Goal: Task Accomplishment & Management: Manage account settings

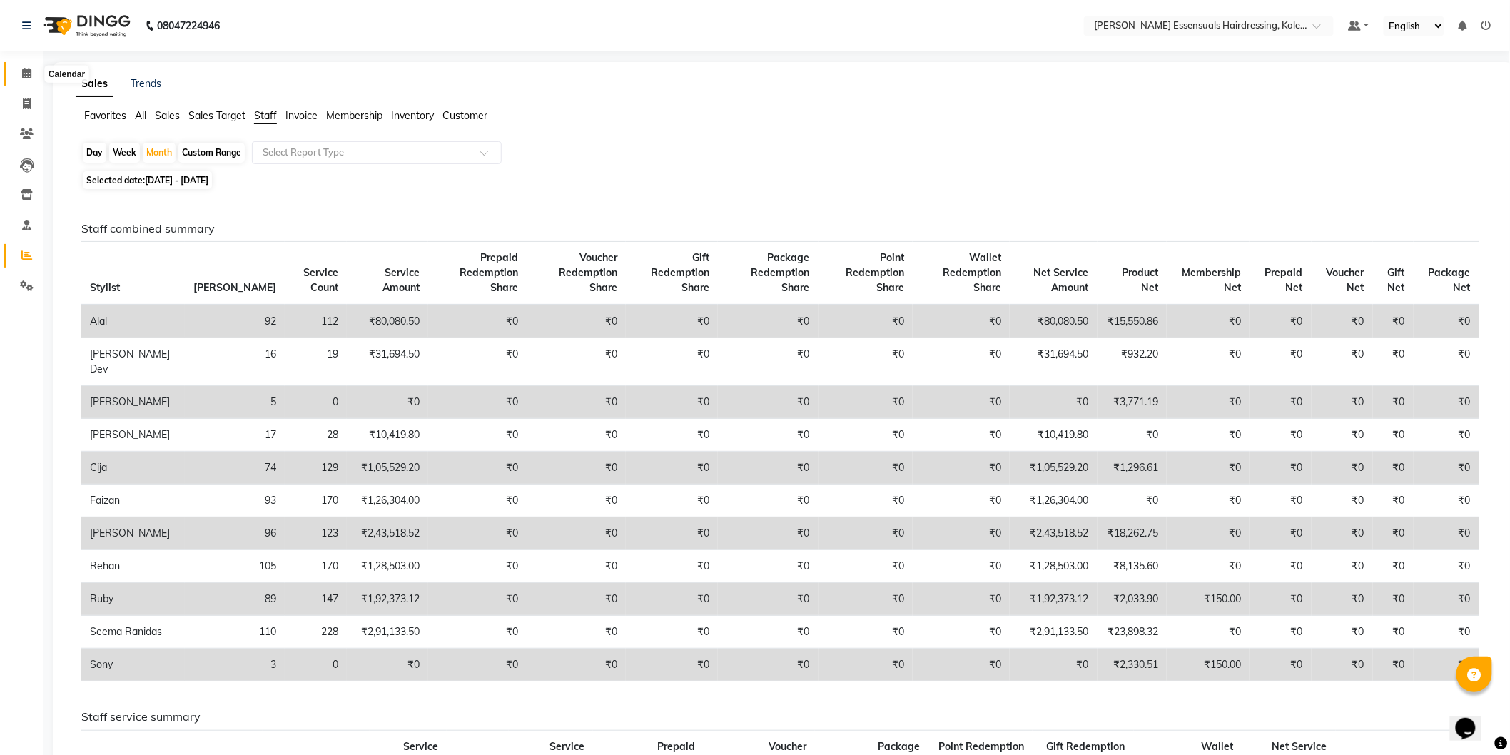
click at [19, 71] on span at bounding box center [26, 74] width 25 height 16
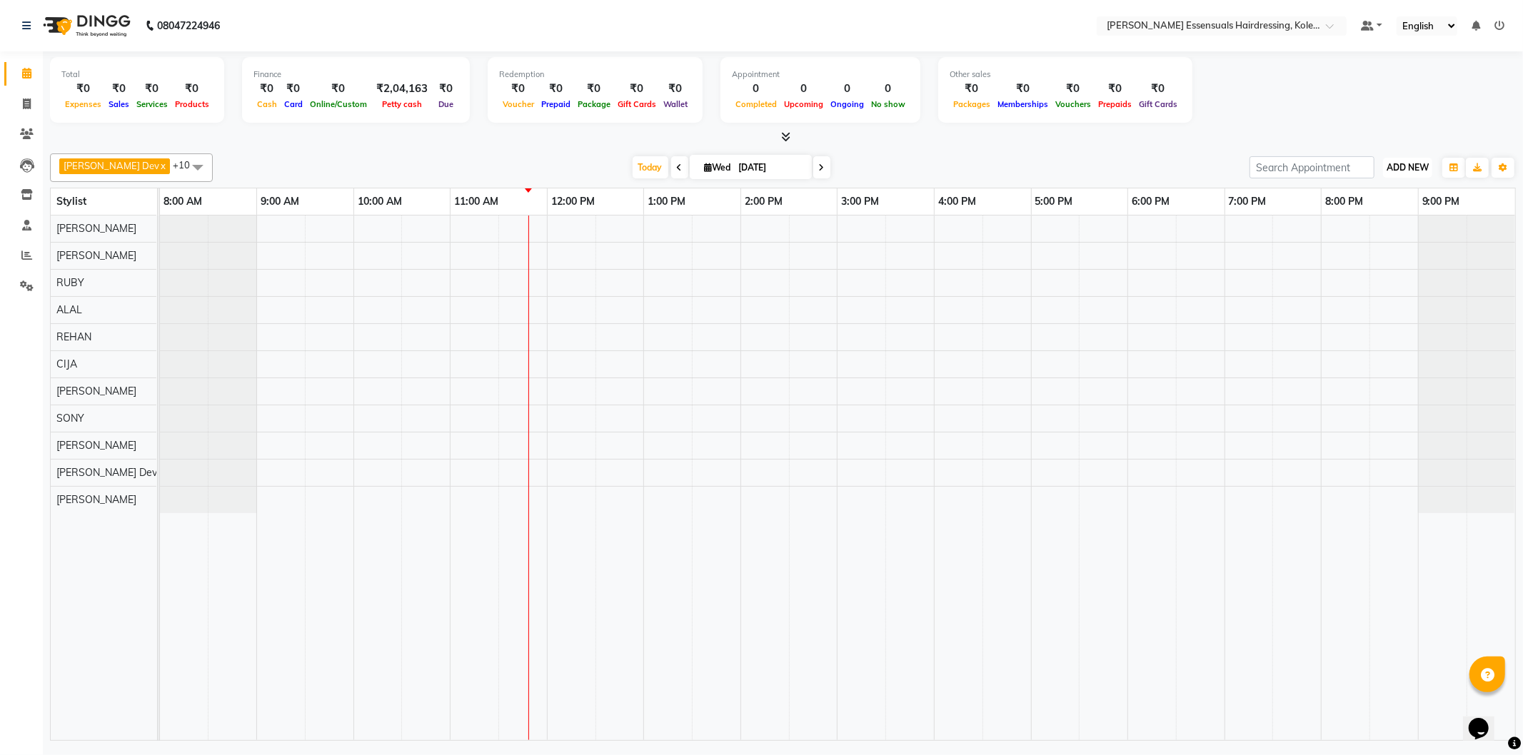
click at [1402, 170] on span "ADD NEW" at bounding box center [1407, 167] width 42 height 11
click at [1375, 208] on link "Add Invoice" at bounding box center [1374, 212] width 113 height 19
select select "8281"
select select "service"
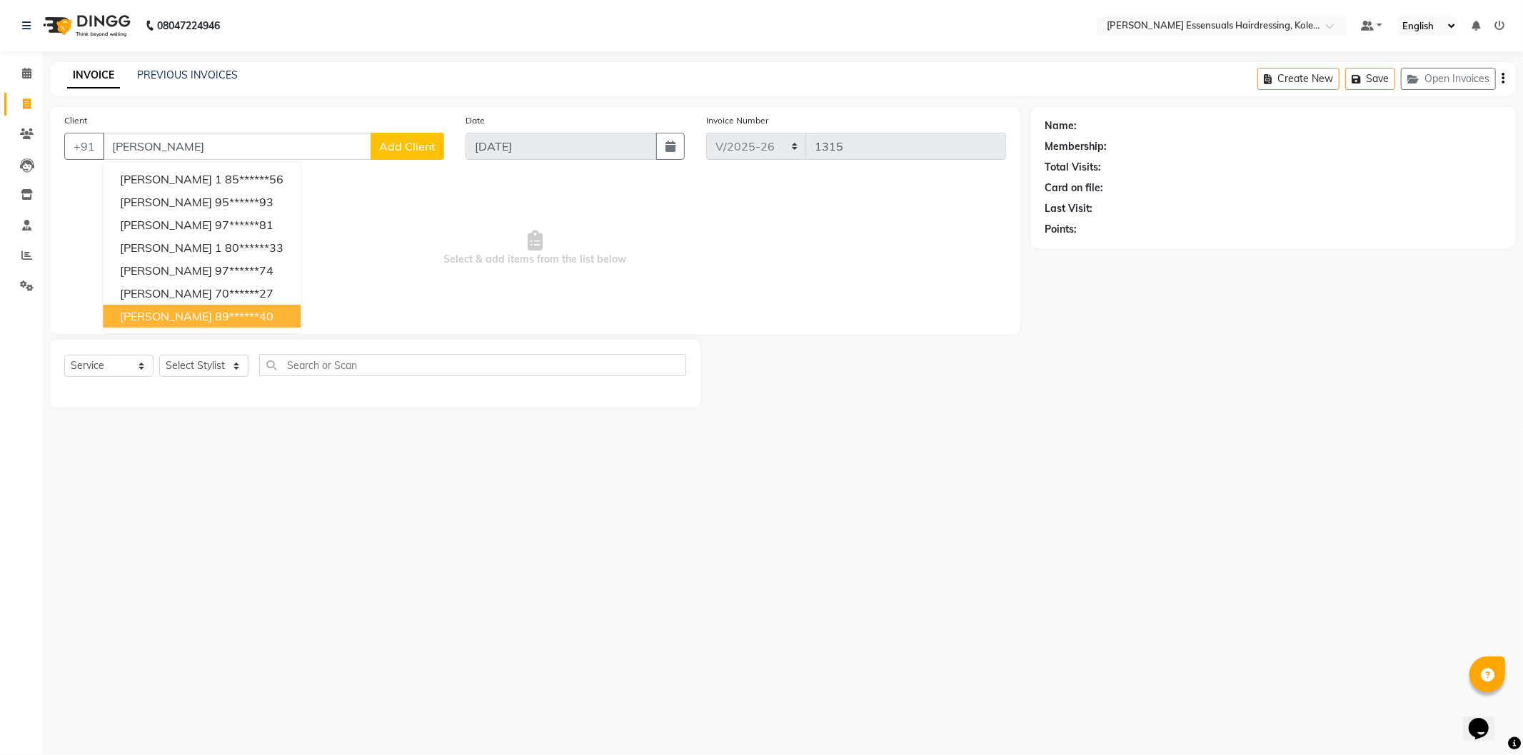
click at [265, 311] on button "[PERSON_NAME] 89******40" at bounding box center [202, 316] width 198 height 23
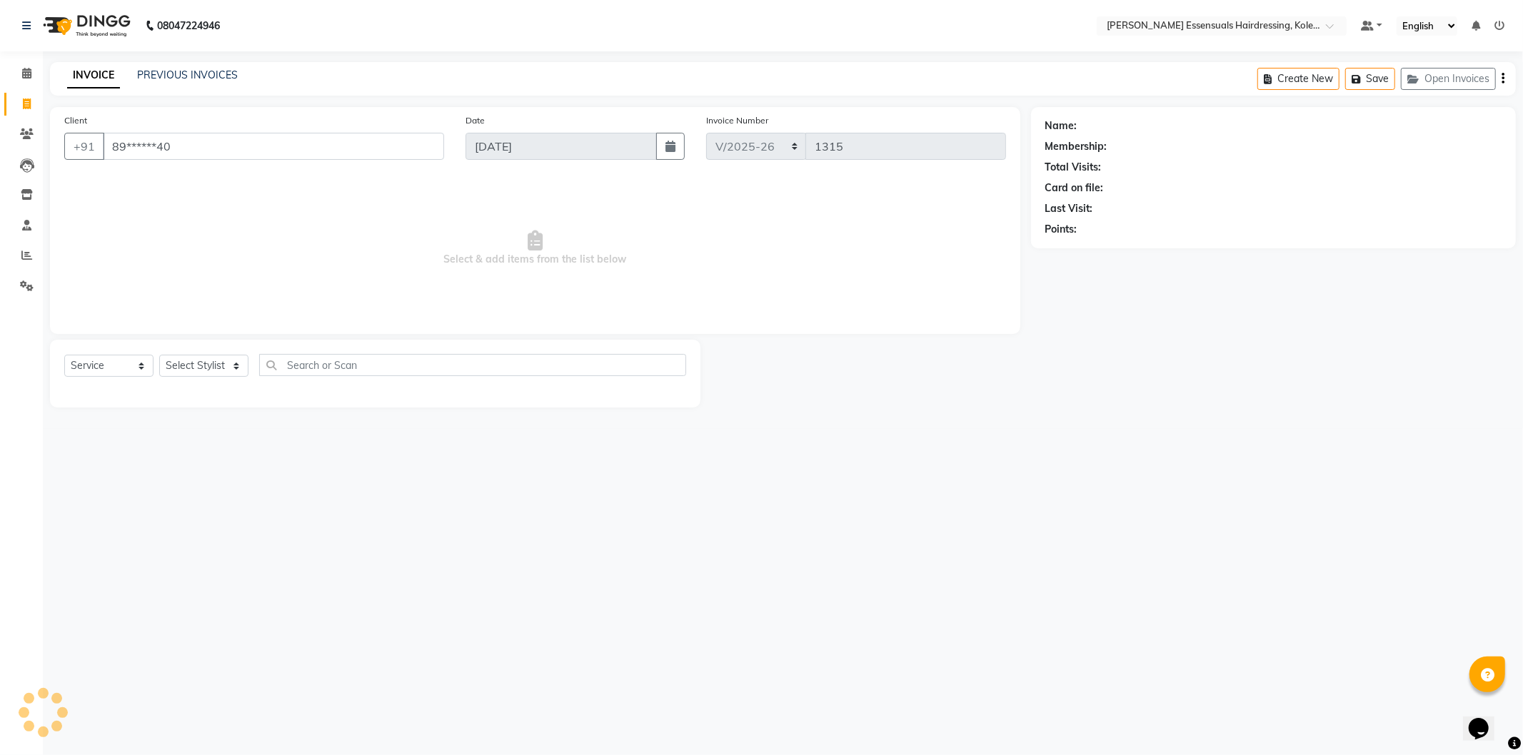
type input "89******40"
select select "1: Object"
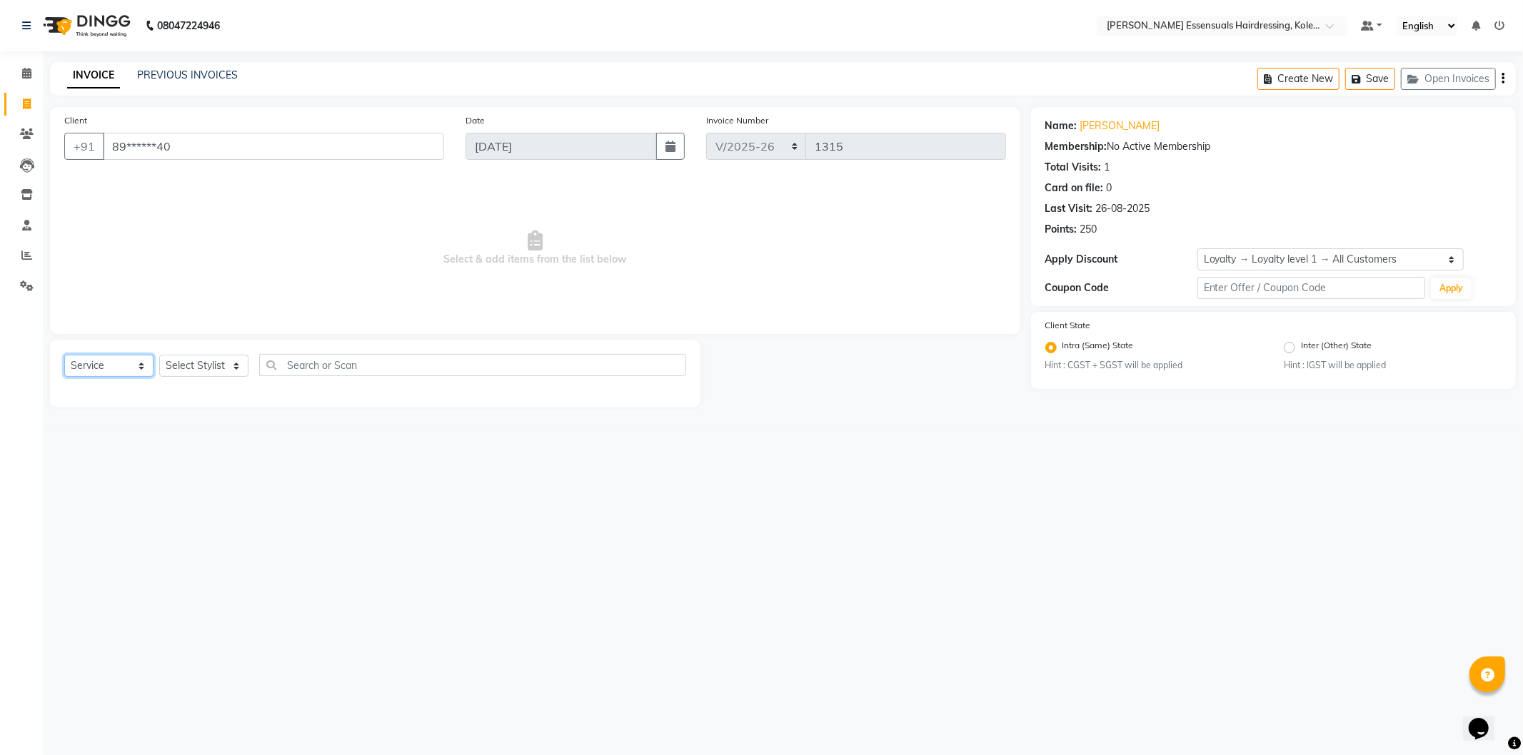
click at [120, 360] on select "Select Service Product Membership Package Voucher Prepaid Gift Card" at bounding box center [108, 366] width 89 height 22
select select "product"
click at [64, 355] on select "Select Service Product Membership Package Voucher Prepaid Gift Card" at bounding box center [108, 366] width 89 height 22
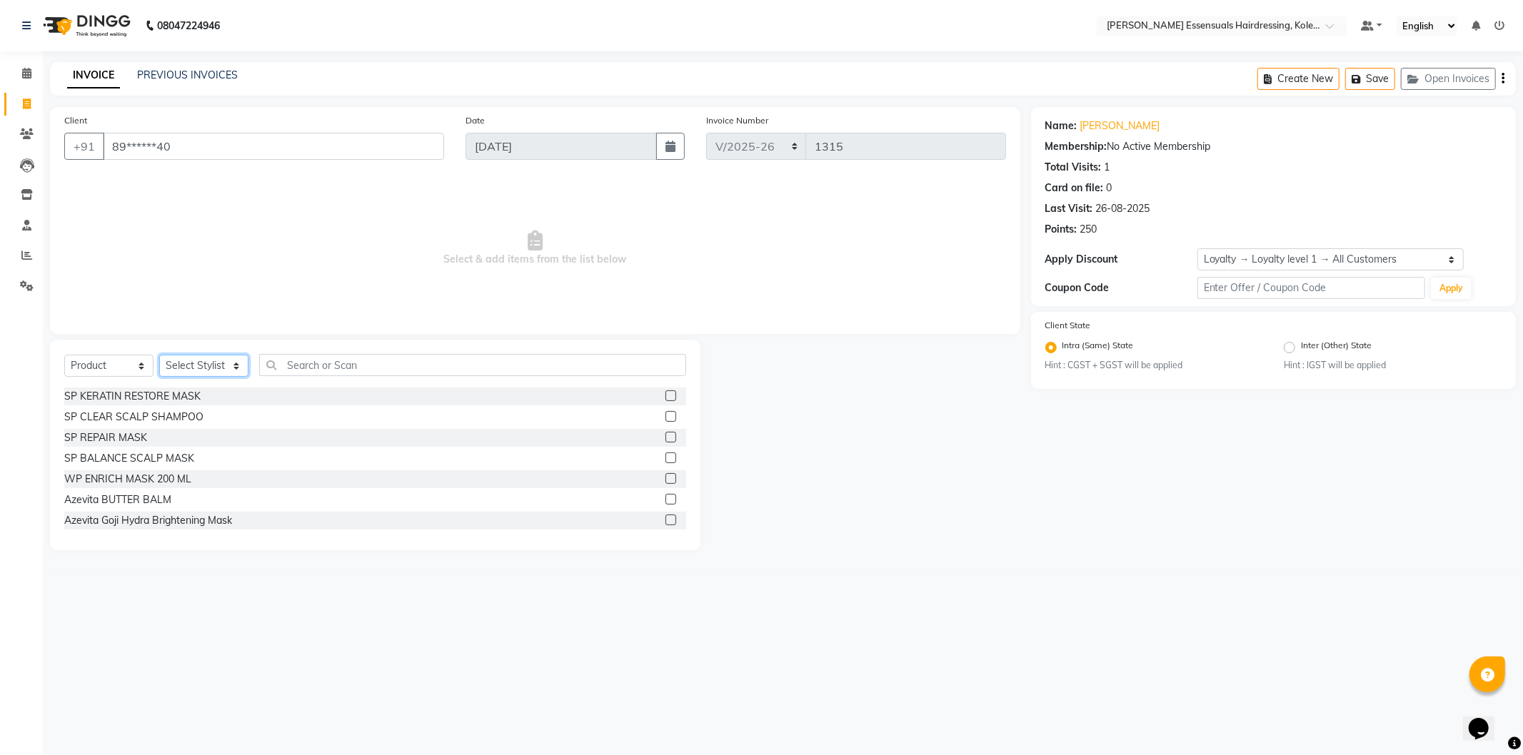
click at [216, 361] on select "Select Stylist Admin [PERSON_NAME] Dev [PERSON_NAME] [PERSON_NAME] [PERSON_NAME…" at bounding box center [203, 366] width 89 height 22
select select "79975"
click at [159, 355] on select "Select Stylist Admin [PERSON_NAME] Dev [PERSON_NAME] [PERSON_NAME] [PERSON_NAME…" at bounding box center [203, 366] width 89 height 22
click at [315, 368] on input "text" at bounding box center [472, 365] width 427 height 22
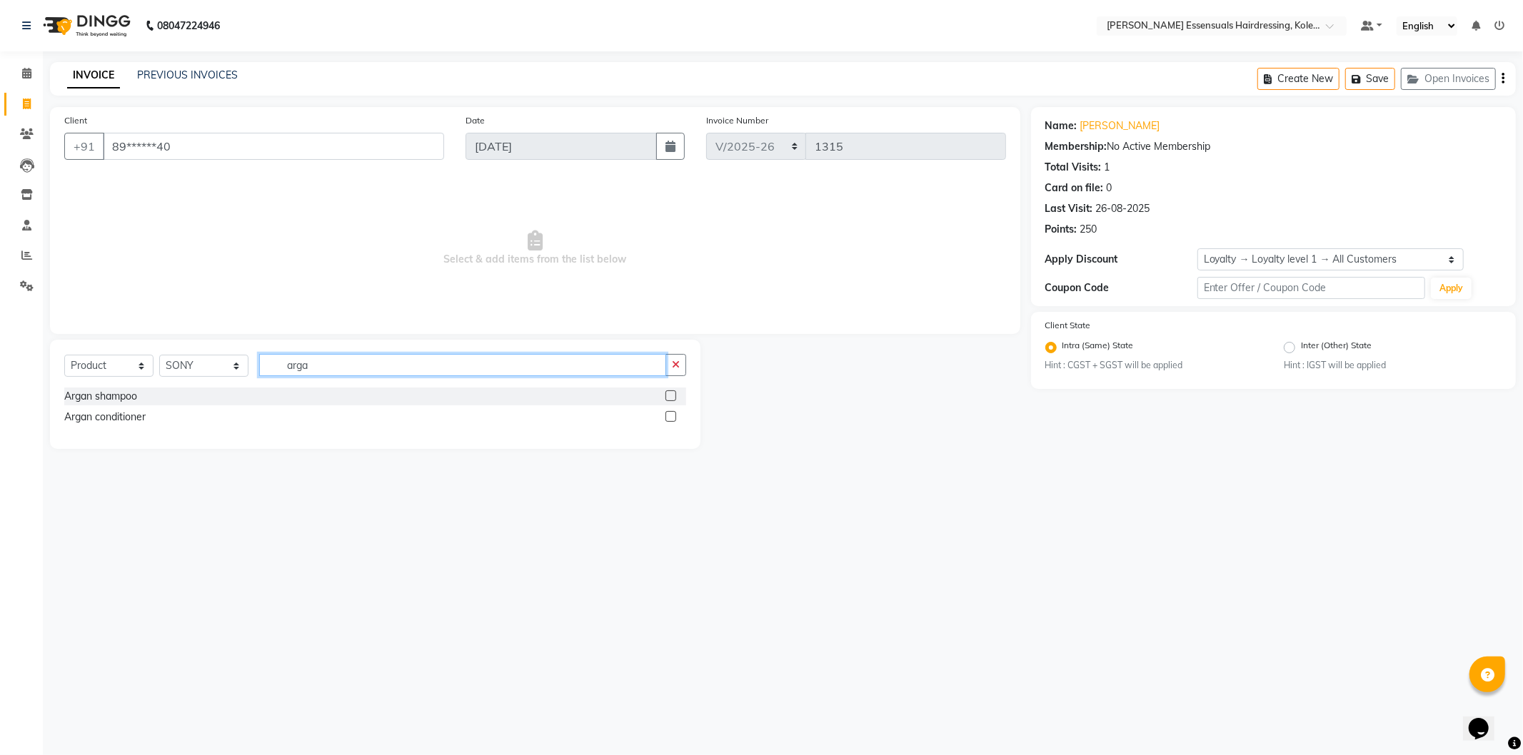
type input "arga"
click at [671, 397] on label at bounding box center [670, 395] width 11 height 11
click at [671, 397] on input "checkbox" at bounding box center [669, 396] width 9 height 9
checkbox input "true"
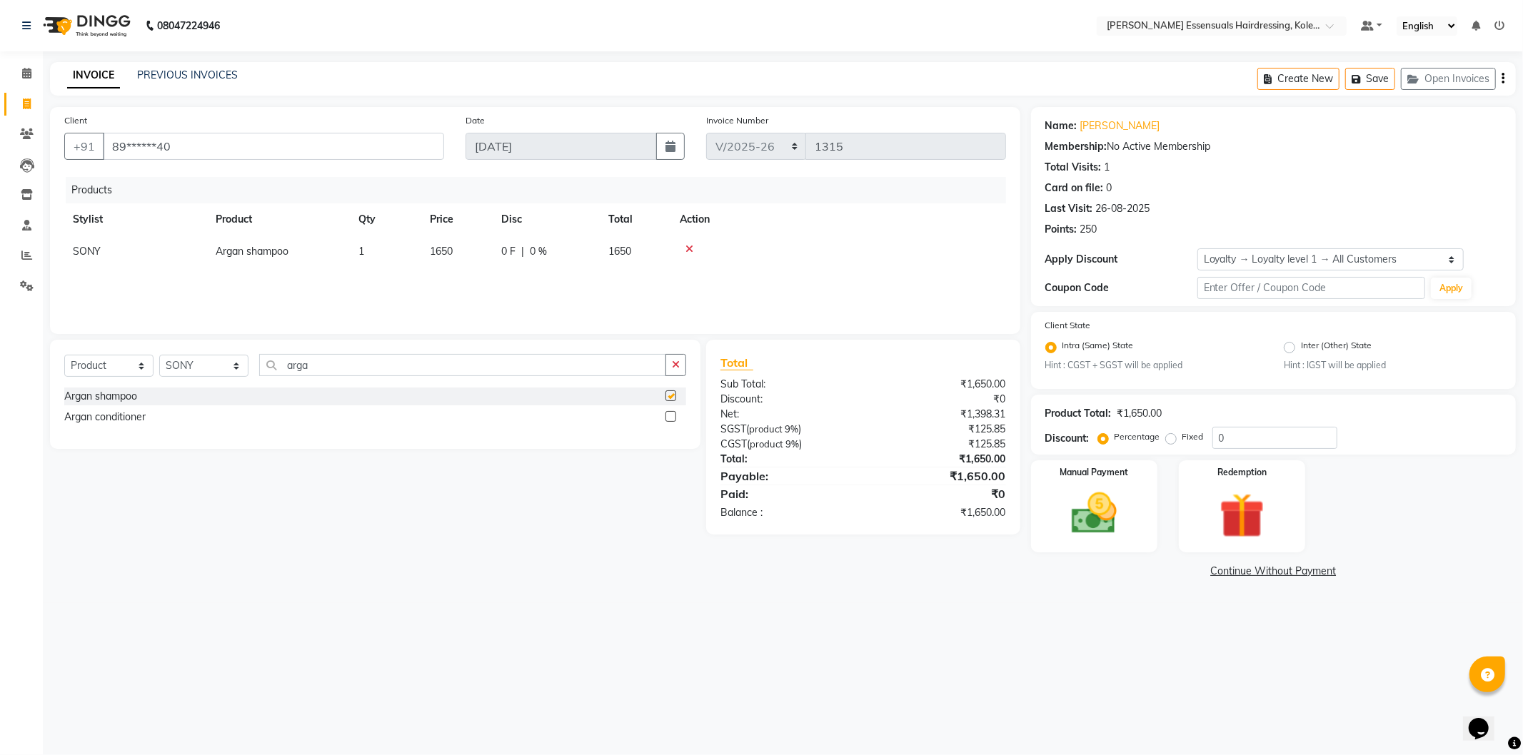
click at [670, 418] on label at bounding box center [670, 416] width 11 height 11
click at [670, 418] on input "checkbox" at bounding box center [669, 417] width 9 height 9
checkbox input "true"
checkbox input "false"
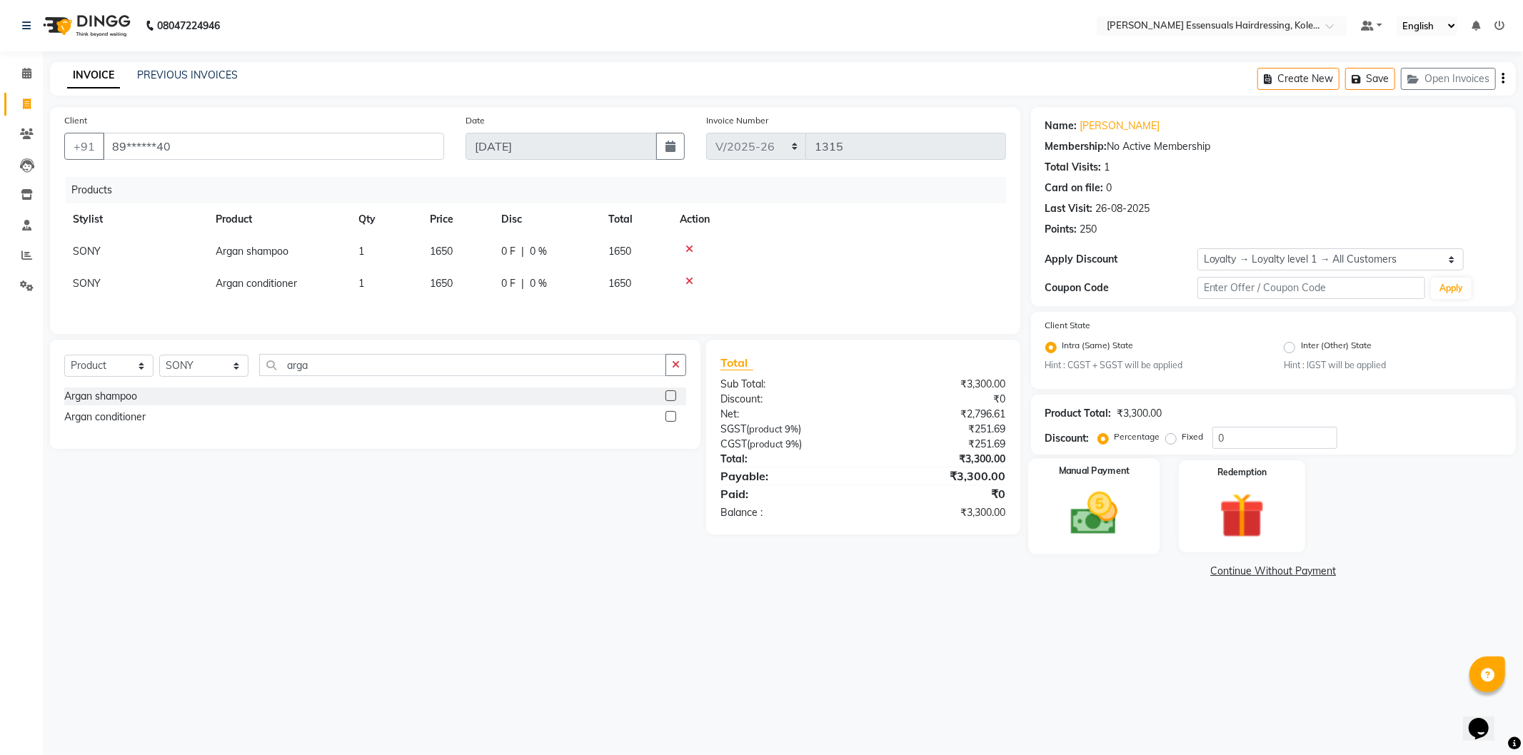
click at [1101, 523] on img at bounding box center [1094, 514] width 76 height 54
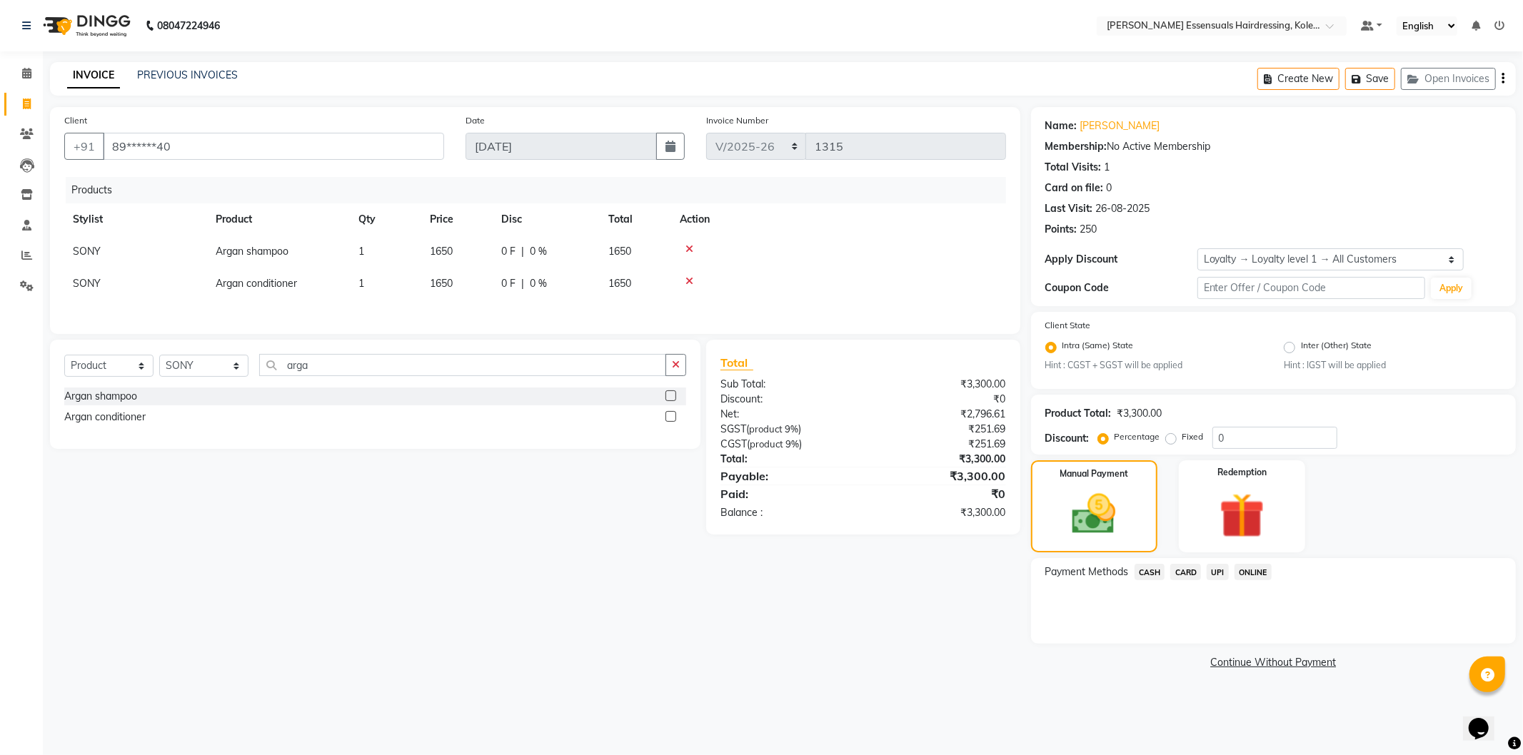
click at [1141, 573] on span "CASH" at bounding box center [1149, 572] width 31 height 16
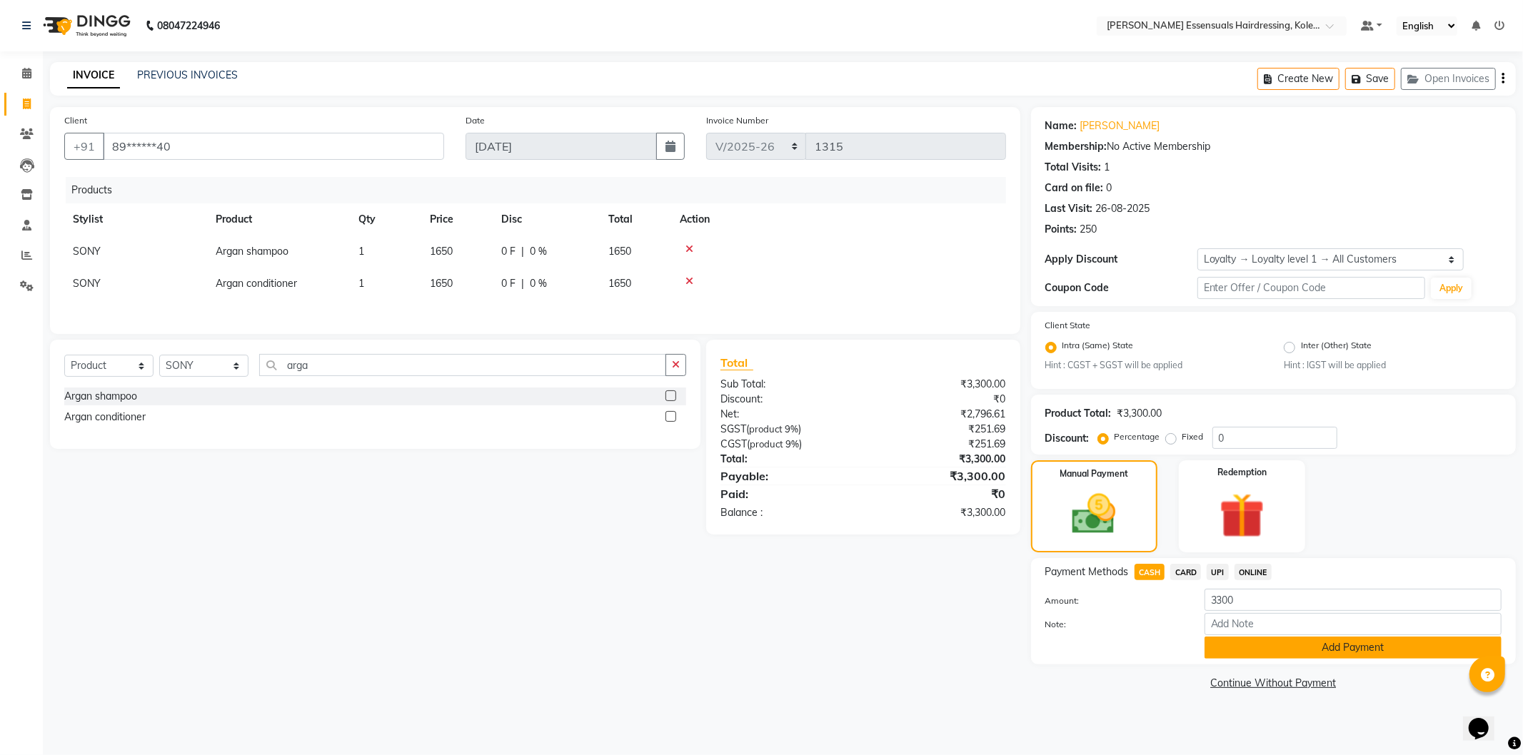
click at [1228, 655] on button "Add Payment" at bounding box center [1352, 648] width 297 height 22
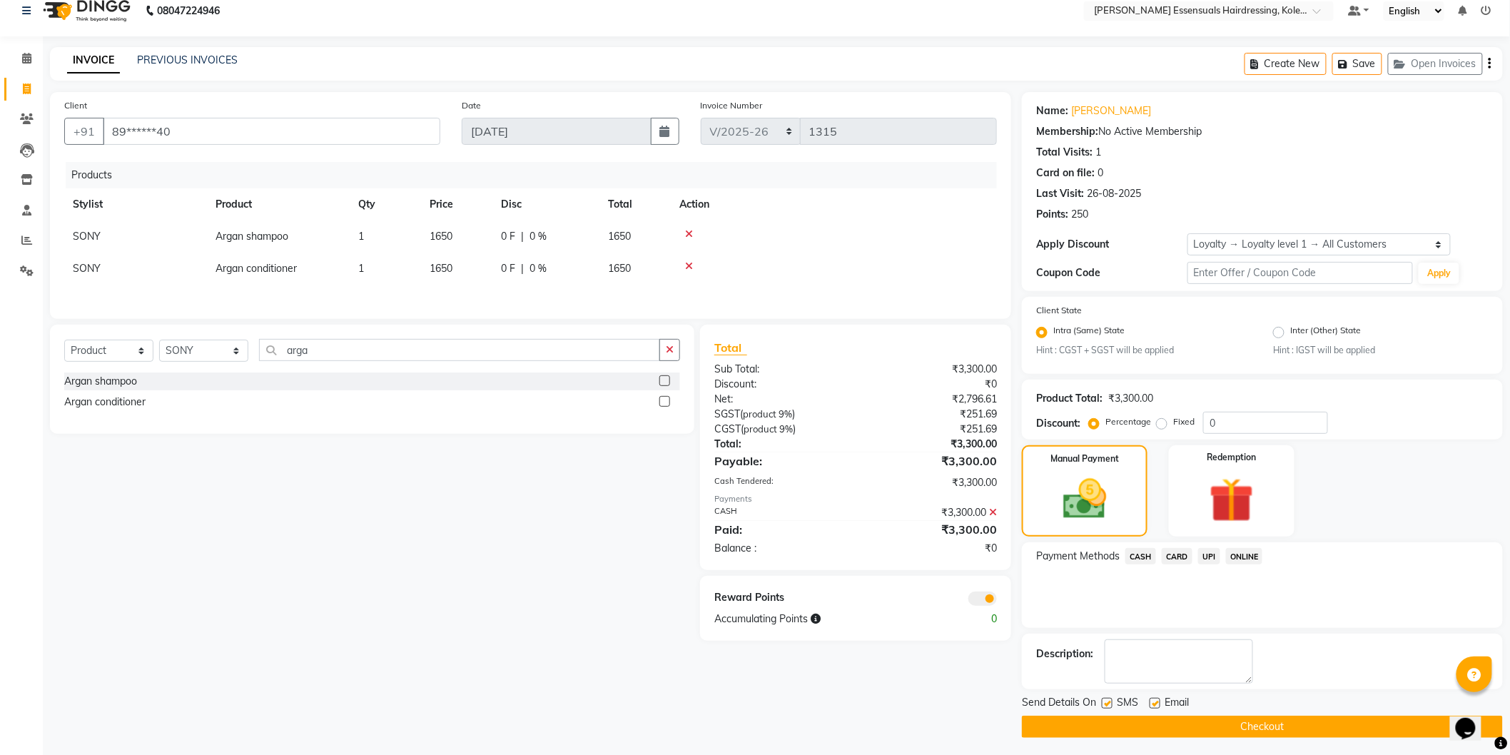
scroll to position [19, 0]
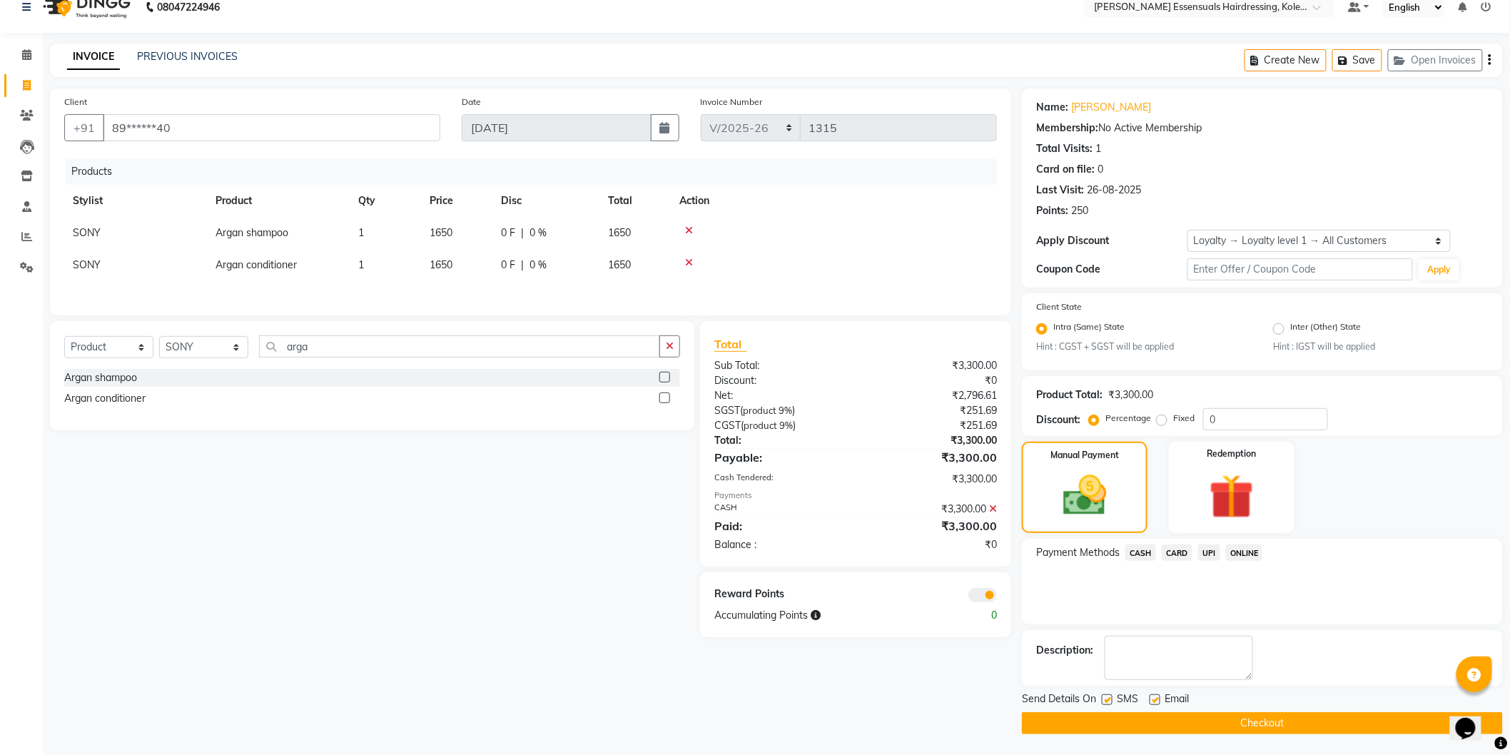
click at [1229, 717] on button "Checkout" at bounding box center [1262, 723] width 481 height 22
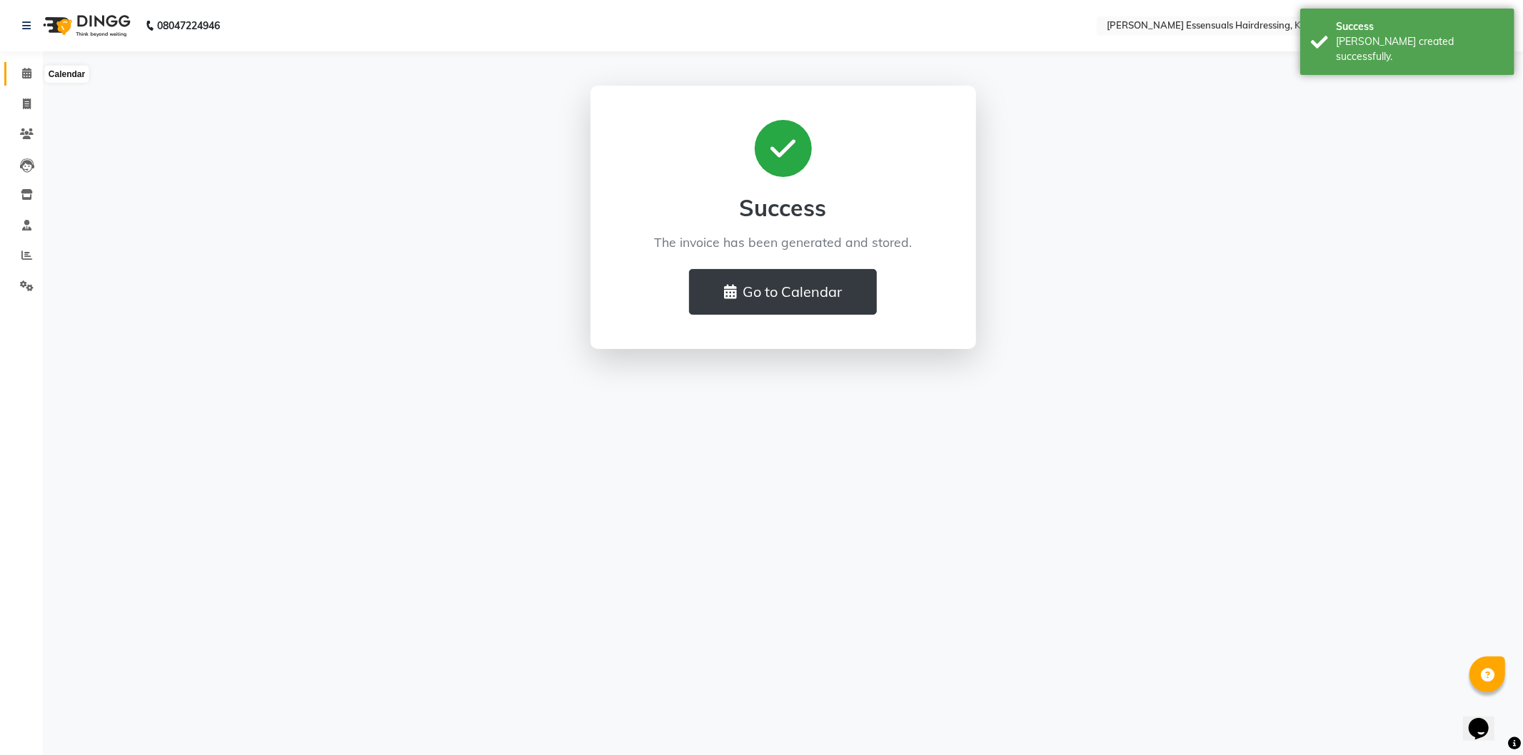
click at [16, 71] on span at bounding box center [26, 74] width 25 height 16
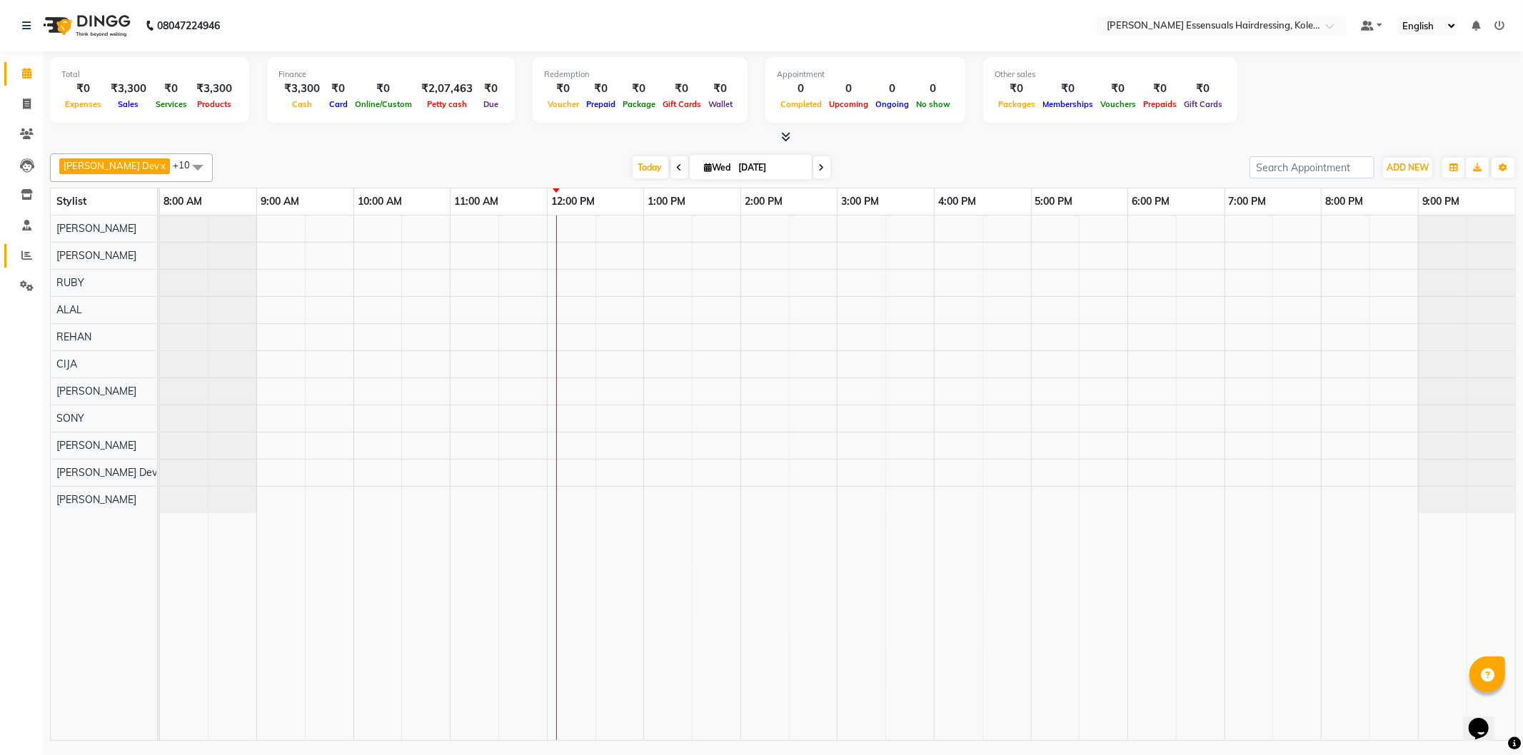
click at [18, 265] on link "Reports" at bounding box center [21, 256] width 34 height 24
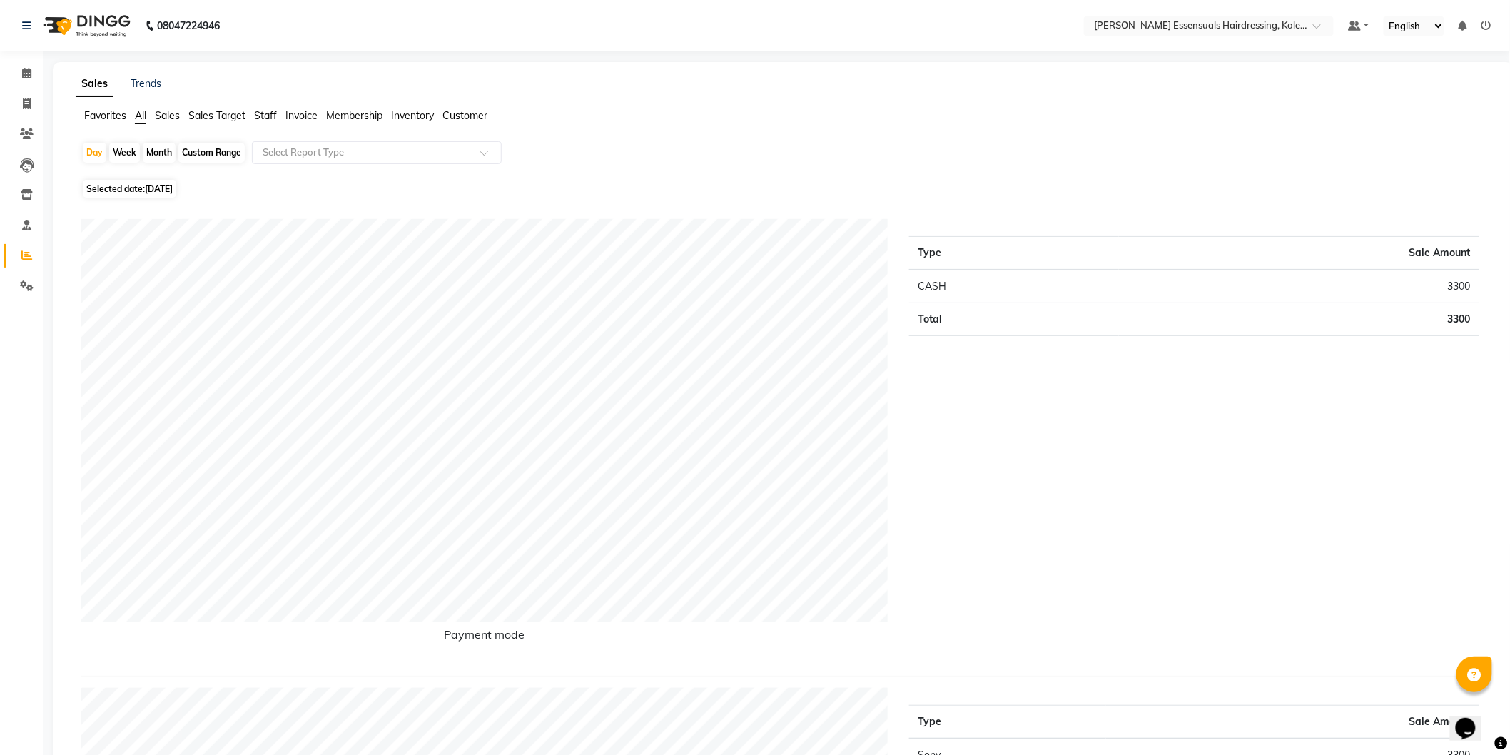
click at [162, 119] on span "Sales" at bounding box center [167, 115] width 25 height 13
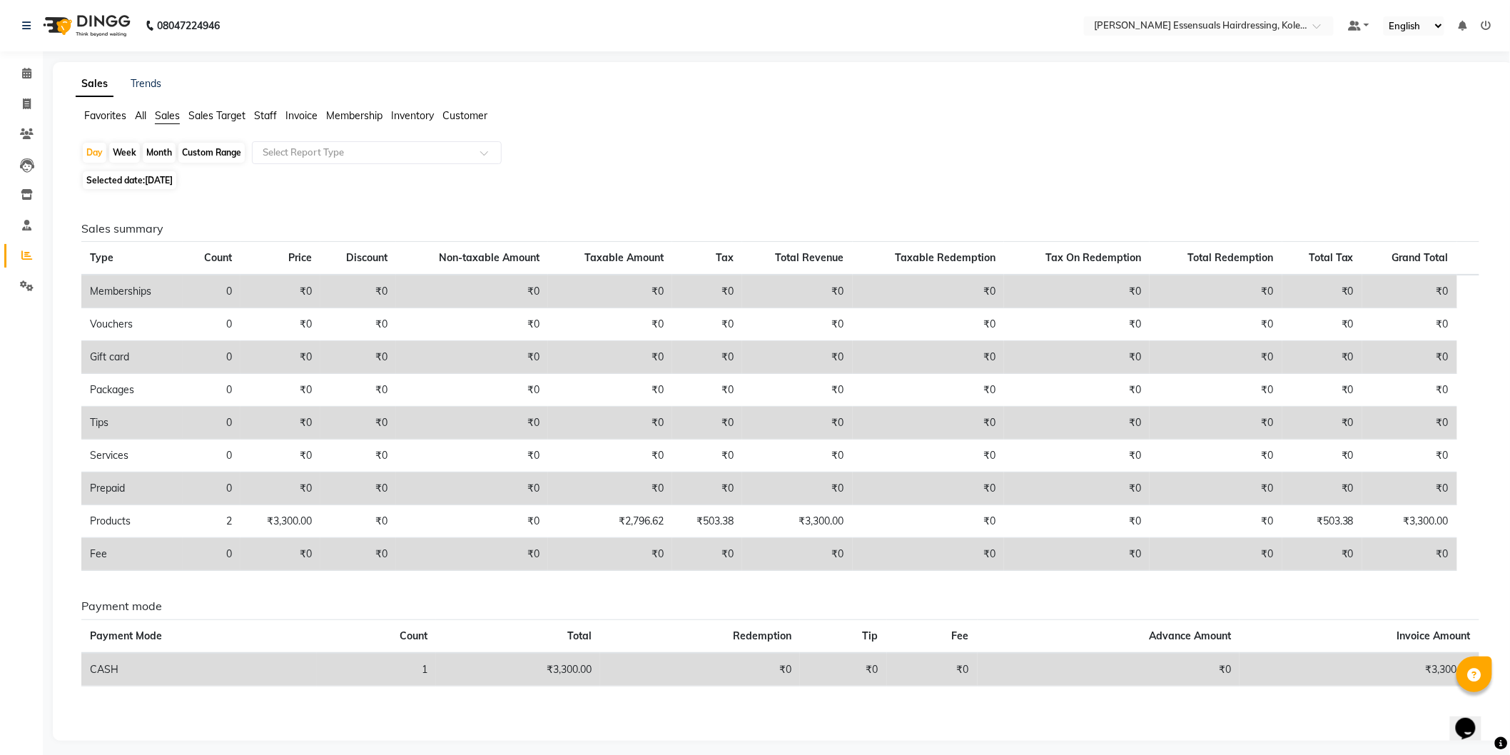
click at [206, 157] on div "Custom Range" at bounding box center [211, 153] width 66 height 20
select select "9"
select select "2025"
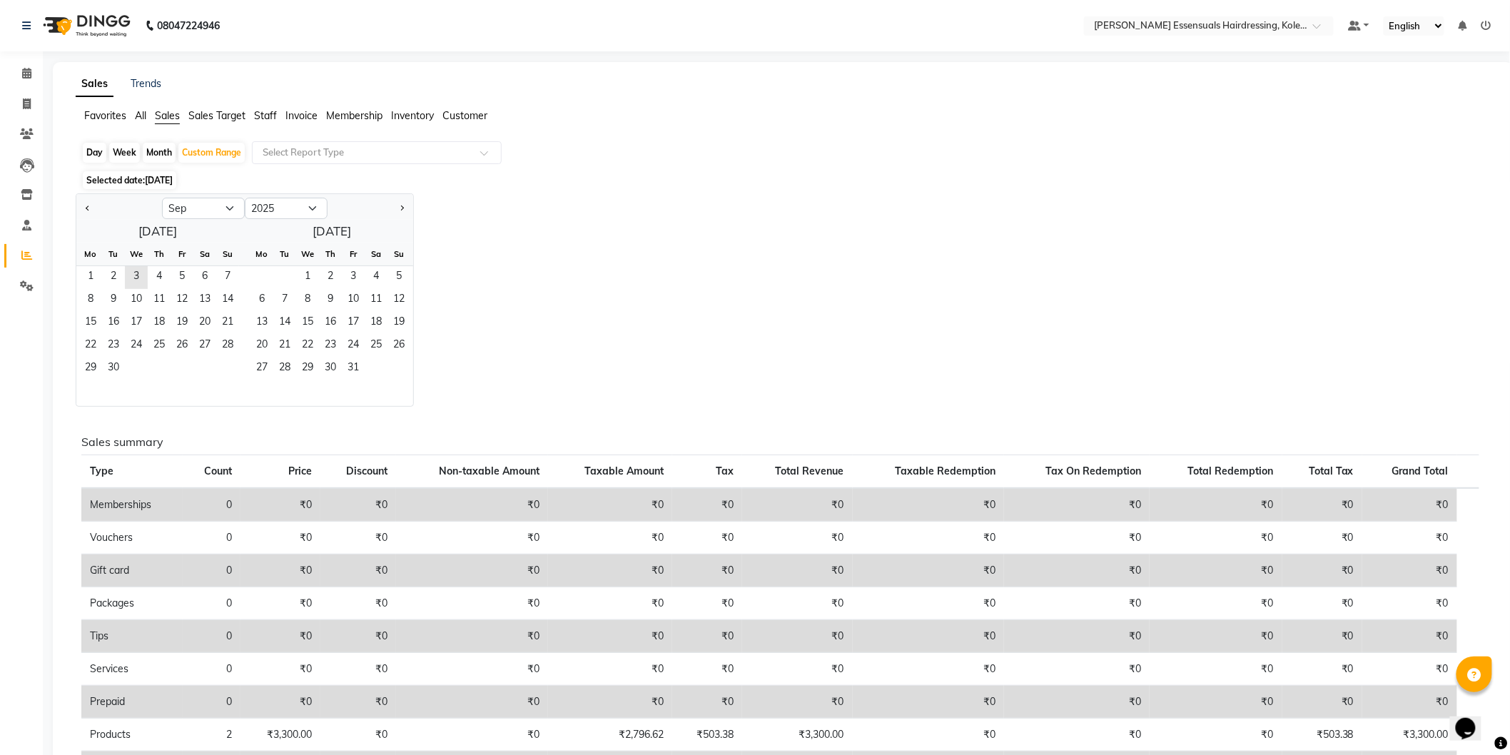
click at [147, 155] on div "Month" at bounding box center [159, 153] width 33 height 20
select select "9"
select select "2025"
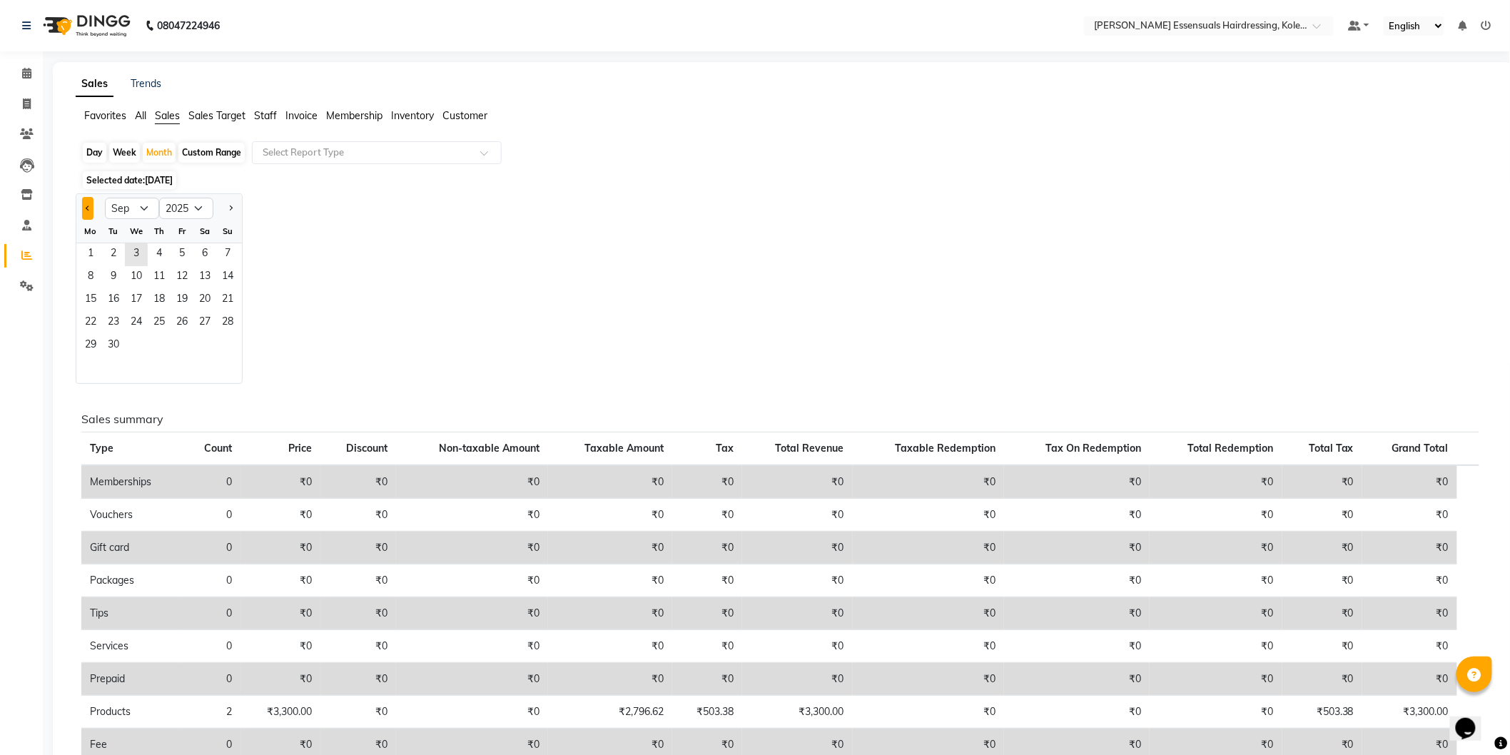
click at [91, 211] on button "Previous month" at bounding box center [87, 208] width 11 height 23
select select "8"
click at [173, 255] on span "1" at bounding box center [182, 254] width 23 height 23
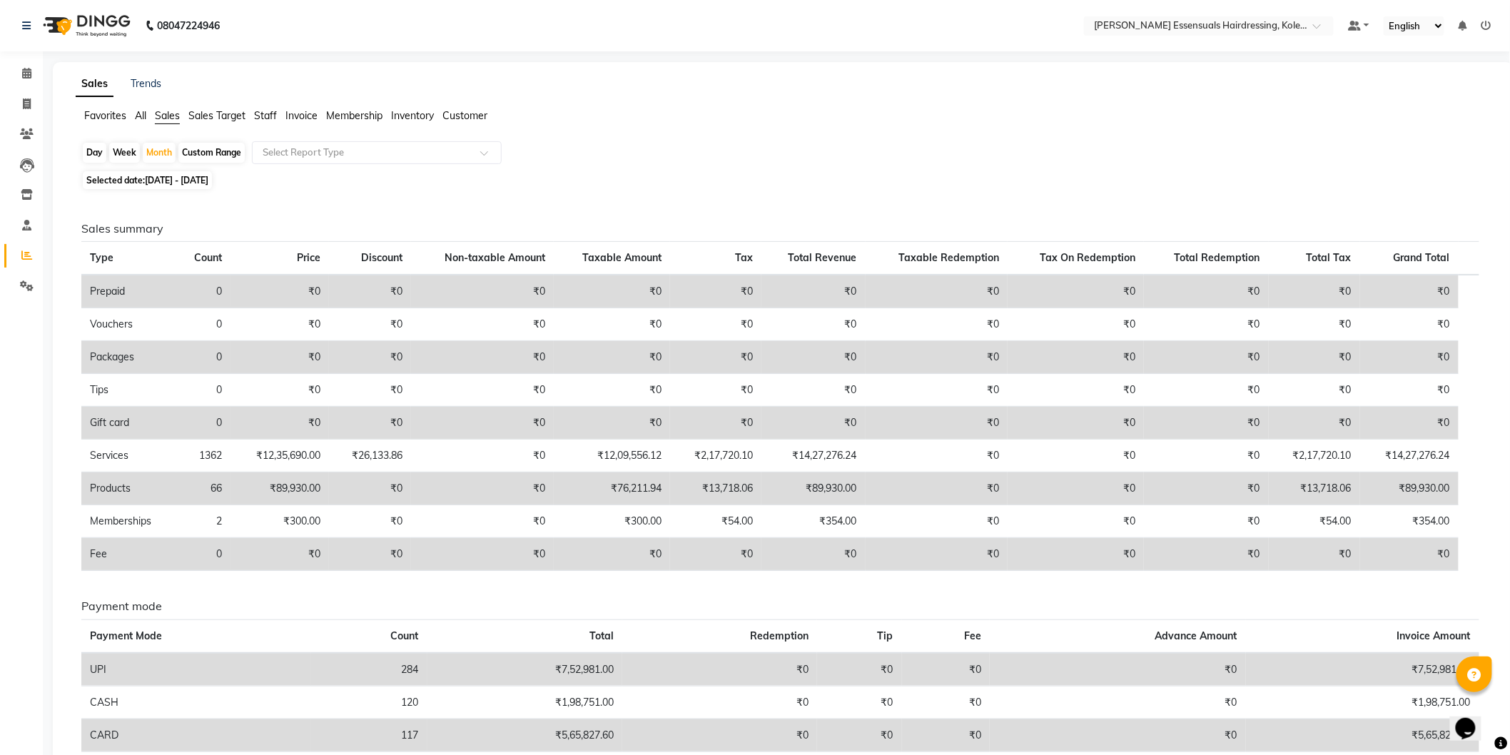
click at [259, 119] on span "Staff" at bounding box center [265, 115] width 23 height 13
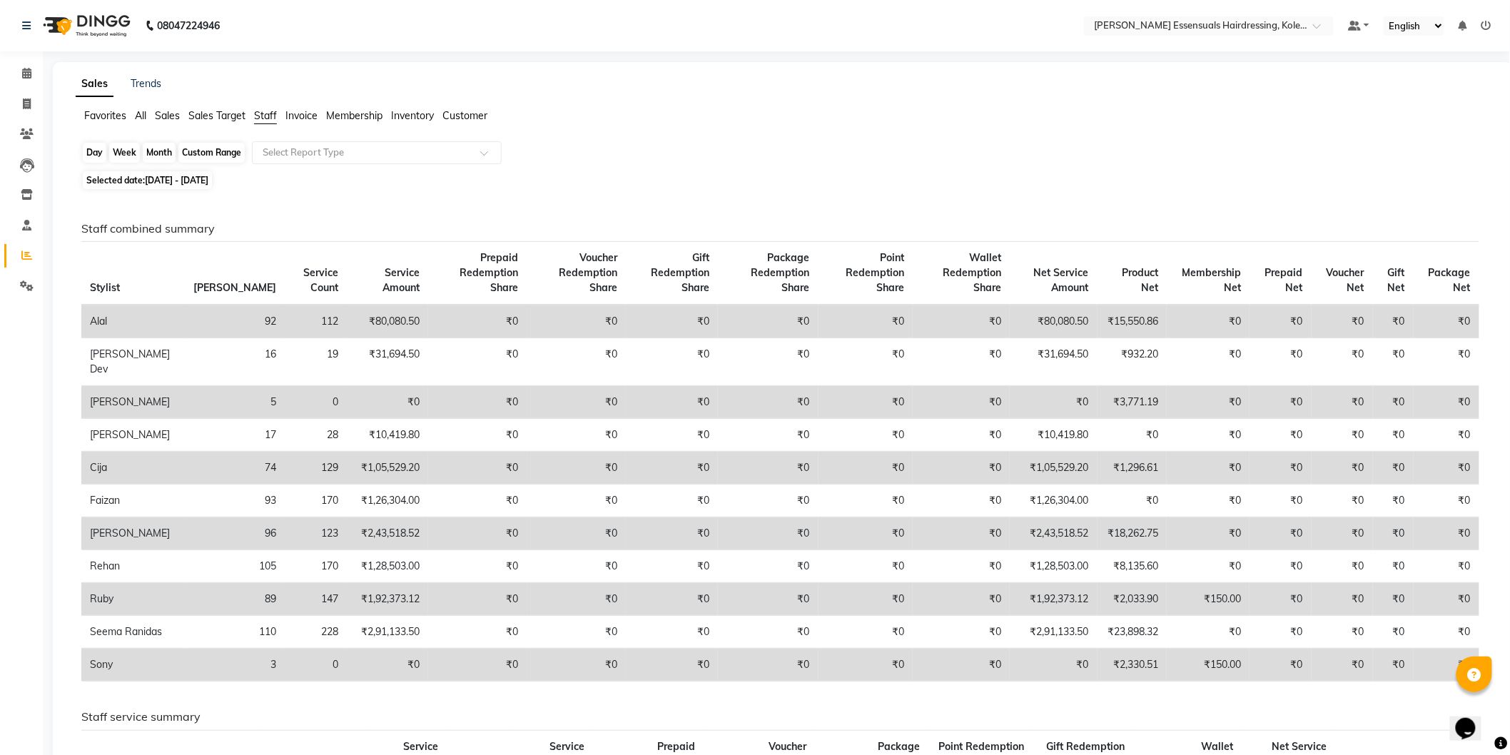
click at [158, 148] on div "Month" at bounding box center [159, 153] width 33 height 20
select select "8"
select select "2025"
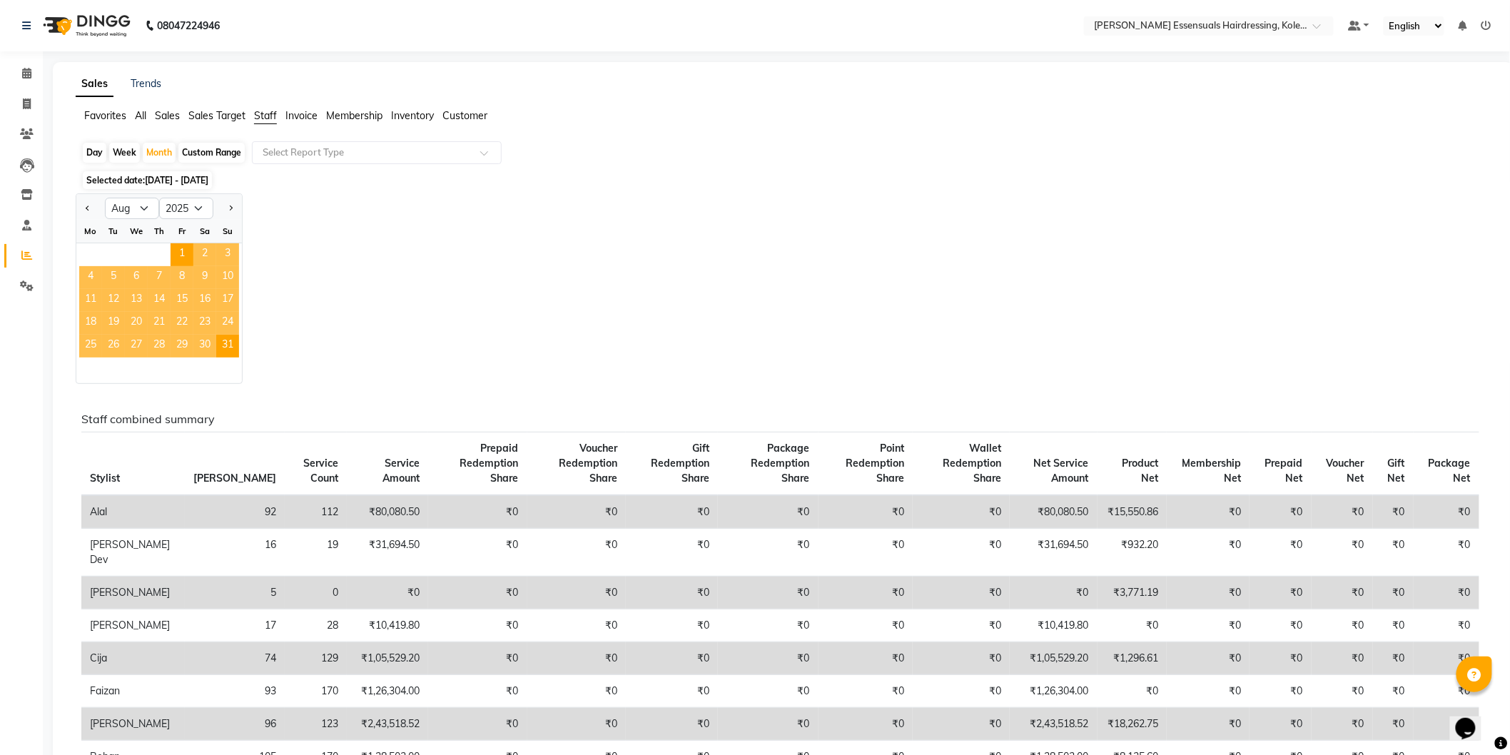
click at [95, 208] on div at bounding box center [90, 208] width 29 height 23
click at [82, 210] on button "Previous month" at bounding box center [87, 208] width 11 height 23
select select "7"
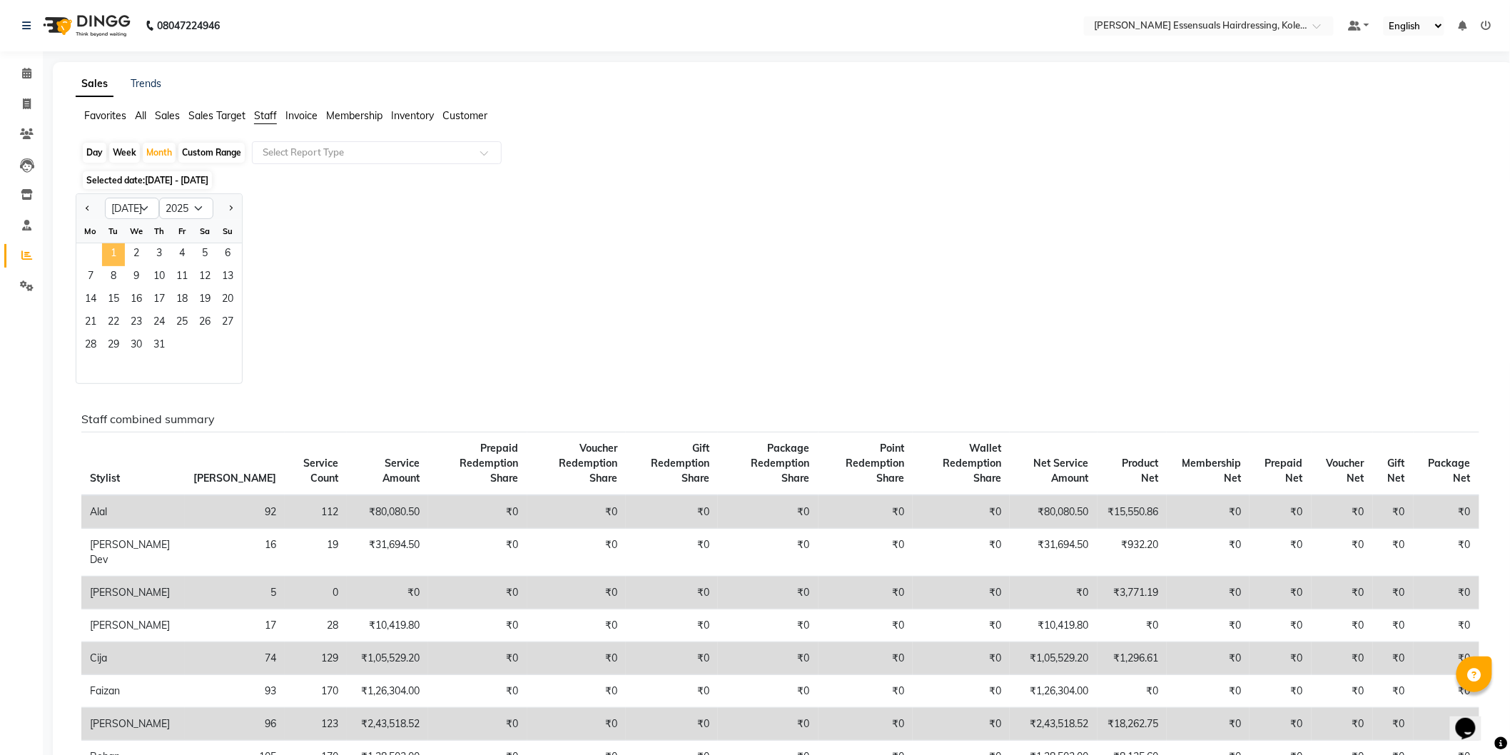
click at [122, 248] on span "1" at bounding box center [113, 254] width 23 height 23
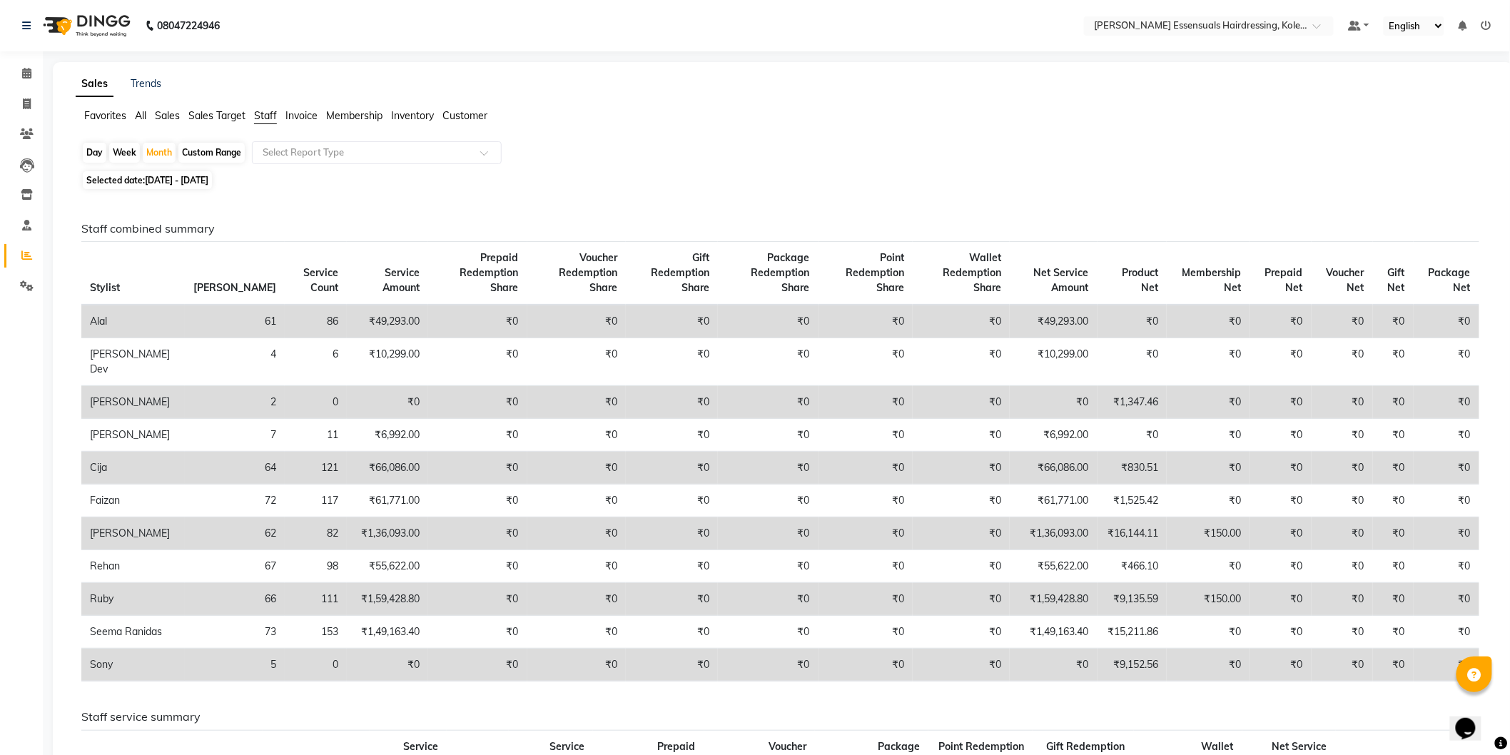
drag, startPoint x: 160, startPoint y: 163, endPoint x: 162, endPoint y: 187, distance: 24.4
click at [160, 164] on div "Day Week Month Custom Range Select Report Type" at bounding box center [783, 154] width 1404 height 26
click at [168, 158] on div "Month" at bounding box center [159, 153] width 33 height 20
select select "7"
select select "2025"
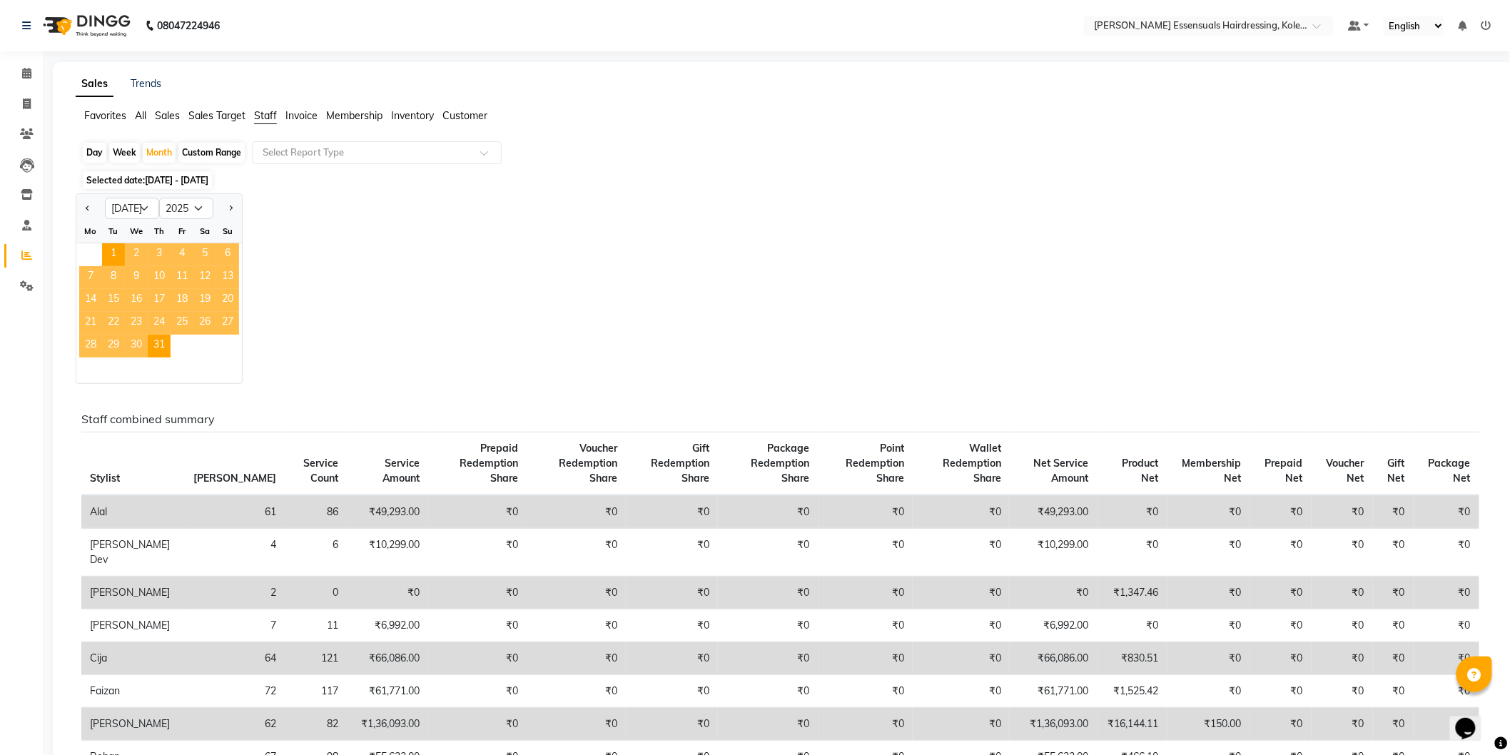
click at [239, 207] on div at bounding box center [227, 208] width 29 height 23
click at [232, 211] on button "Next month" at bounding box center [230, 208] width 11 height 23
select select "8"
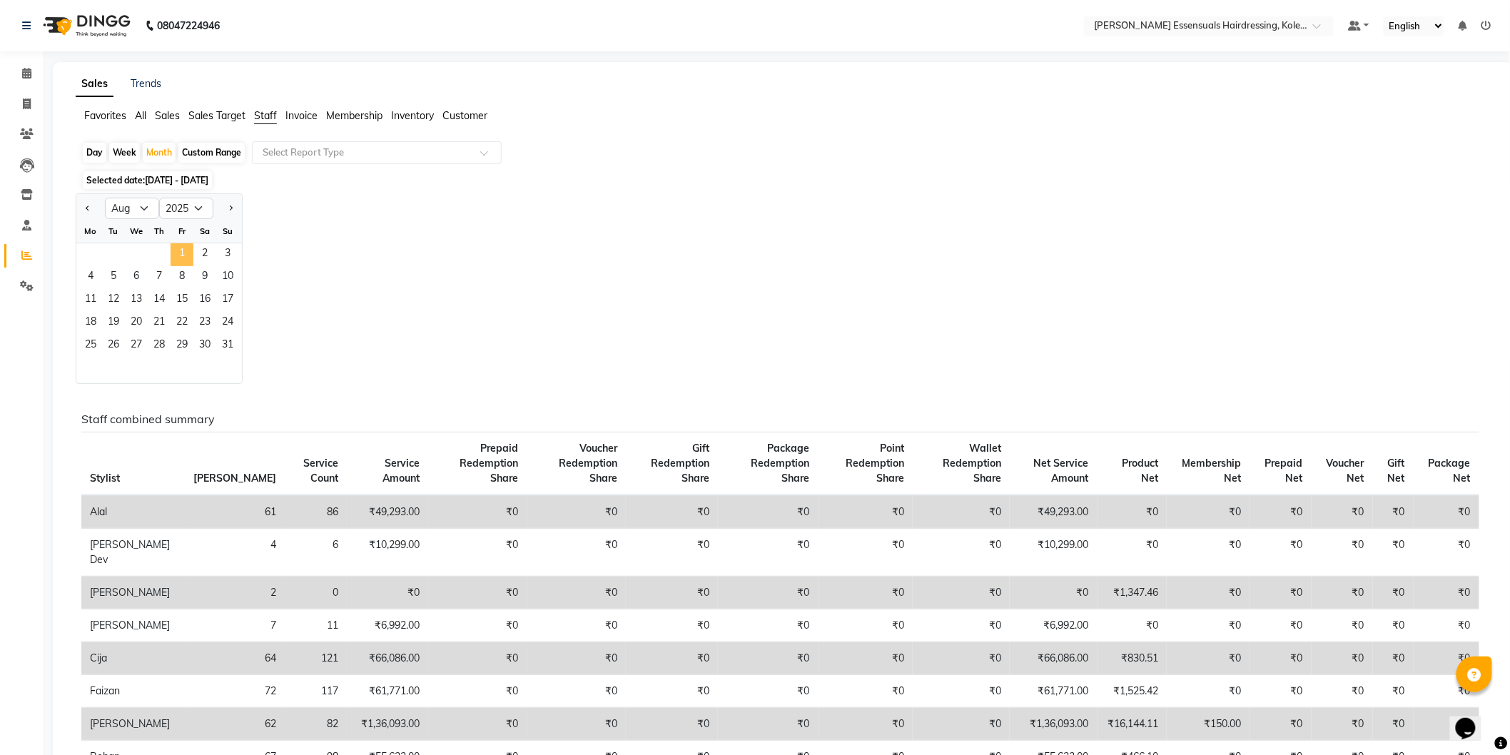
click at [183, 257] on span "1" at bounding box center [182, 254] width 23 height 23
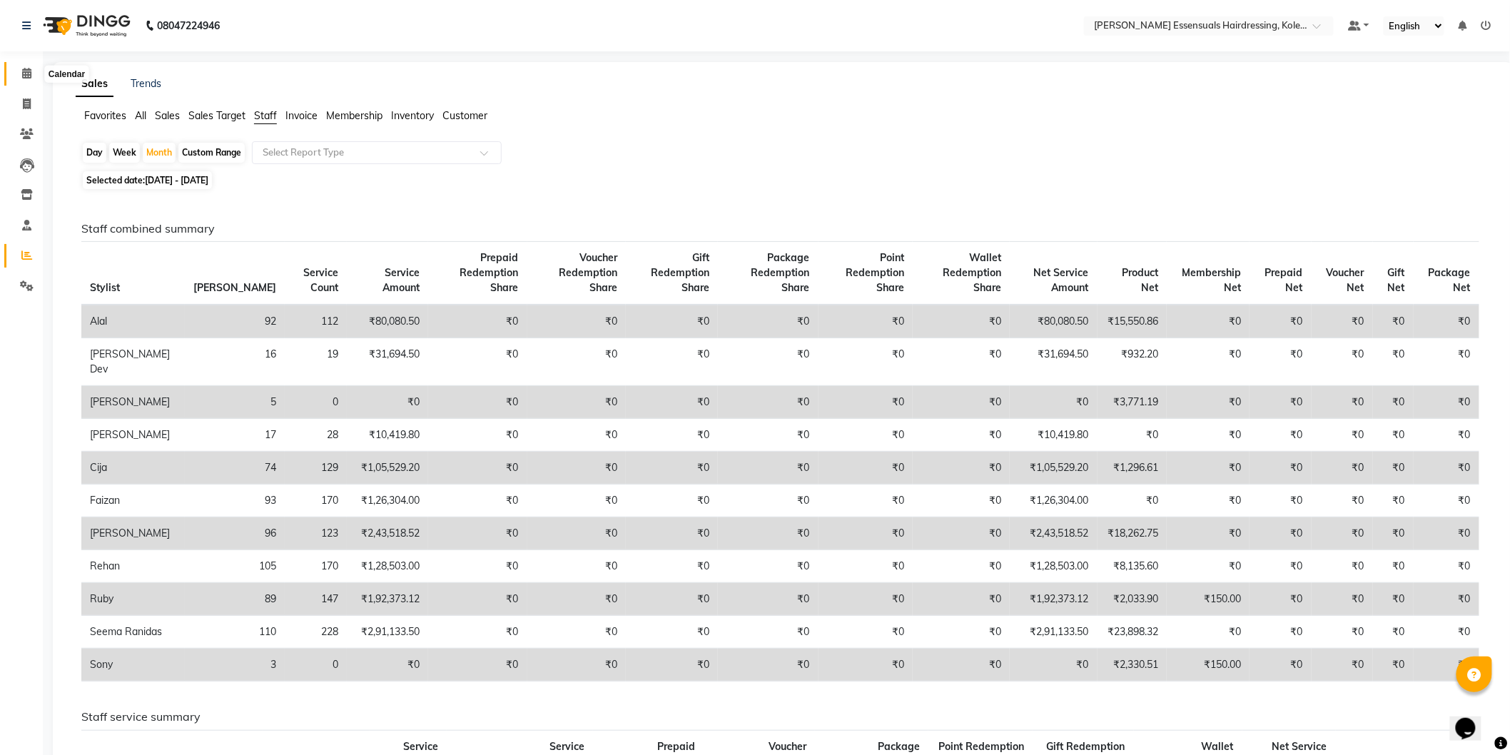
click at [33, 81] on span at bounding box center [26, 74] width 25 height 16
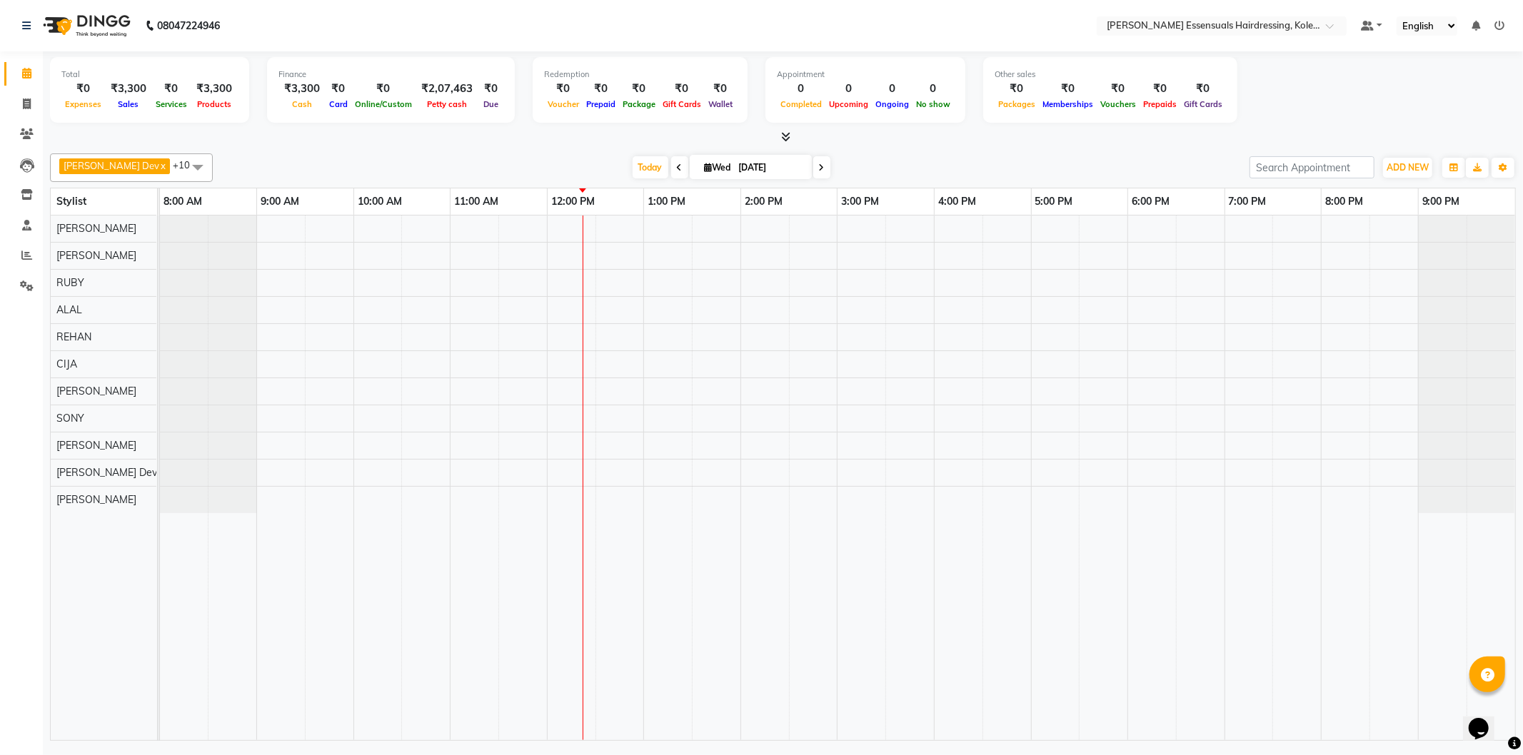
click at [453, 230] on div at bounding box center [837, 478] width 1355 height 525
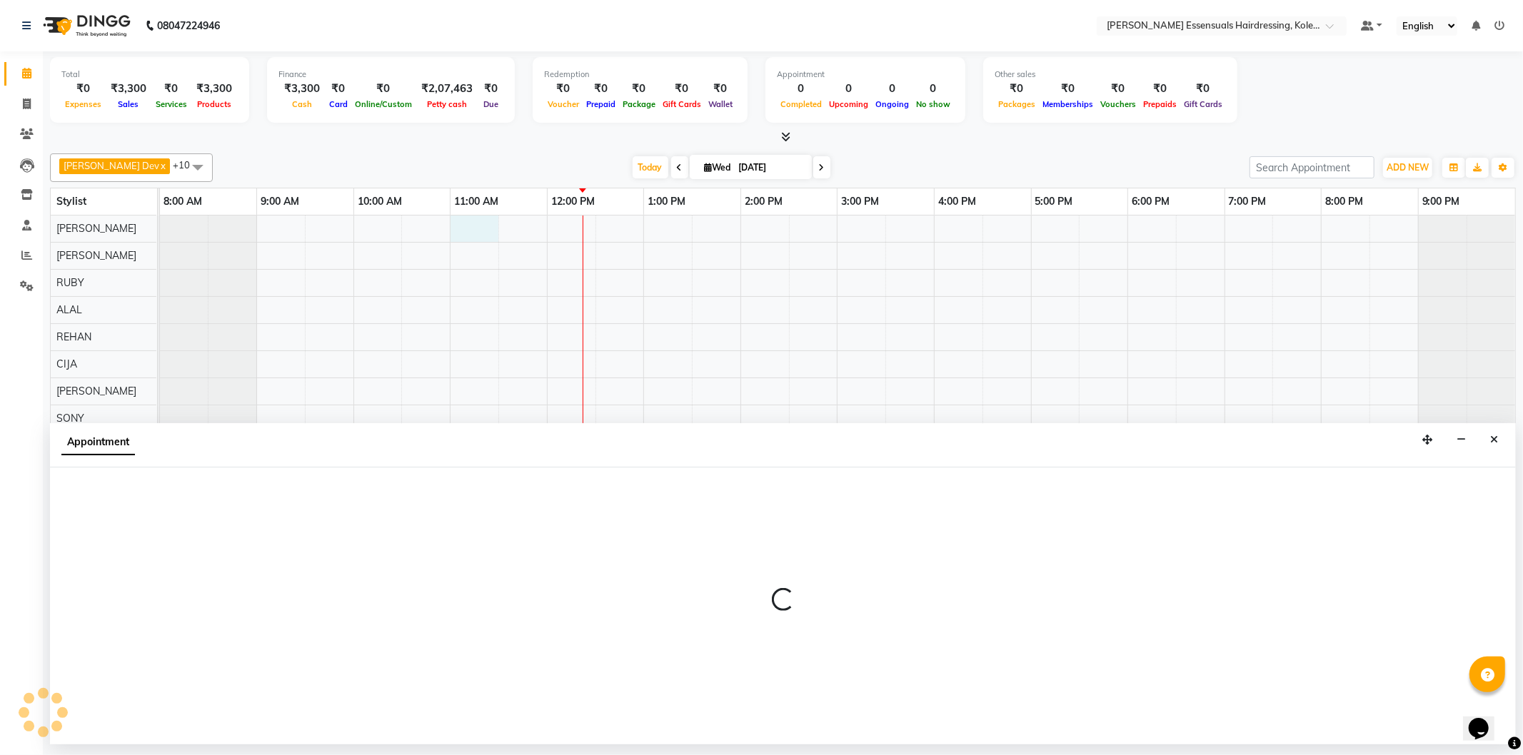
select select "79966"
select select "660"
select select "tentative"
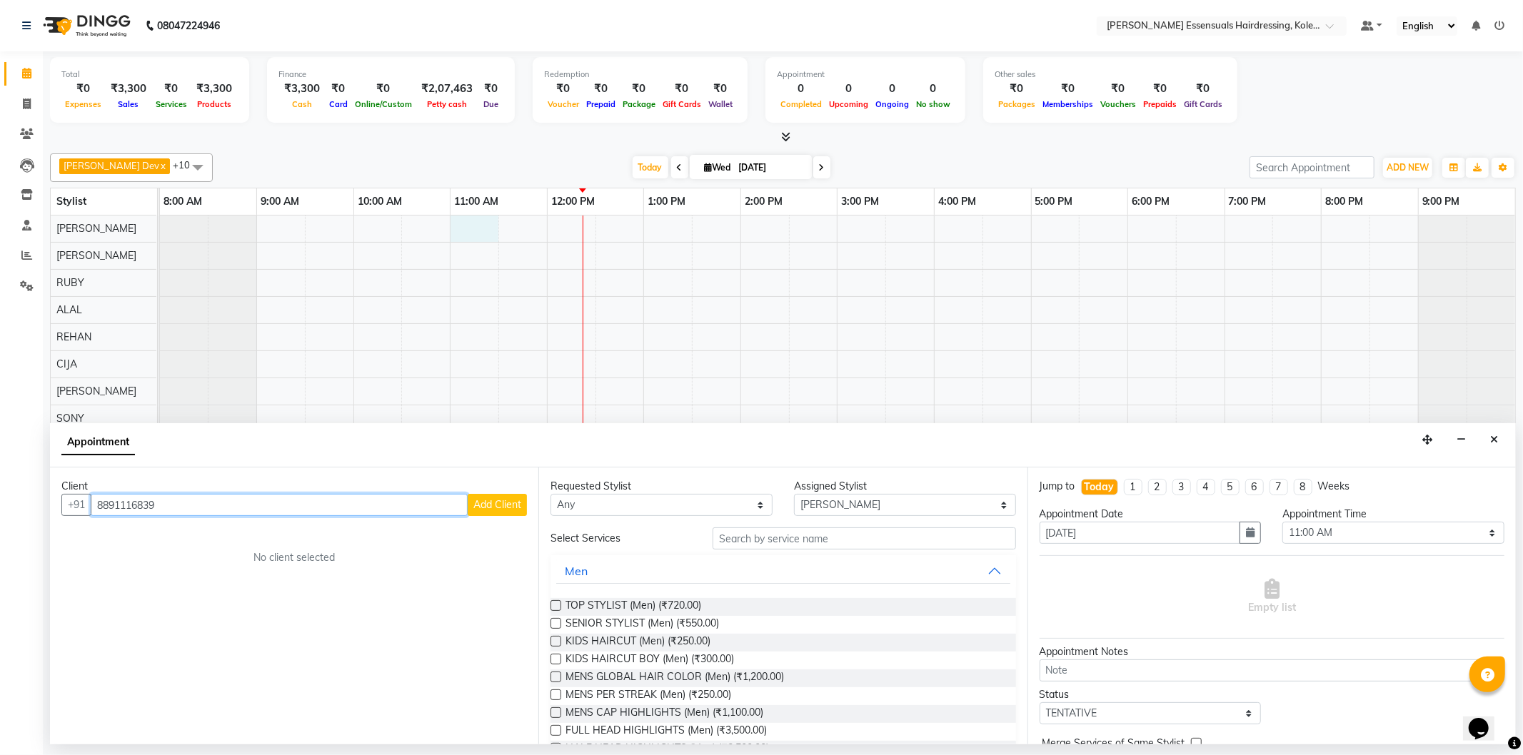
type input "8891116839"
click at [487, 512] on button "Add Client" at bounding box center [497, 505] width 59 height 22
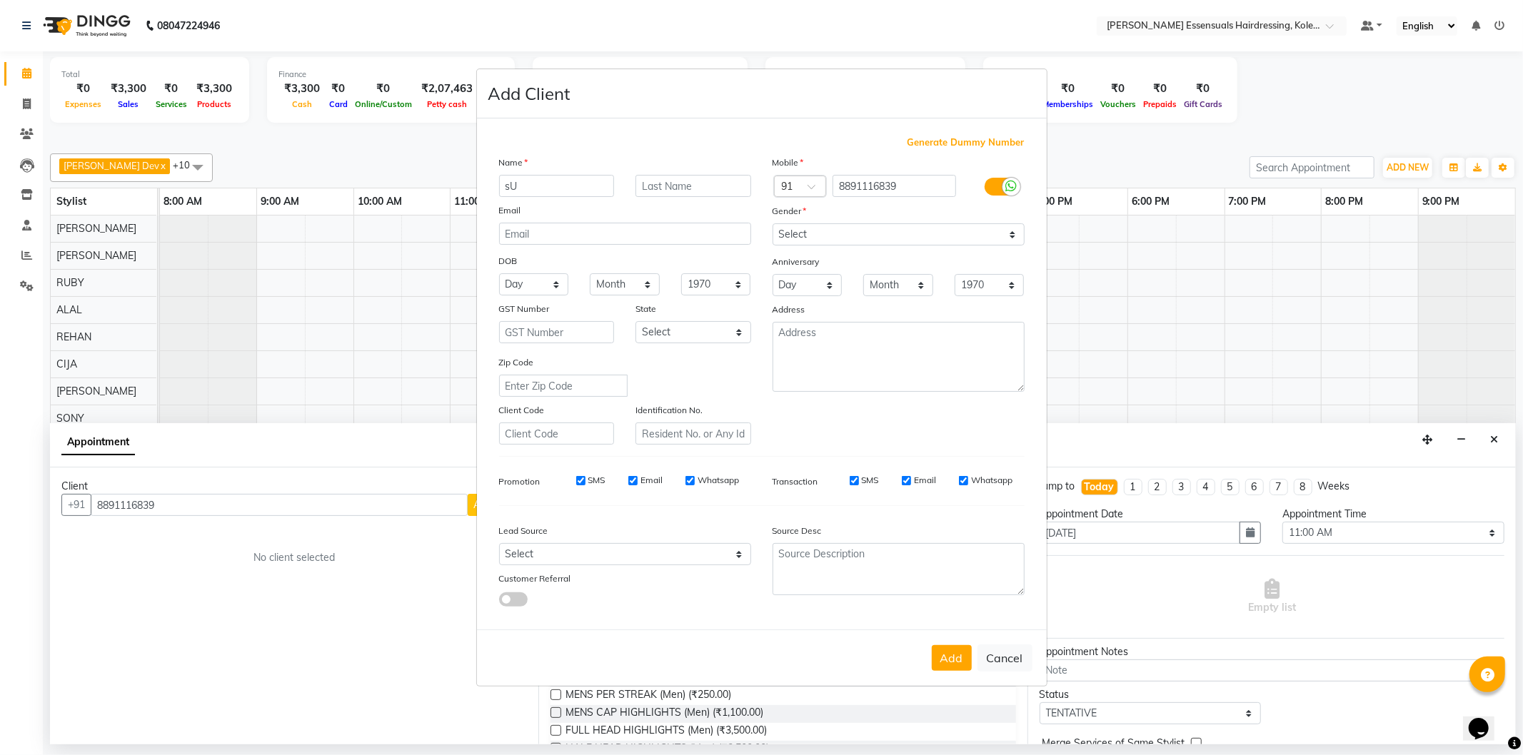
type input "s"
click at [582, 191] on input "text" at bounding box center [557, 186] width 116 height 22
type input "Suma"
type input "M"
click at [822, 246] on div "Mobile Country Code × 91 8891116839 Gender Select [DEMOGRAPHIC_DATA] [DEMOGRAPH…" at bounding box center [898, 300] width 273 height 290
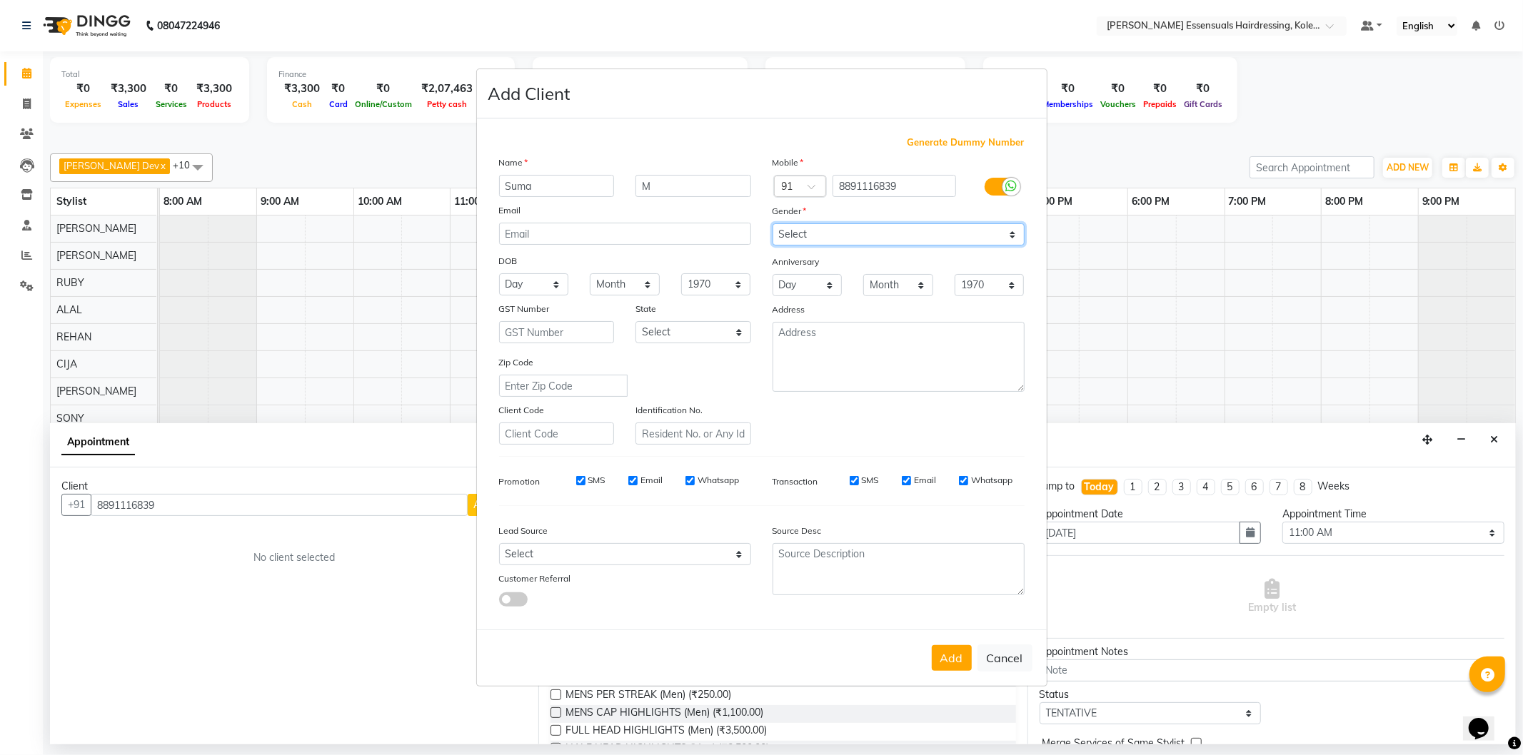
click at [829, 238] on select "Select [DEMOGRAPHIC_DATA] [DEMOGRAPHIC_DATA] Other Prefer Not To Say" at bounding box center [898, 234] width 252 height 22
select select "[DEMOGRAPHIC_DATA]"
click at [772, 223] on select "Select [DEMOGRAPHIC_DATA] [DEMOGRAPHIC_DATA] Other Prefer Not To Say" at bounding box center [898, 234] width 252 height 22
click at [949, 667] on button "Add" at bounding box center [951, 658] width 40 height 26
type input "88******39"
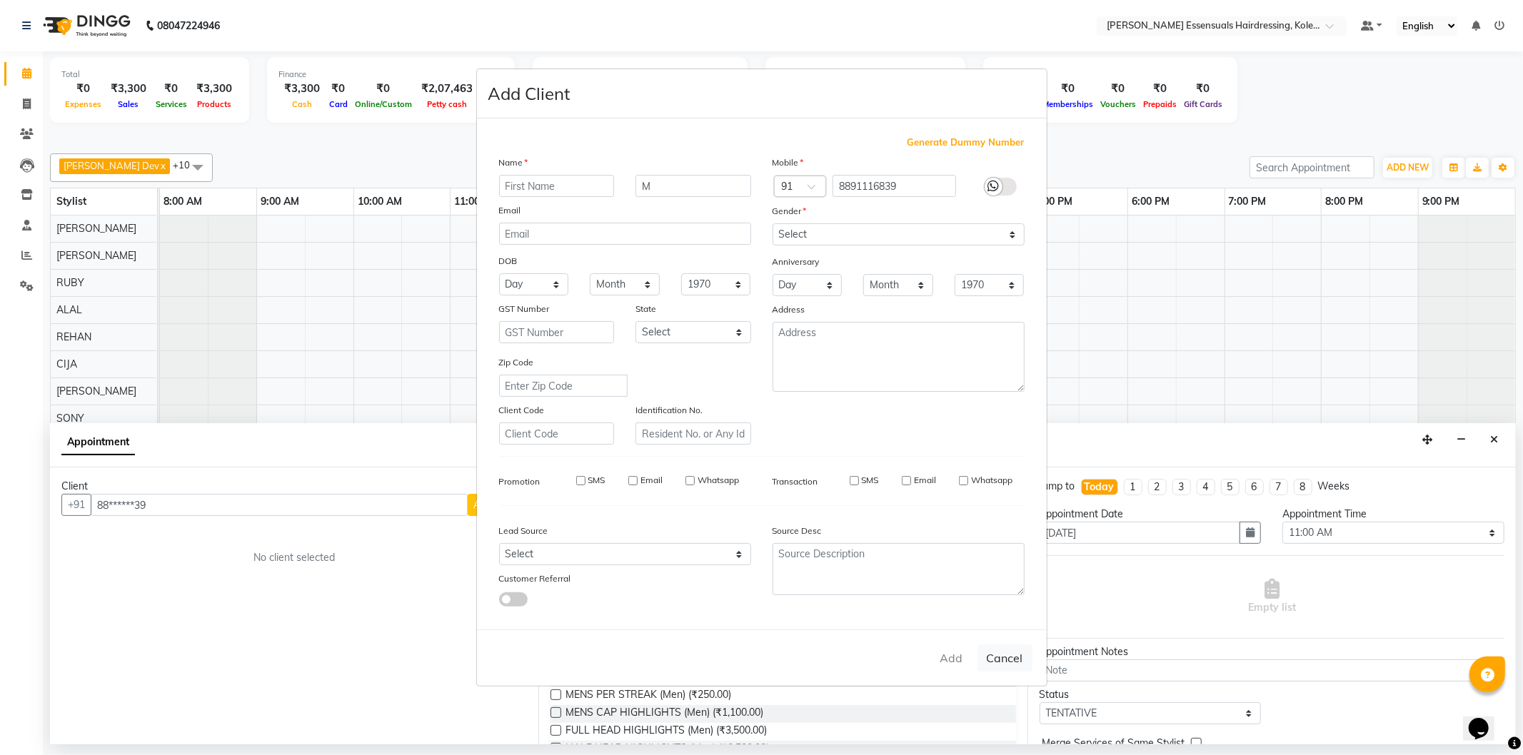
select select
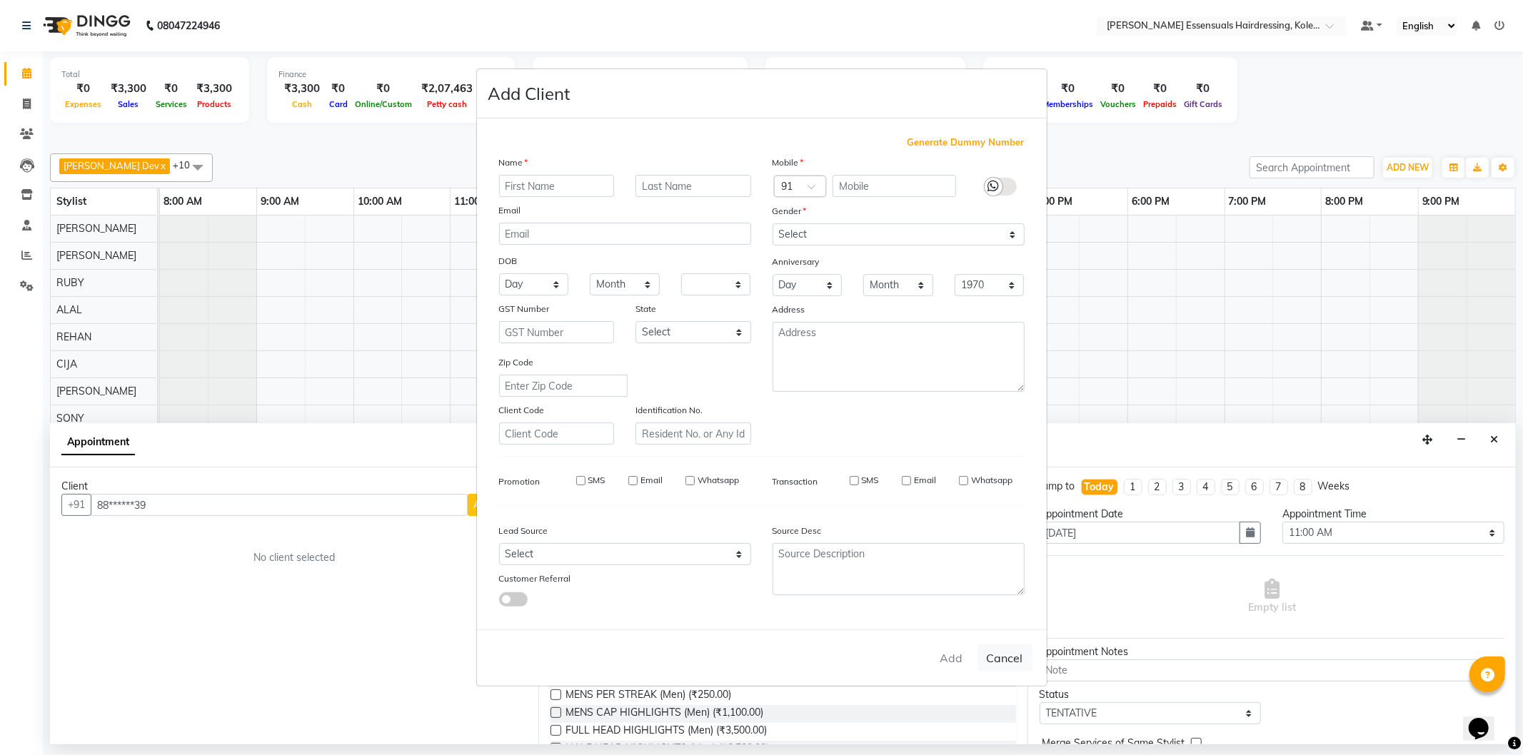
select select
checkbox input "false"
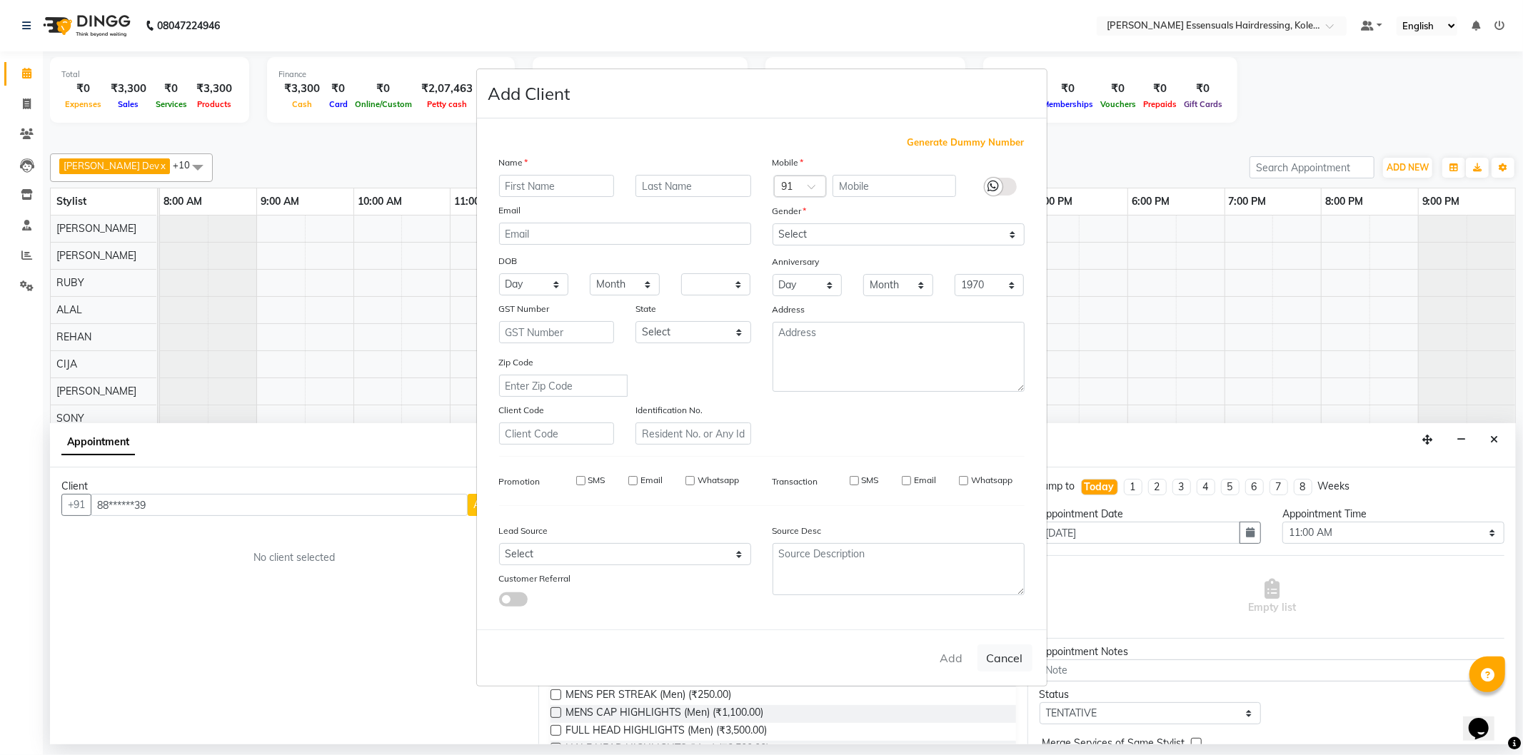
checkbox input "false"
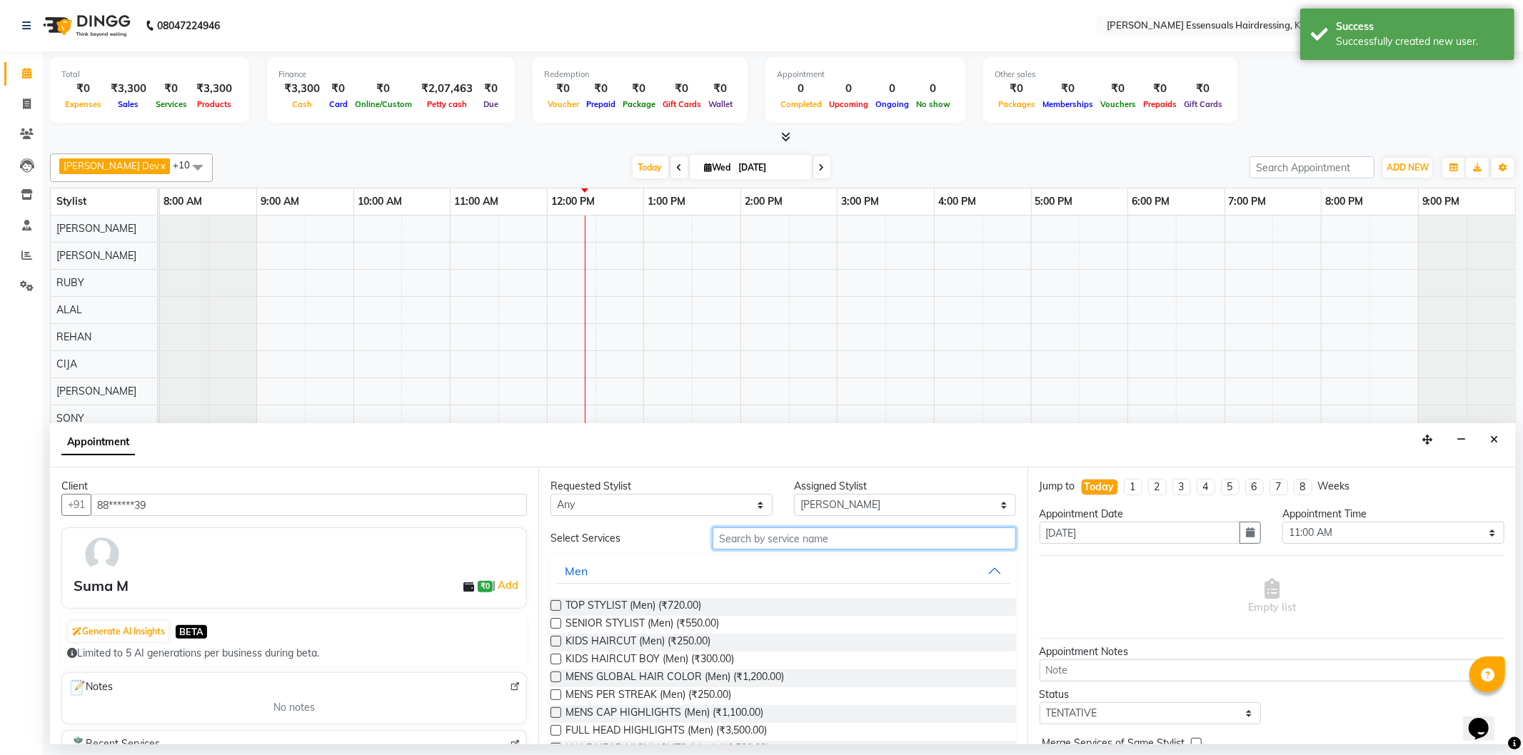
click at [739, 547] on input "text" at bounding box center [863, 538] width 303 height 22
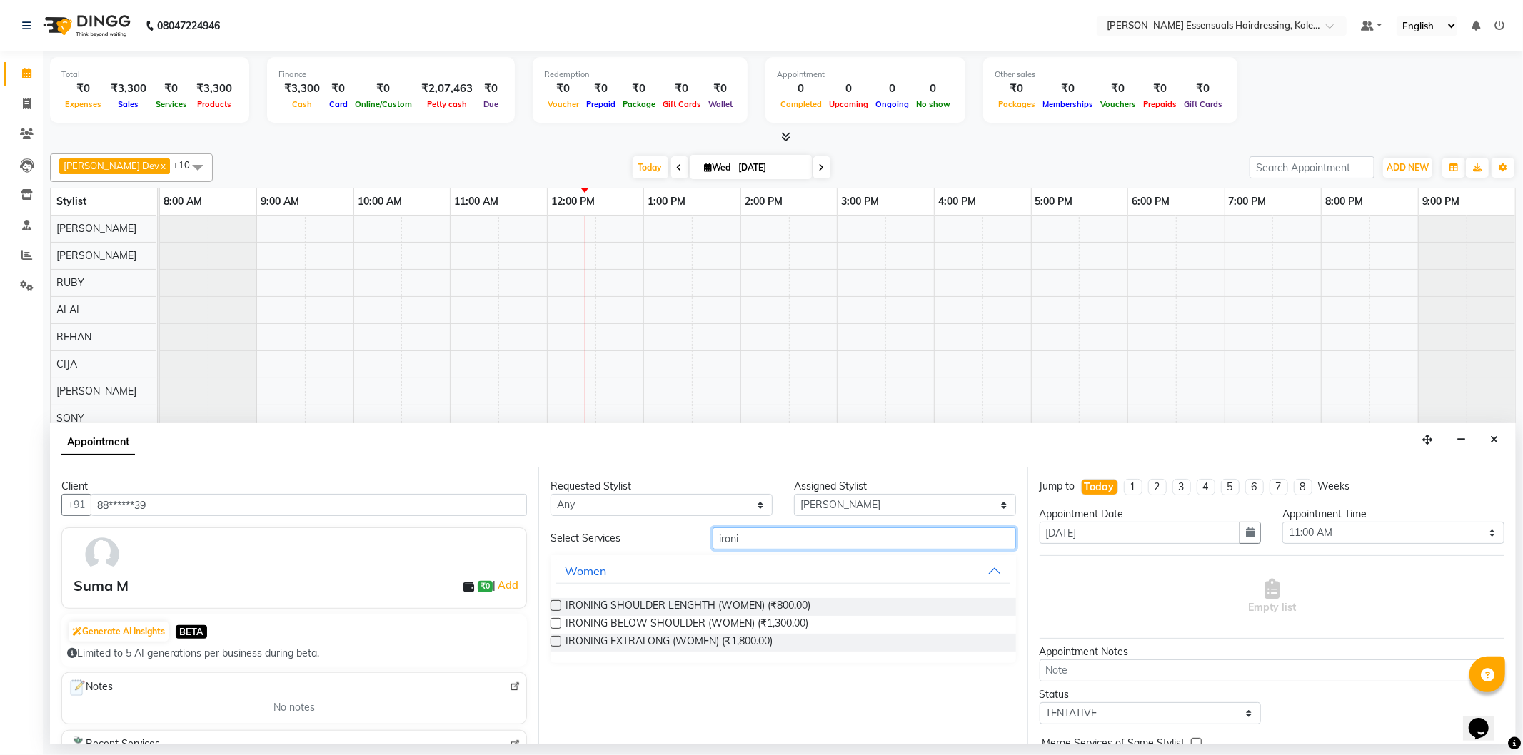
type input "ironi"
click at [555, 604] on label at bounding box center [555, 605] width 11 height 11
click at [555, 604] on input "checkbox" at bounding box center [554, 606] width 9 height 9
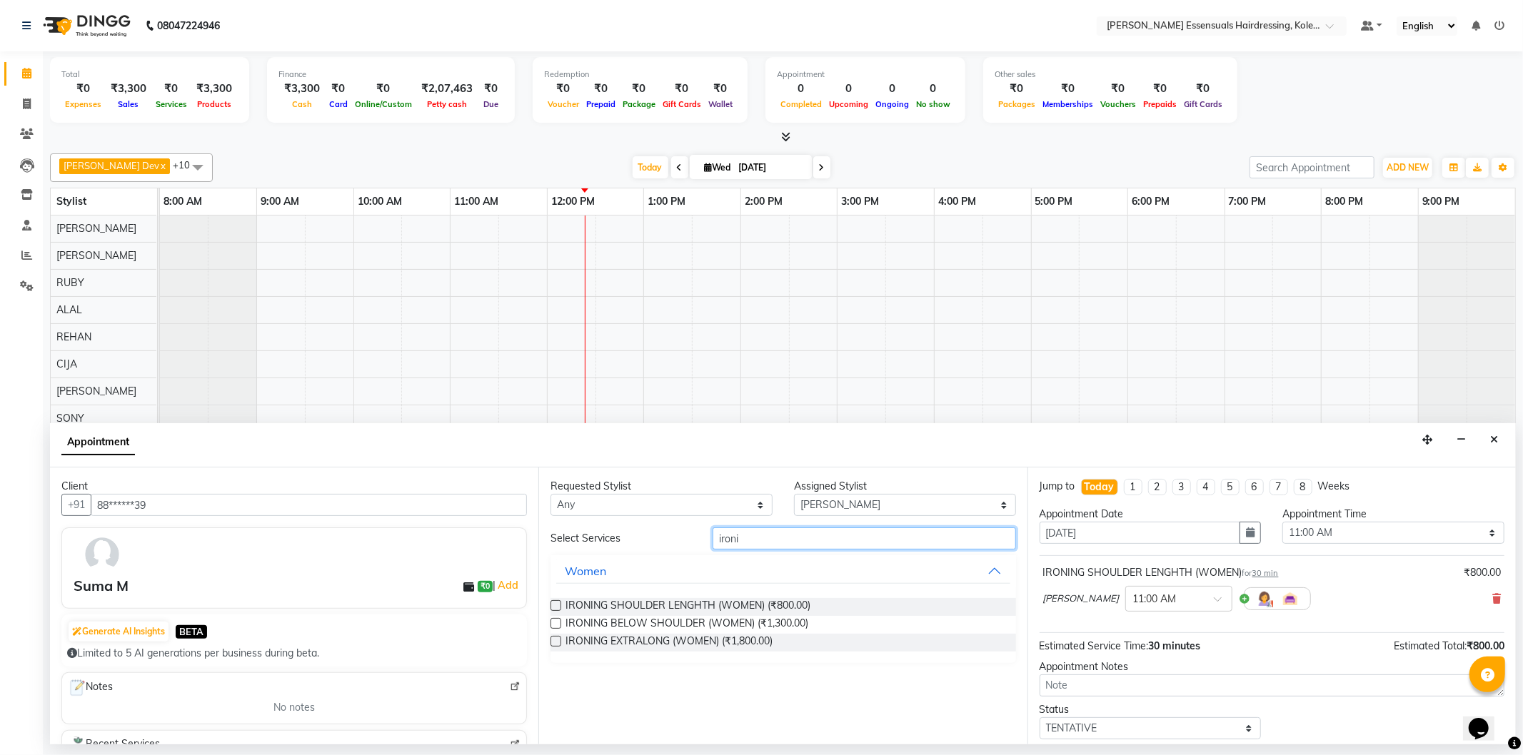
checkbox input "false"
click at [757, 536] on input "ironi" at bounding box center [863, 538] width 303 height 22
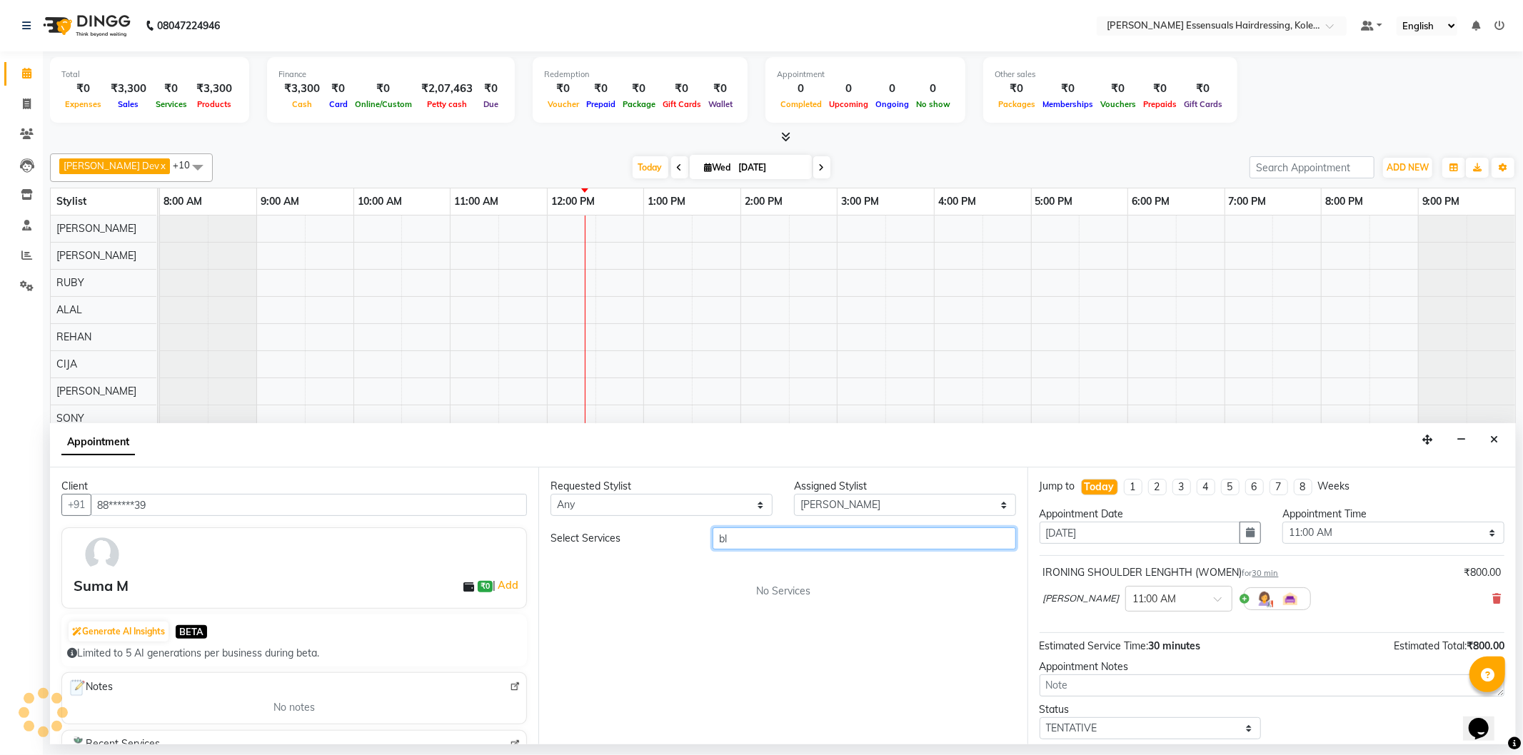
type input "b"
type input "was"
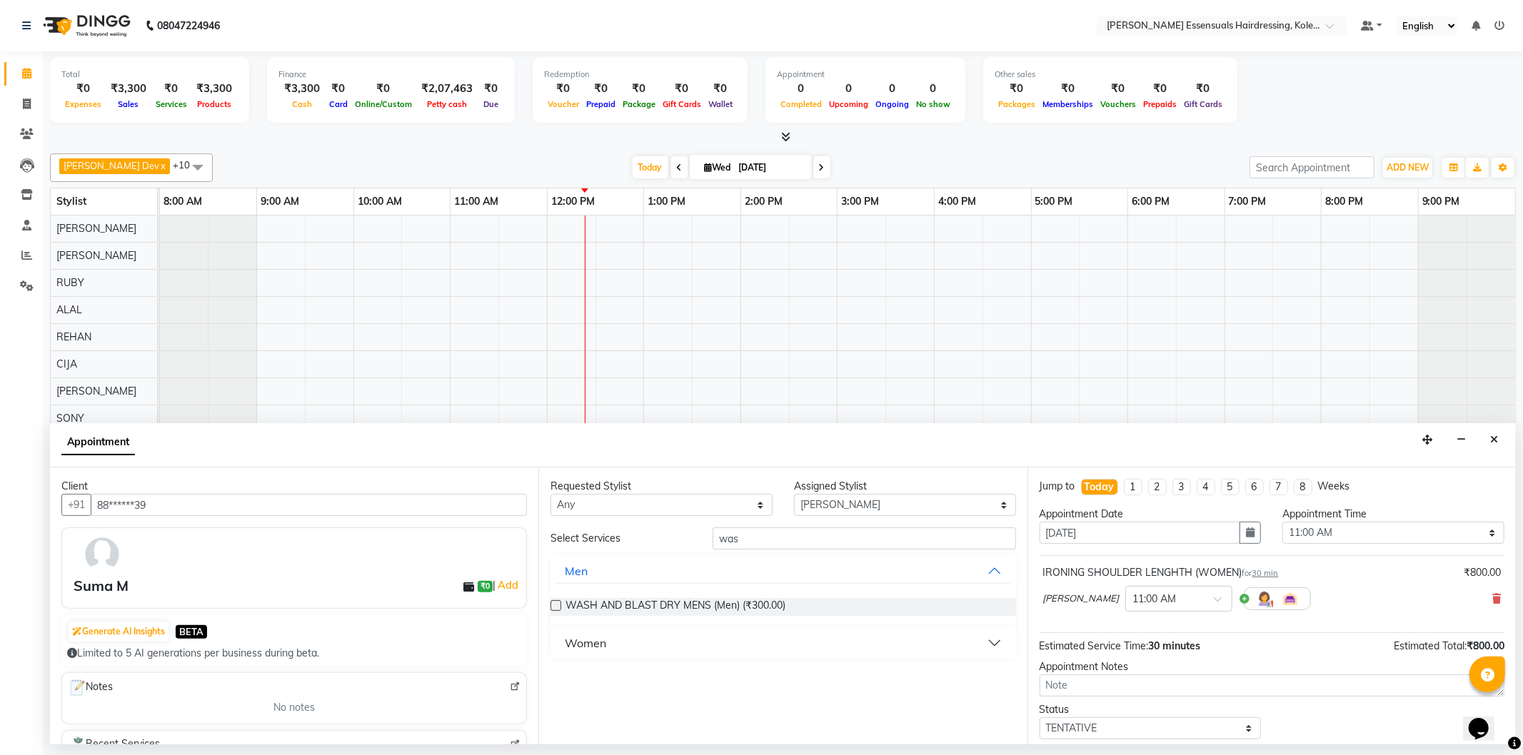
click at [553, 601] on label at bounding box center [555, 605] width 11 height 11
click at [553, 602] on input "checkbox" at bounding box center [554, 606] width 9 height 9
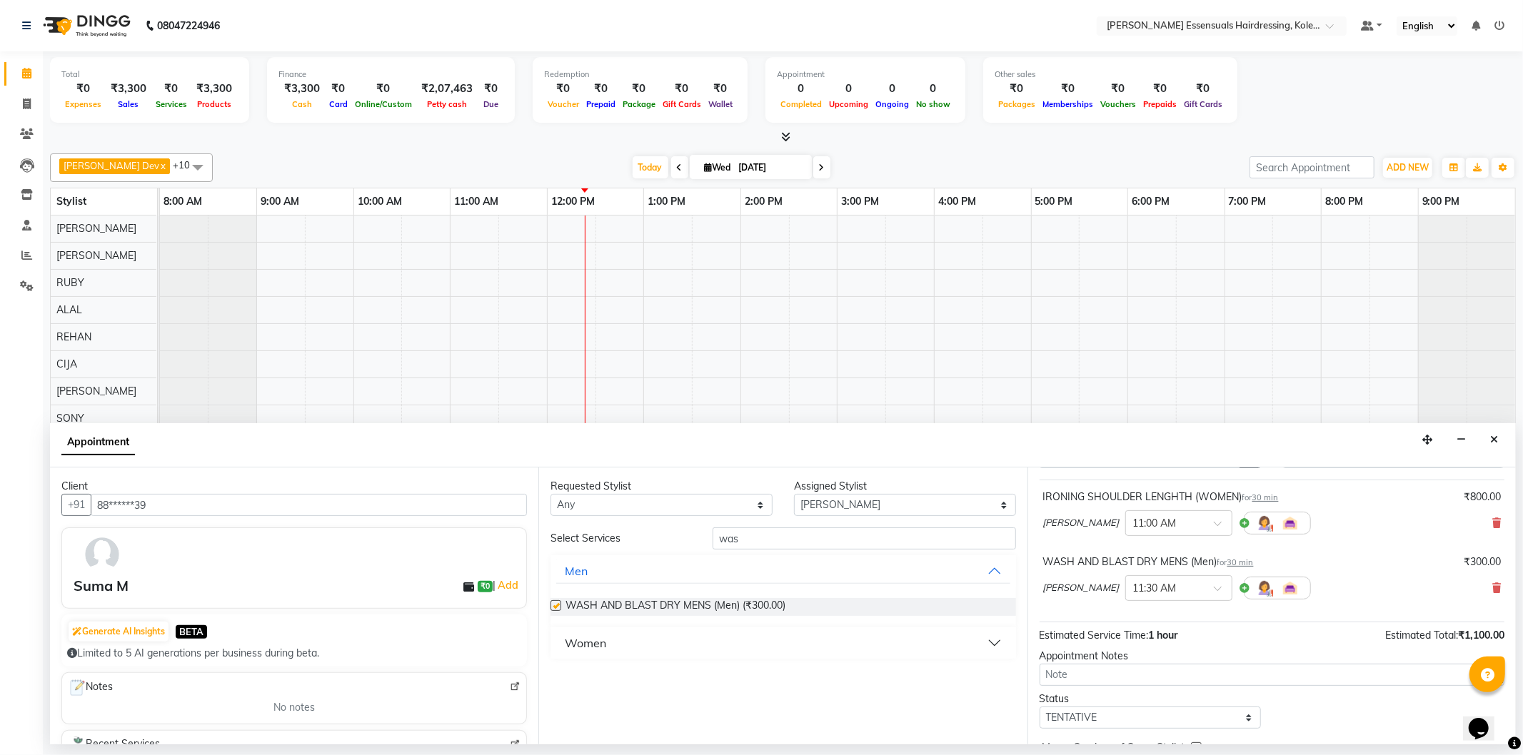
checkbox input "false"
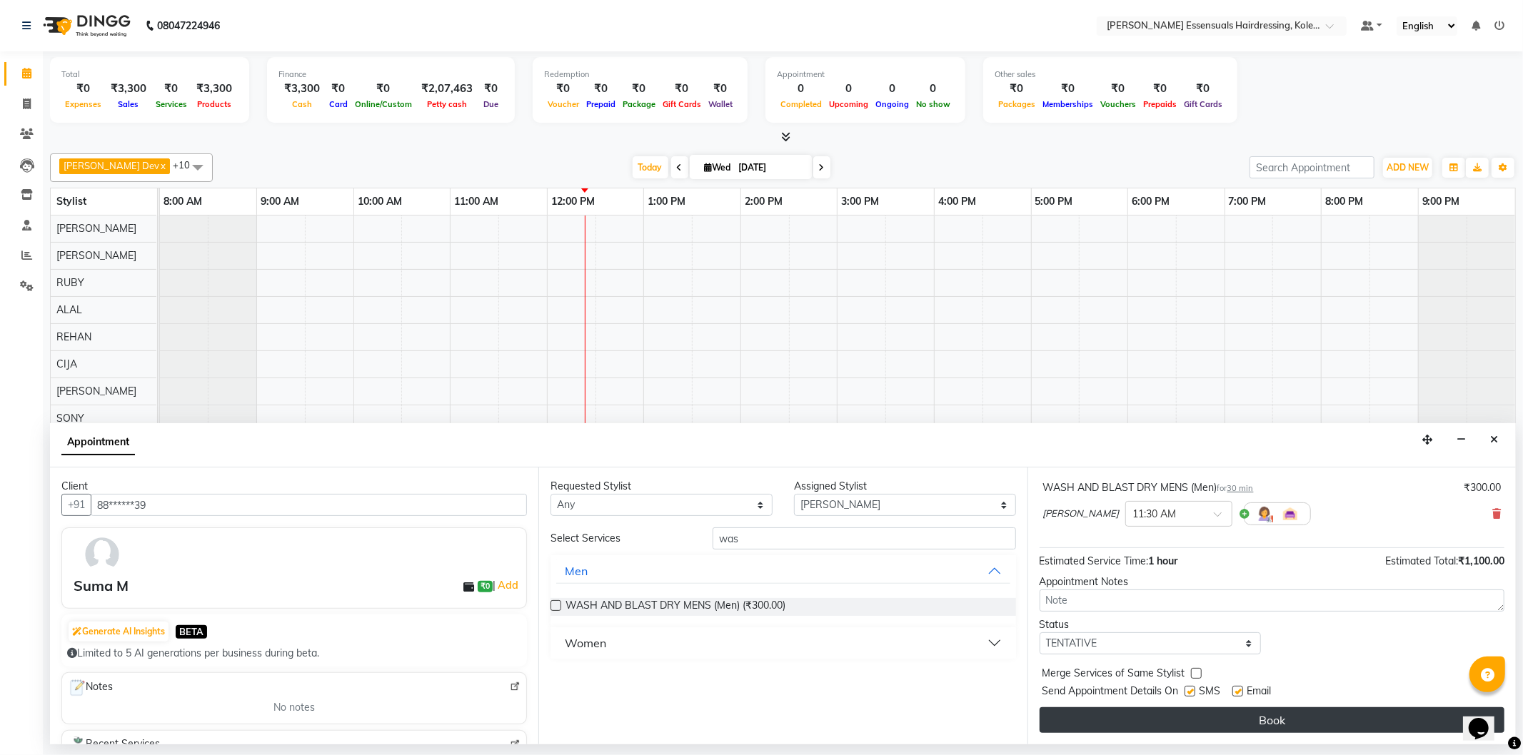
click at [1206, 716] on button "Book" at bounding box center [1271, 720] width 465 height 26
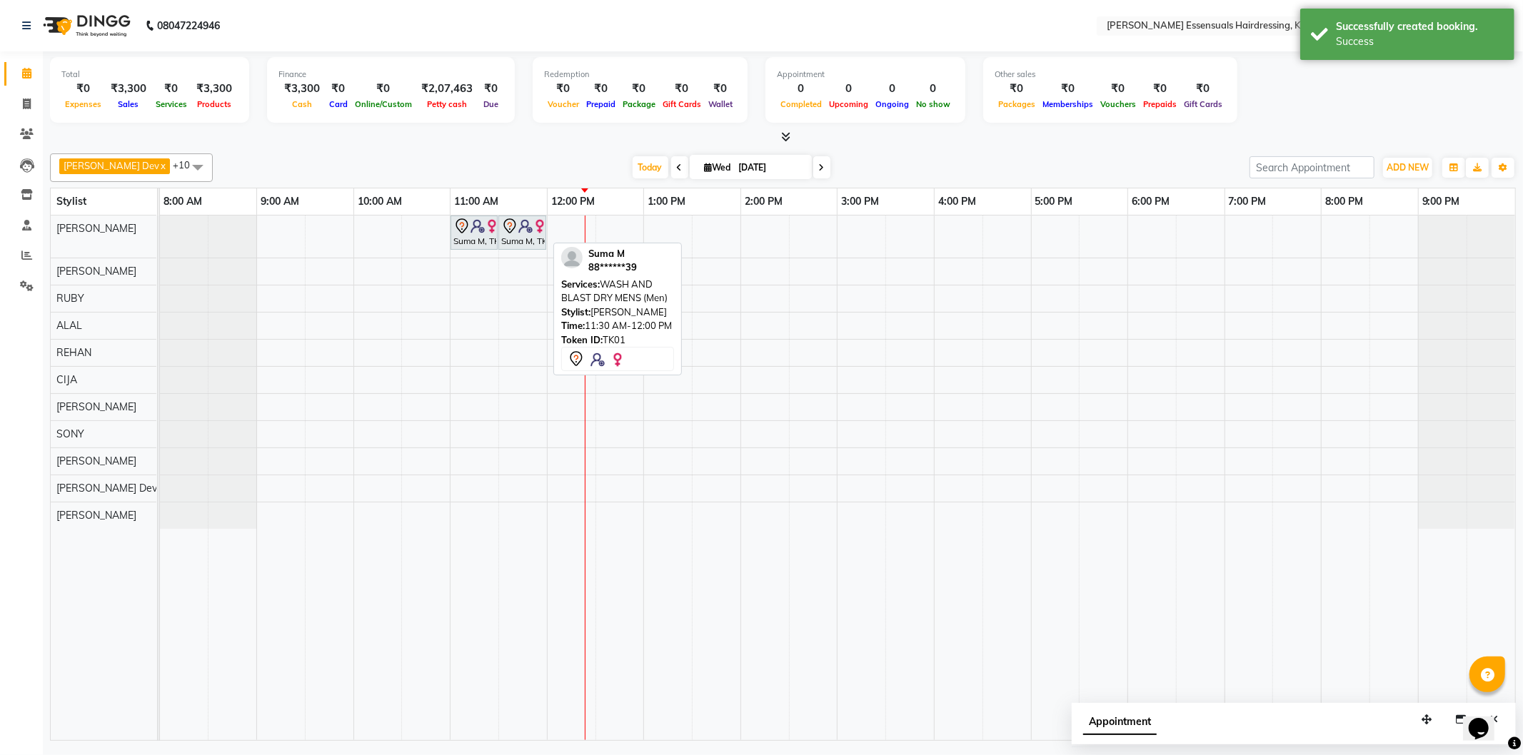
click at [520, 226] on img at bounding box center [525, 226] width 14 height 14
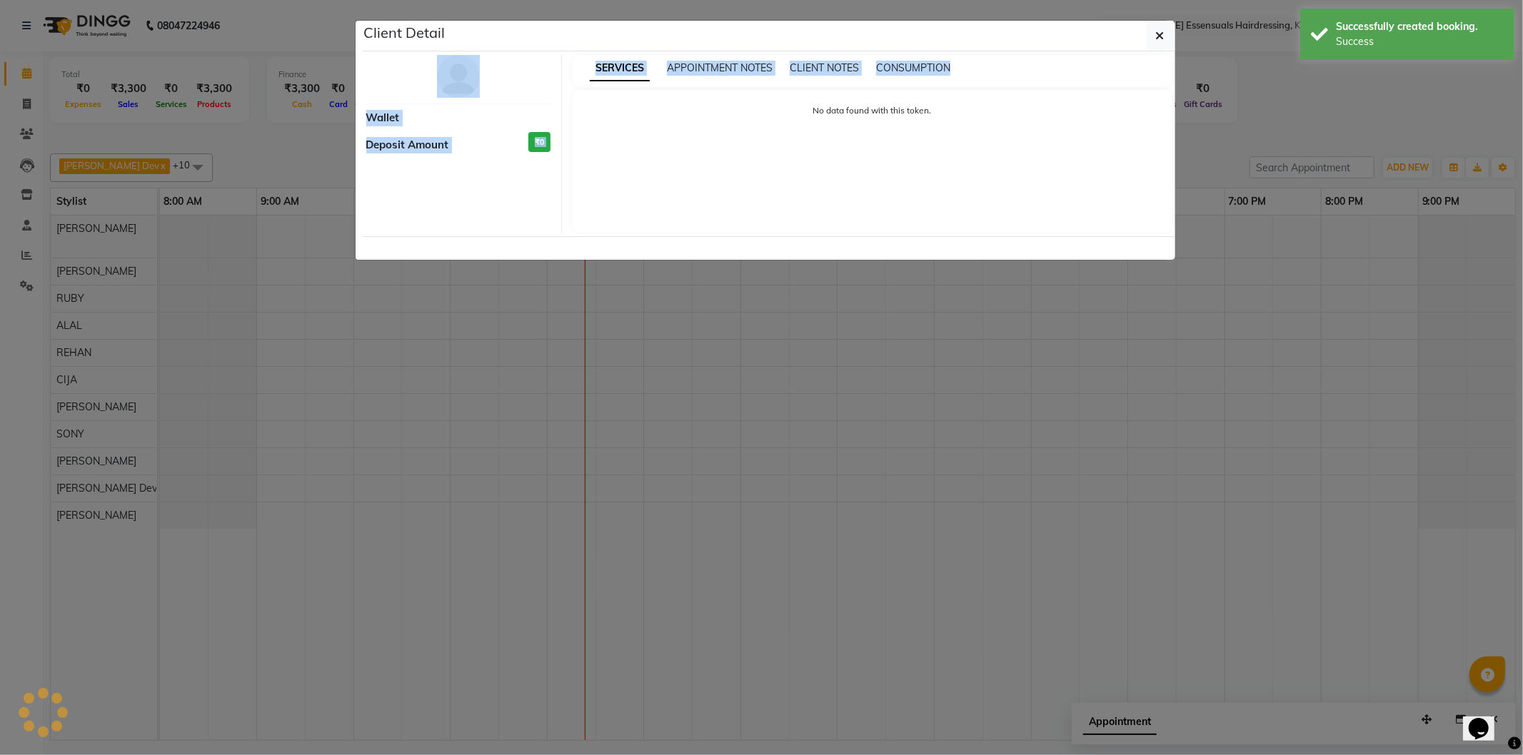
click at [520, 227] on div "Client Detail Wallet Deposit Amount ₹0 SERVICES APPOINTMENT NOTES CLIENT NOTES …" at bounding box center [762, 140] width 814 height 241
select select "7"
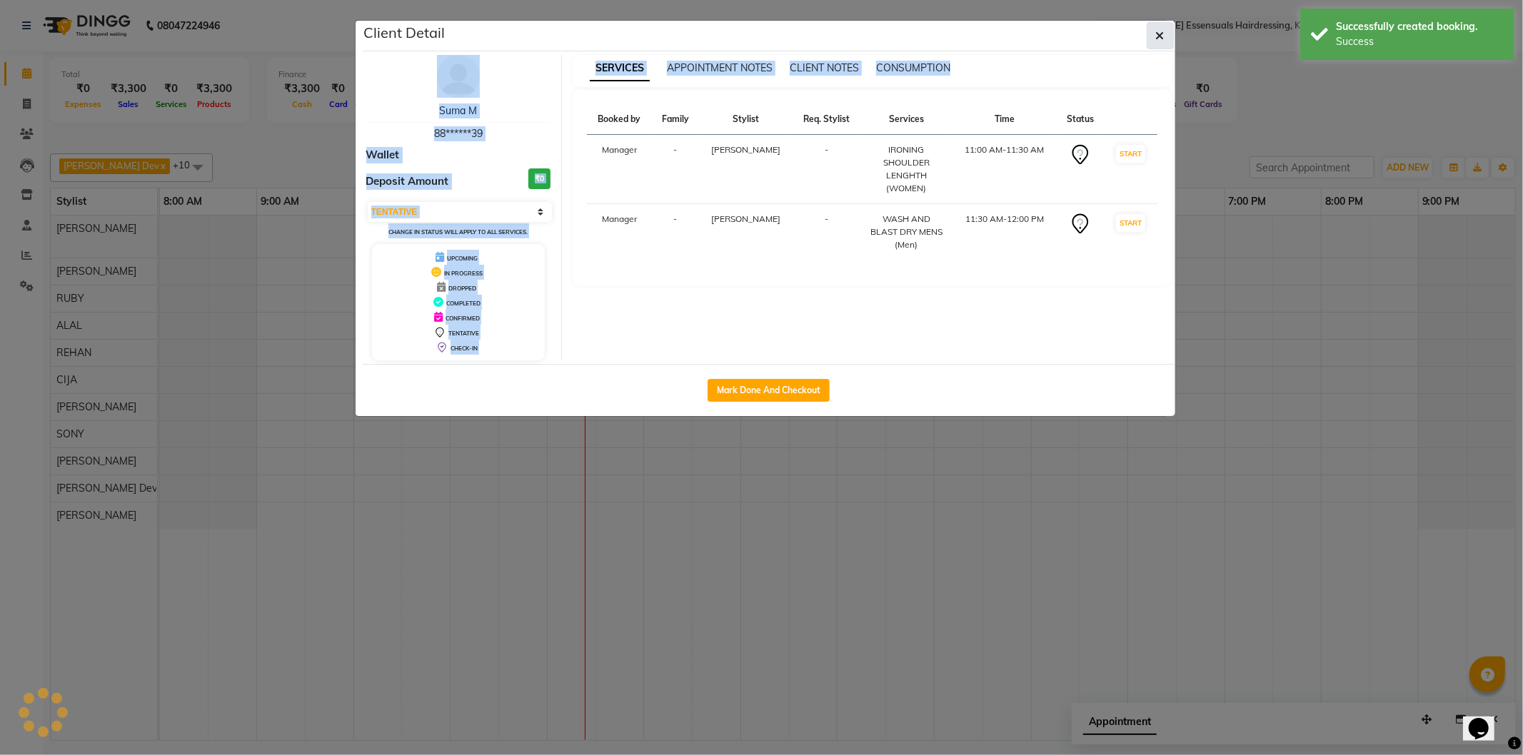
click at [1156, 34] on icon "button" at bounding box center [1160, 35] width 9 height 11
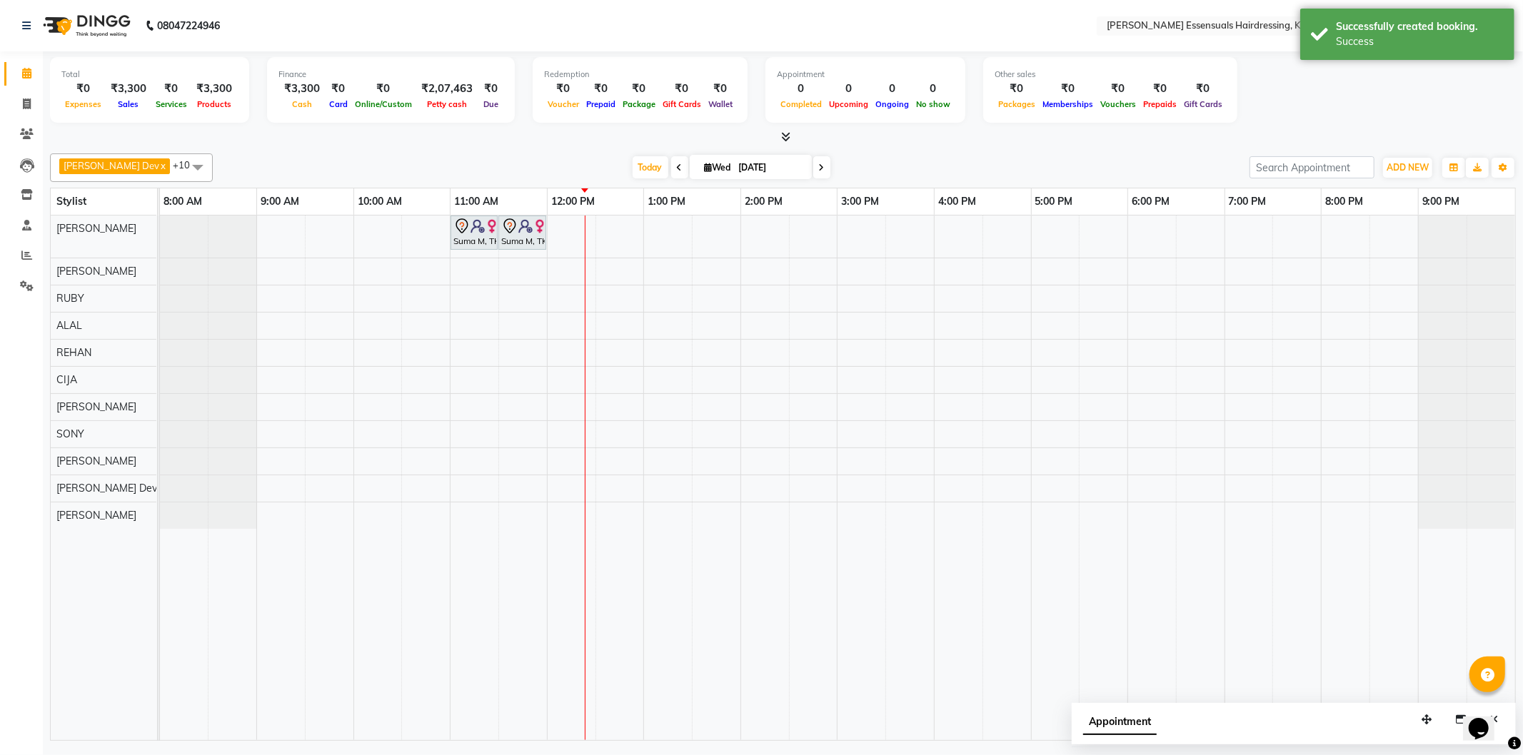
drag, startPoint x: 520, startPoint y: 232, endPoint x: 480, endPoint y: 310, distance: 87.1
click at [480, 310] on div "Suma M, TK01, 11:00 AM-11:30 AM, IRONING SHOULDER LENGHTH (WOMEN) Suma M, TK01,…" at bounding box center [837, 478] width 1355 height 525
click at [512, 225] on icon at bounding box center [509, 226] width 17 height 17
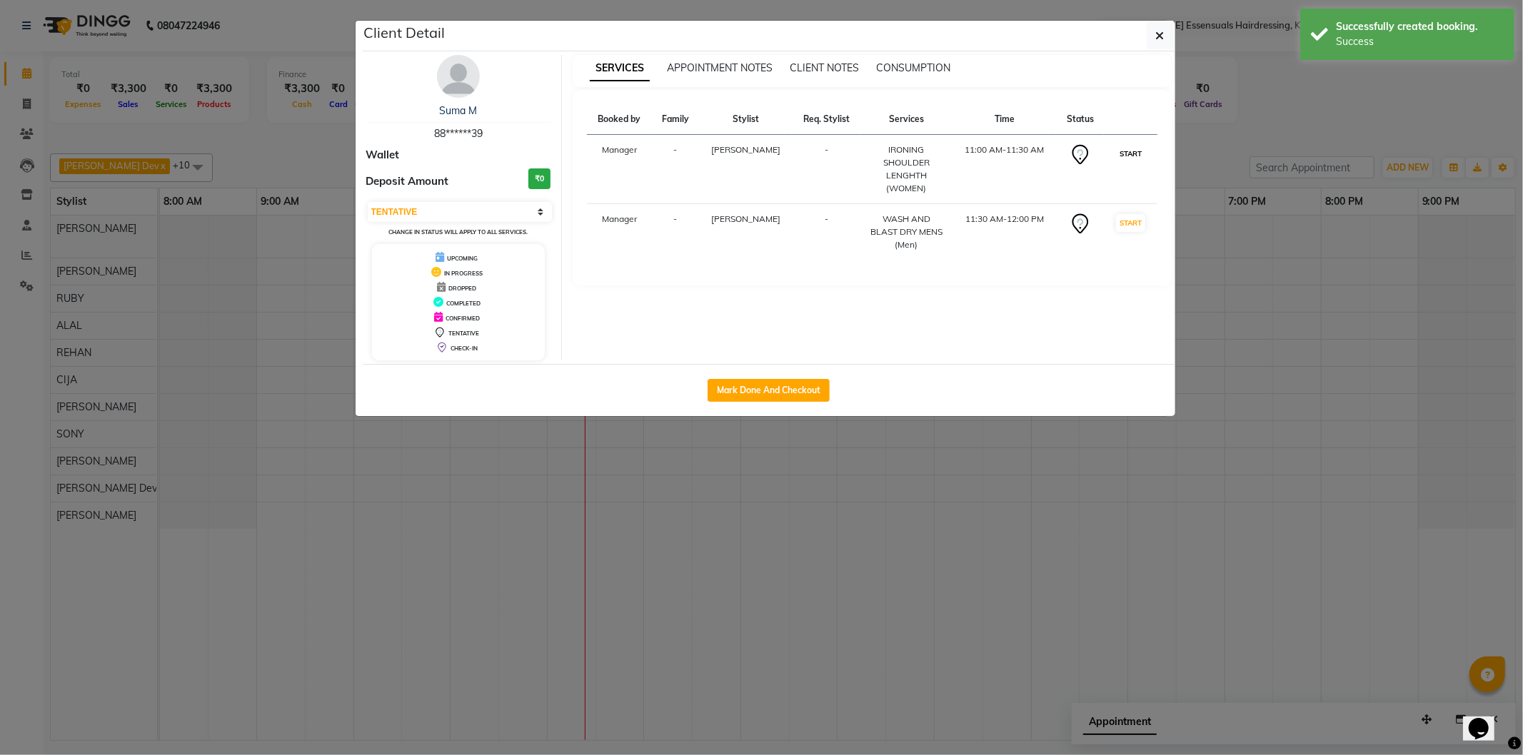
click at [1130, 150] on button "START" at bounding box center [1130, 154] width 29 height 18
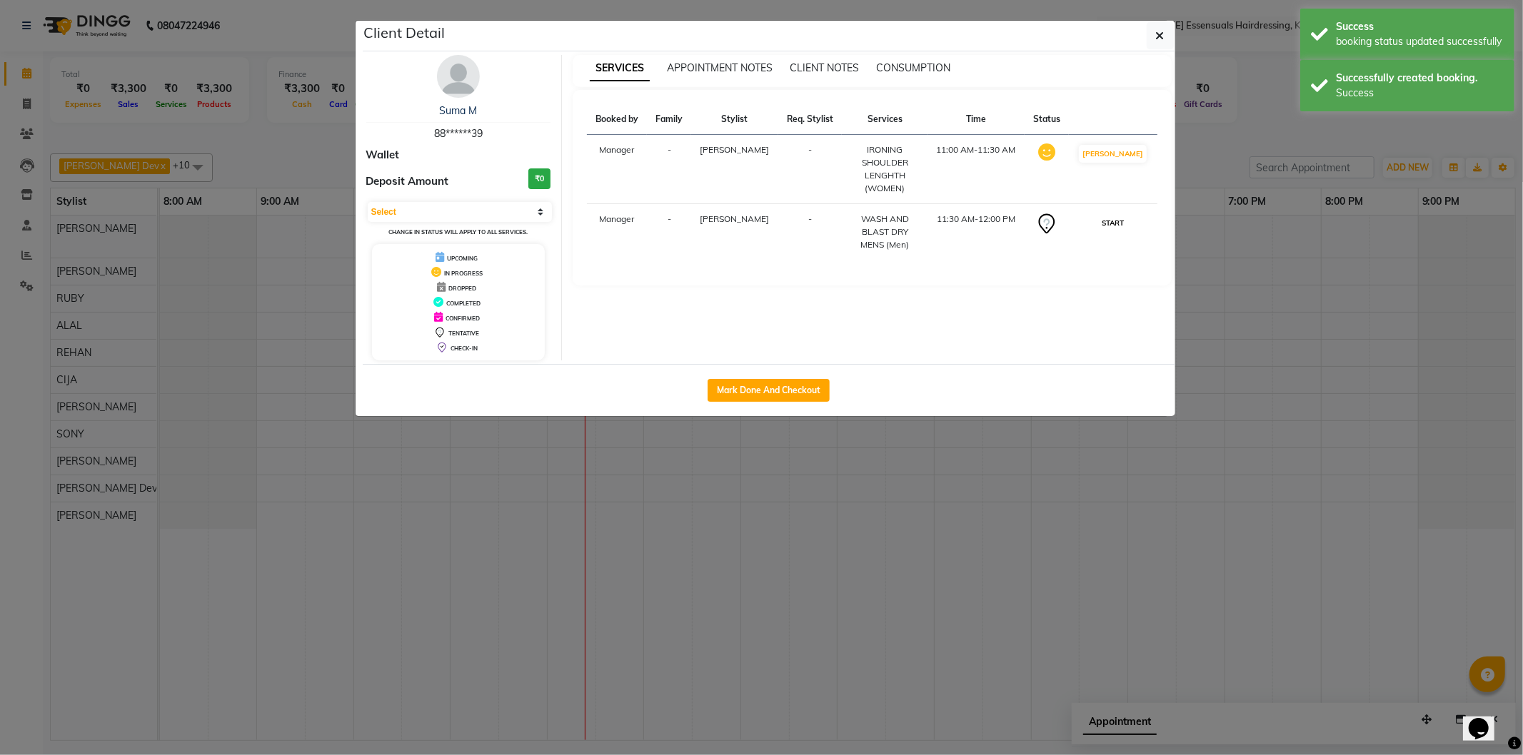
click at [1127, 216] on button "START" at bounding box center [1112, 223] width 29 height 18
select select "1"
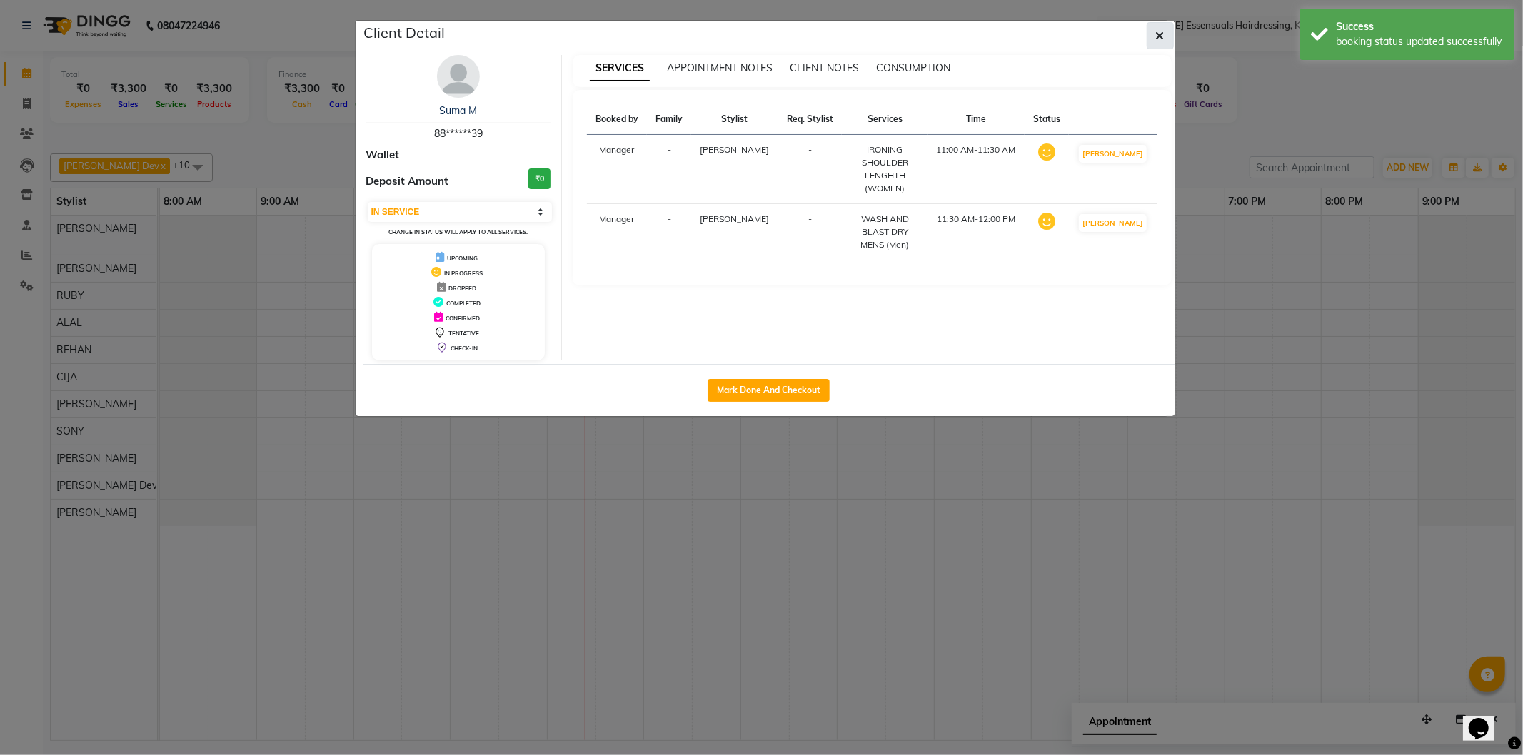
click at [1152, 37] on button "button" at bounding box center [1159, 35] width 27 height 27
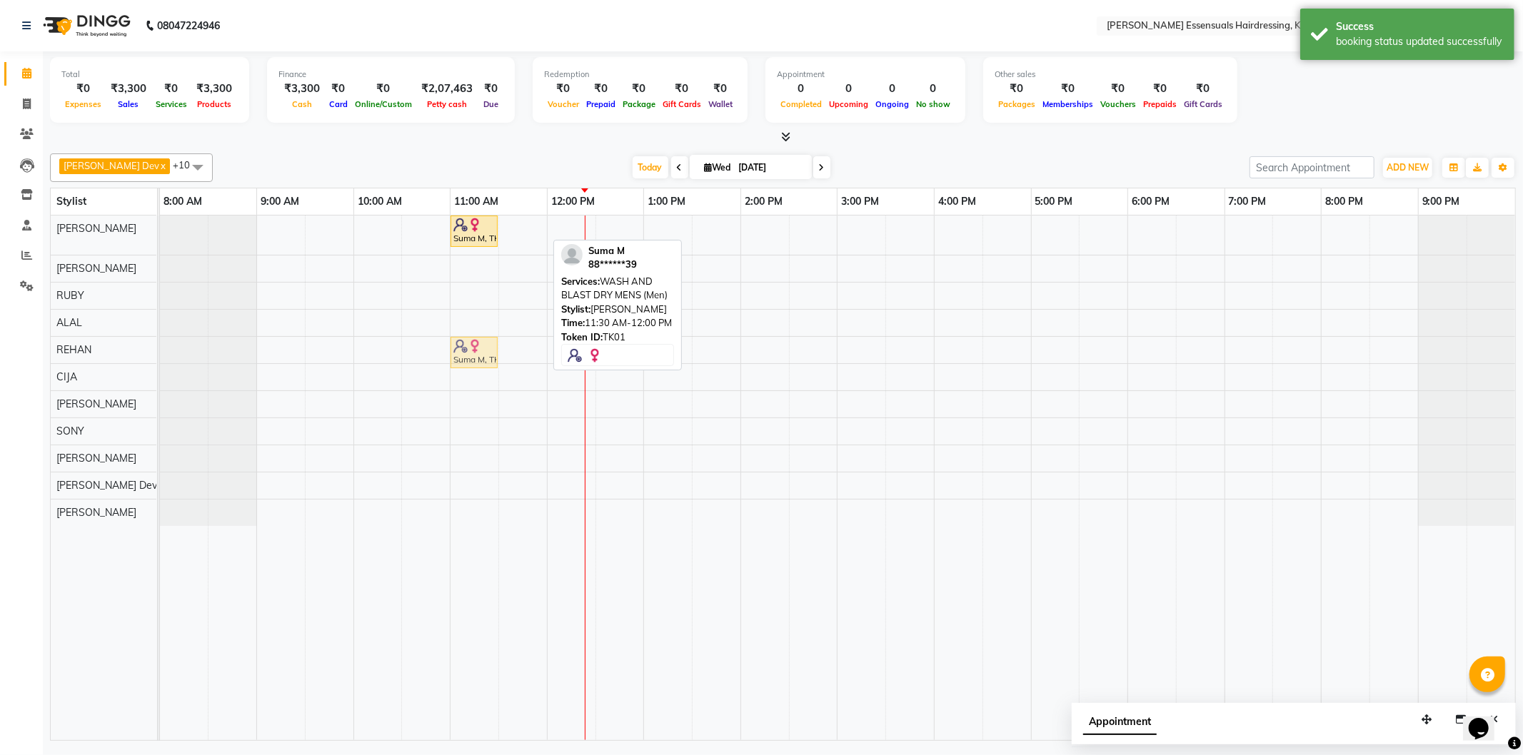
drag, startPoint x: 532, startPoint y: 233, endPoint x: 473, endPoint y: 343, distance: 124.9
click at [473, 343] on tbody "Suma M, TK01, 11:00 AM-11:30 AM, IRONING SHOULDER LENGHTH (WOMEN) Suma M, TK01,…" at bounding box center [837, 371] width 1355 height 310
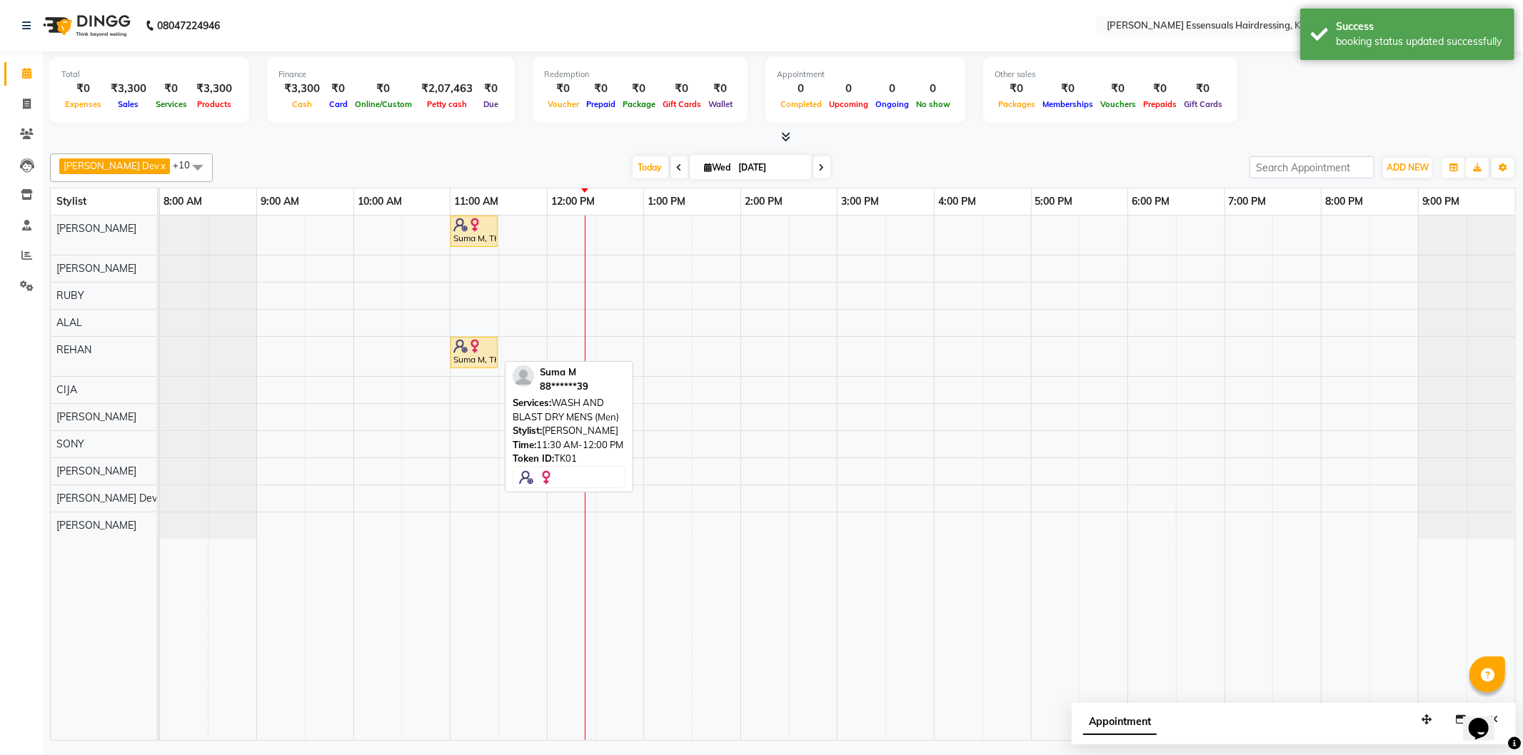
click at [468, 351] on img at bounding box center [475, 346] width 14 height 14
select select "1"
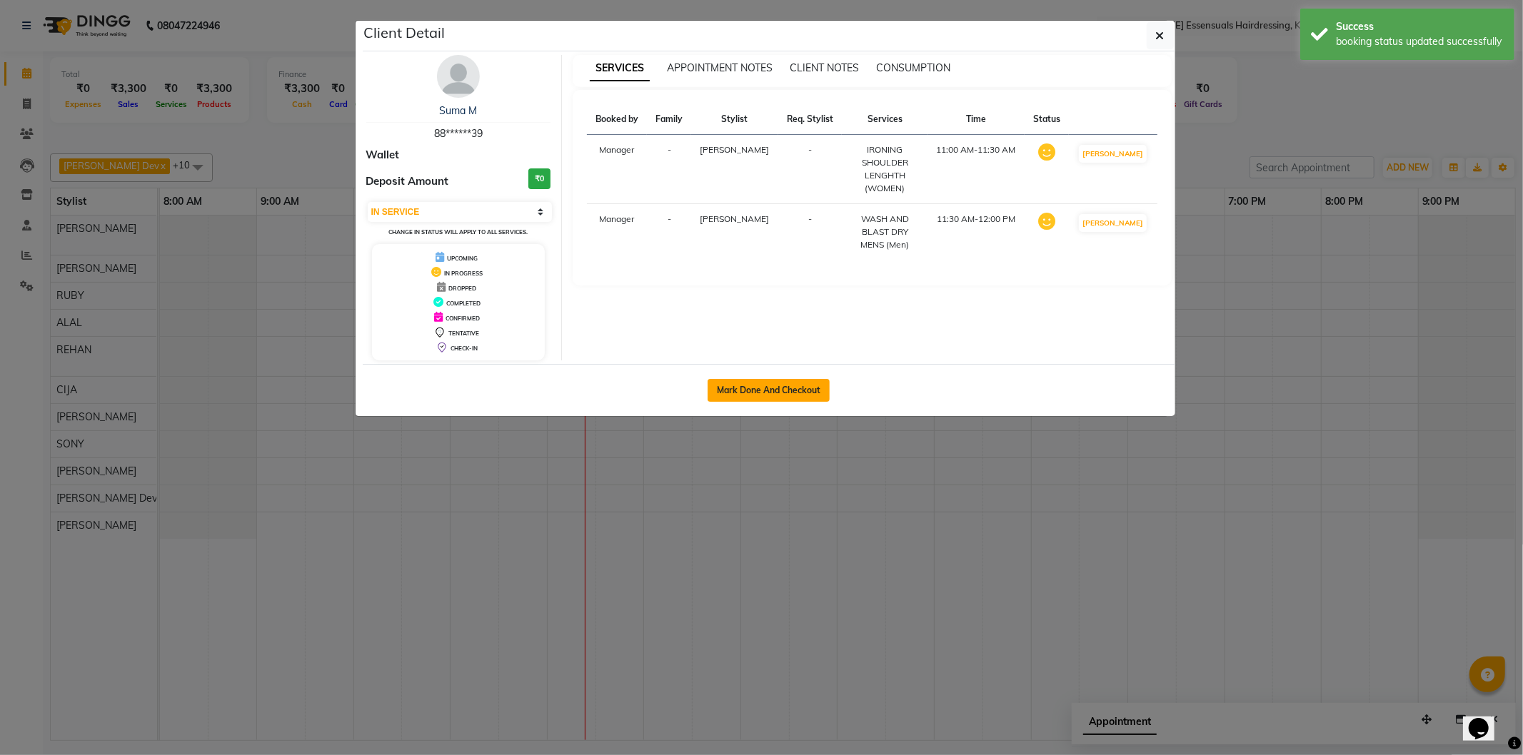
click at [740, 388] on button "Mark Done And Checkout" at bounding box center [768, 390] width 122 height 23
select select "8281"
select select "service"
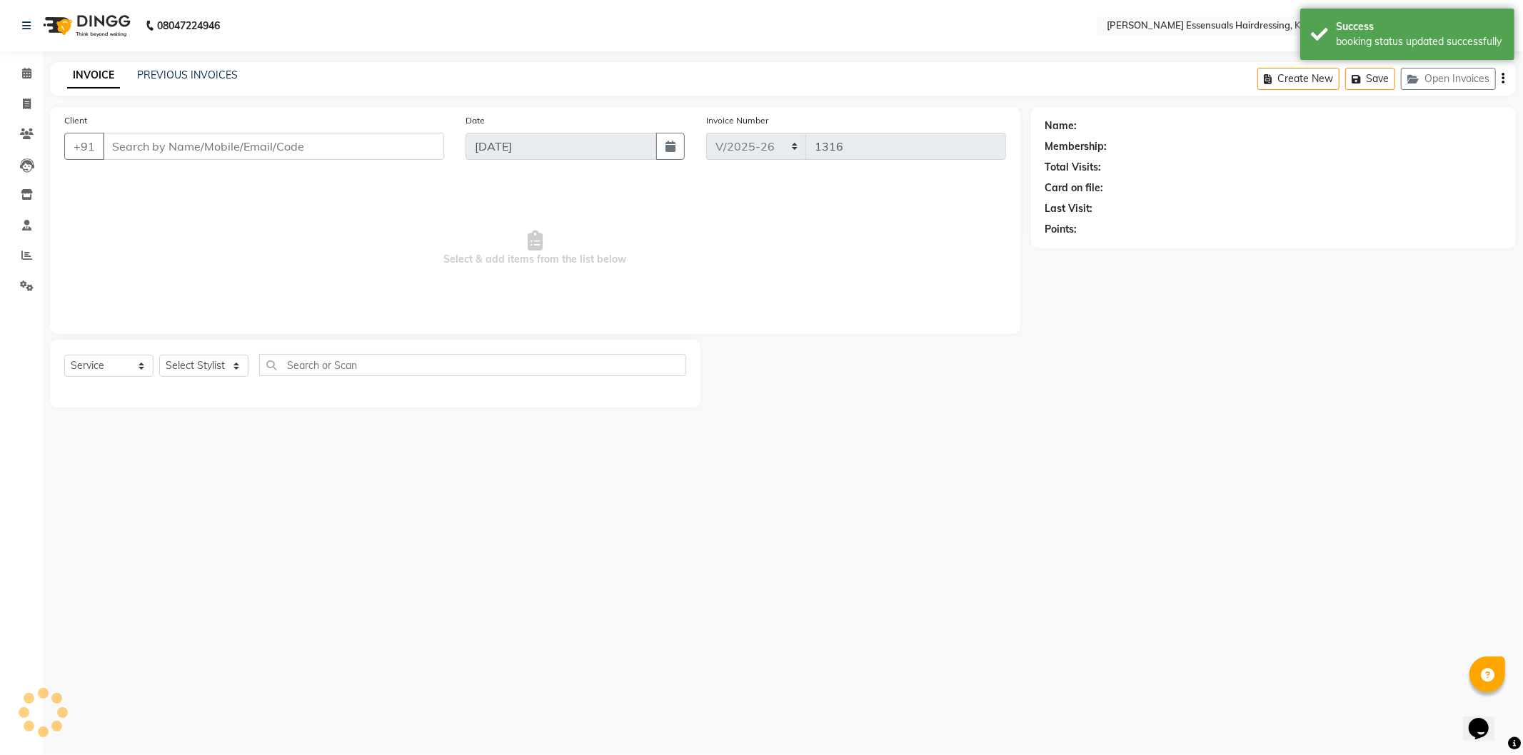
type input "88******39"
select select "79966"
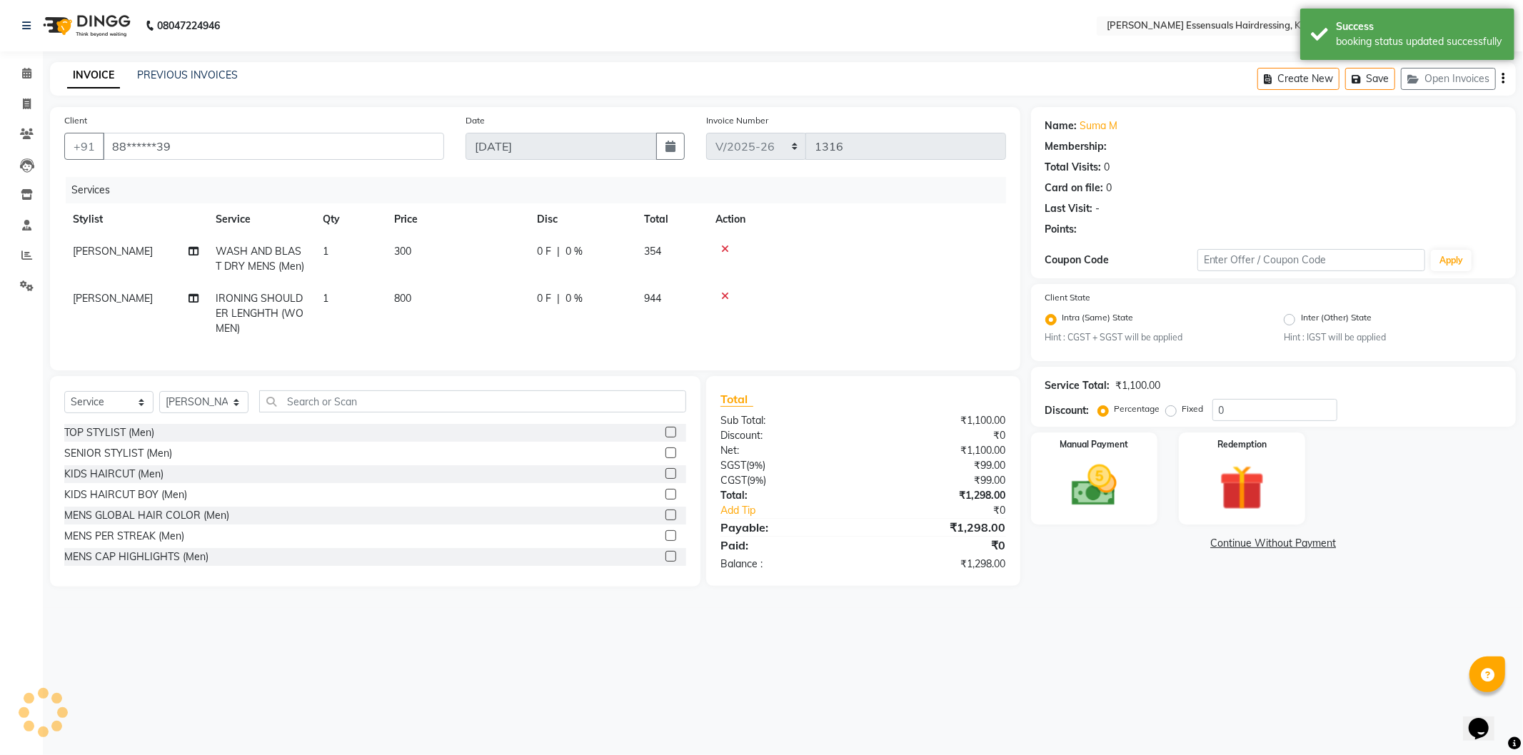
select select "1: Object"
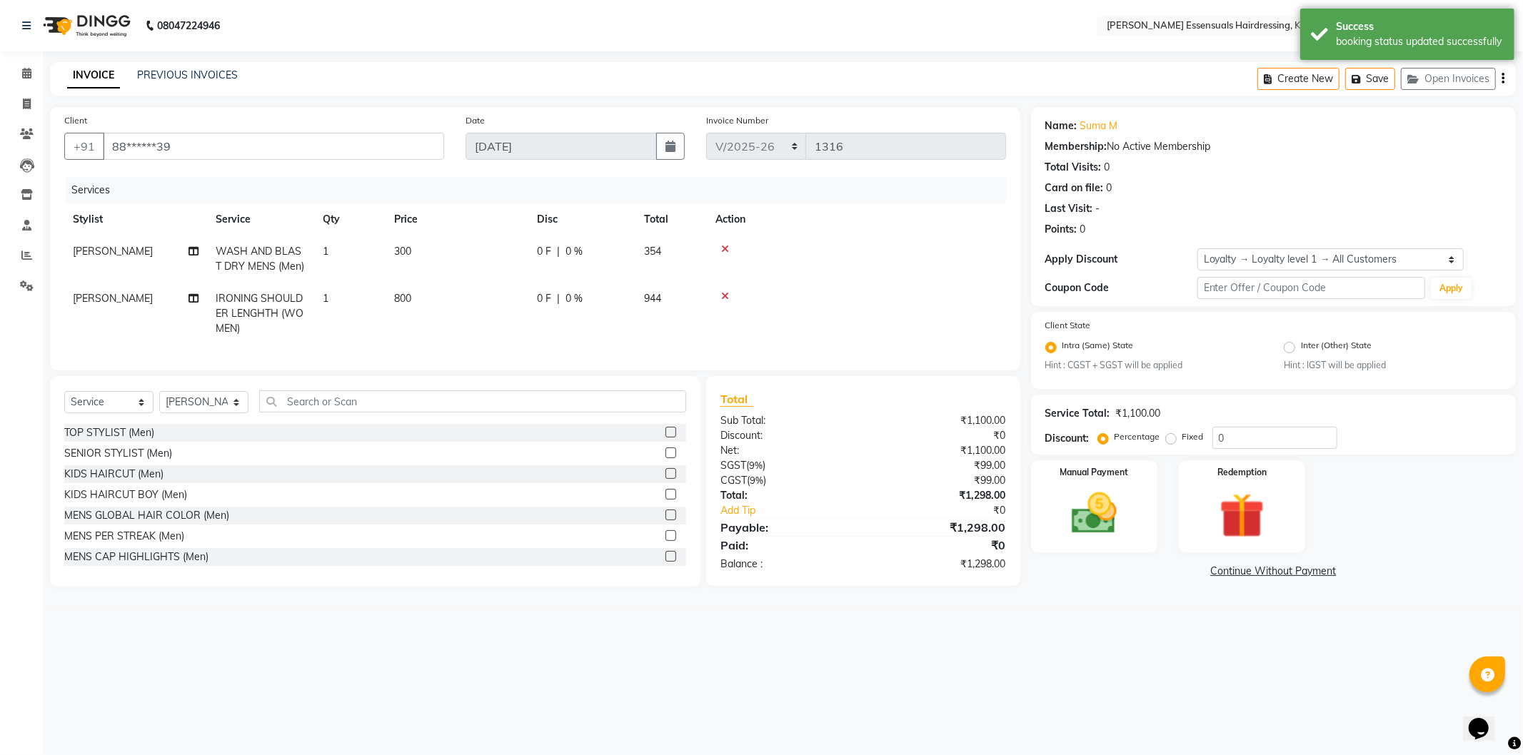
click at [145, 237] on td "[PERSON_NAME]" at bounding box center [135, 259] width 143 height 47
select select "79966"
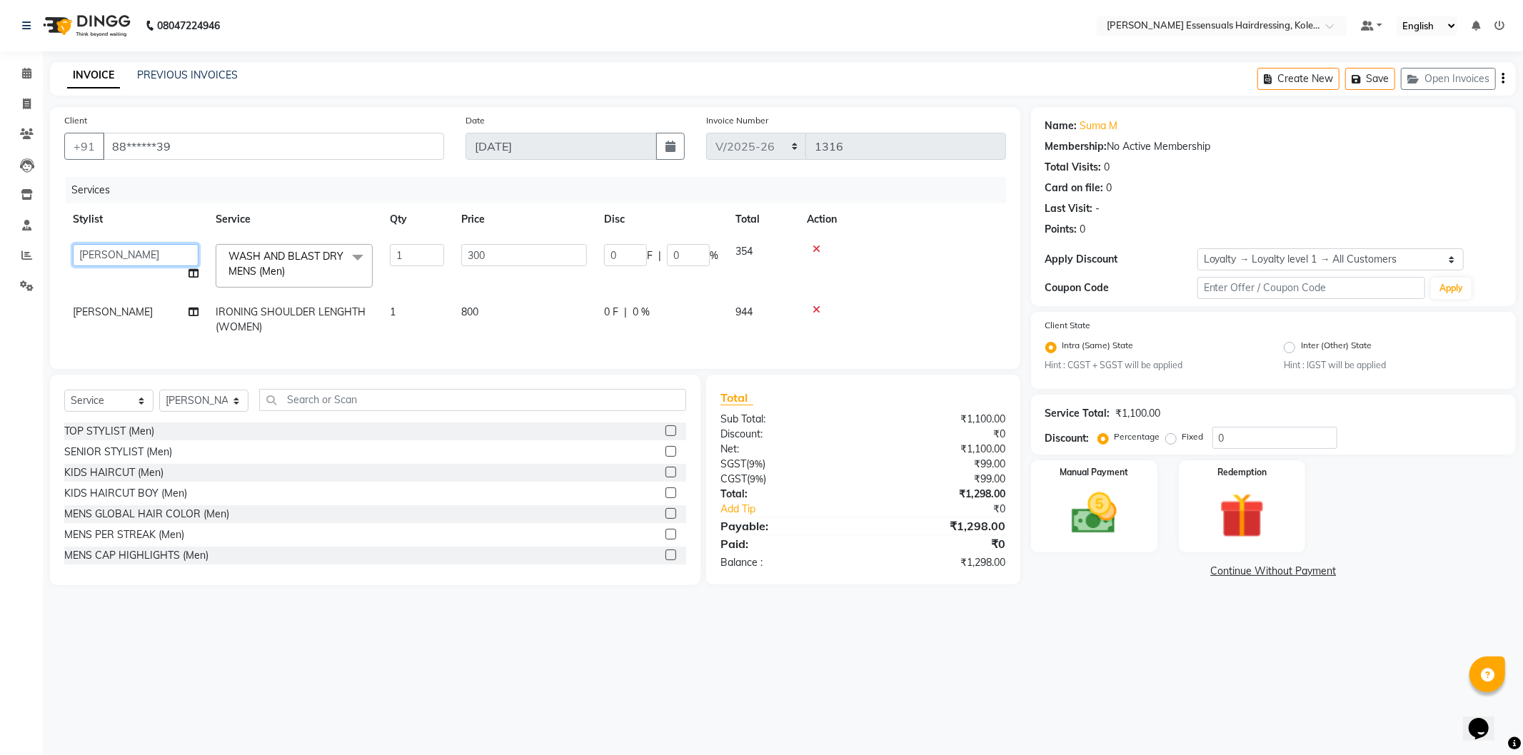
click at [147, 264] on select "Admin [PERSON_NAME] Dev [PERSON_NAME] [PERSON_NAME] [PERSON_NAME] Accountant [P…" at bounding box center [136, 255] width 126 height 22
select select "79972"
click at [540, 272] on td "300" at bounding box center [524, 266] width 143 height 61
click at [522, 255] on input "300" at bounding box center [524, 255] width 126 height 22
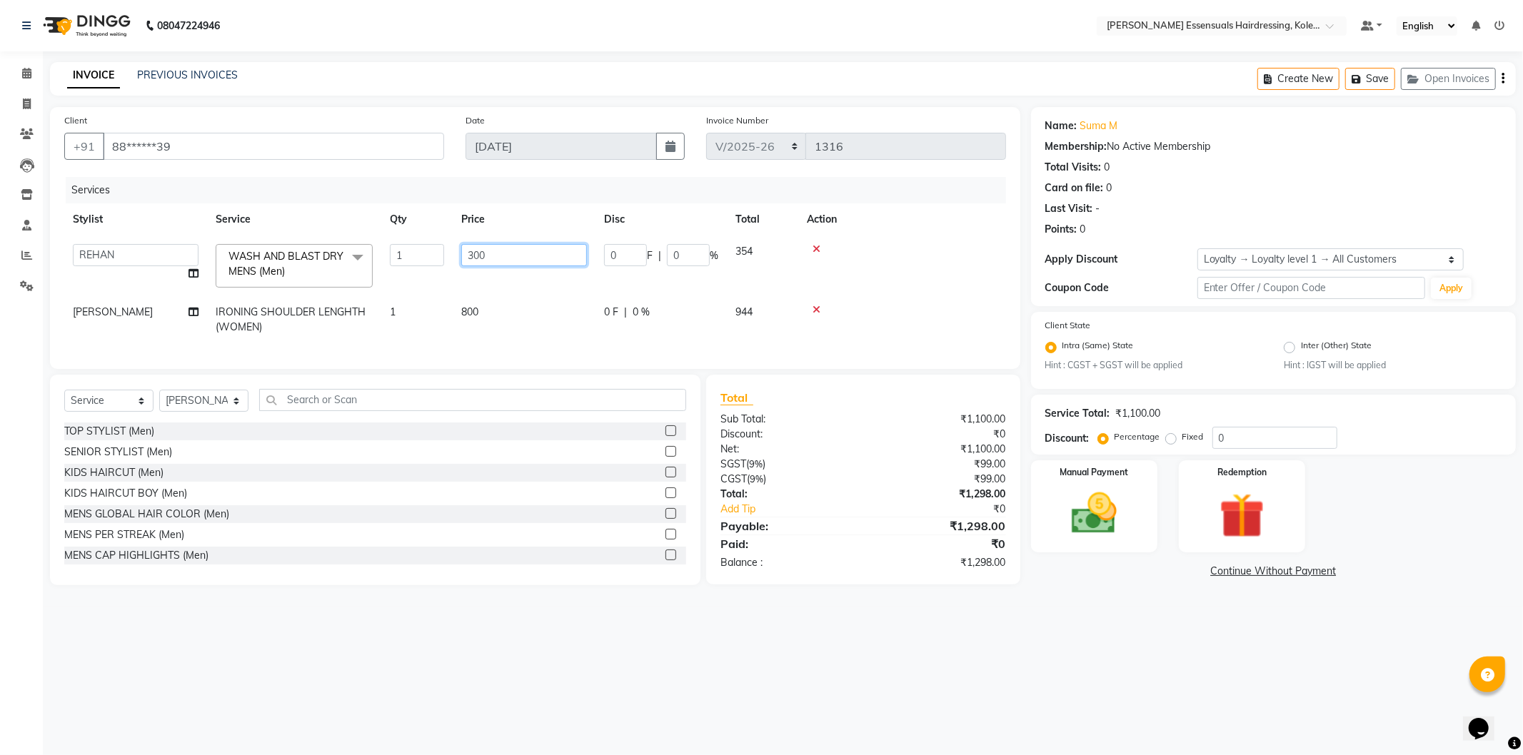
click at [522, 255] on input "300" at bounding box center [524, 255] width 126 height 22
type input "500"
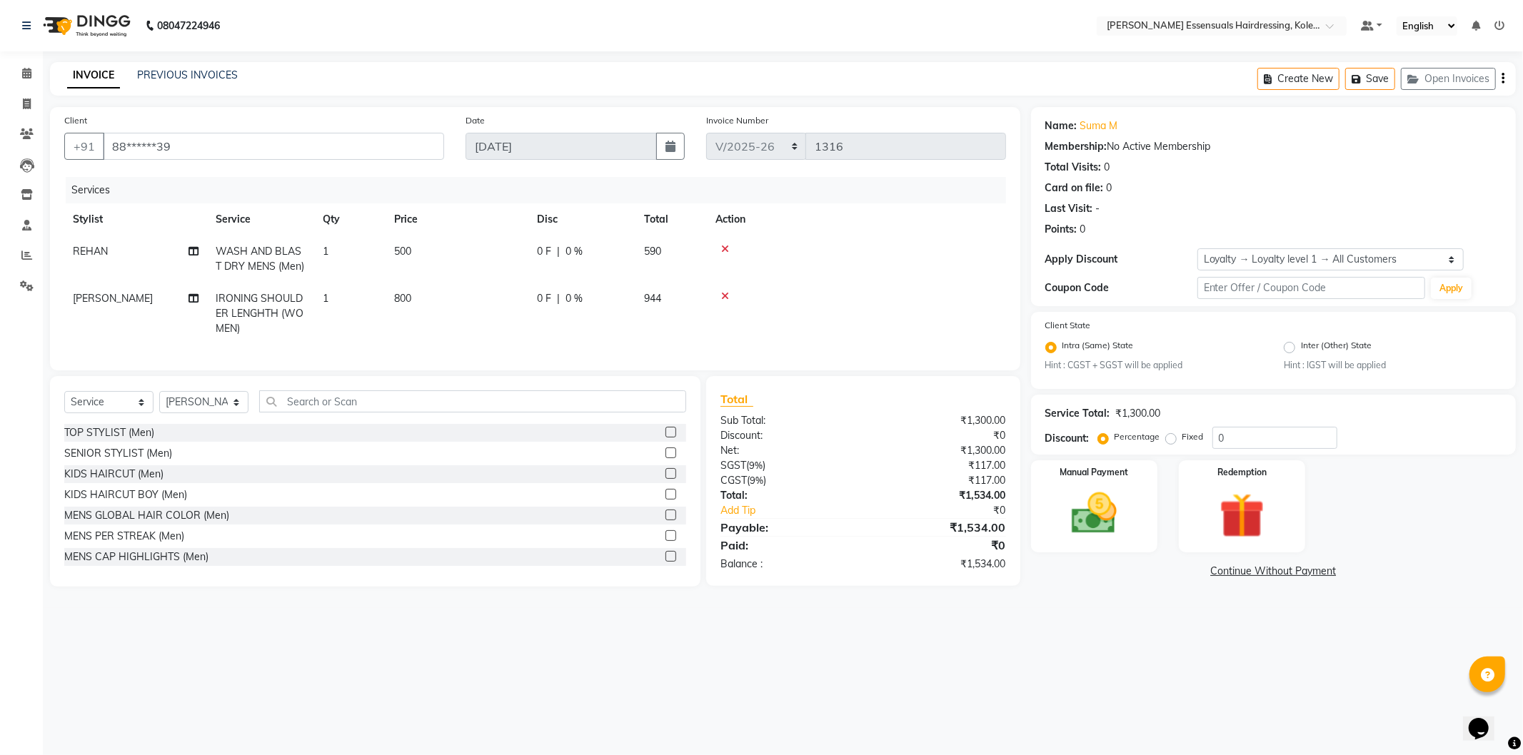
click at [479, 310] on td "800" at bounding box center [456, 314] width 143 height 62
select select "79966"
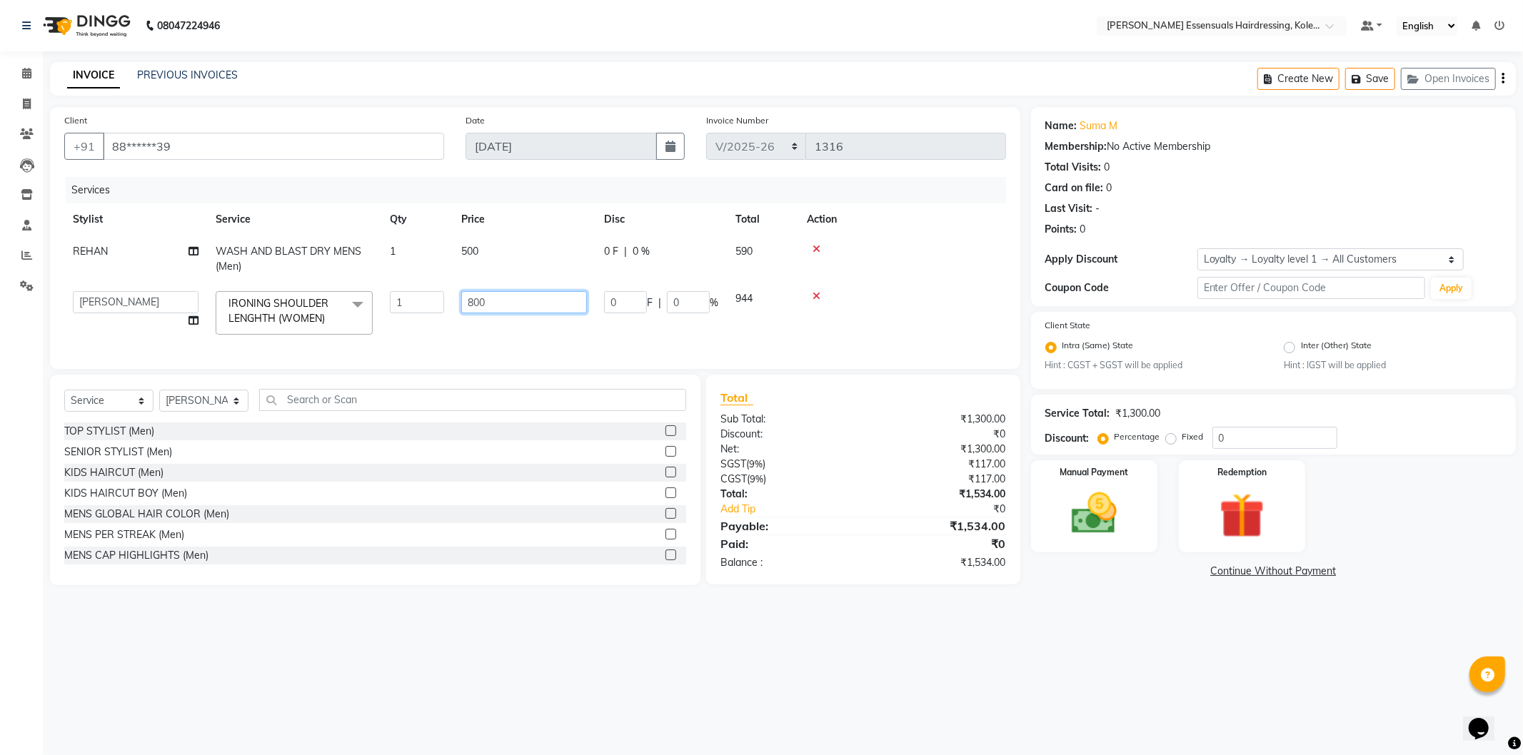
click at [465, 301] on input "800" at bounding box center [524, 302] width 126 height 22
type input "1000"
click at [597, 288] on td "0 F | 0 %" at bounding box center [660, 313] width 131 height 61
select select "79966"
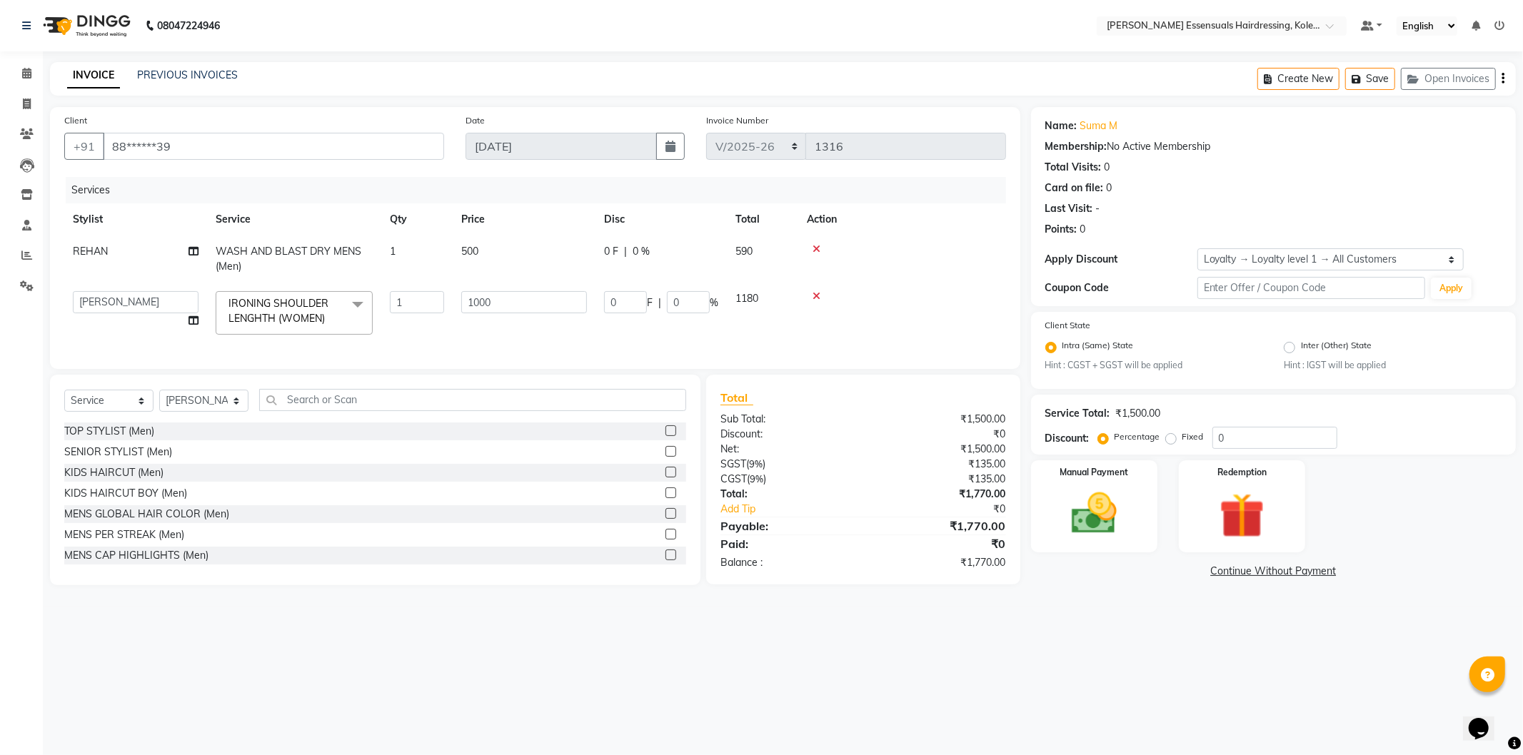
click at [553, 284] on td "1000" at bounding box center [524, 313] width 143 height 61
click at [1133, 517] on div "Manual Payment" at bounding box center [1093, 507] width 131 height 96
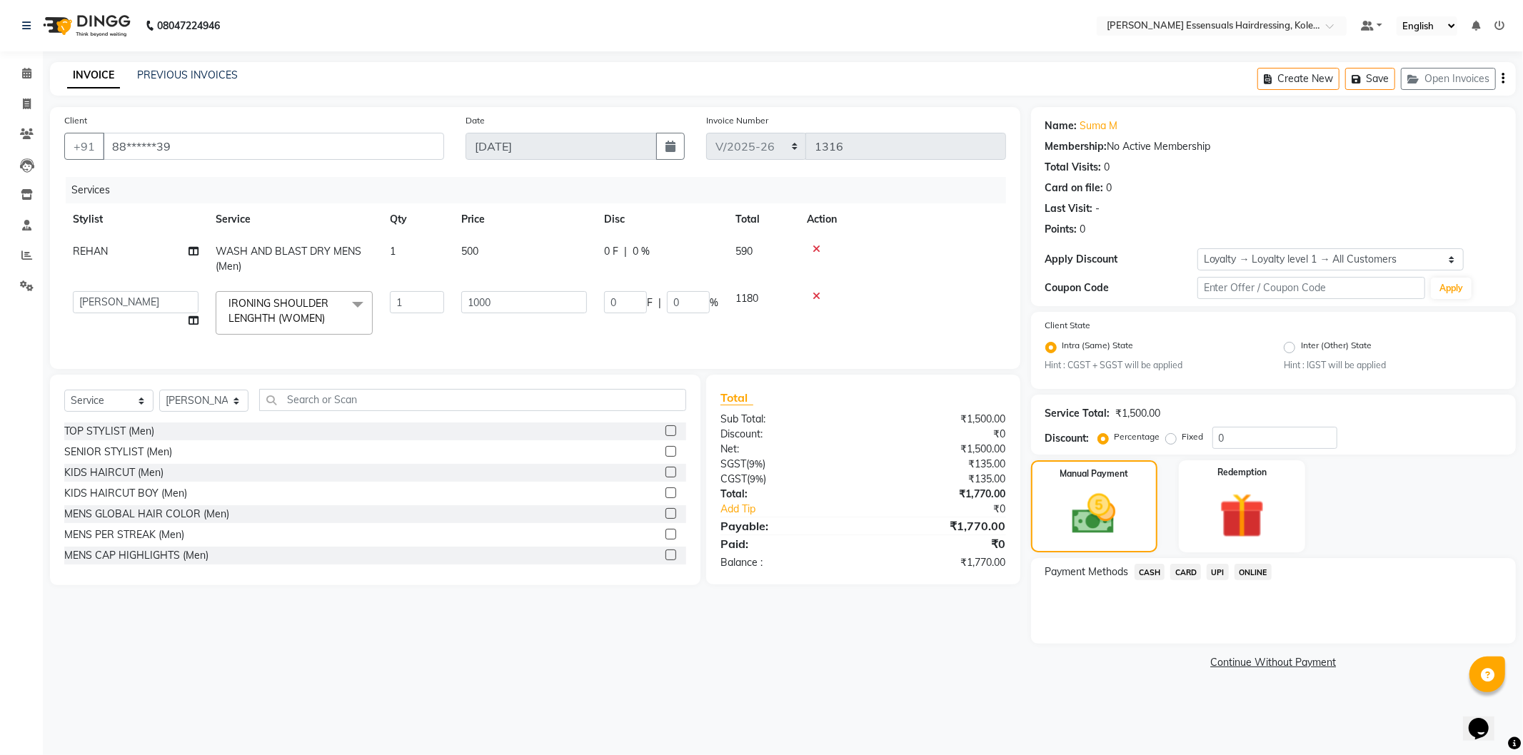
click at [1153, 575] on span "CASH" at bounding box center [1149, 572] width 31 height 16
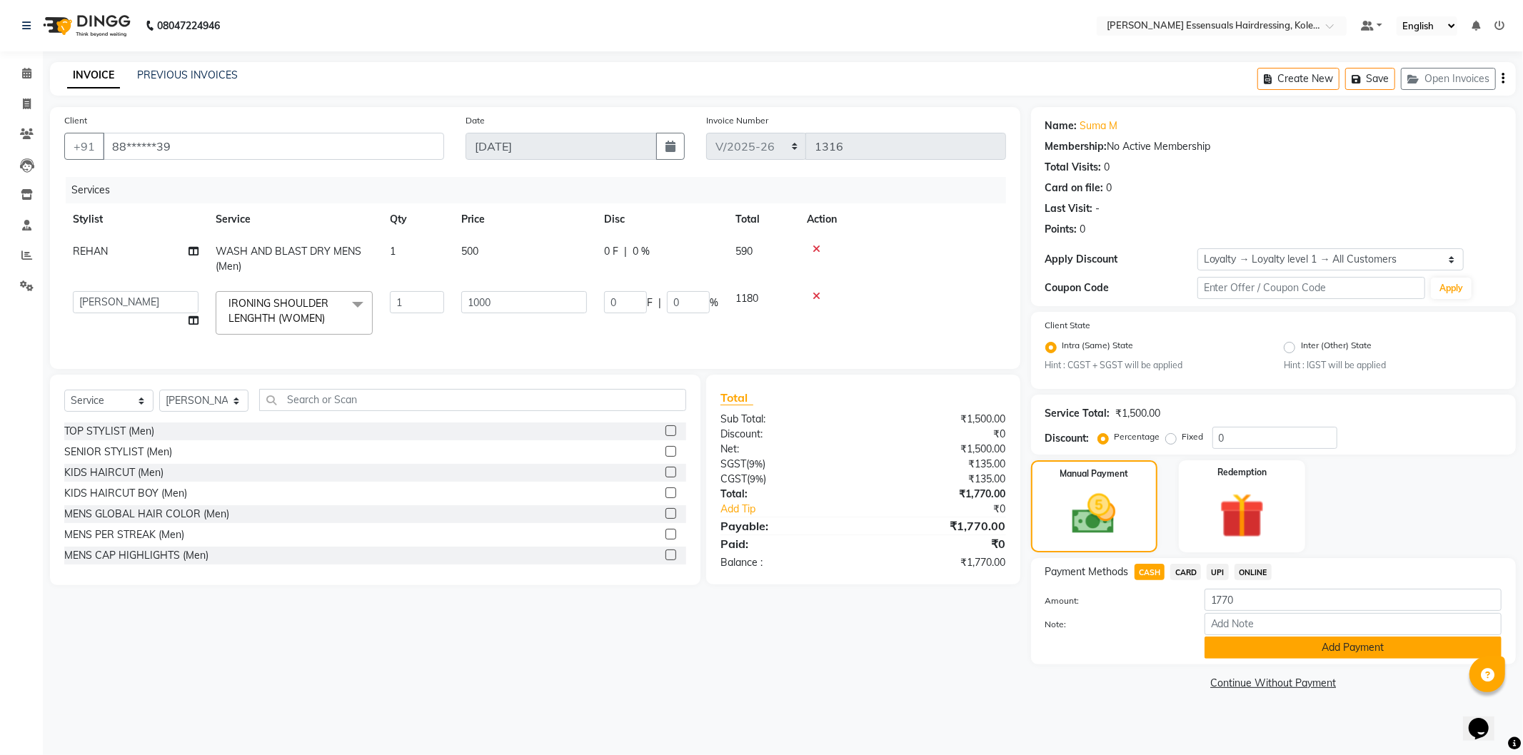
click at [1243, 643] on button "Add Payment" at bounding box center [1352, 648] width 297 height 22
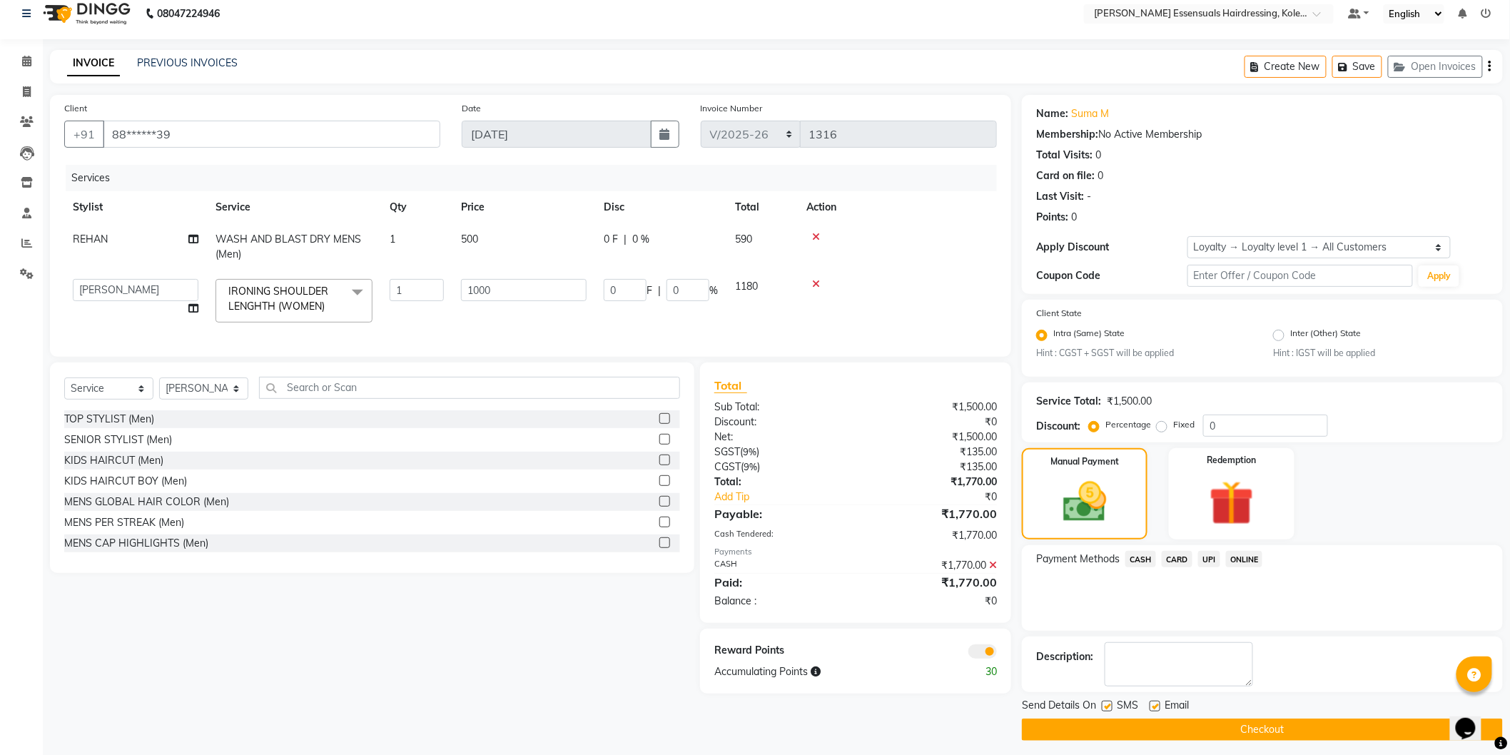
scroll to position [19, 0]
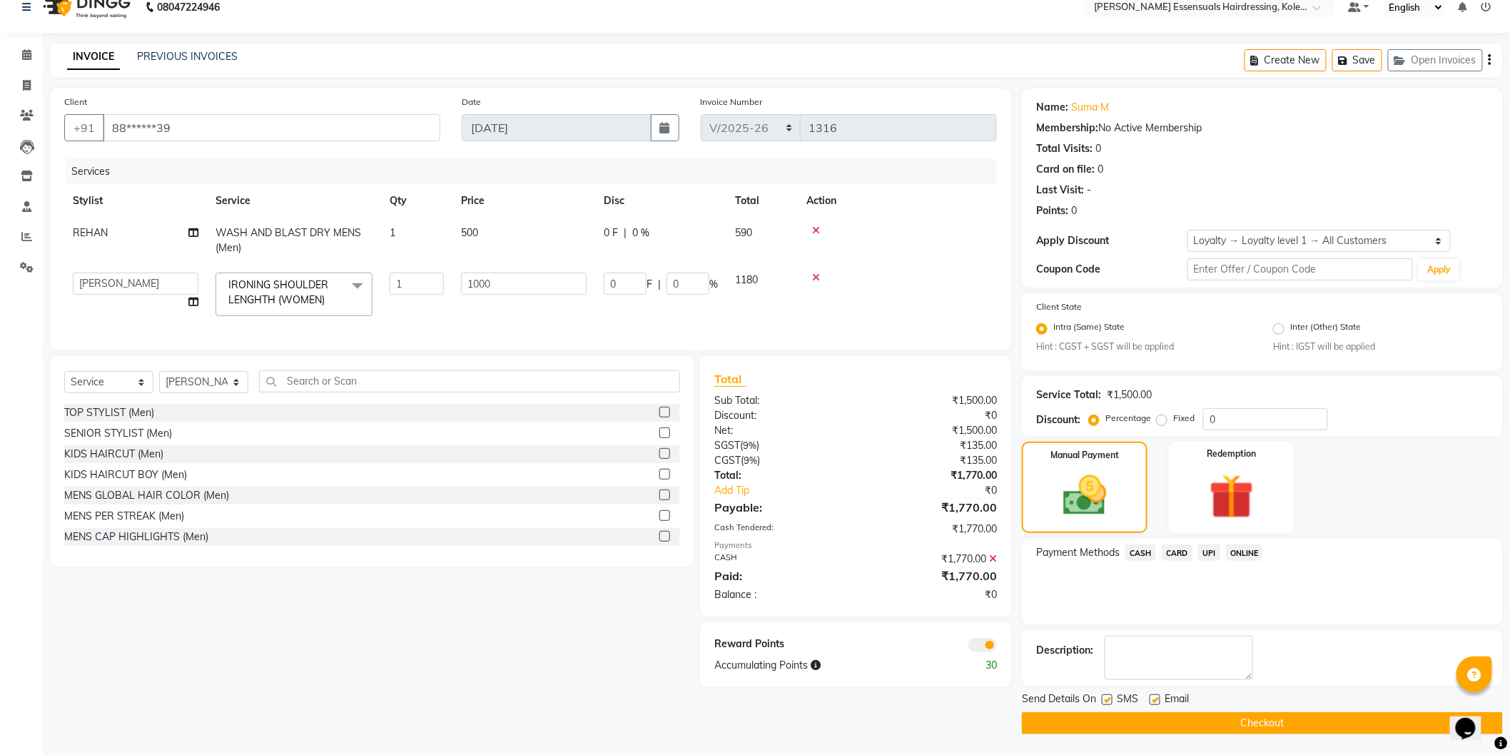
click at [1246, 726] on button "Checkout" at bounding box center [1262, 723] width 481 height 22
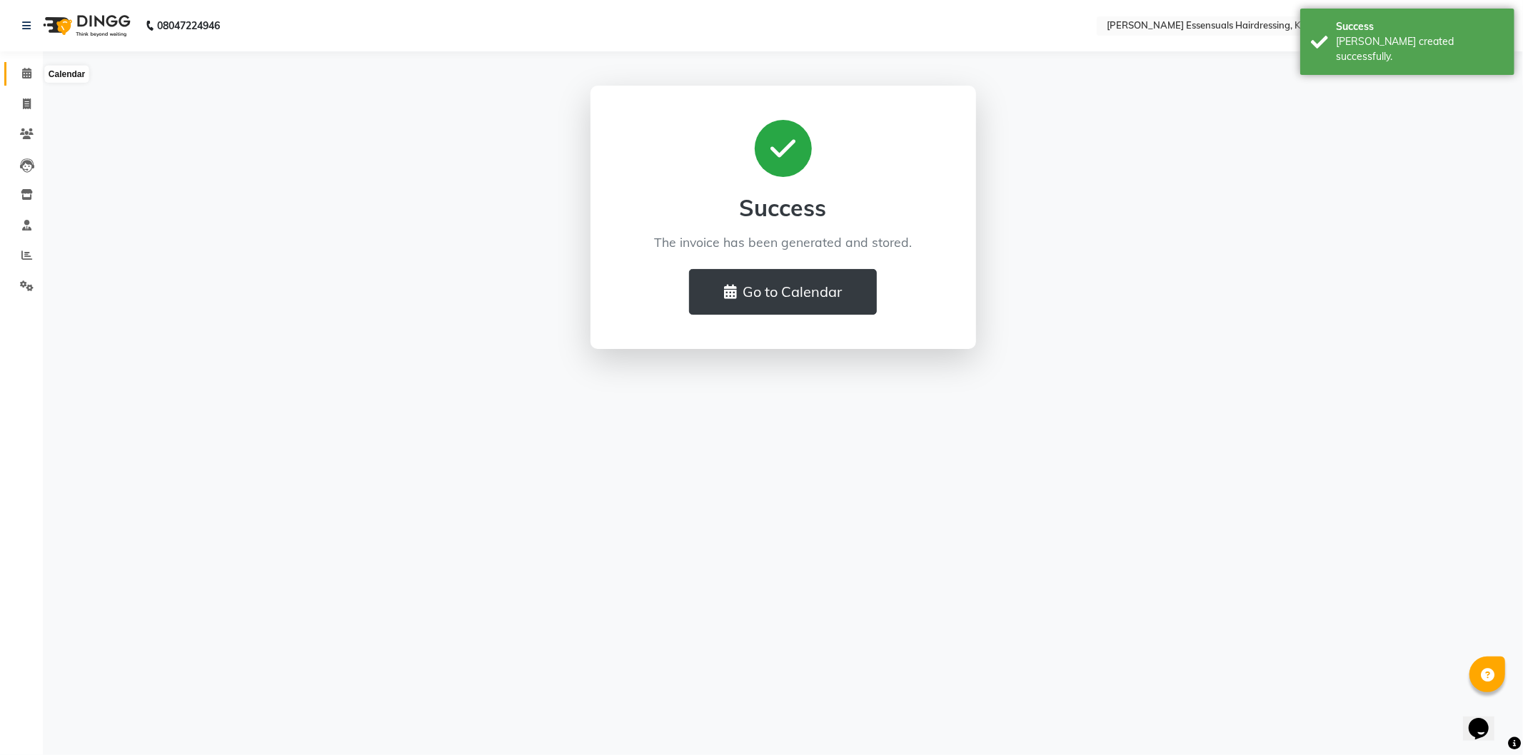
click at [34, 74] on span at bounding box center [26, 74] width 25 height 16
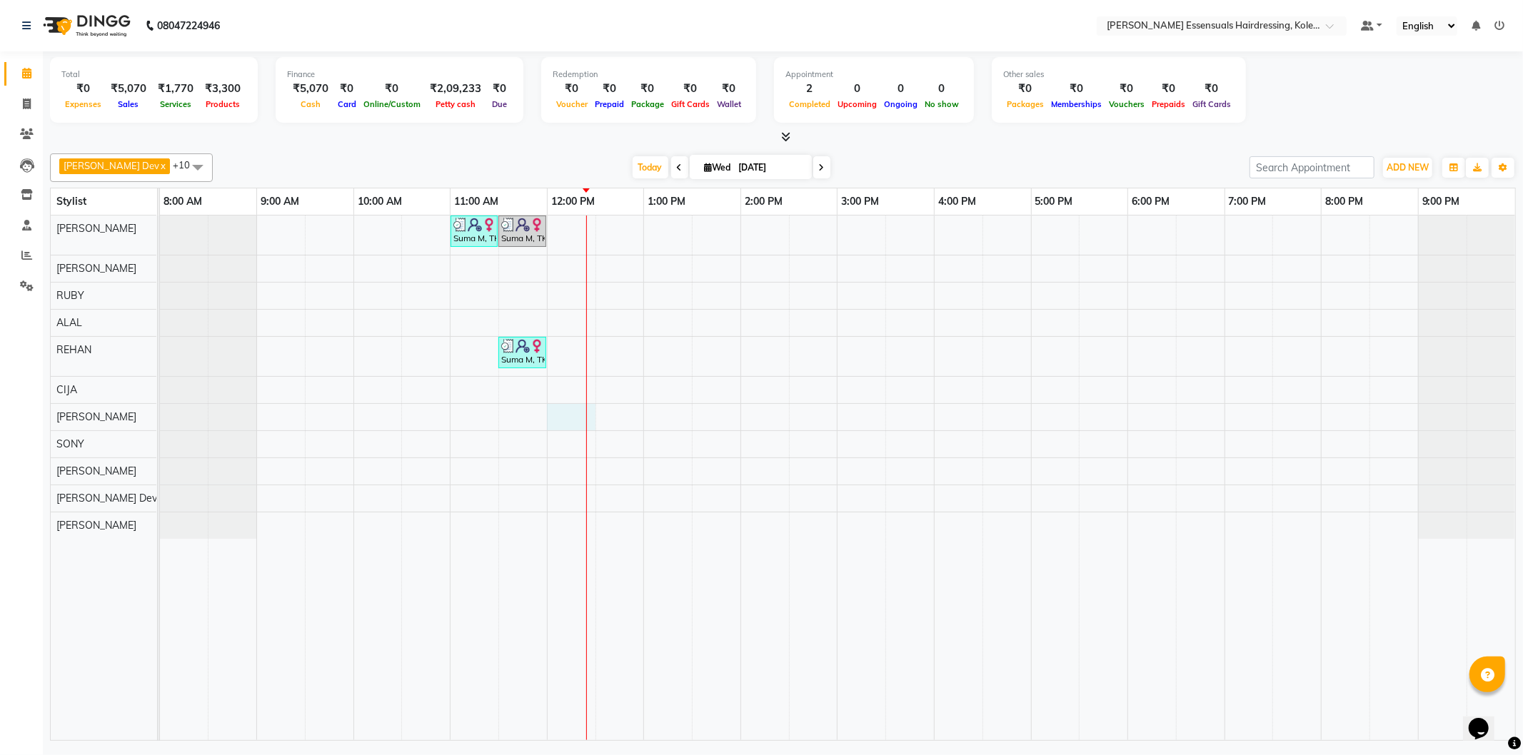
click at [550, 412] on div "Suma M, TK01, 11:00 AM-11:30 AM, IRONING SHOULDER LENGHTH (WOMEN) Suma M, TK01,…" at bounding box center [837, 478] width 1355 height 525
select select "79974"
select select "tentative"
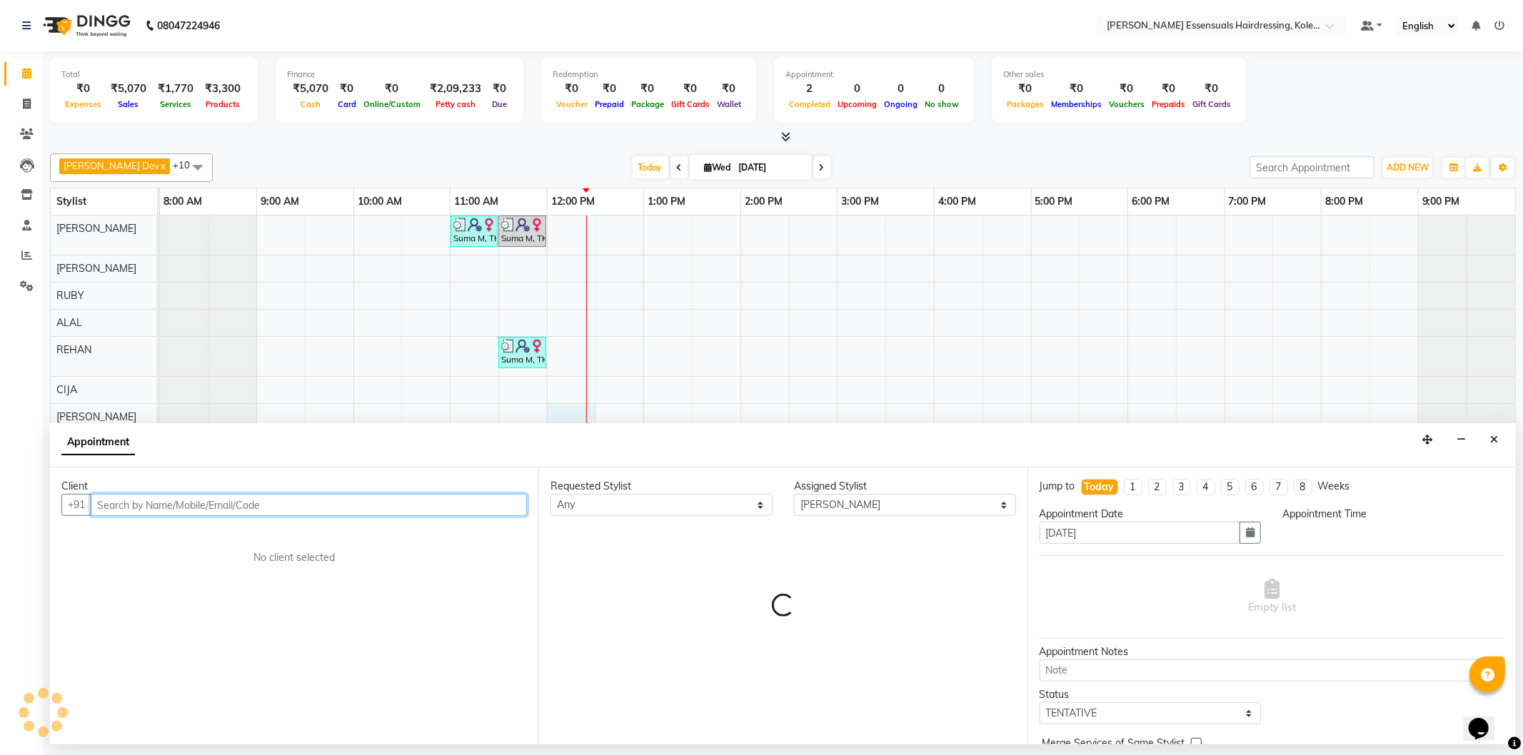
select select "720"
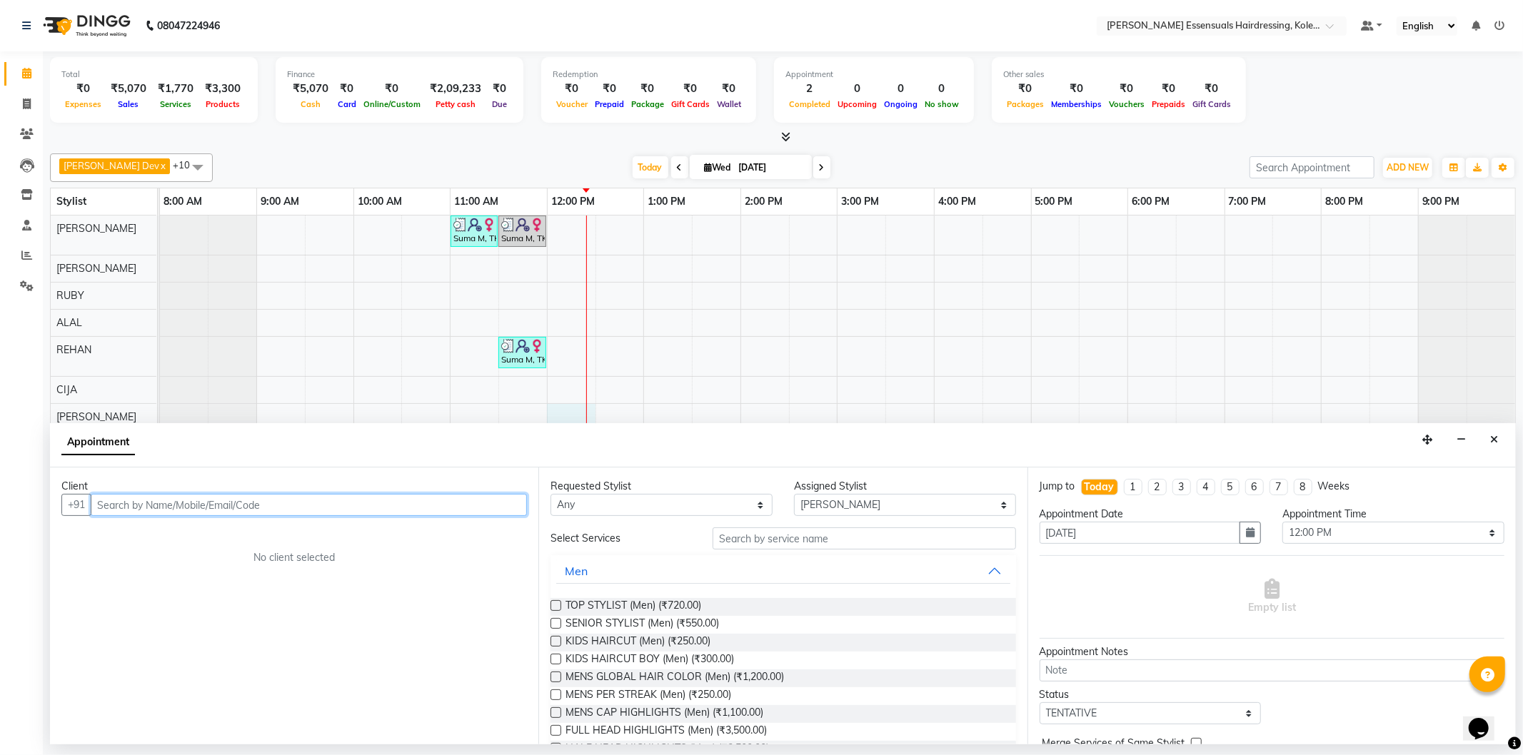
click at [168, 503] on input "text" at bounding box center [309, 505] width 436 height 22
type input "8590895400"
click at [477, 505] on span "Add Client" at bounding box center [497, 504] width 48 height 13
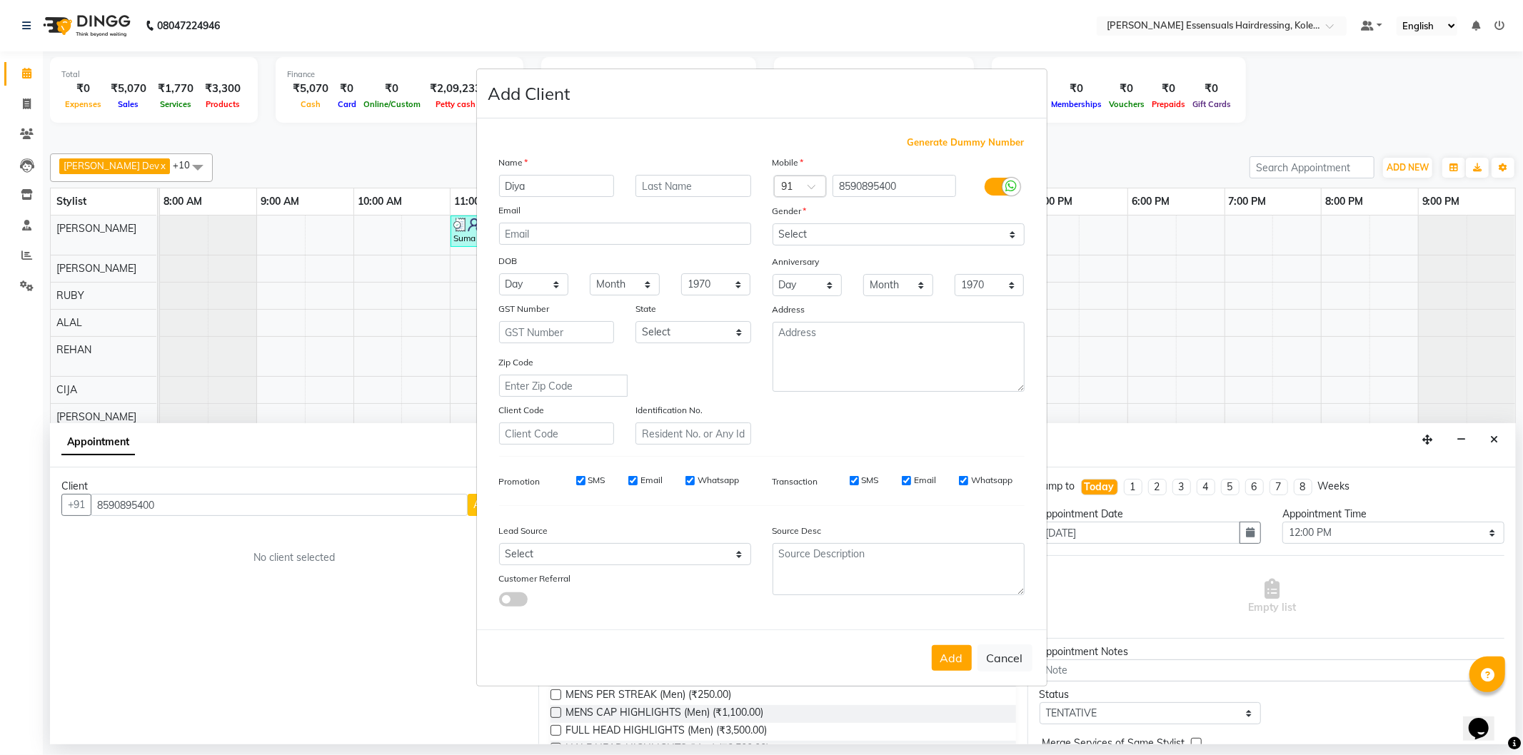
type input "Diya"
type input "M"
click at [887, 238] on select "Select [DEMOGRAPHIC_DATA] [DEMOGRAPHIC_DATA] Other Prefer Not To Say" at bounding box center [898, 234] width 252 height 22
click at [772, 223] on select "Select [DEMOGRAPHIC_DATA] [DEMOGRAPHIC_DATA] Other Prefer Not To Say" at bounding box center [898, 234] width 252 height 22
click at [839, 231] on select "Select [DEMOGRAPHIC_DATA] [DEMOGRAPHIC_DATA] Other Prefer Not To Say" at bounding box center [898, 234] width 252 height 22
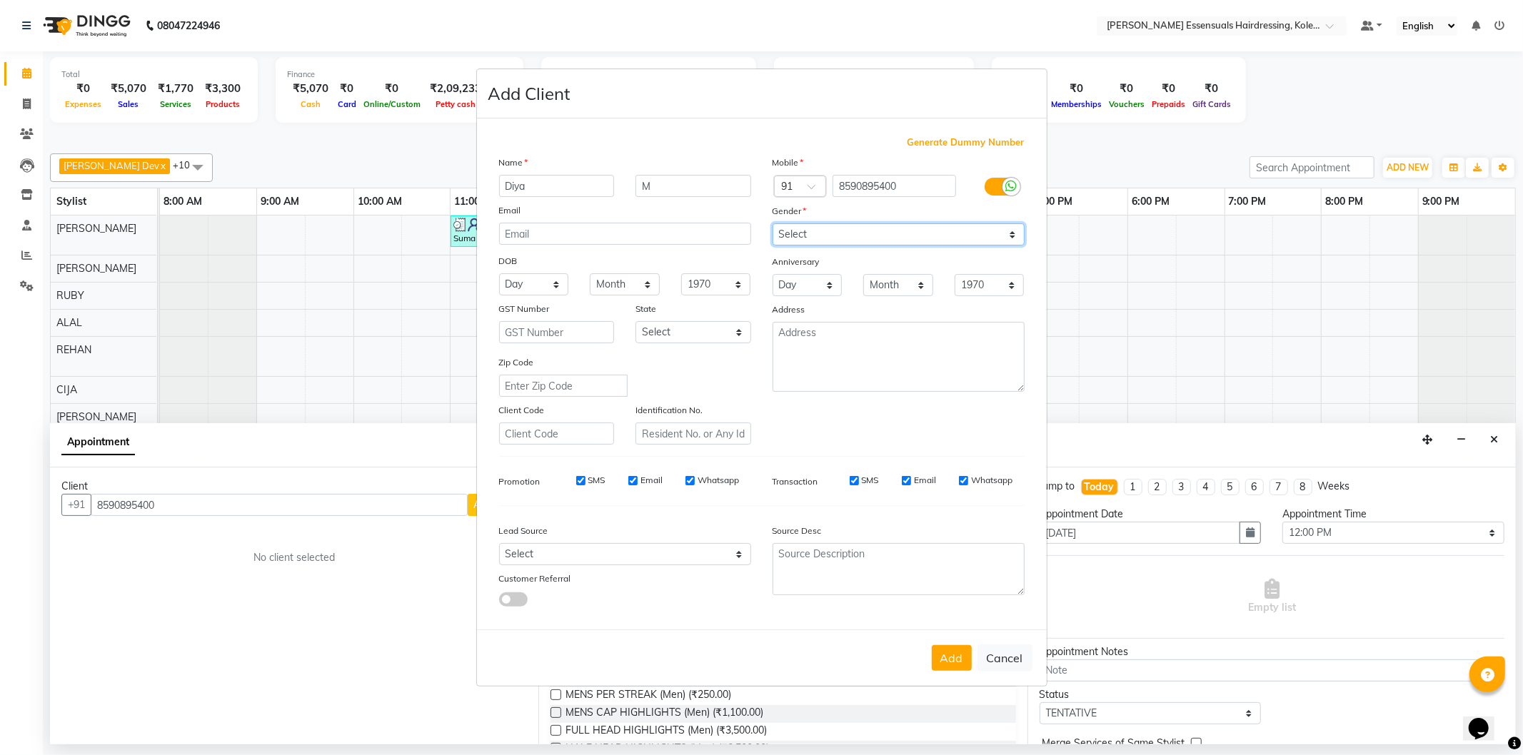
select select "[DEMOGRAPHIC_DATA]"
click at [772, 223] on select "Select [DEMOGRAPHIC_DATA] [DEMOGRAPHIC_DATA] Other Prefer Not To Say" at bounding box center [898, 234] width 252 height 22
click at [951, 657] on button "Add" at bounding box center [951, 658] width 40 height 26
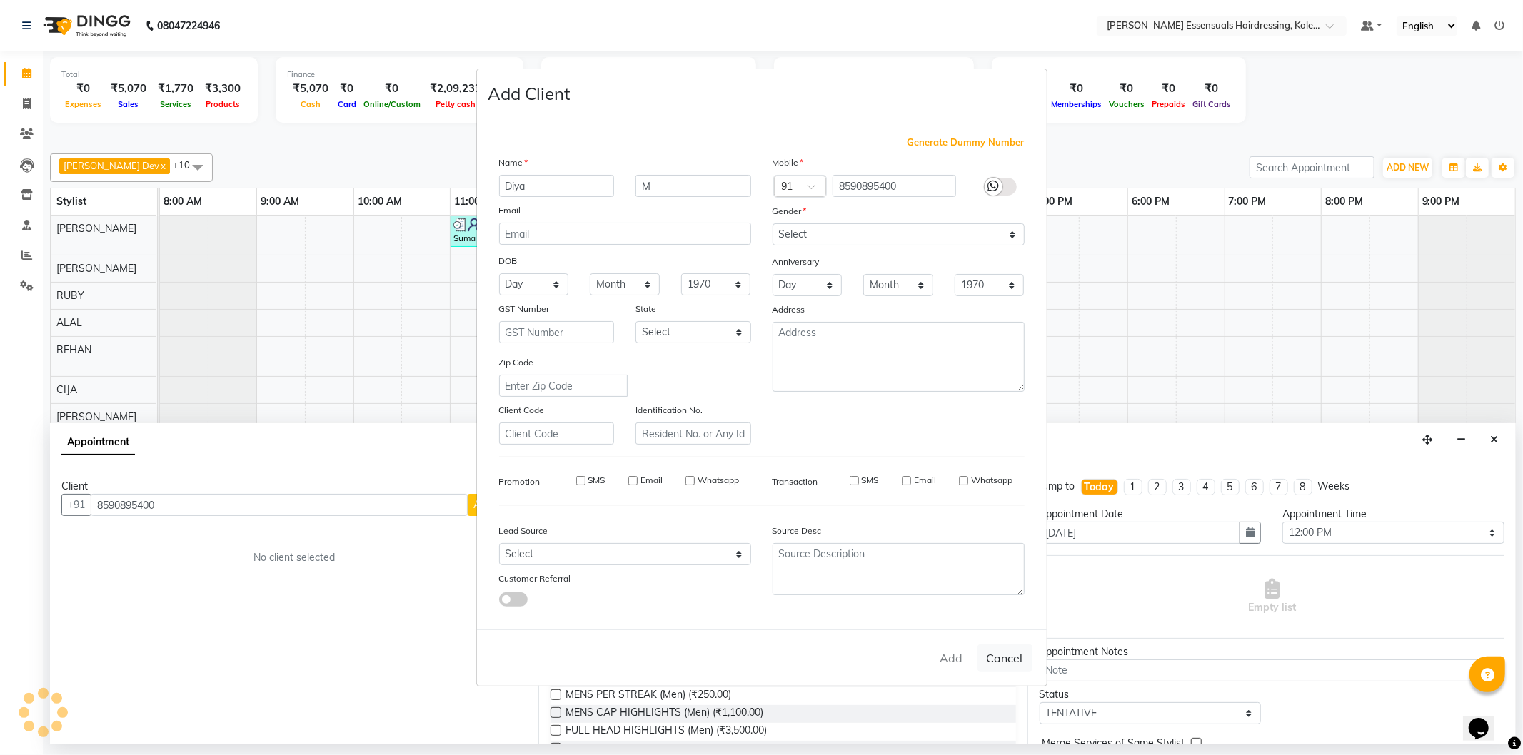
type input "85******00"
select select
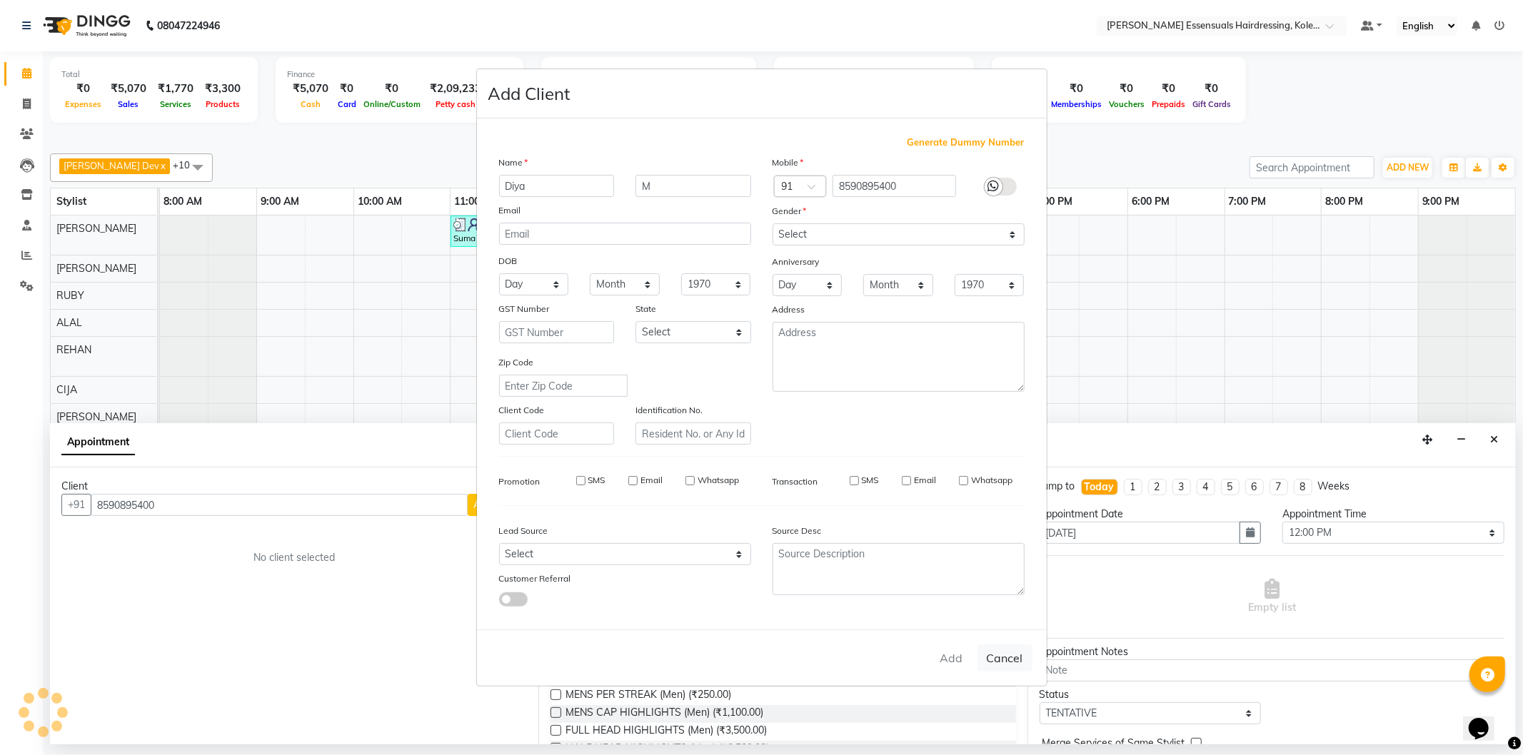
select select
checkbox input "false"
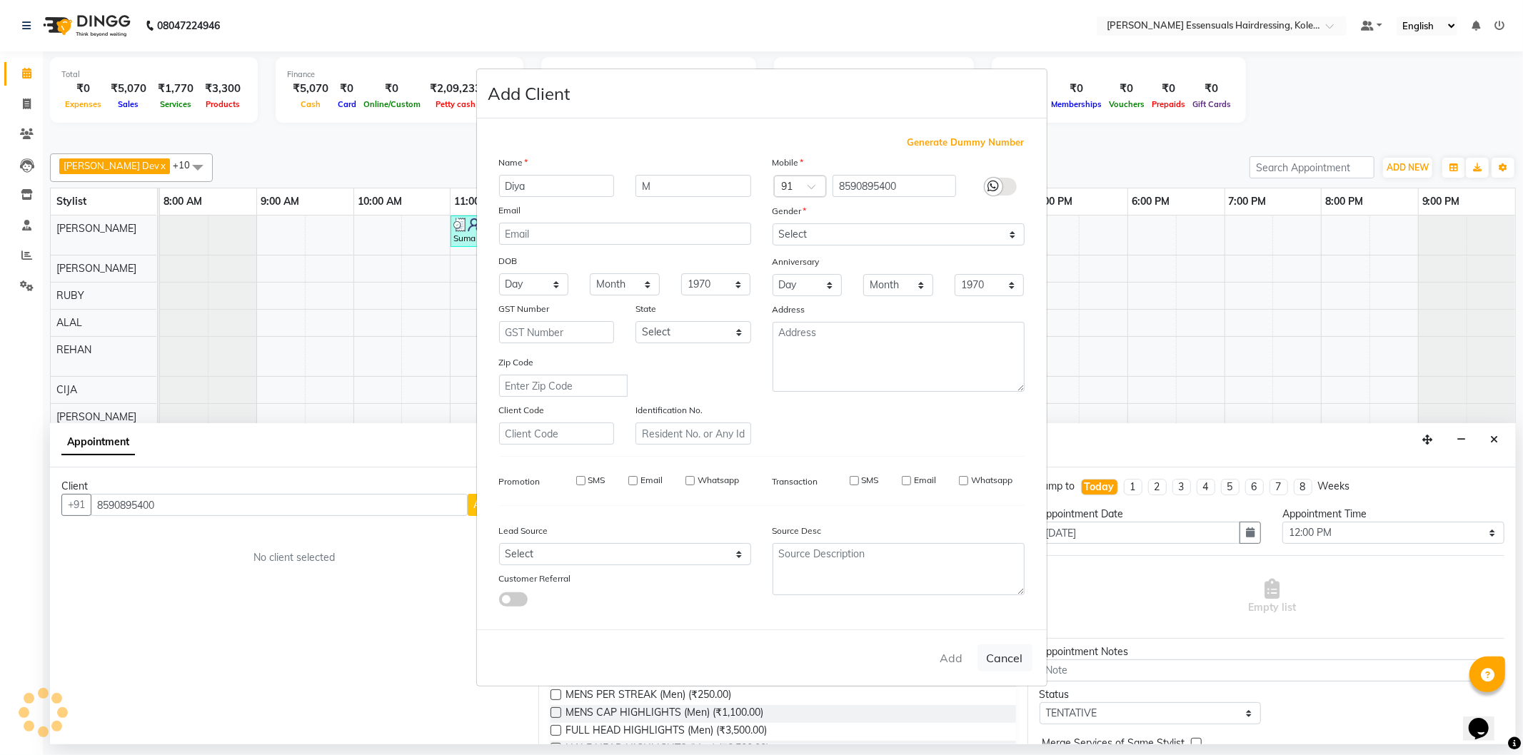
checkbox input "false"
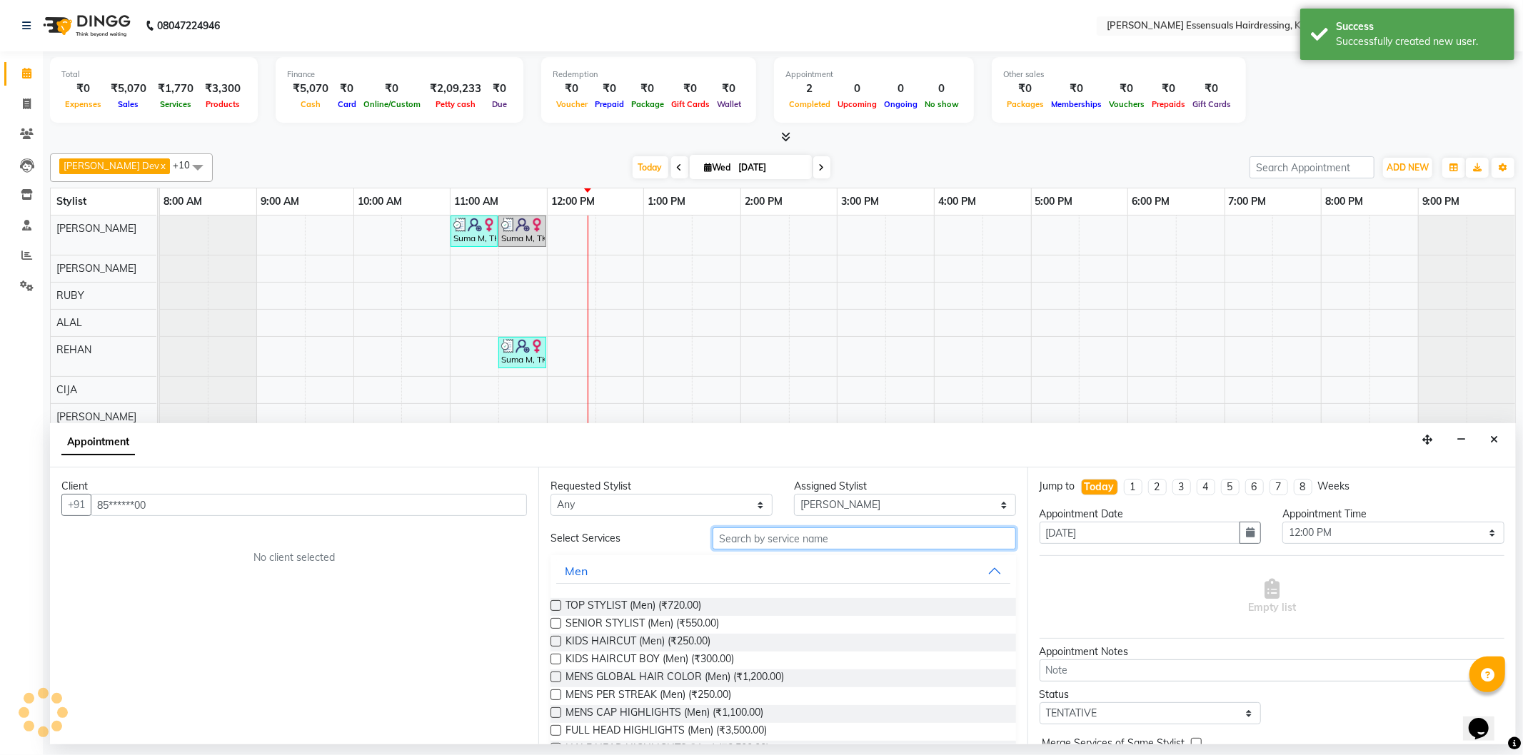
click at [725, 537] on input "text" at bounding box center [863, 538] width 303 height 22
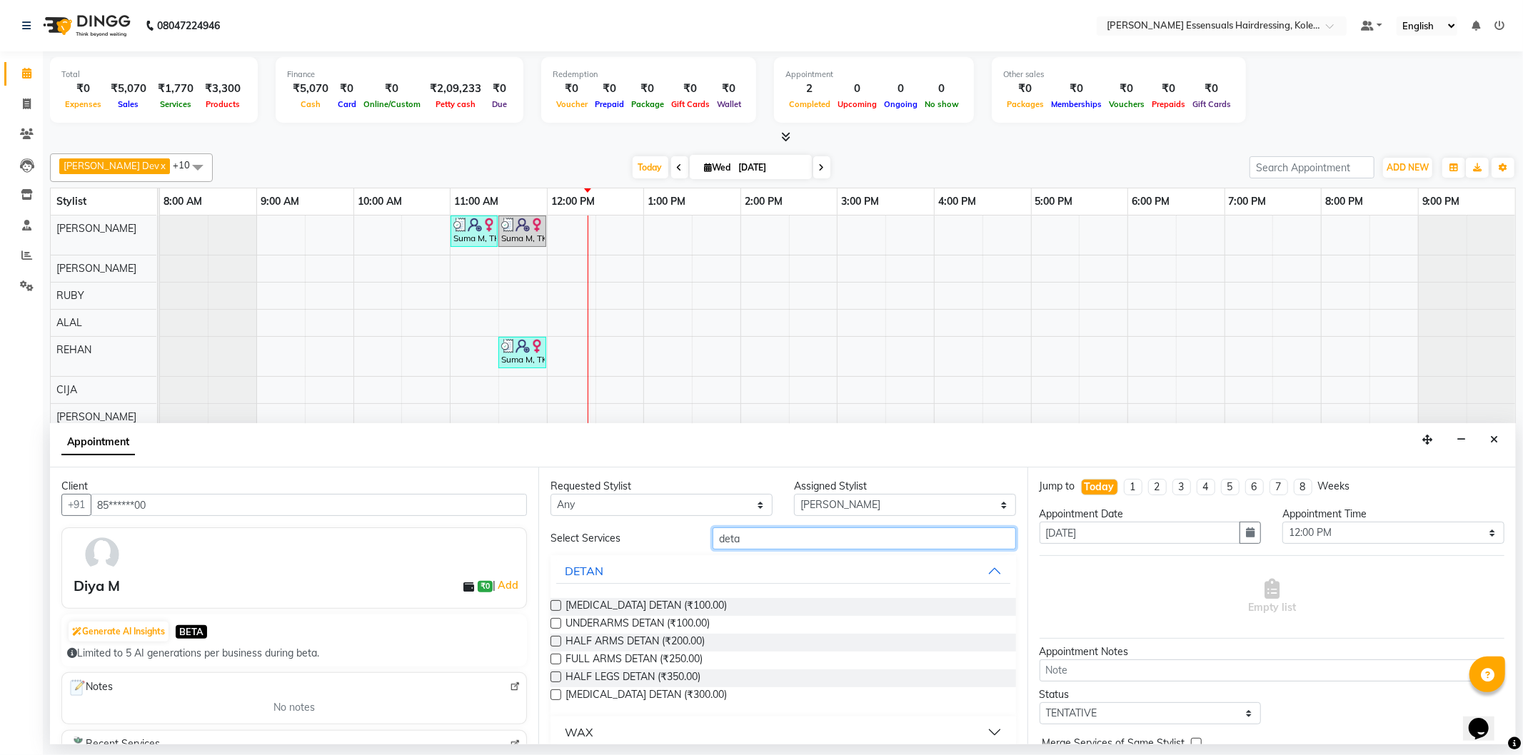
type input "deta"
click at [692, 723] on button "WAX" at bounding box center [782, 732] width 453 height 26
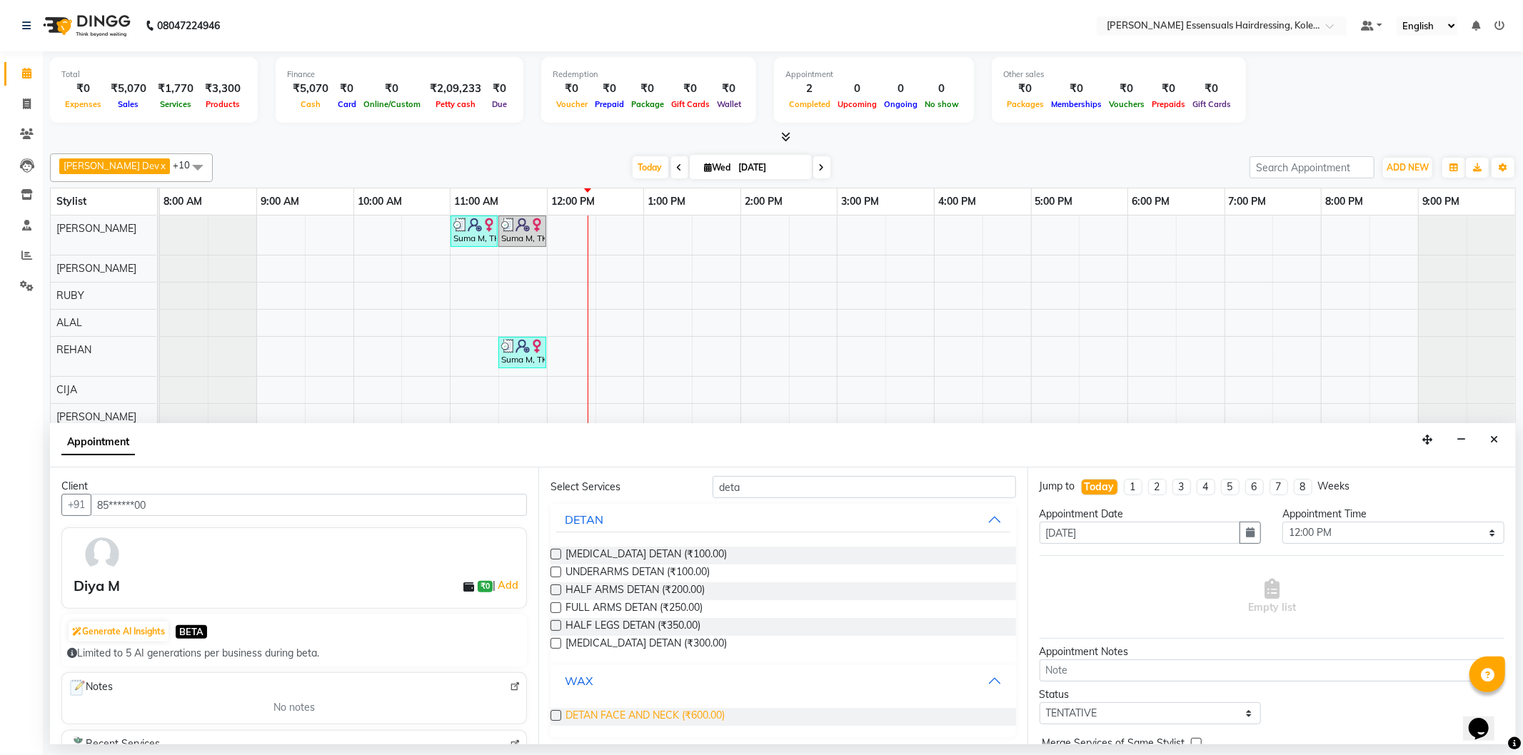
scroll to position [53, 0]
click at [557, 710] on label at bounding box center [555, 714] width 11 height 11
click at [557, 711] on input "checkbox" at bounding box center [554, 715] width 9 height 9
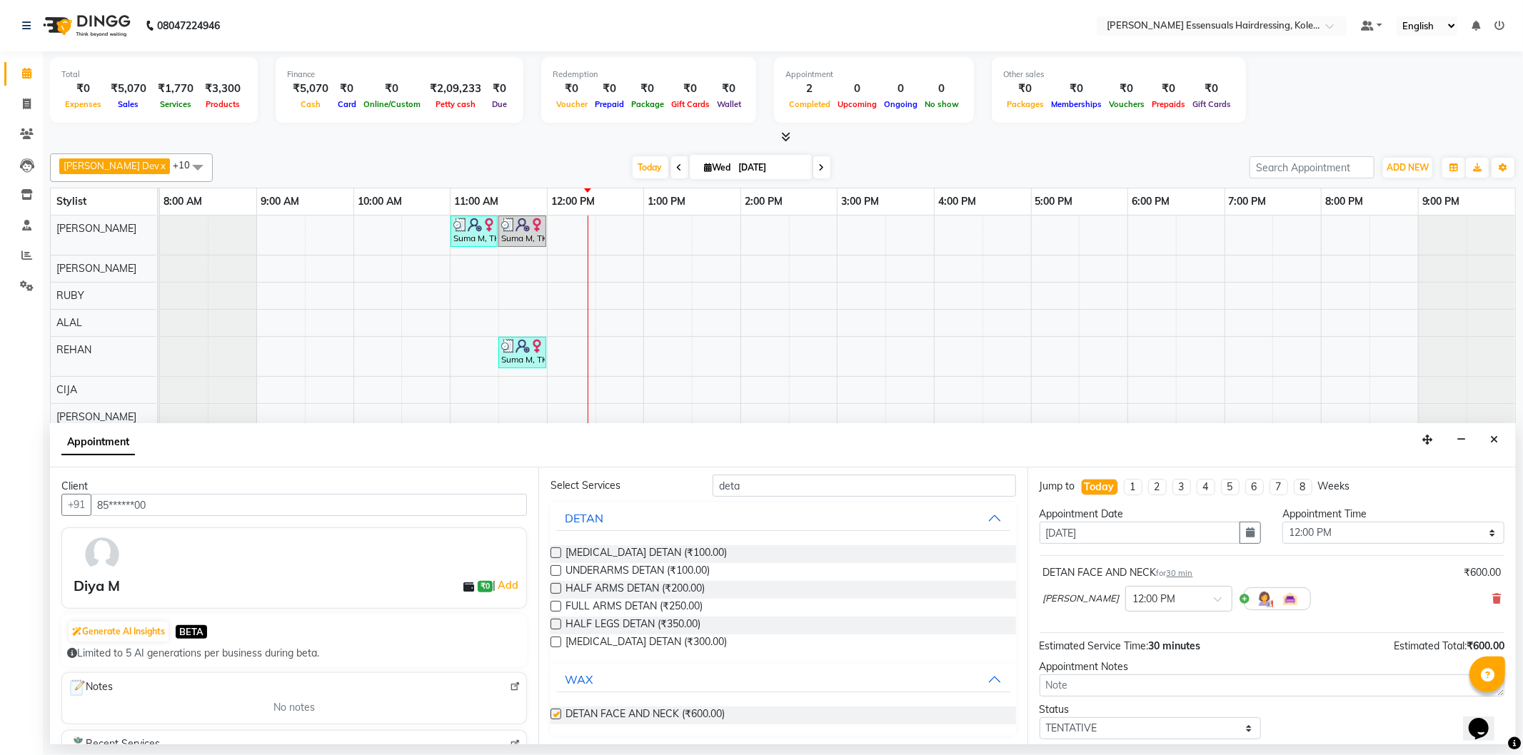
checkbox input "false"
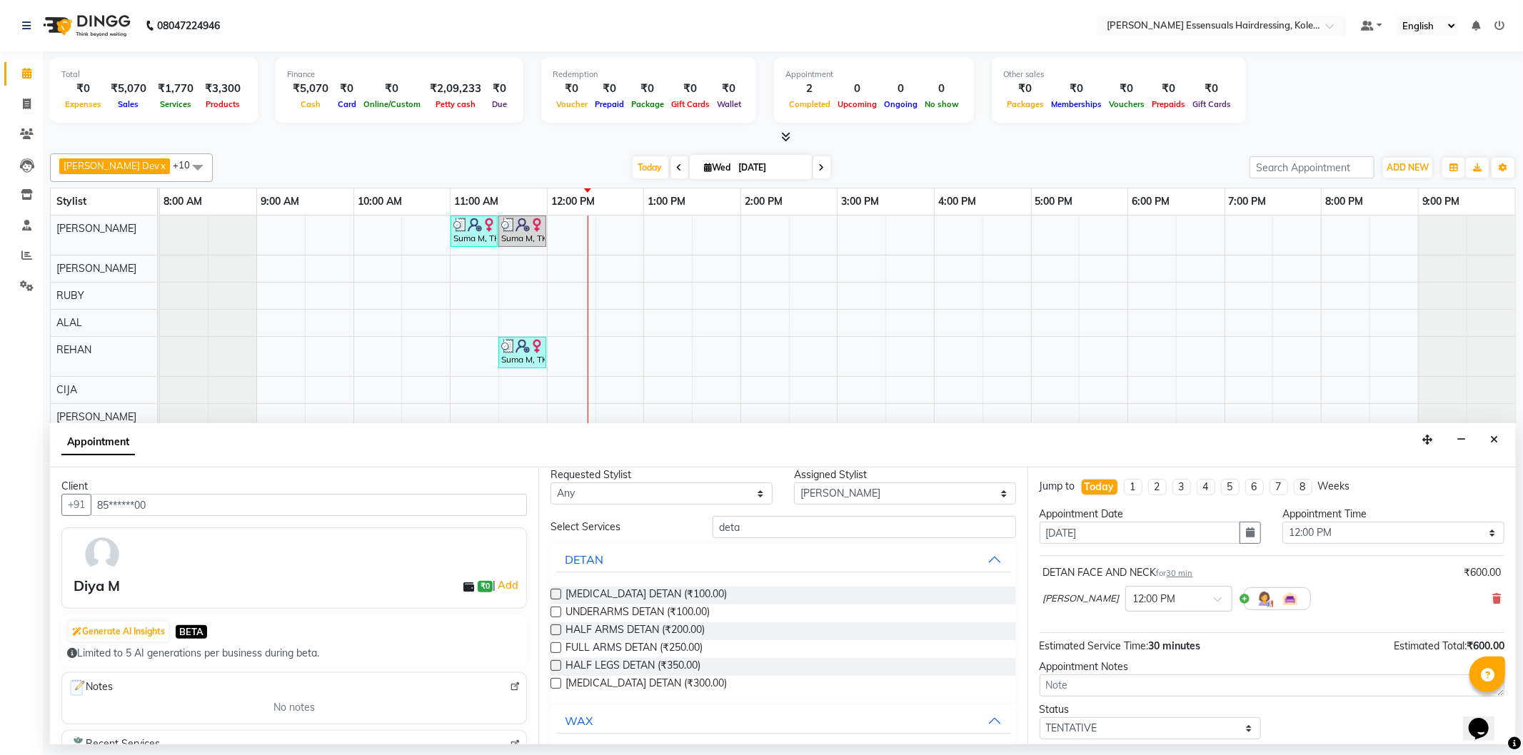
scroll to position [0, 0]
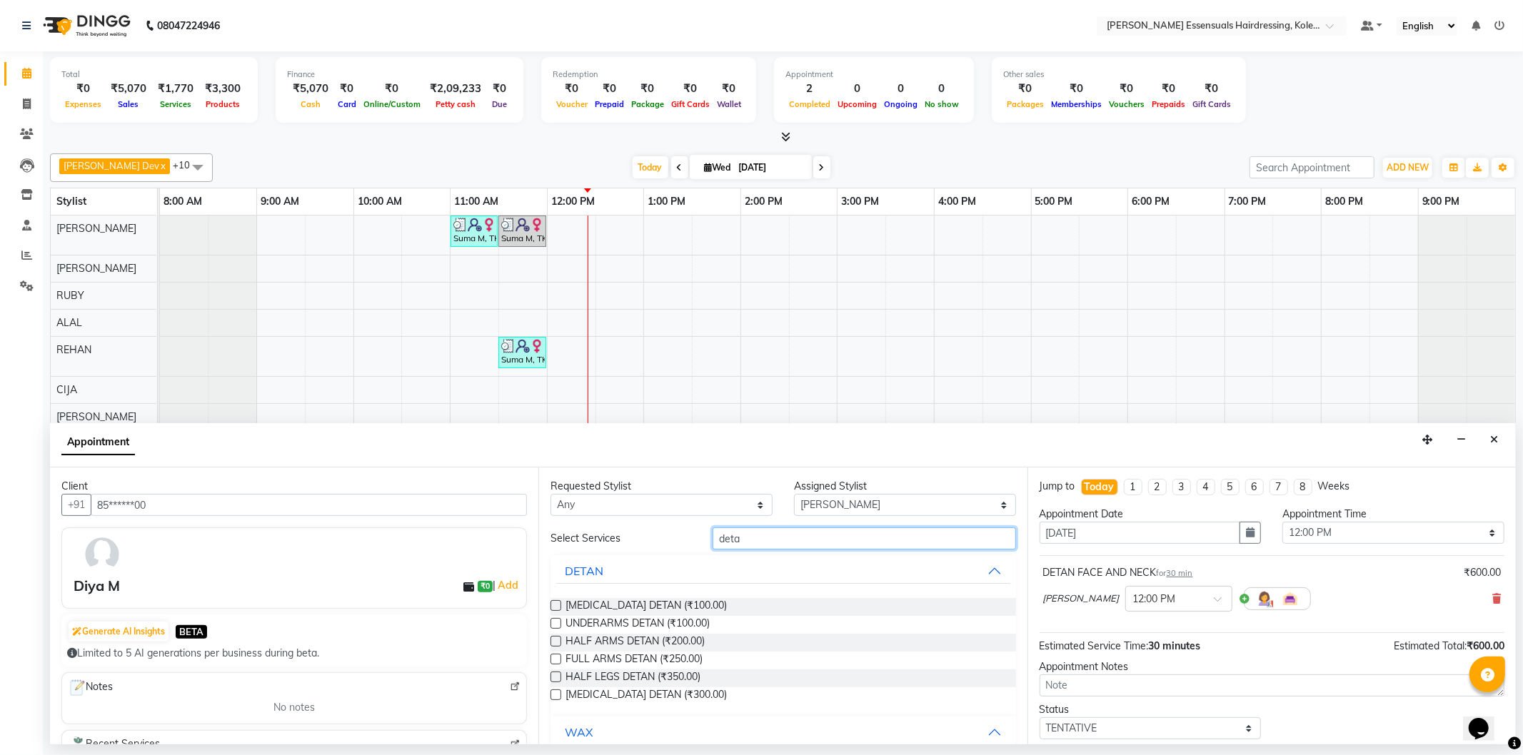
click at [783, 545] on input "deta" at bounding box center [863, 538] width 303 height 22
type input "dead"
click at [552, 610] on label at bounding box center [555, 605] width 11 height 11
click at [552, 610] on input "checkbox" at bounding box center [554, 606] width 9 height 9
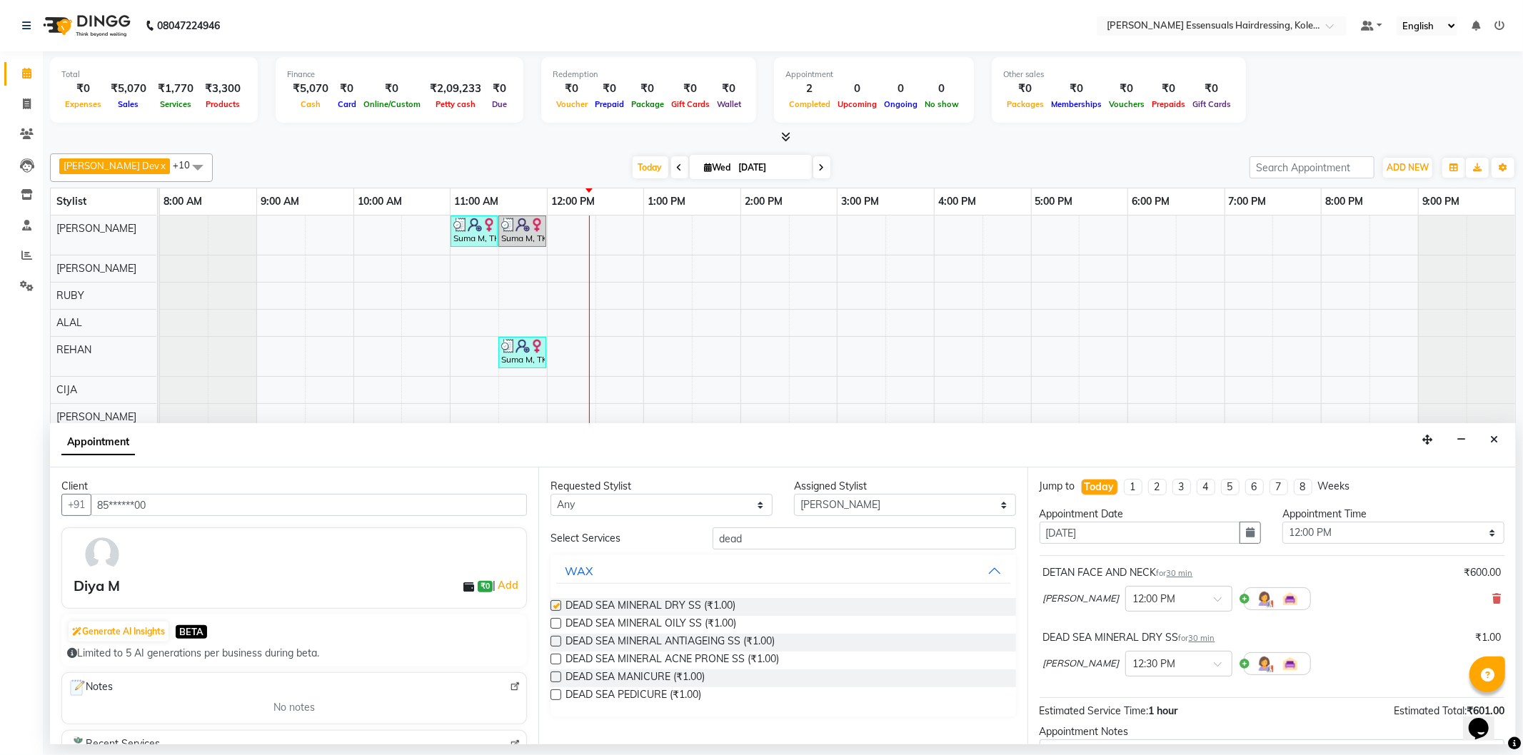
checkbox input "false"
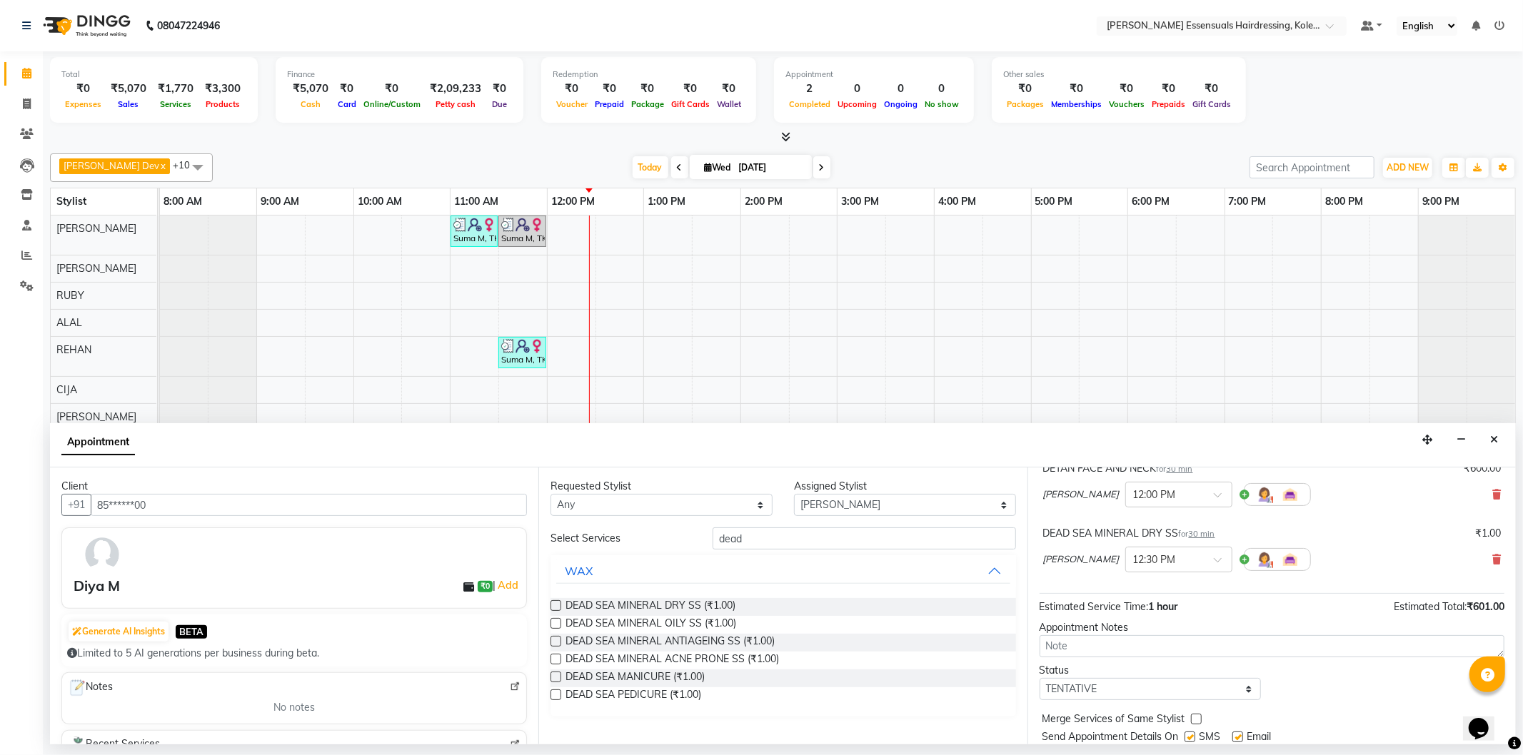
scroll to position [150, 0]
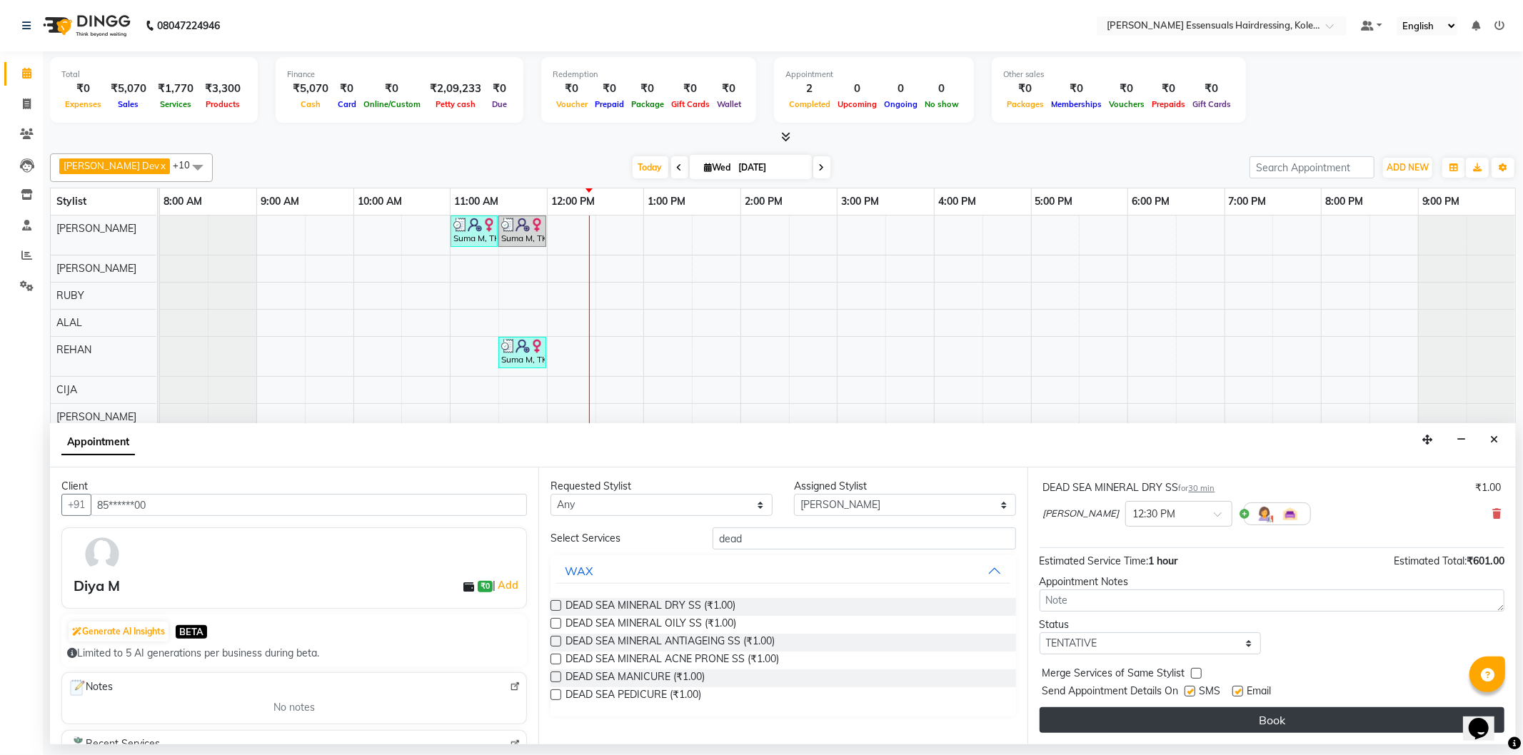
click at [1210, 718] on button "Book" at bounding box center [1271, 720] width 465 height 26
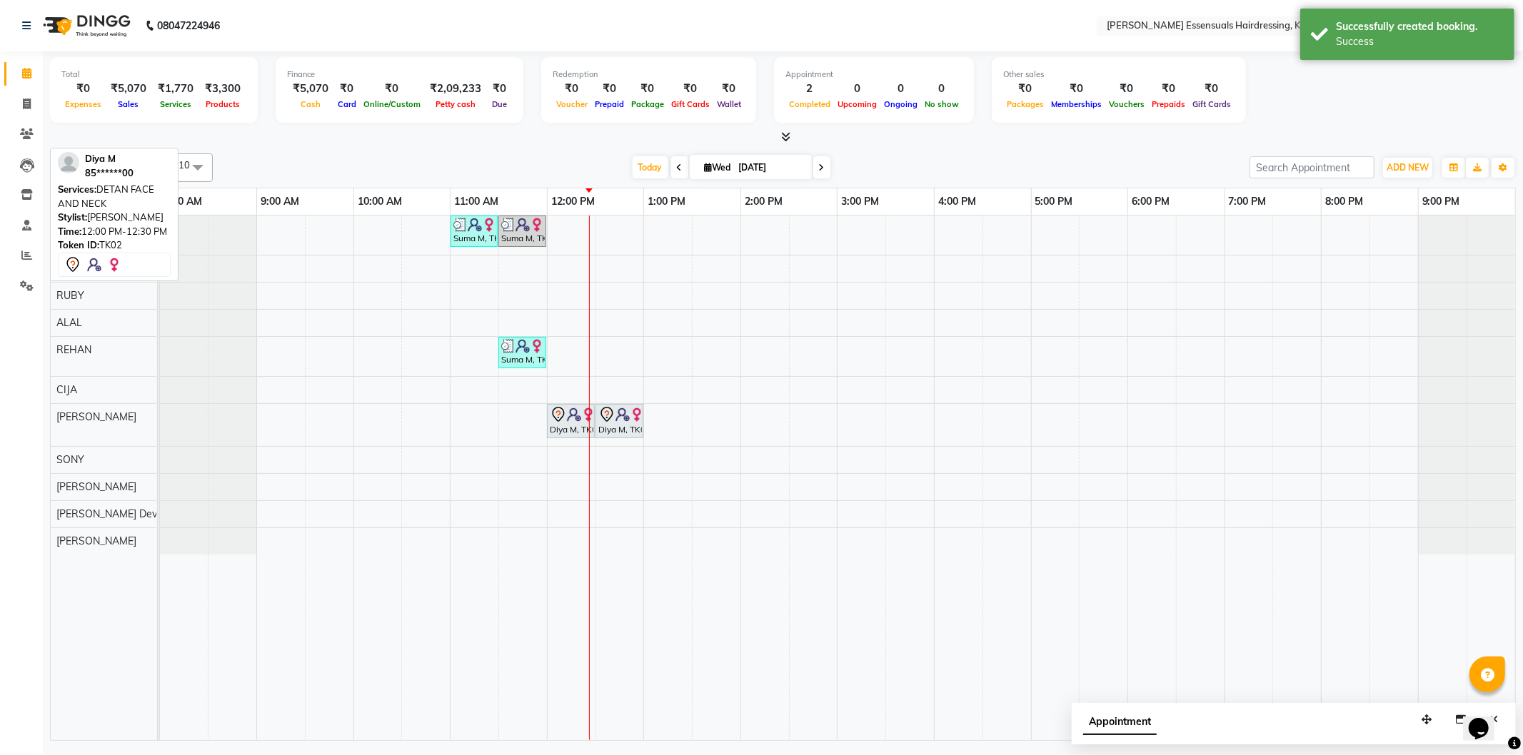
click at [568, 432] on div "Diya M, TK02, 12:00 PM-12:30 PM, DETAN FACE AND NECK" at bounding box center [570, 421] width 45 height 30
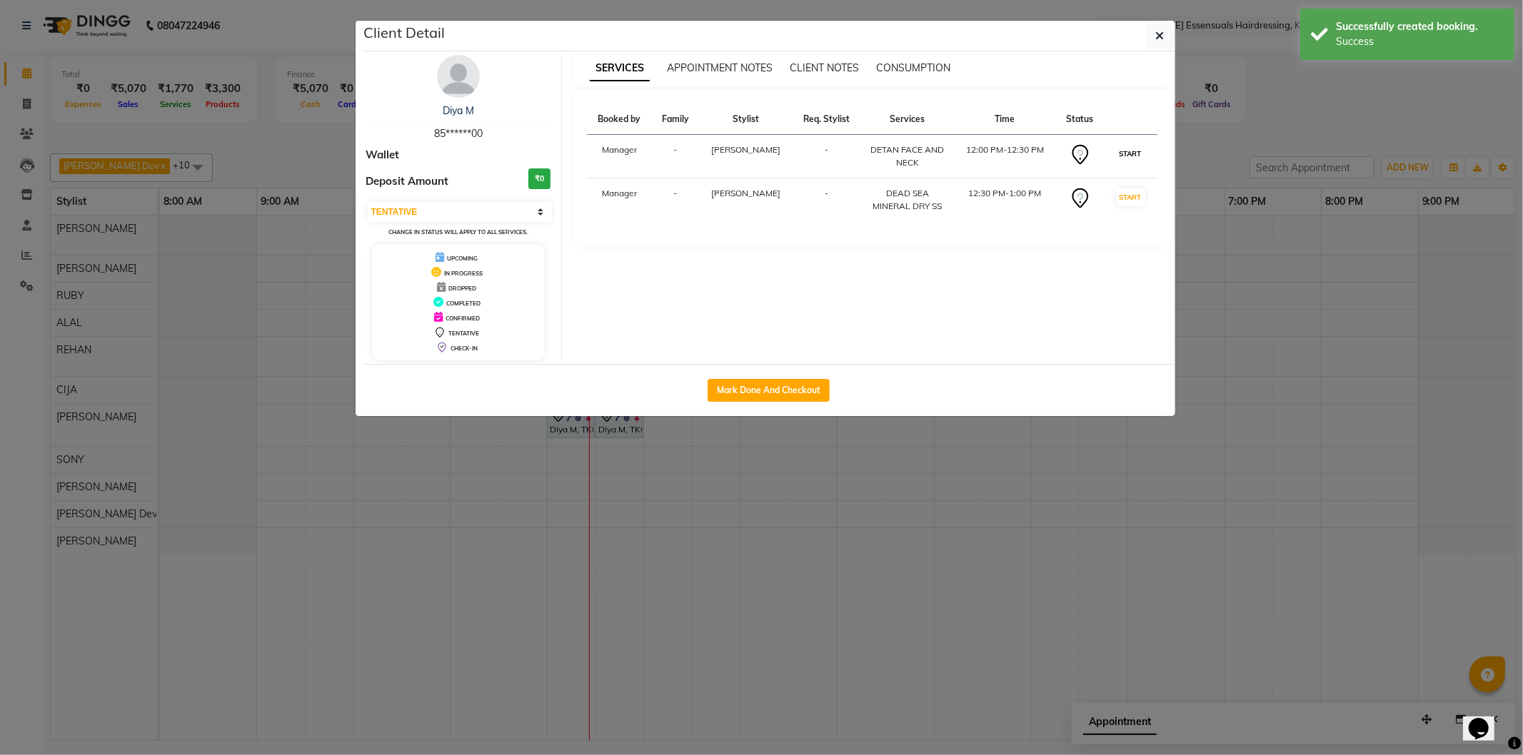
click at [1136, 150] on button "START" at bounding box center [1130, 154] width 29 height 18
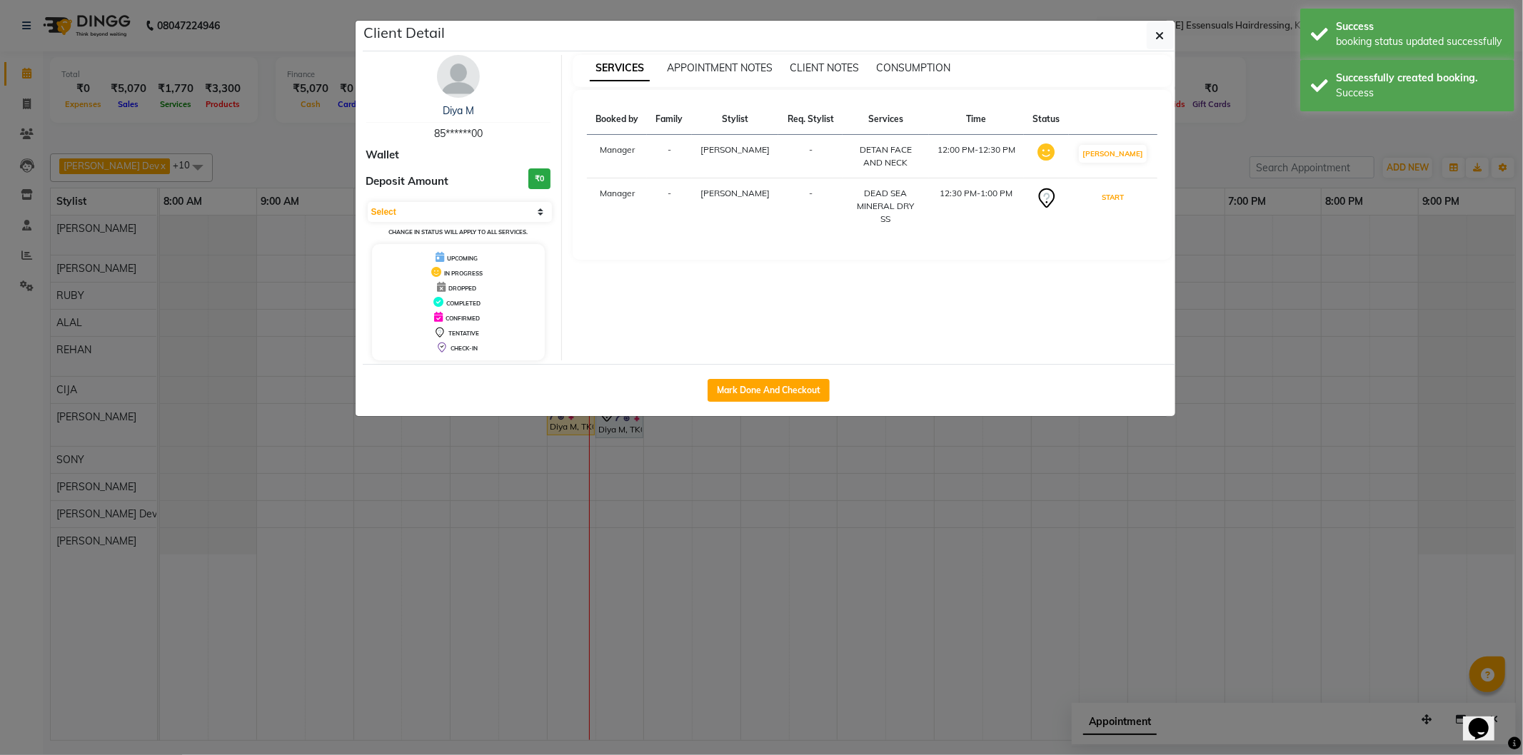
click at [1127, 201] on button "START" at bounding box center [1112, 197] width 29 height 18
select select "1"
click at [1156, 48] on button "button" at bounding box center [1159, 35] width 27 height 27
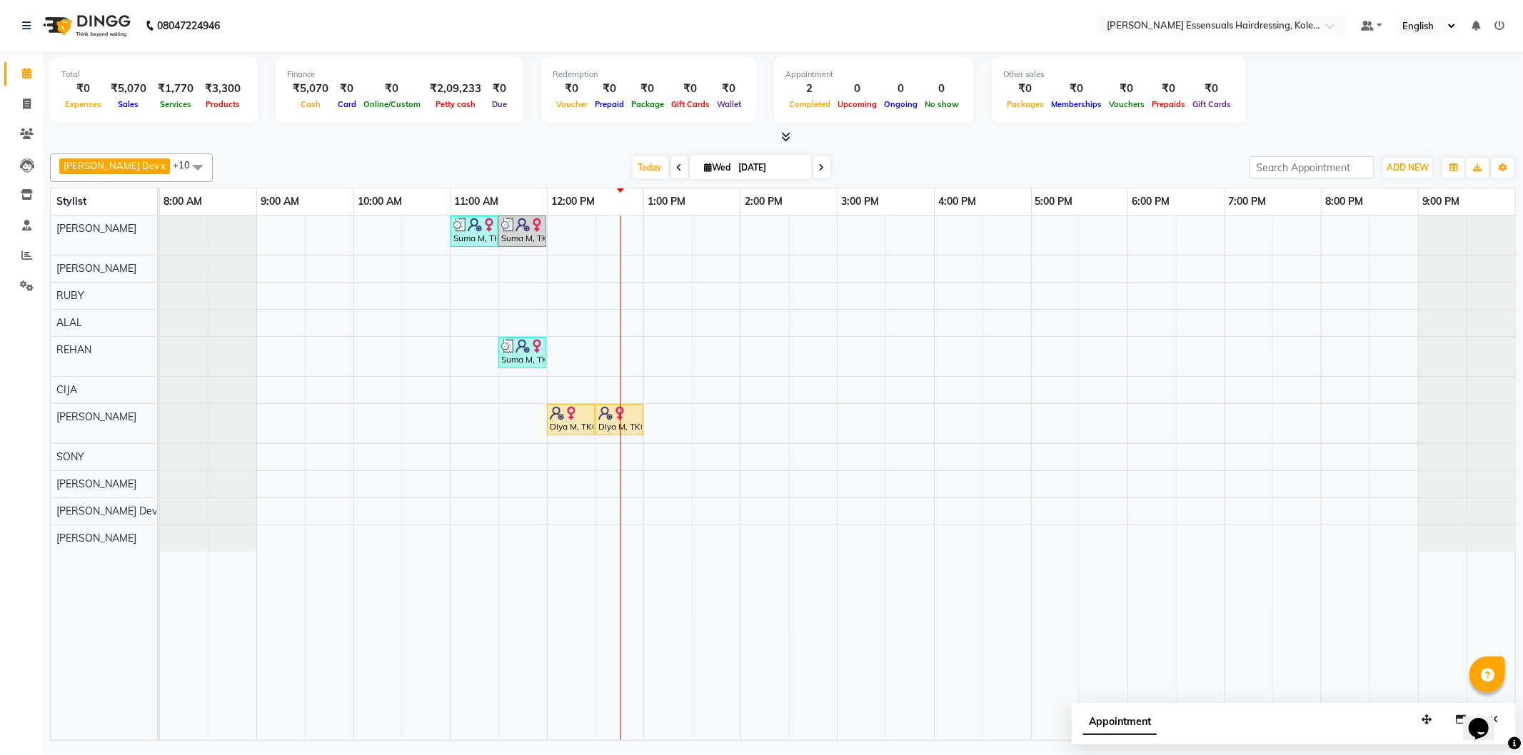
click at [579, 232] on div "Suma M, TK01, 11:00 AM-11:30 AM, IRONING SHOULDER LENGHTH (WOMEN) Suma M, TK01,…" at bounding box center [837, 478] width 1355 height 525
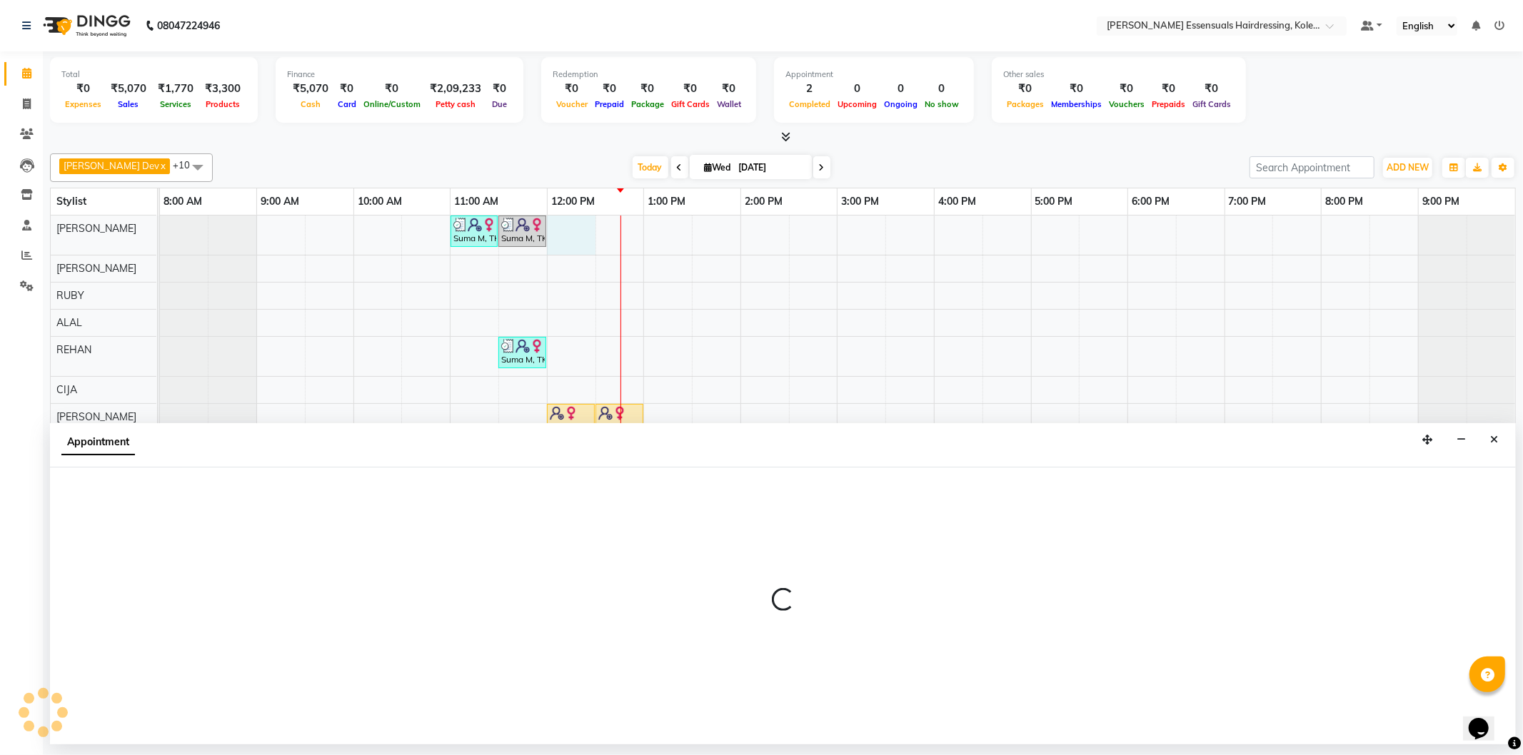
select select "79966"
select select "720"
select select "tentative"
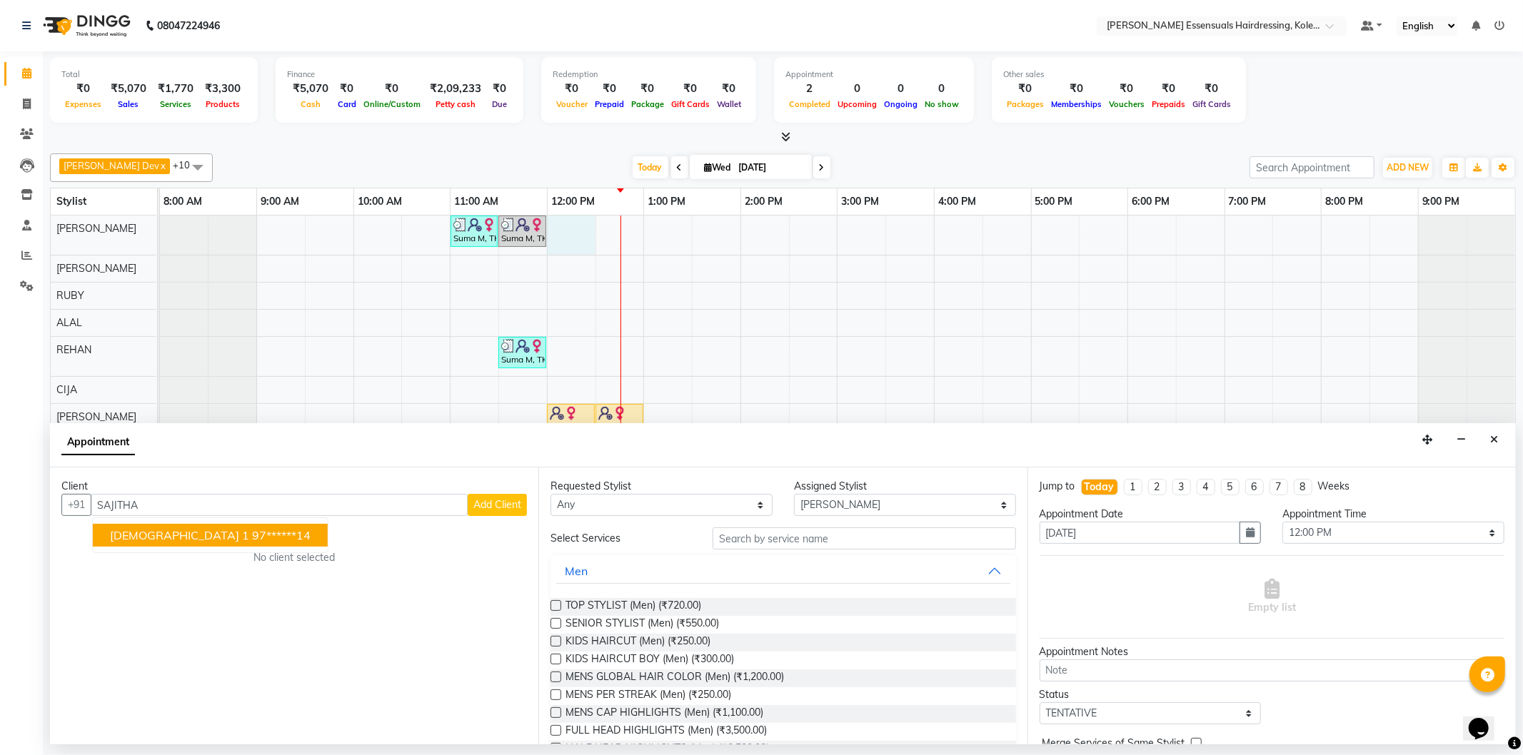
click at [252, 532] on ngb-highlight "97******14" at bounding box center [281, 535] width 59 height 14
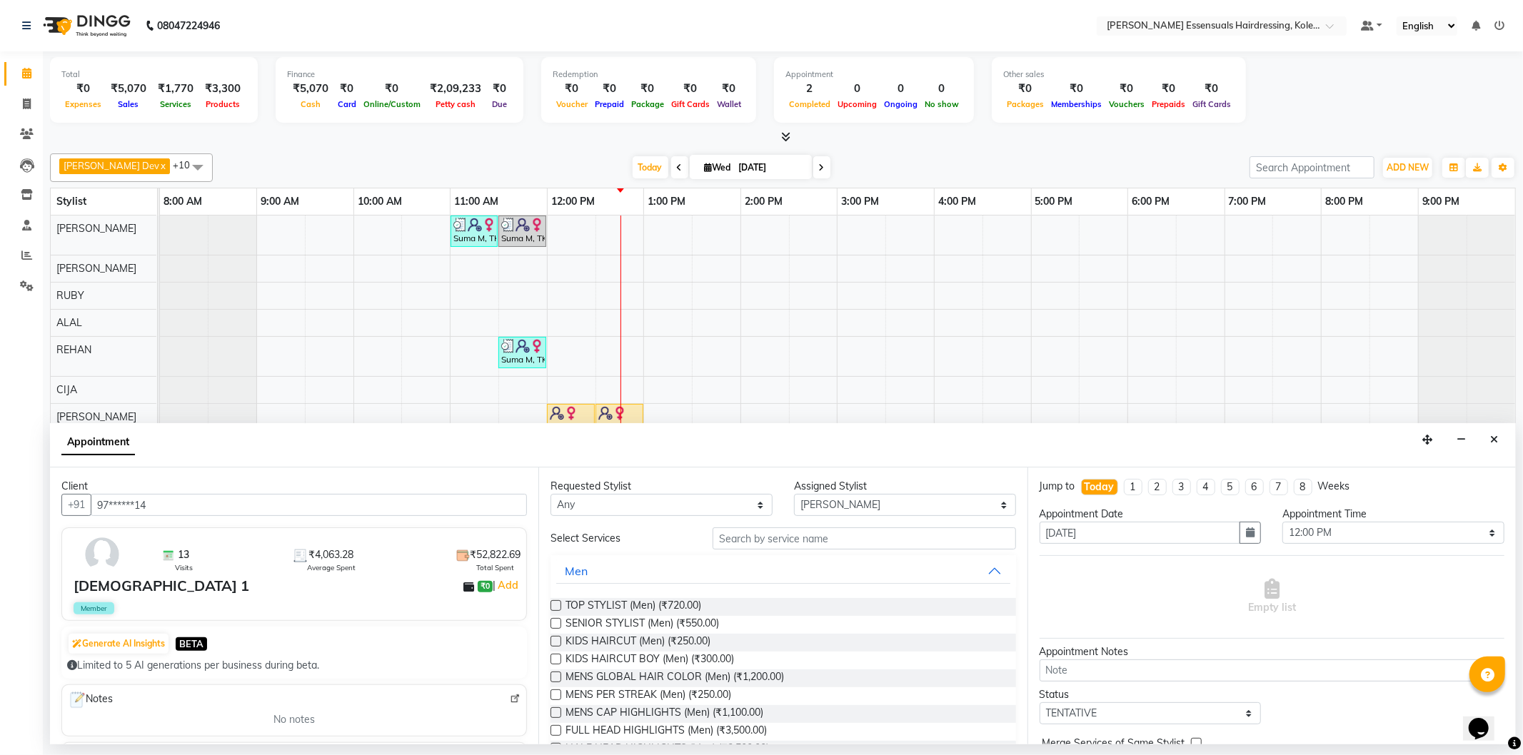
type input "97******14"
click at [787, 544] on input "text" at bounding box center [863, 538] width 303 height 22
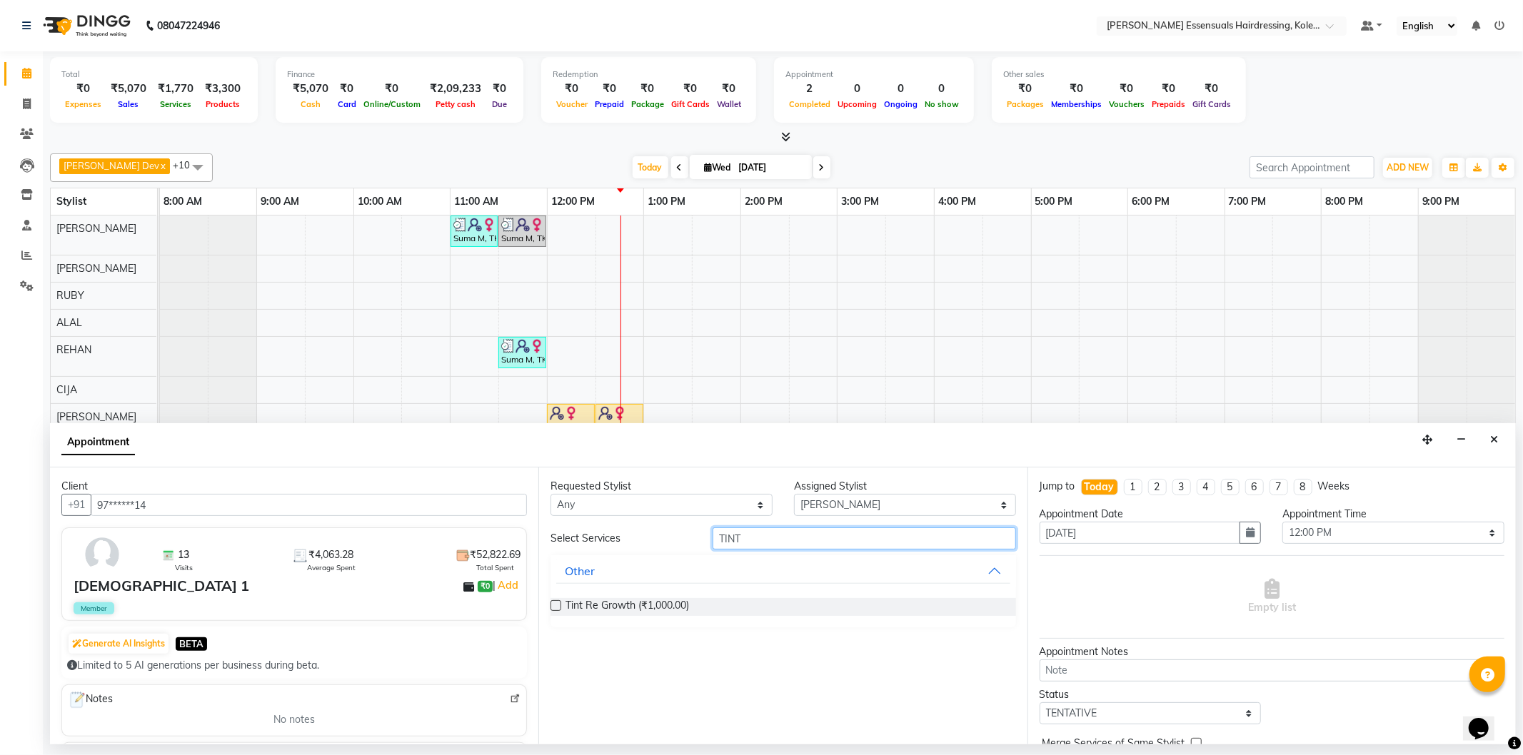
type input "TINT"
click at [555, 607] on label at bounding box center [555, 605] width 11 height 11
click at [555, 607] on input "checkbox" at bounding box center [554, 606] width 9 height 9
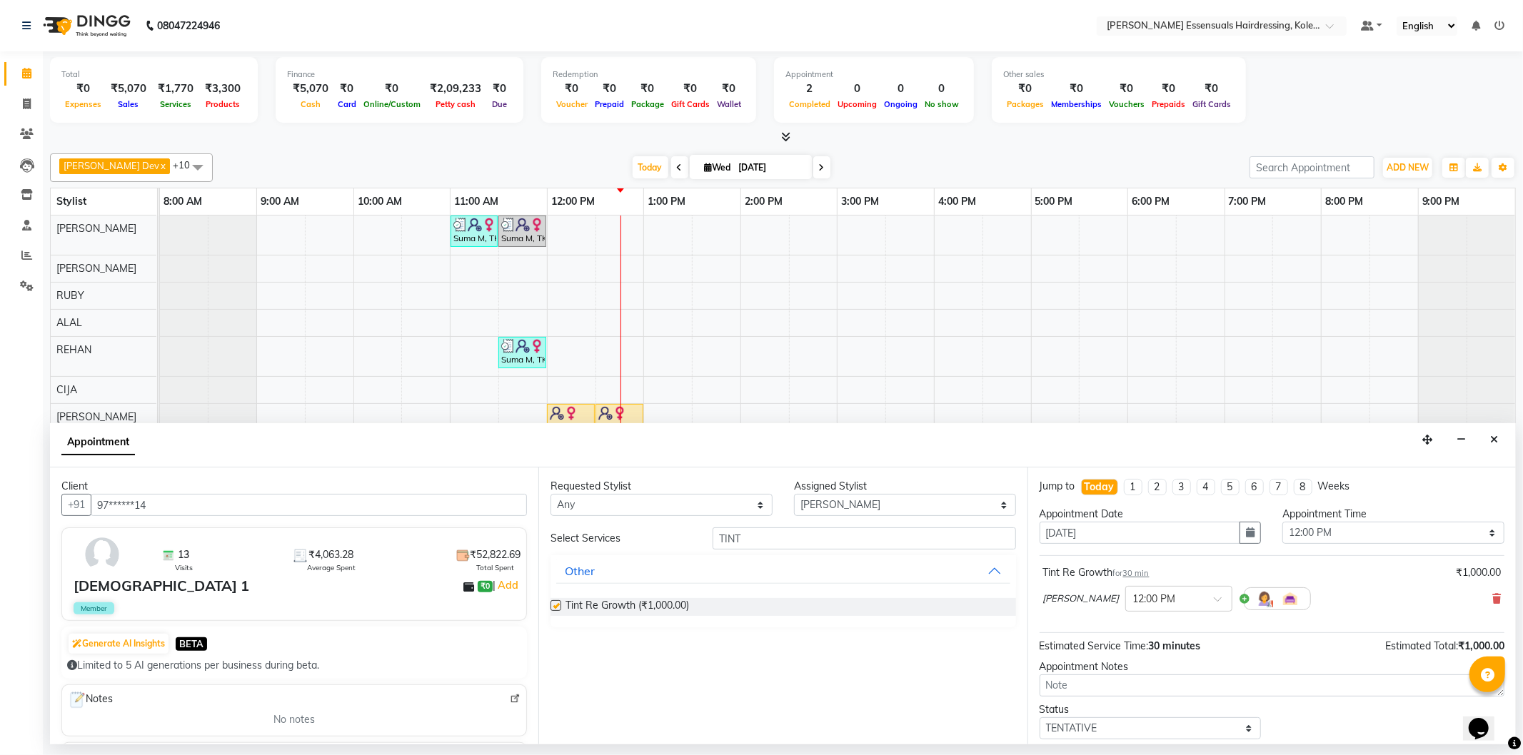
checkbox input "false"
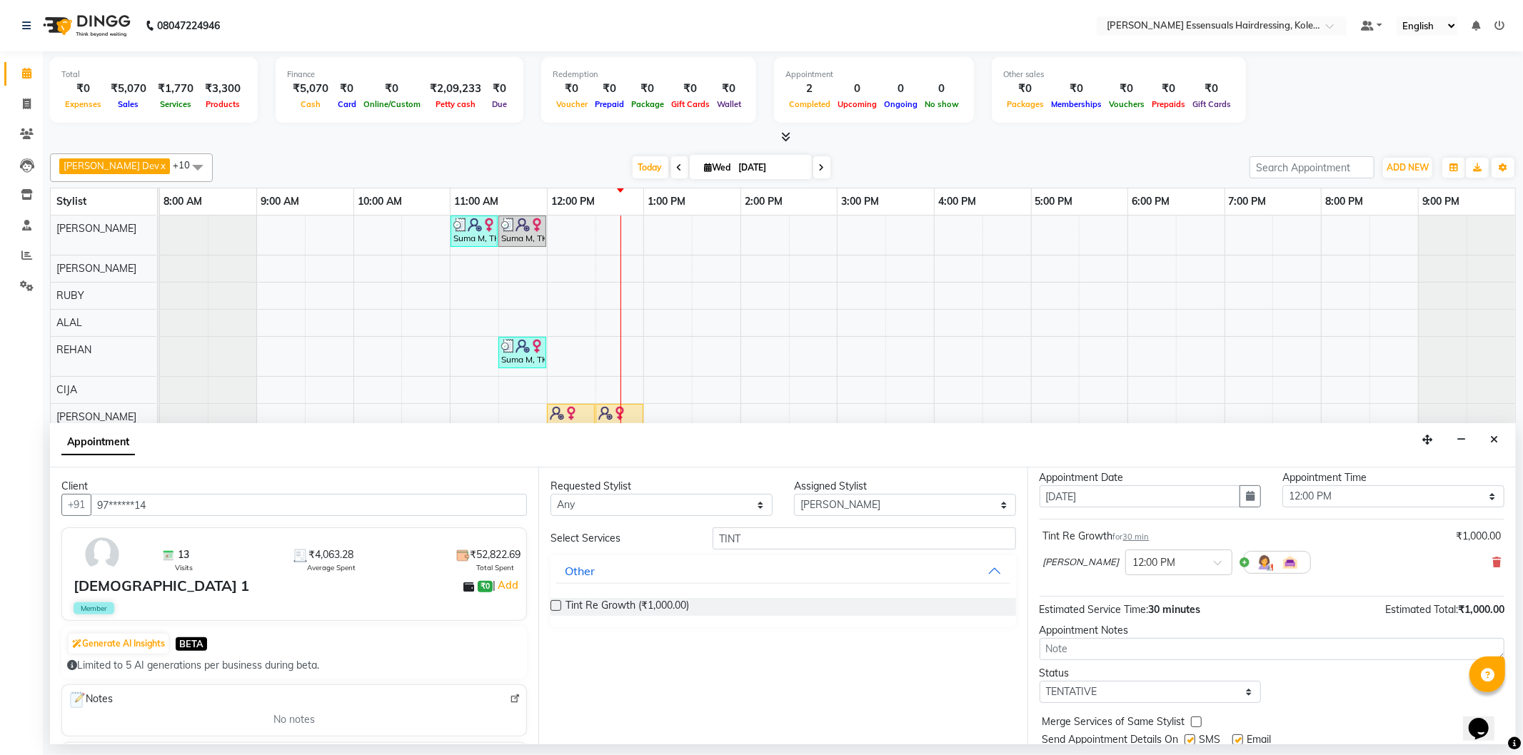
scroll to position [84, 0]
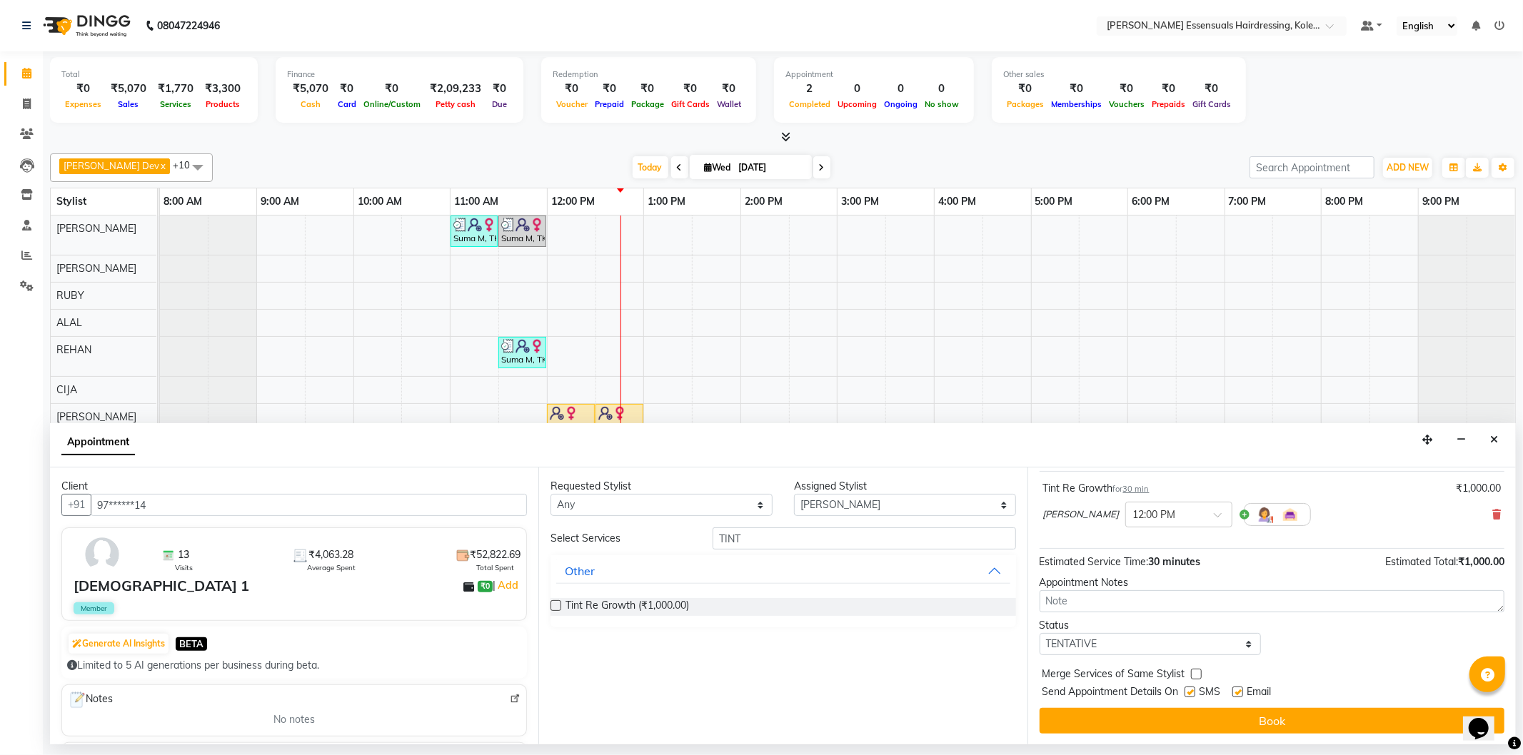
click at [1261, 741] on div "Jump to [DATE] 1 2 3 4 5 6 7 8 Weeks Appointment Date [DATE] Appointment Time S…" at bounding box center [1271, 606] width 488 height 277
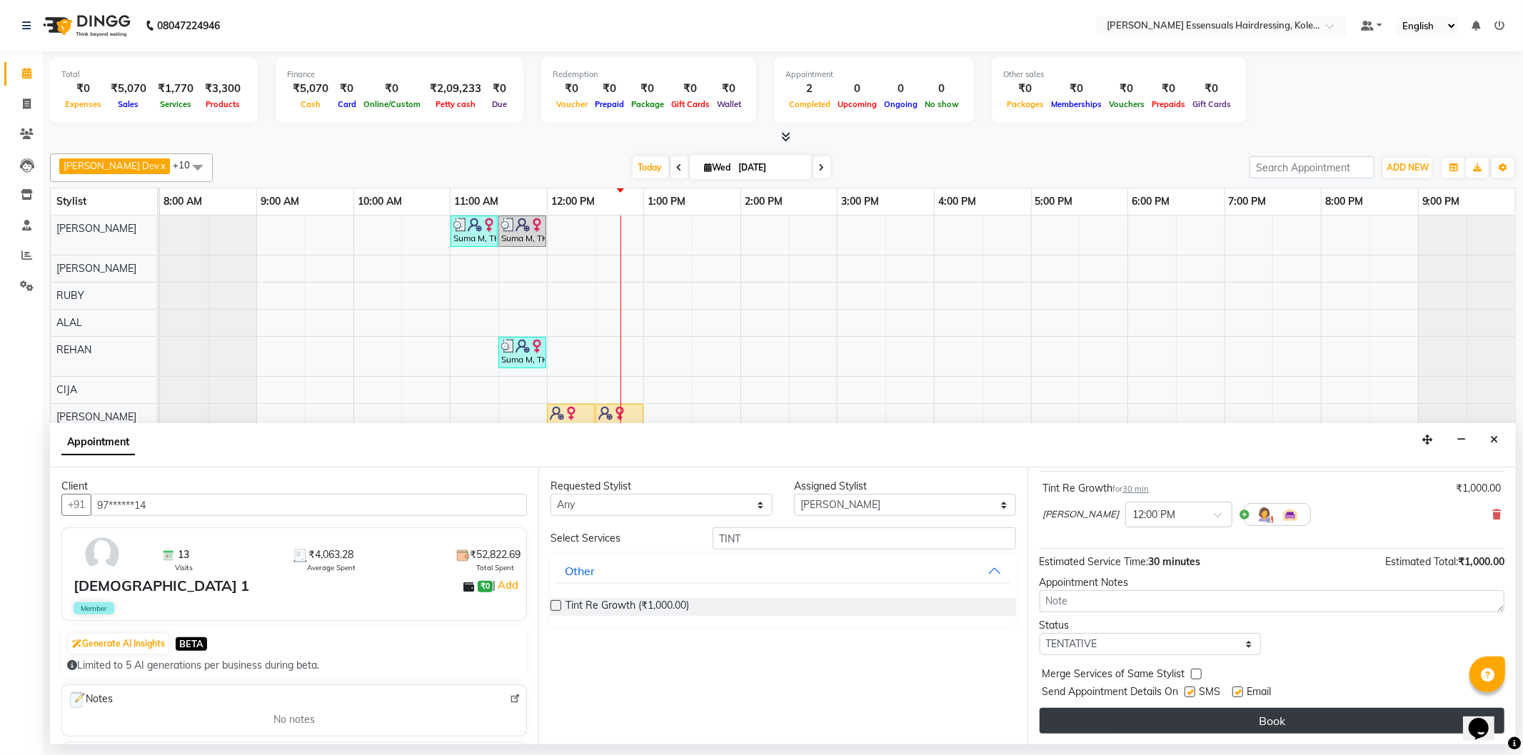
click at [1256, 730] on button "Book" at bounding box center [1271, 721] width 465 height 26
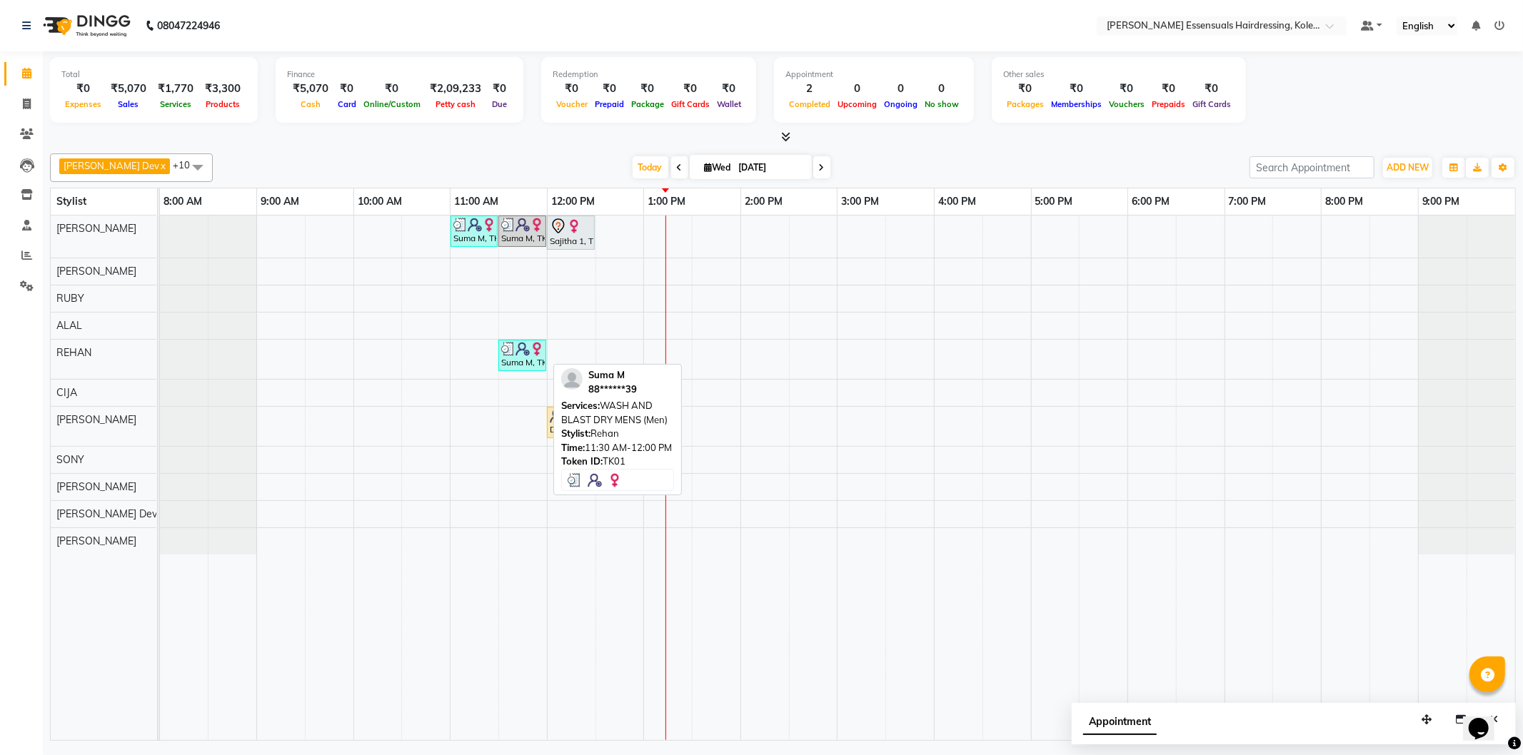
click at [519, 352] on img at bounding box center [522, 349] width 14 height 14
select select "3"
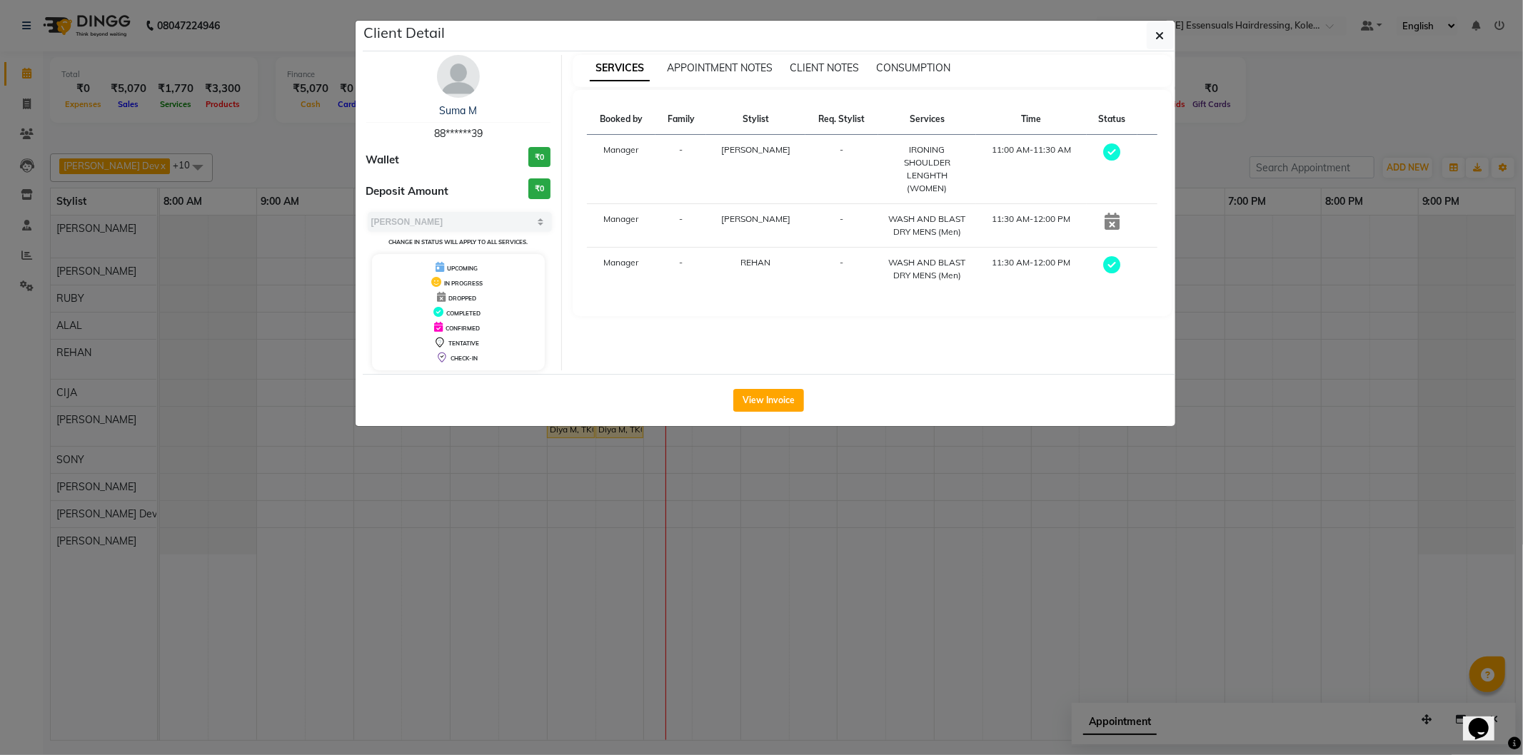
click at [744, 561] on ngb-modal-window "Client Detail Suma M 88******39 Wallet ₹0 Deposit Amount ₹0 Select MARK DONE UP…" at bounding box center [761, 377] width 1523 height 755
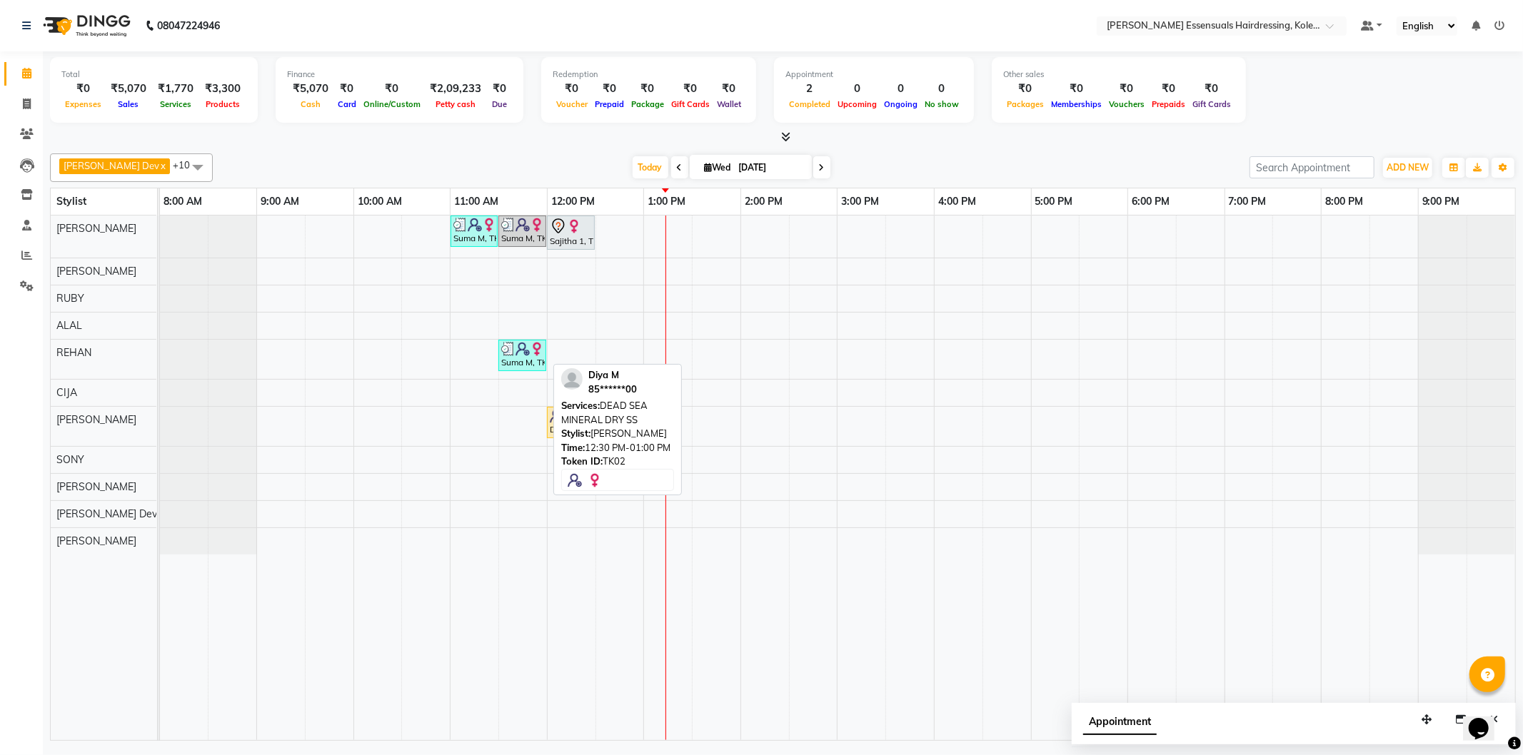
click at [610, 427] on div "Diya M, TK02, 12:30 PM-01:00 PM, DEAD SEA MINERAL DRY SS" at bounding box center [619, 422] width 45 height 27
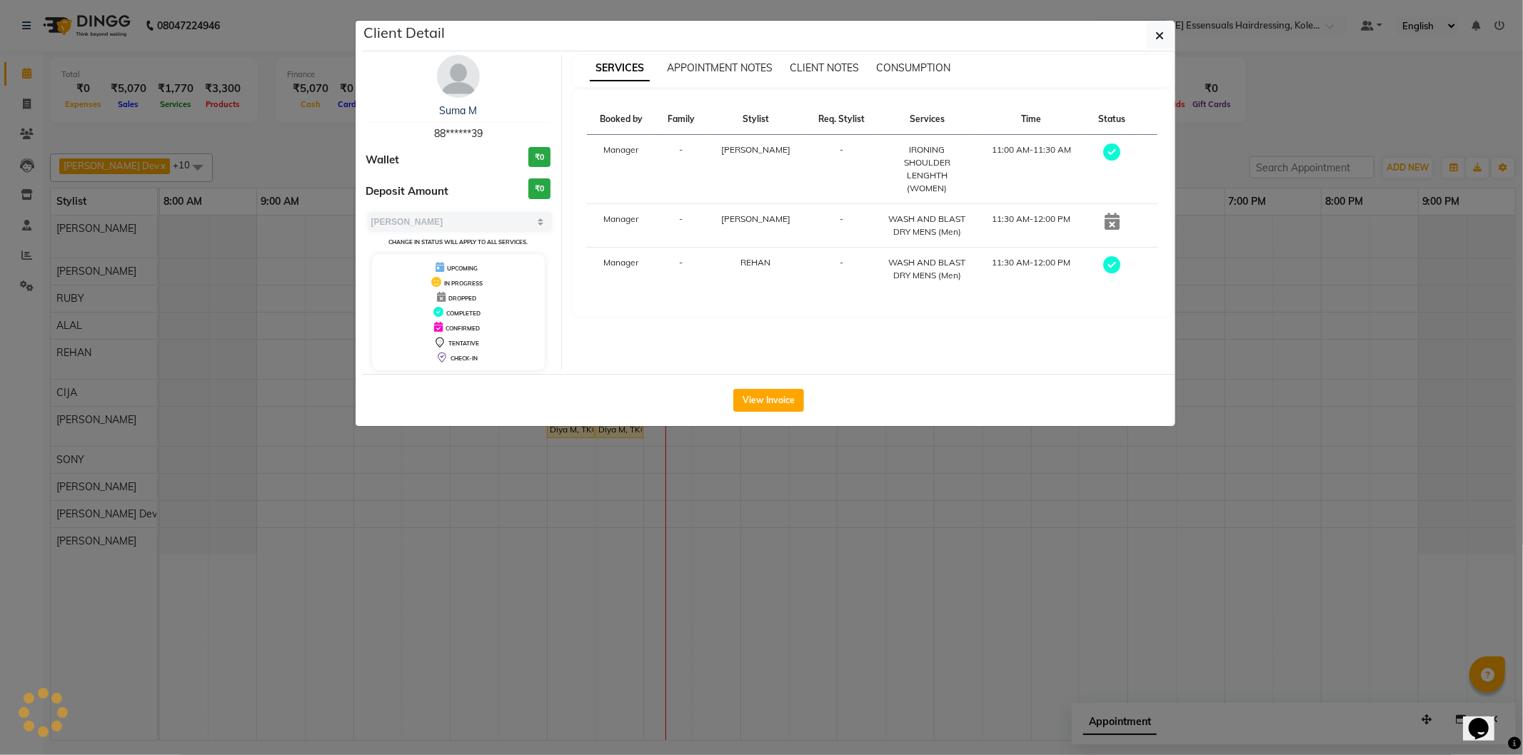
select select "1"
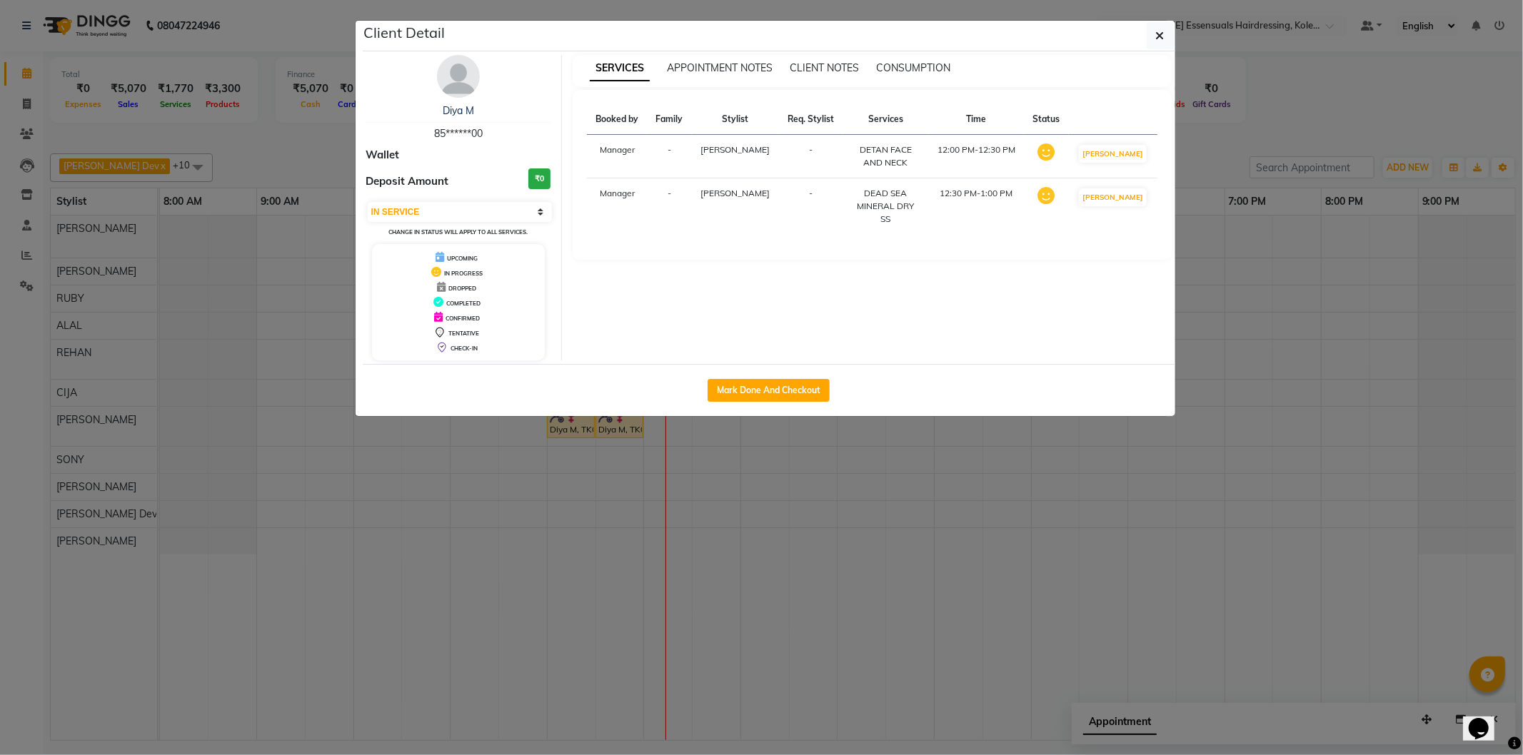
click at [848, 520] on ngb-modal-window "Client Detail Diya M 85******00 Wallet Deposit Amount ₹0 Select IN SERVICE CONF…" at bounding box center [761, 377] width 1523 height 755
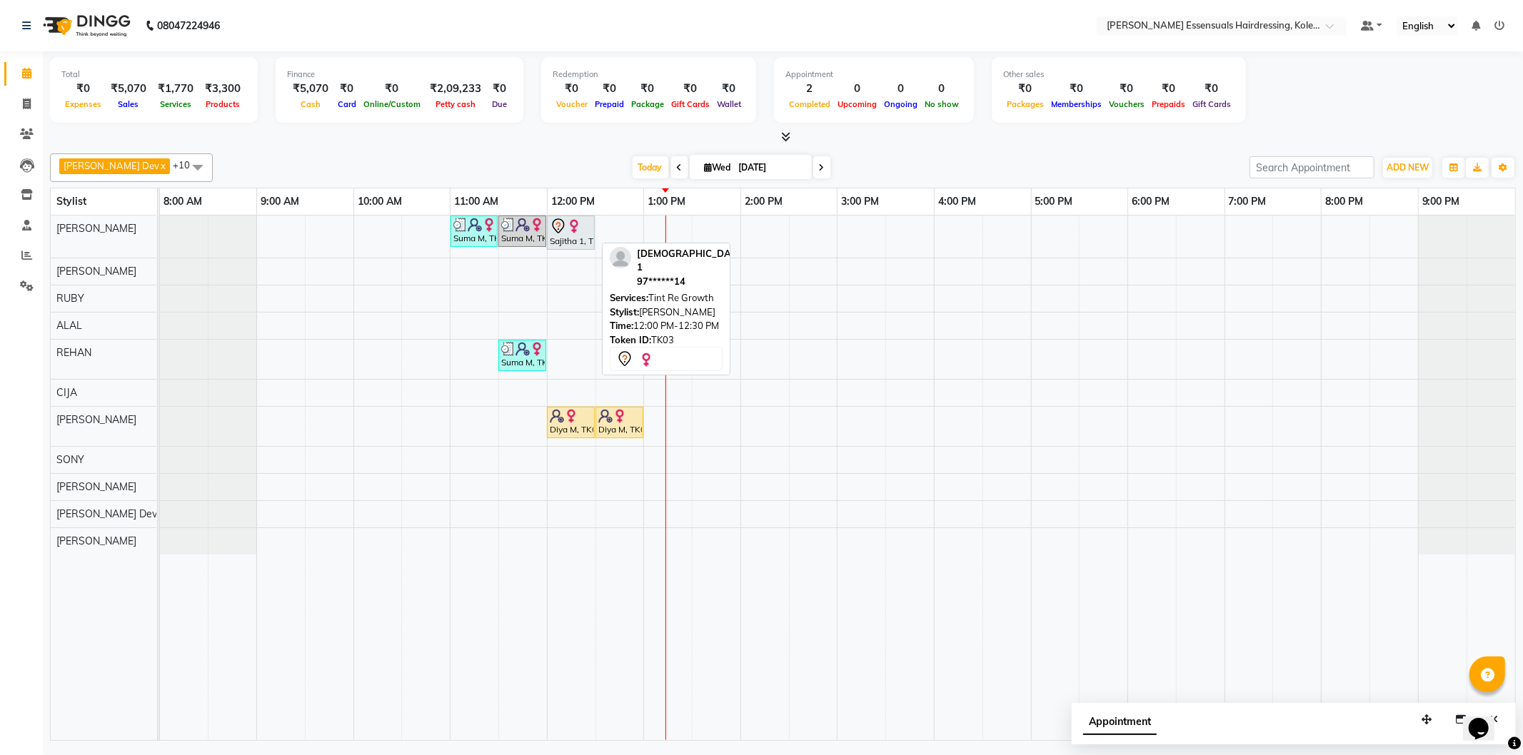
click at [574, 231] on img at bounding box center [574, 226] width 14 height 14
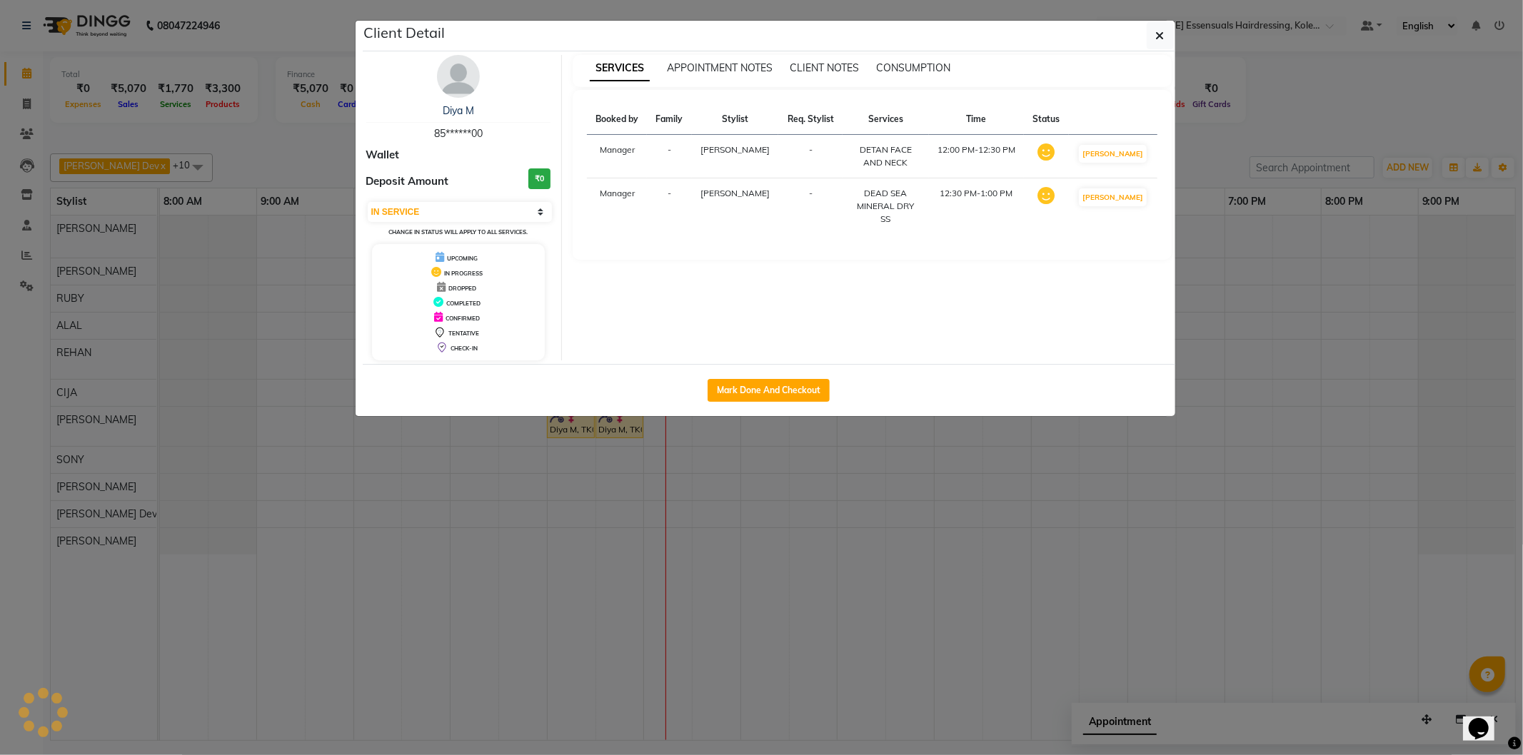
select select "7"
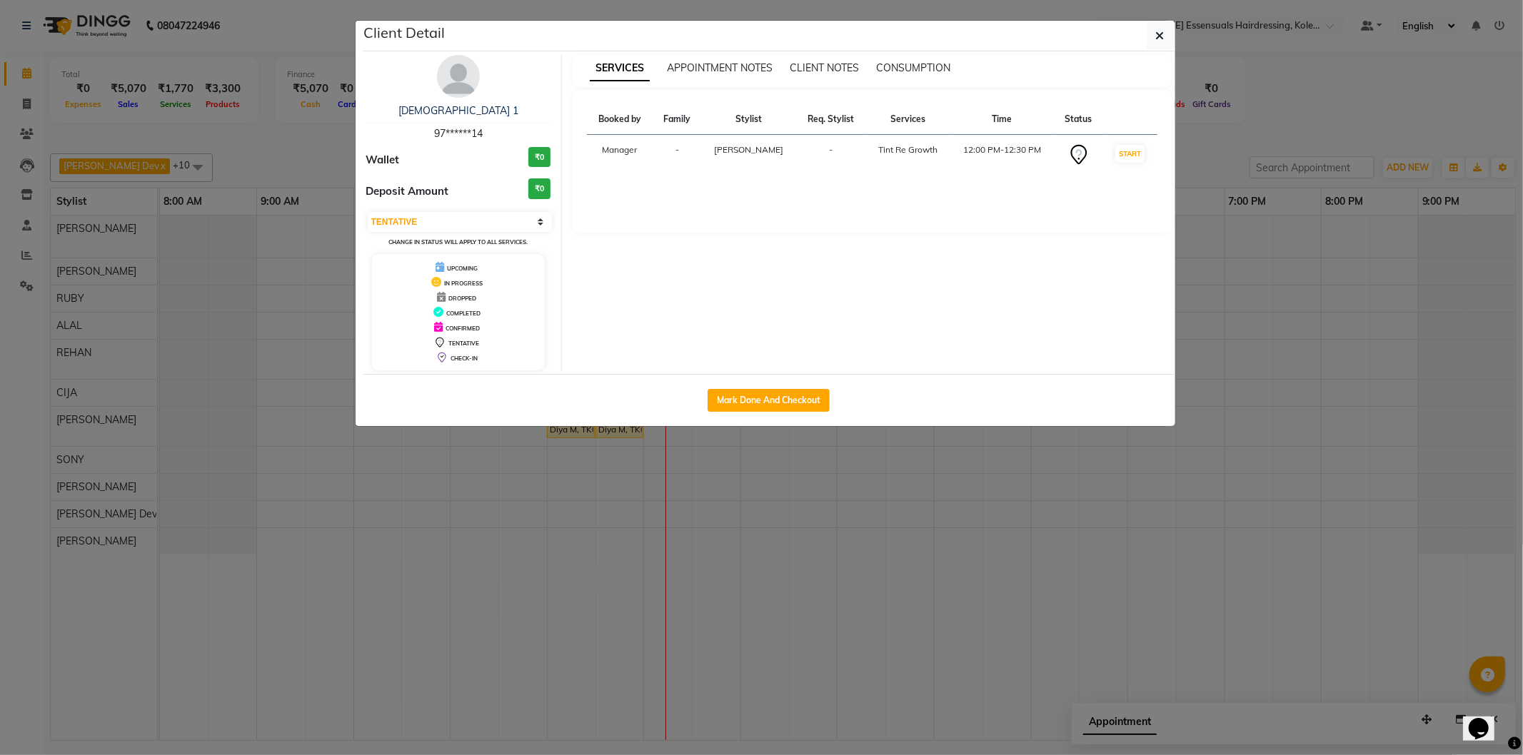
click at [742, 452] on ngb-modal-window "Client Detail Sajitha 1 97******14 Wallet ₹0 Deposit Amount ₹0 Select IN SERVIC…" at bounding box center [761, 377] width 1523 height 755
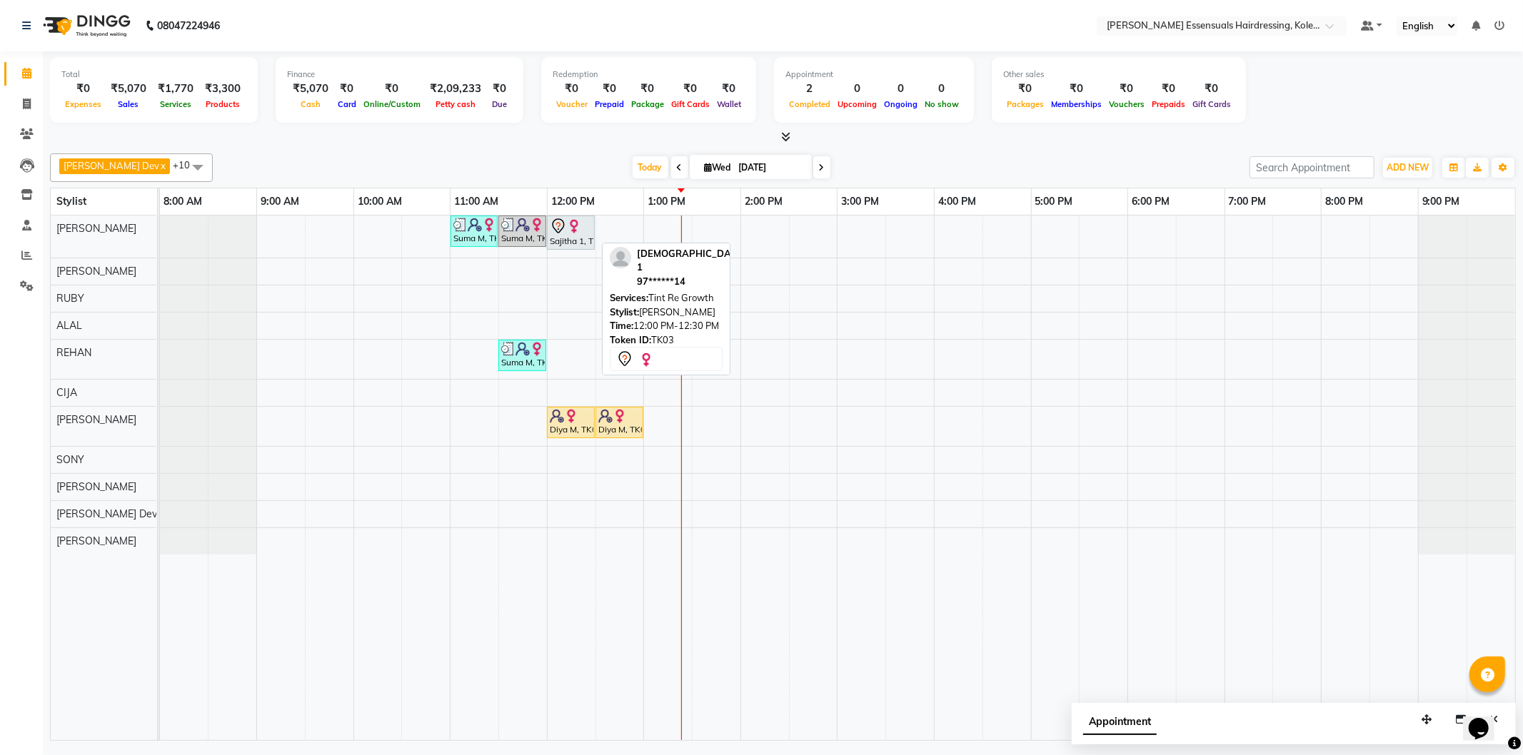
click at [584, 238] on div "Sajitha 1, TK03, 12:00 PM-12:30 PM, Tint Re Growth" at bounding box center [570, 233] width 45 height 30
select select "7"
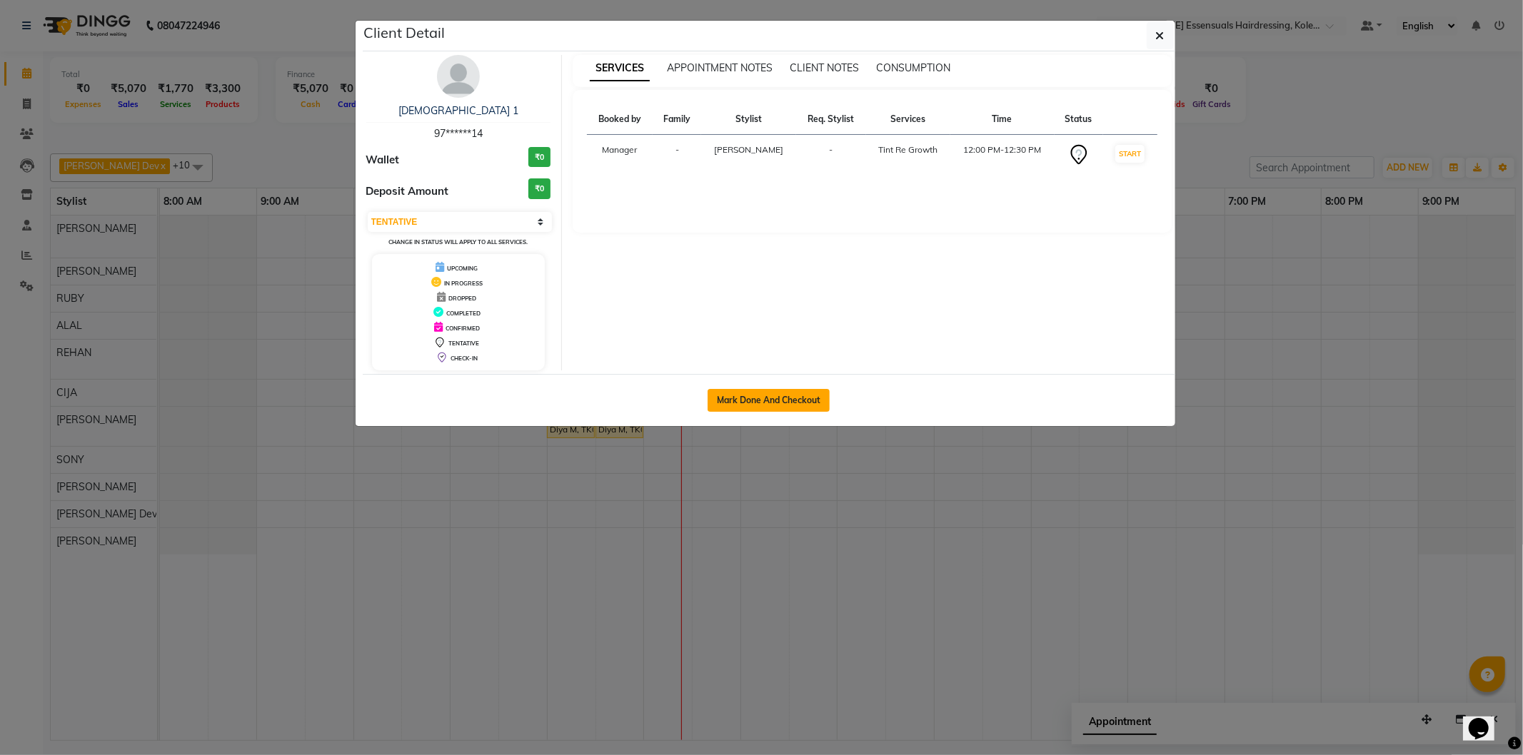
click at [794, 396] on button "Mark Done And Checkout" at bounding box center [768, 400] width 122 height 23
select select "service"
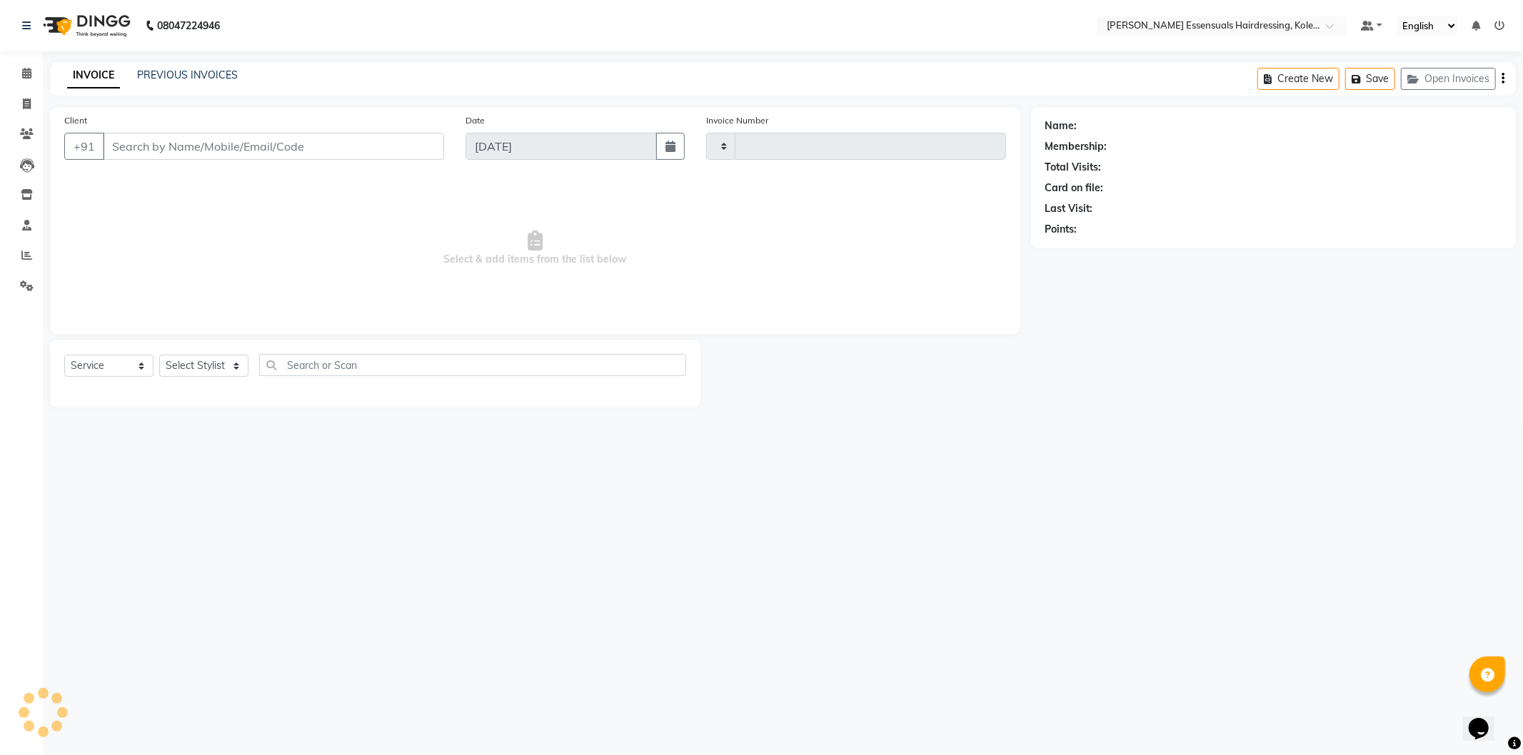
type input "1317"
select select "8281"
click at [24, 62] on link "Calendar" at bounding box center [21, 74] width 34 height 24
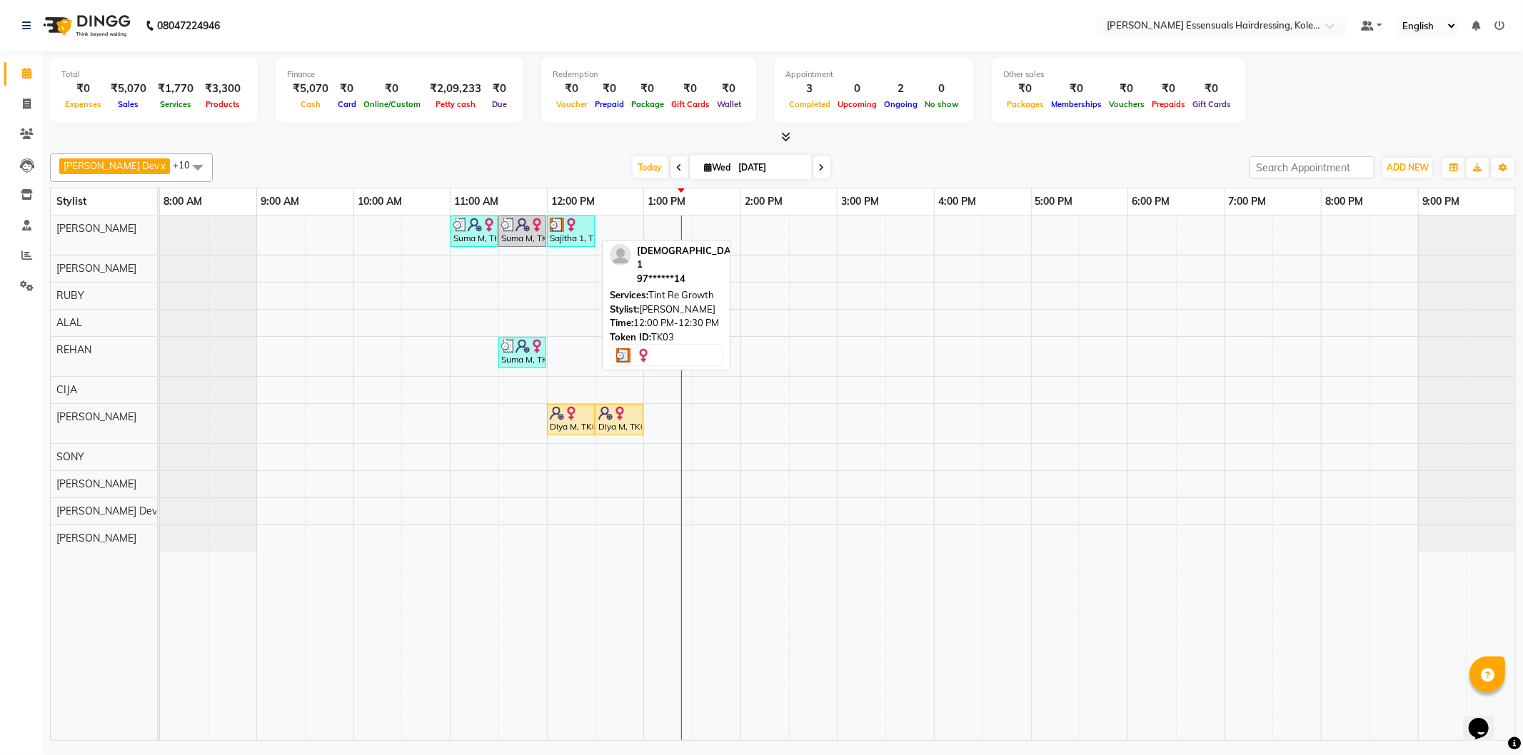
click at [583, 234] on div "Sajitha 1, TK03, 12:00 PM-12:30 PM, Tint Re Growth" at bounding box center [570, 231] width 45 height 27
select select "3"
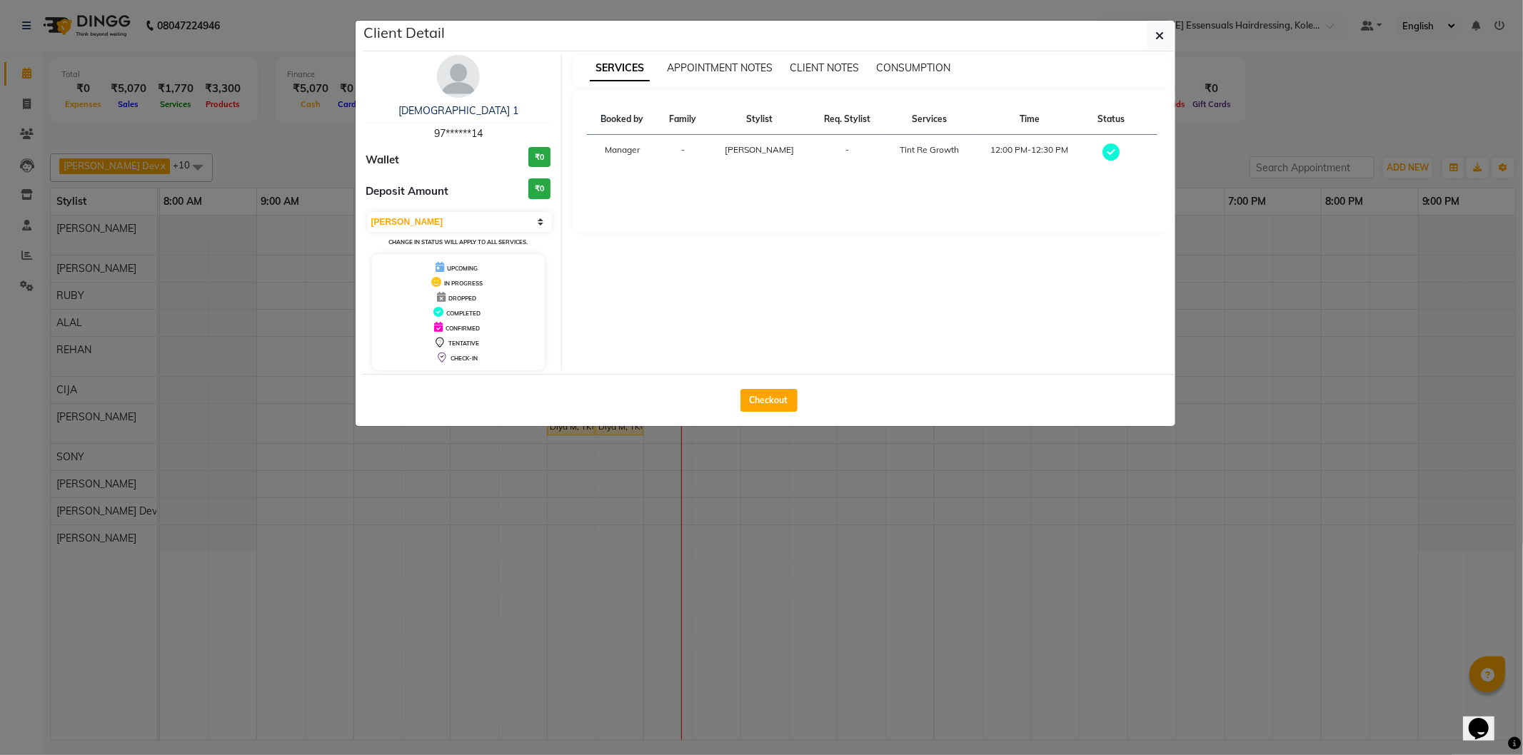
click at [761, 385] on div "Checkout" at bounding box center [769, 400] width 812 height 52
click at [755, 415] on div "Checkout" at bounding box center [769, 400] width 812 height 52
click at [759, 403] on button "Checkout" at bounding box center [768, 400] width 57 height 23
select select "8281"
select select "service"
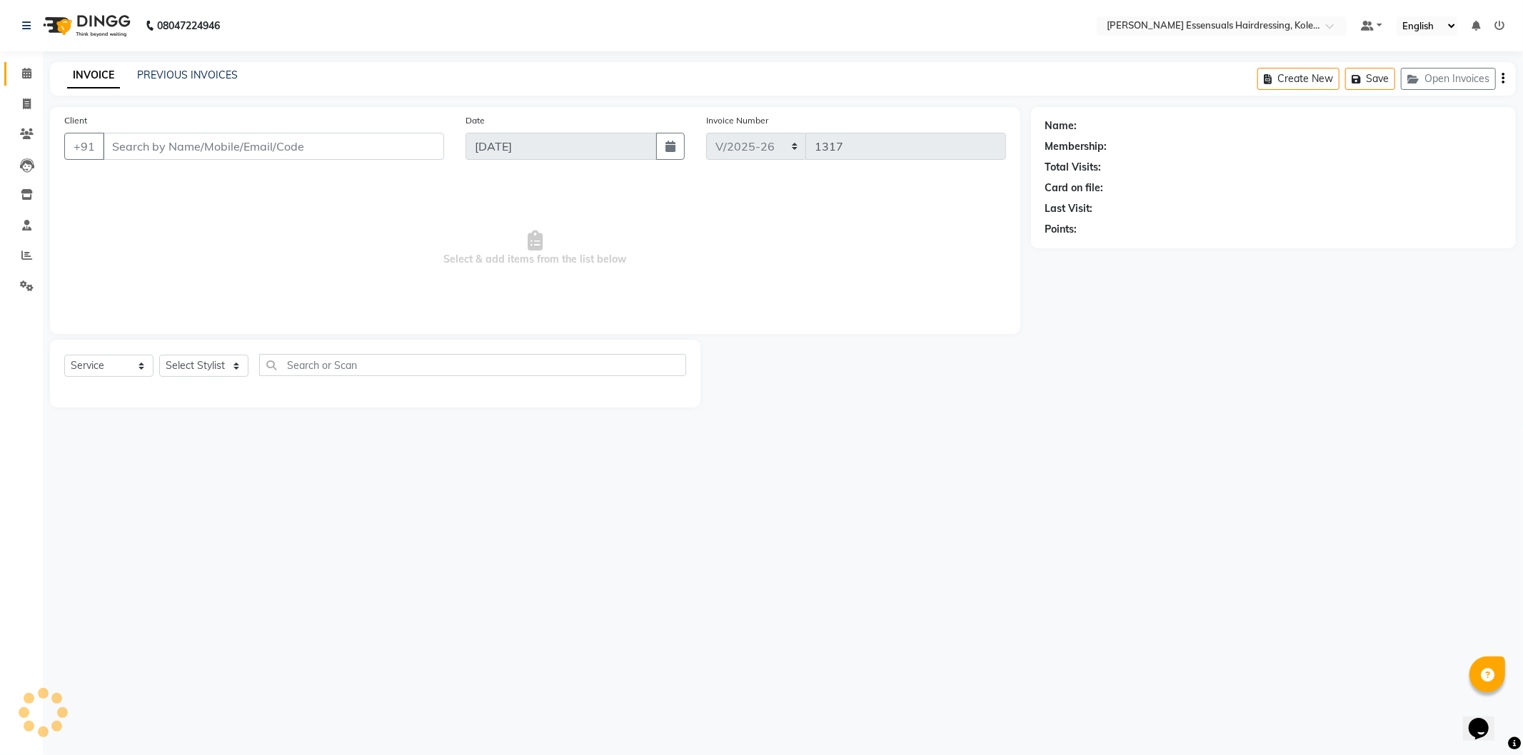
type input "97******14"
select select "79966"
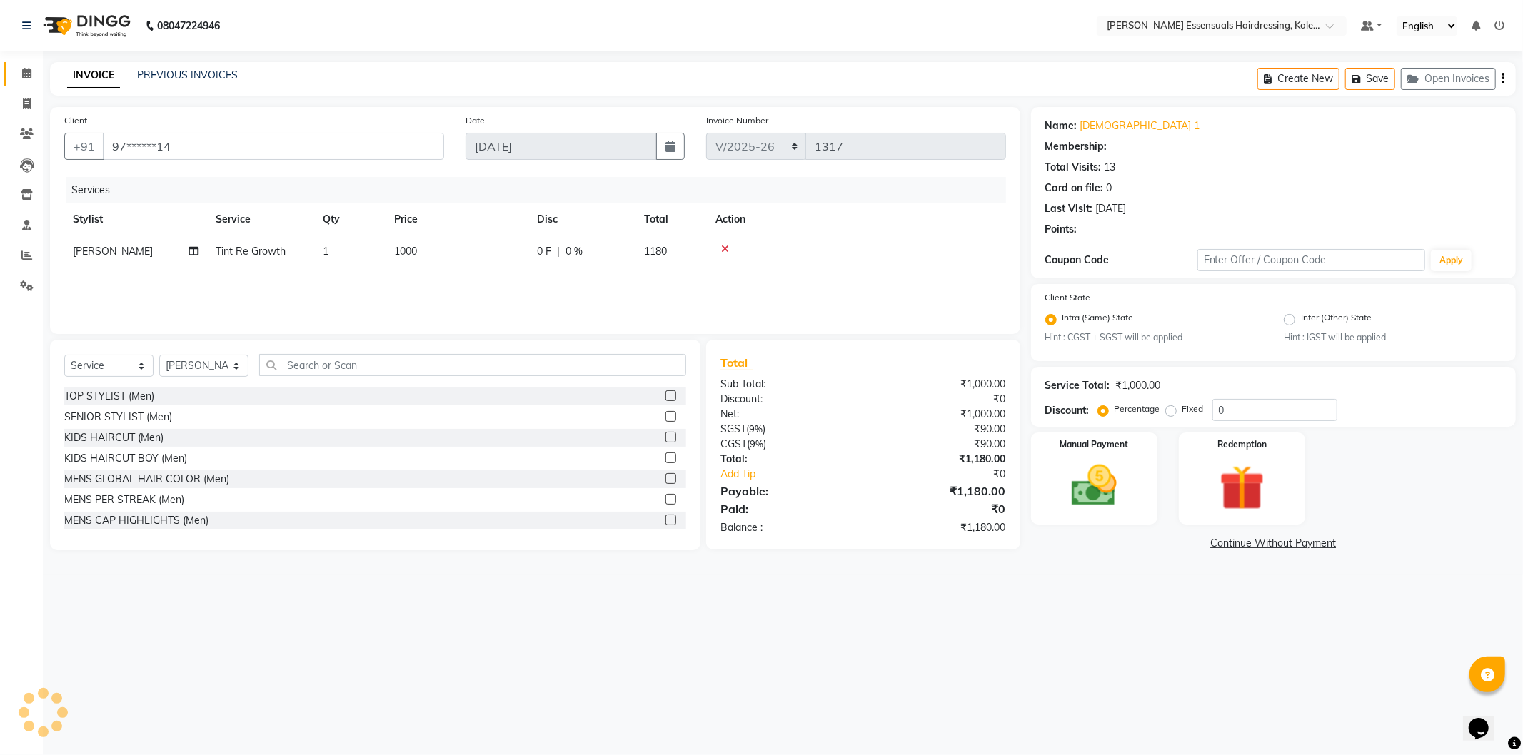
type input "10"
select select "2: Object"
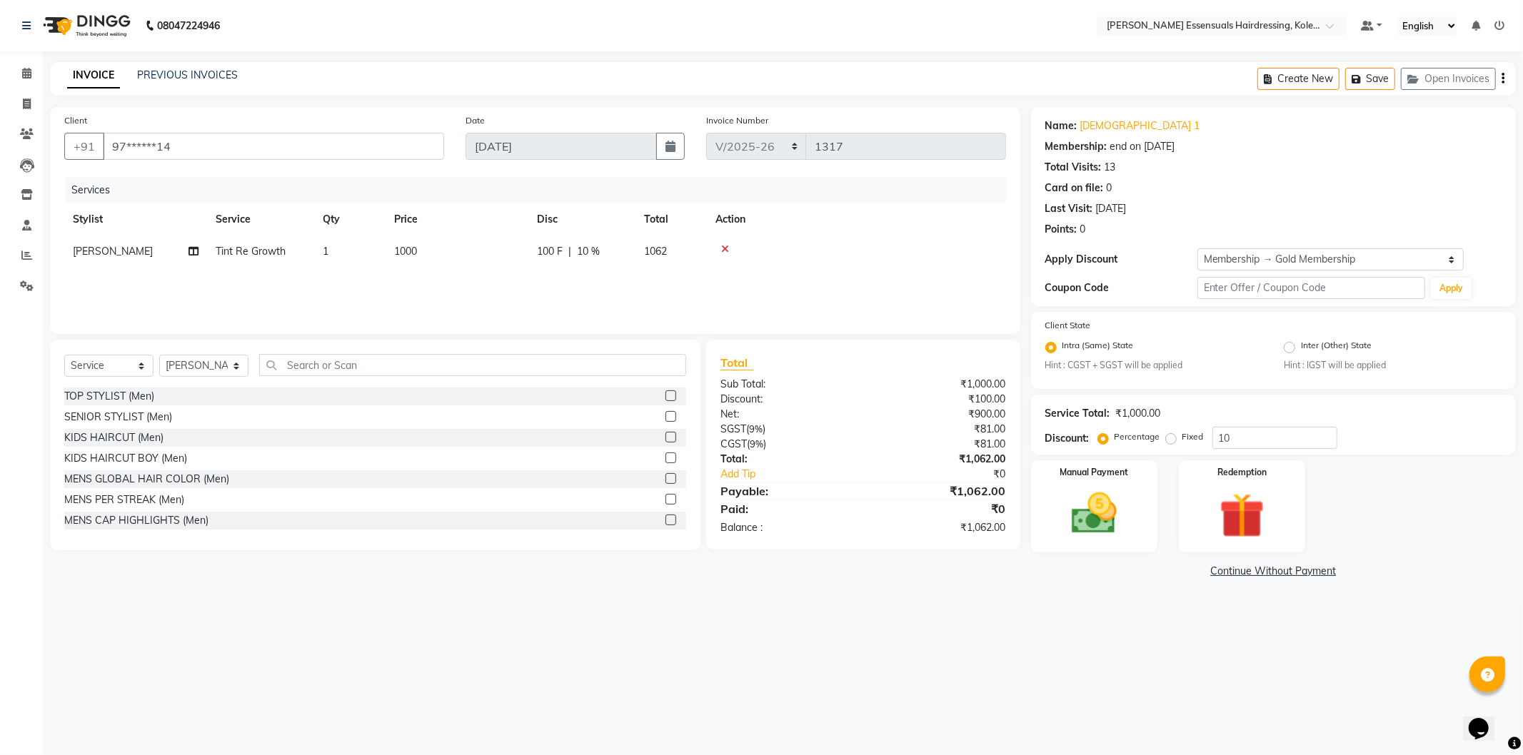
click at [400, 253] on span "1000" at bounding box center [405, 251] width 23 height 13
select select "79966"
drag, startPoint x: 501, startPoint y: 252, endPoint x: 405, endPoint y: 258, distance: 96.5
click at [405, 258] on tr "Admin [PERSON_NAME] Dev [PERSON_NAME] [PERSON_NAME] [PERSON_NAME] Accountant [P…" at bounding box center [534, 263] width 941 height 54
type input "1500"
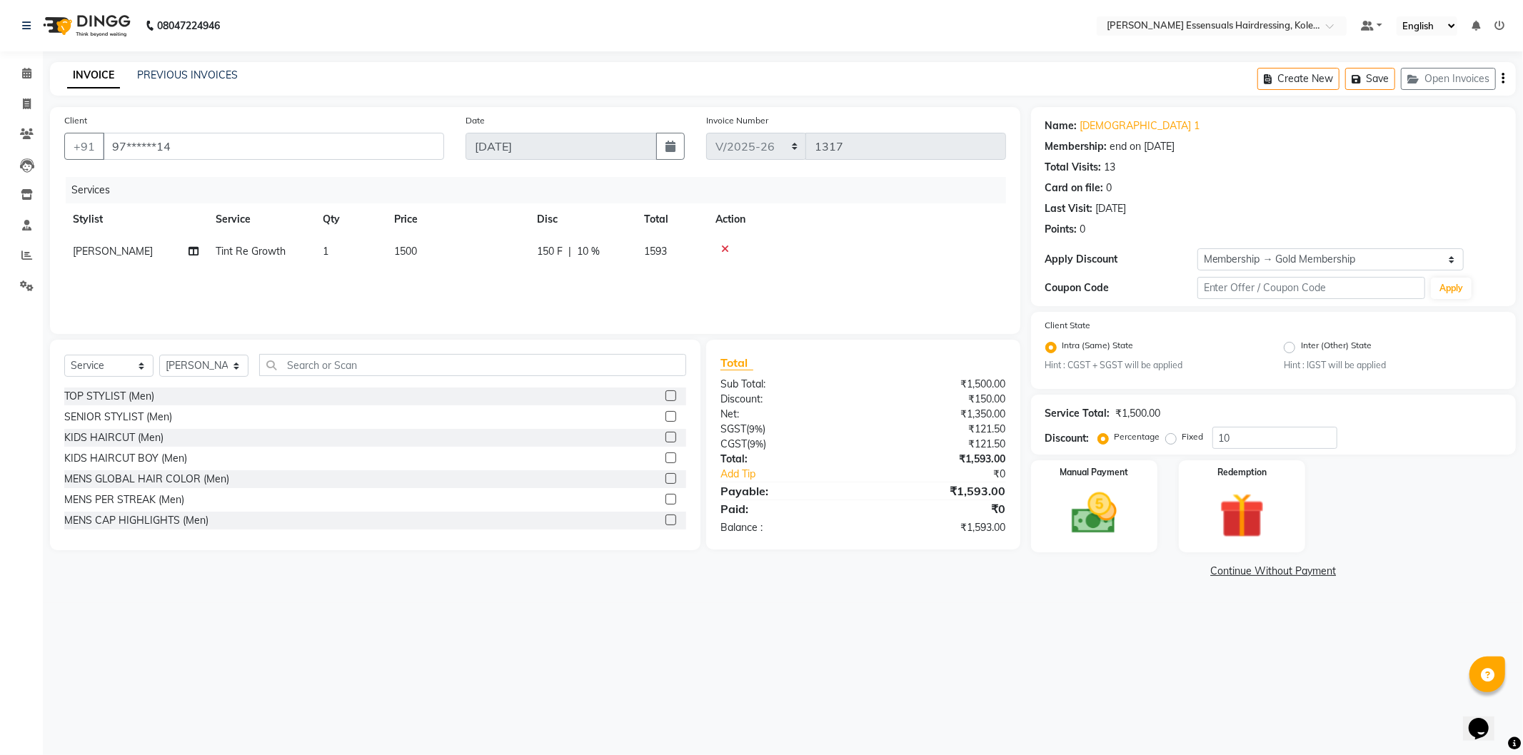
click at [547, 215] on tr "Stylist Service Qty Price Disc Total Action" at bounding box center [534, 219] width 941 height 32
click at [1072, 517] on img at bounding box center [1094, 514] width 76 height 54
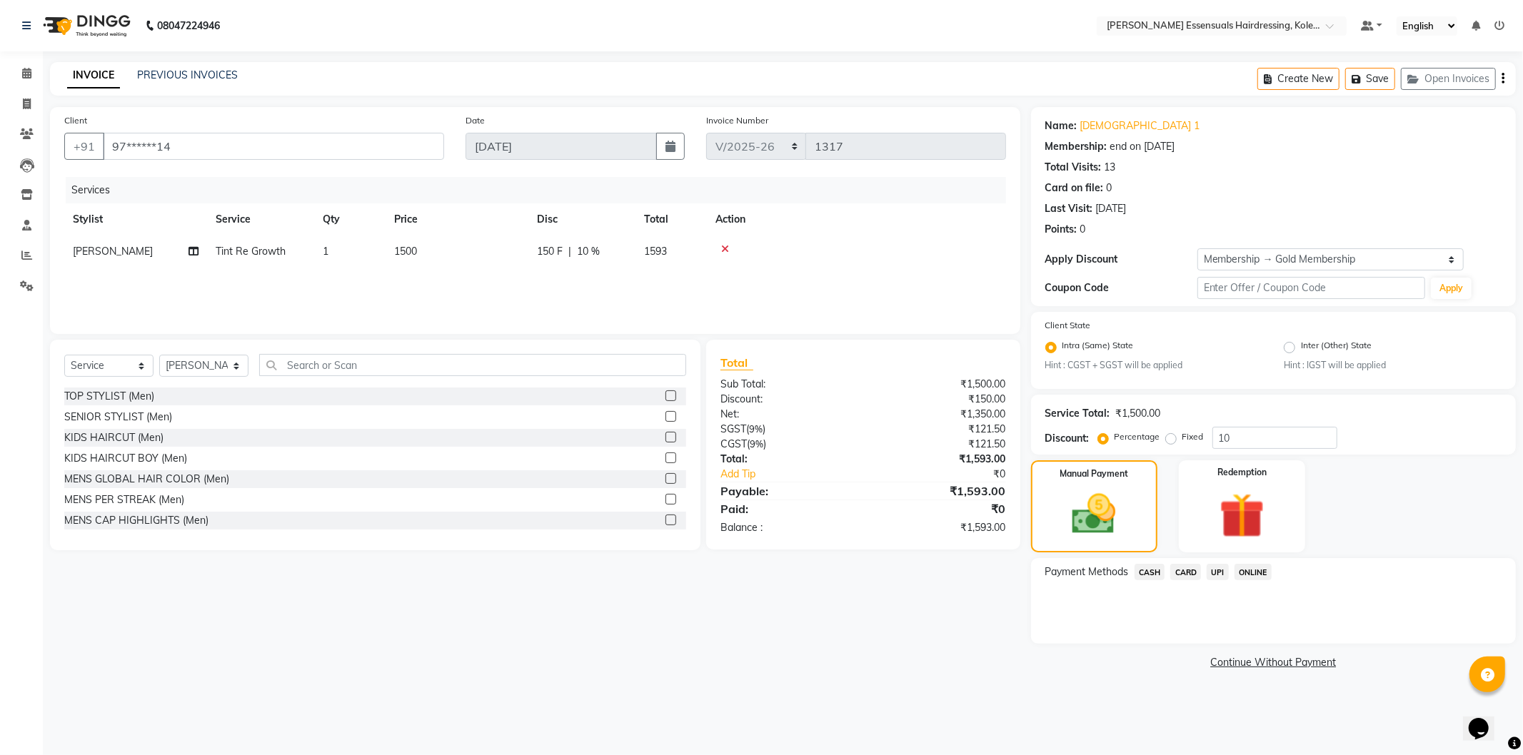
click at [1216, 568] on span "UPI" at bounding box center [1217, 572] width 22 height 16
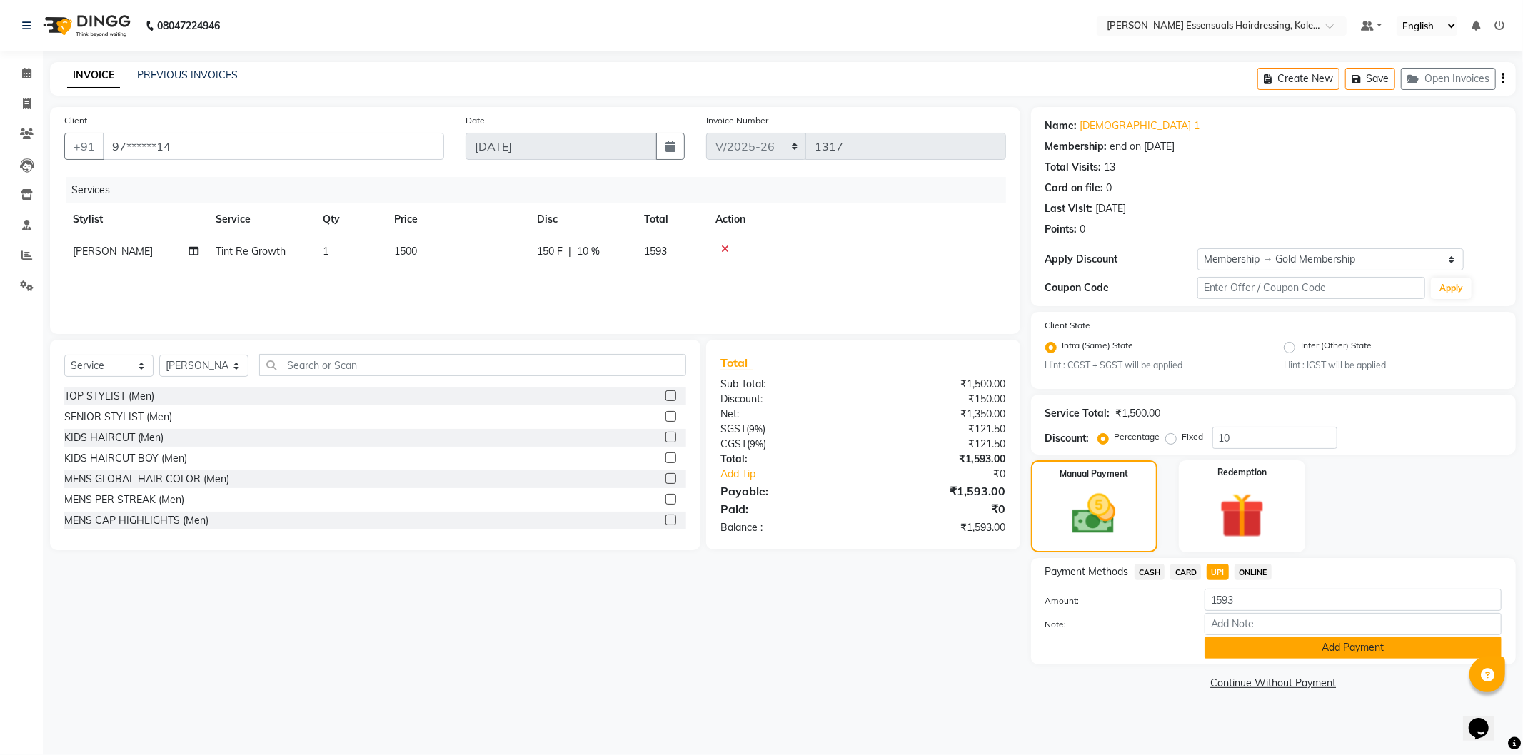
click at [1232, 650] on button "Add Payment" at bounding box center [1352, 648] width 297 height 22
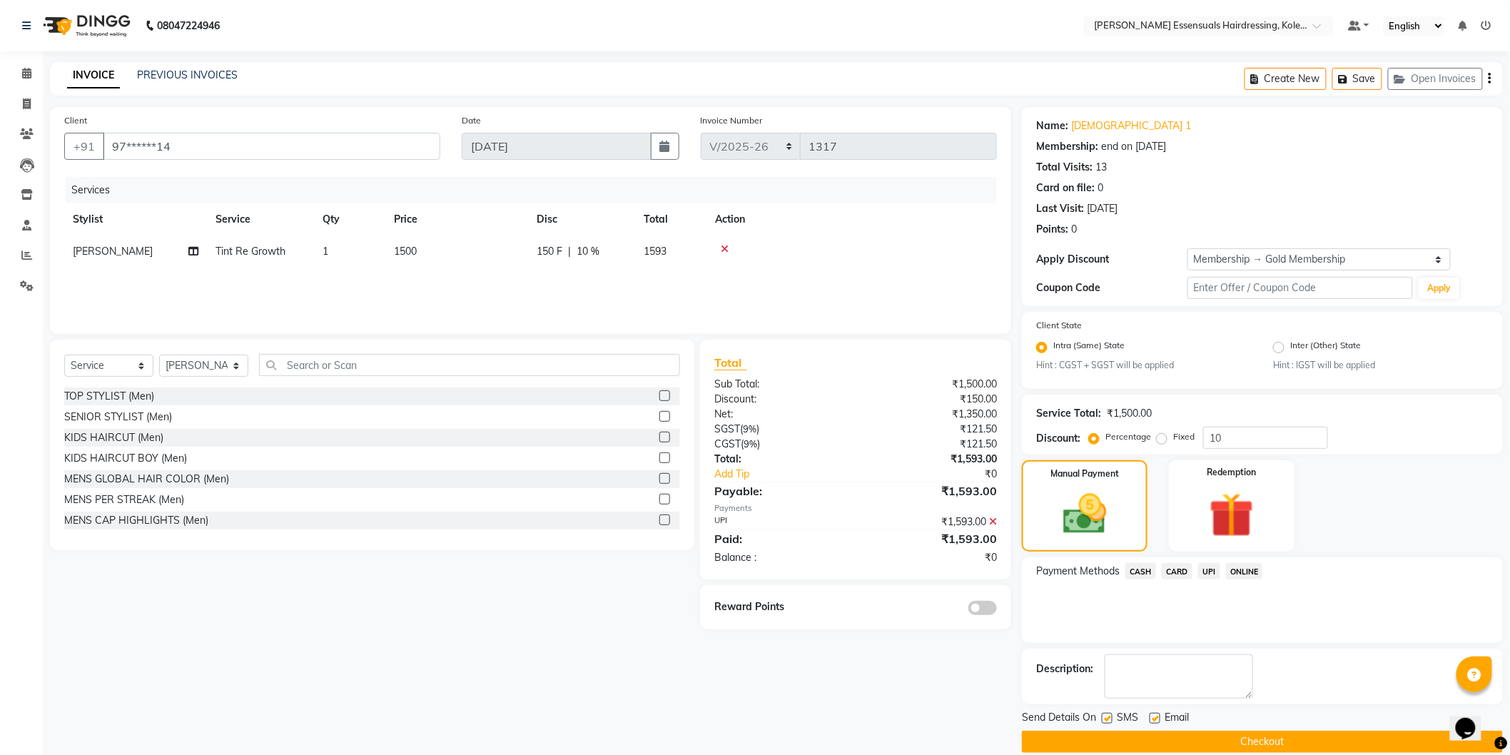
click at [1154, 734] on button "Checkout" at bounding box center [1262, 742] width 481 height 22
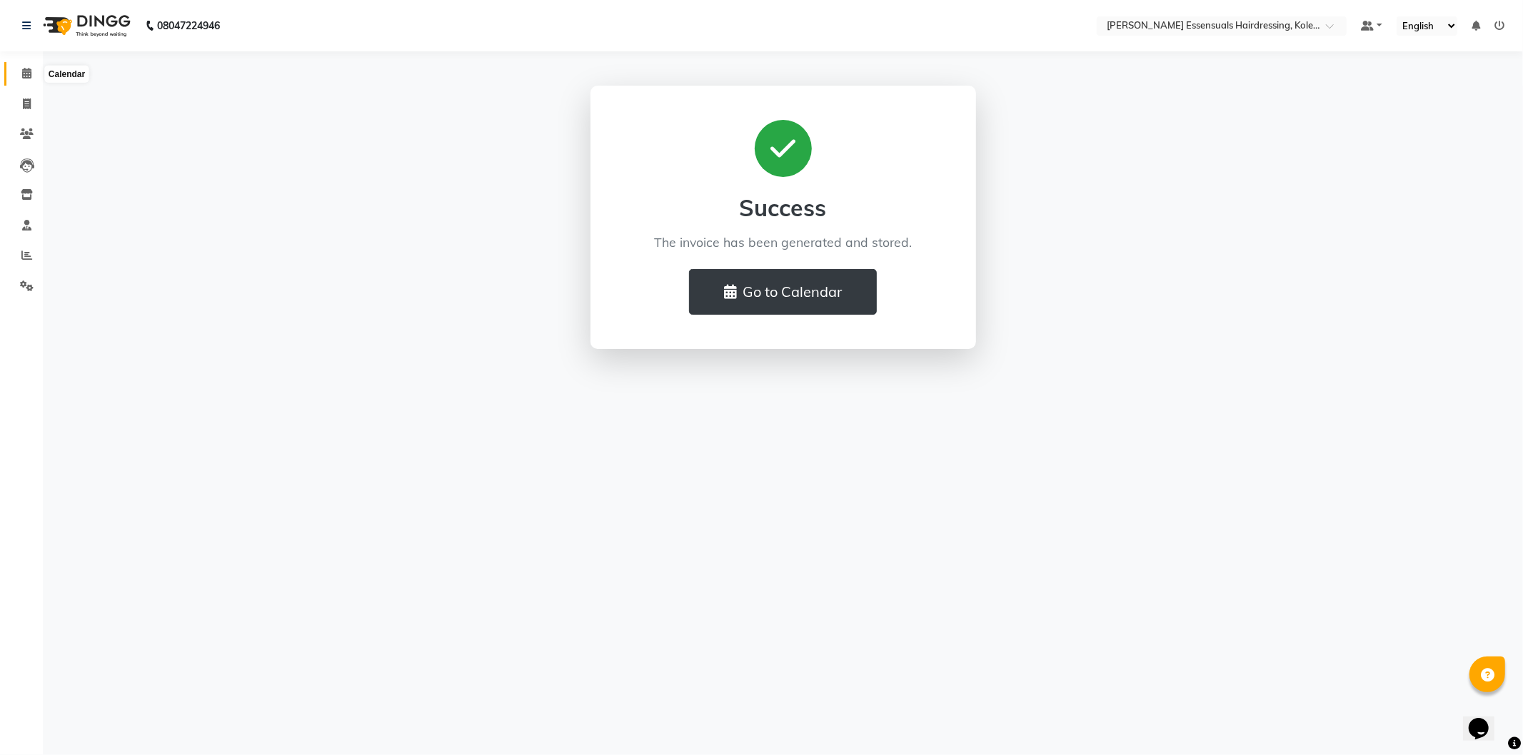
click at [29, 71] on icon at bounding box center [26, 73] width 9 height 11
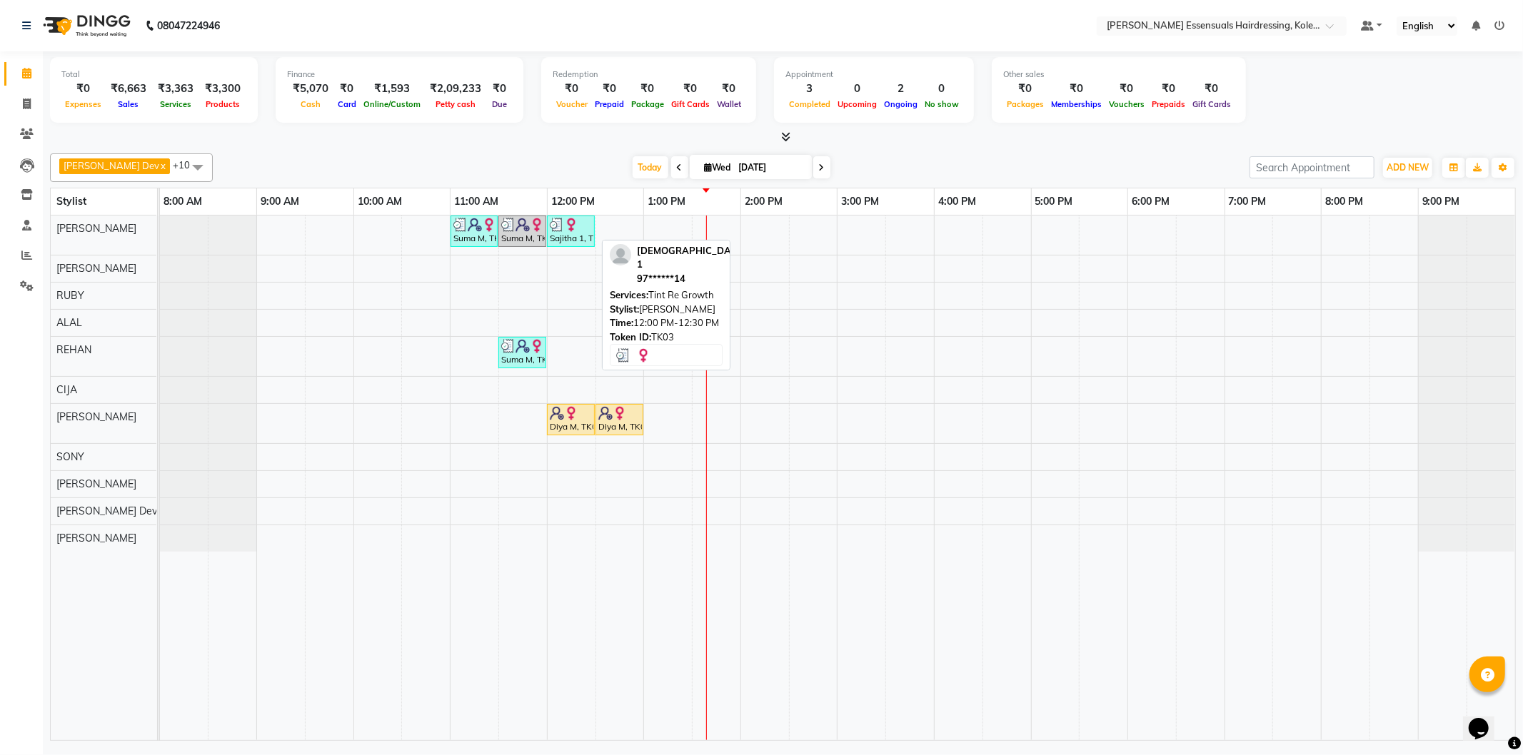
click at [565, 228] on img at bounding box center [571, 225] width 14 height 14
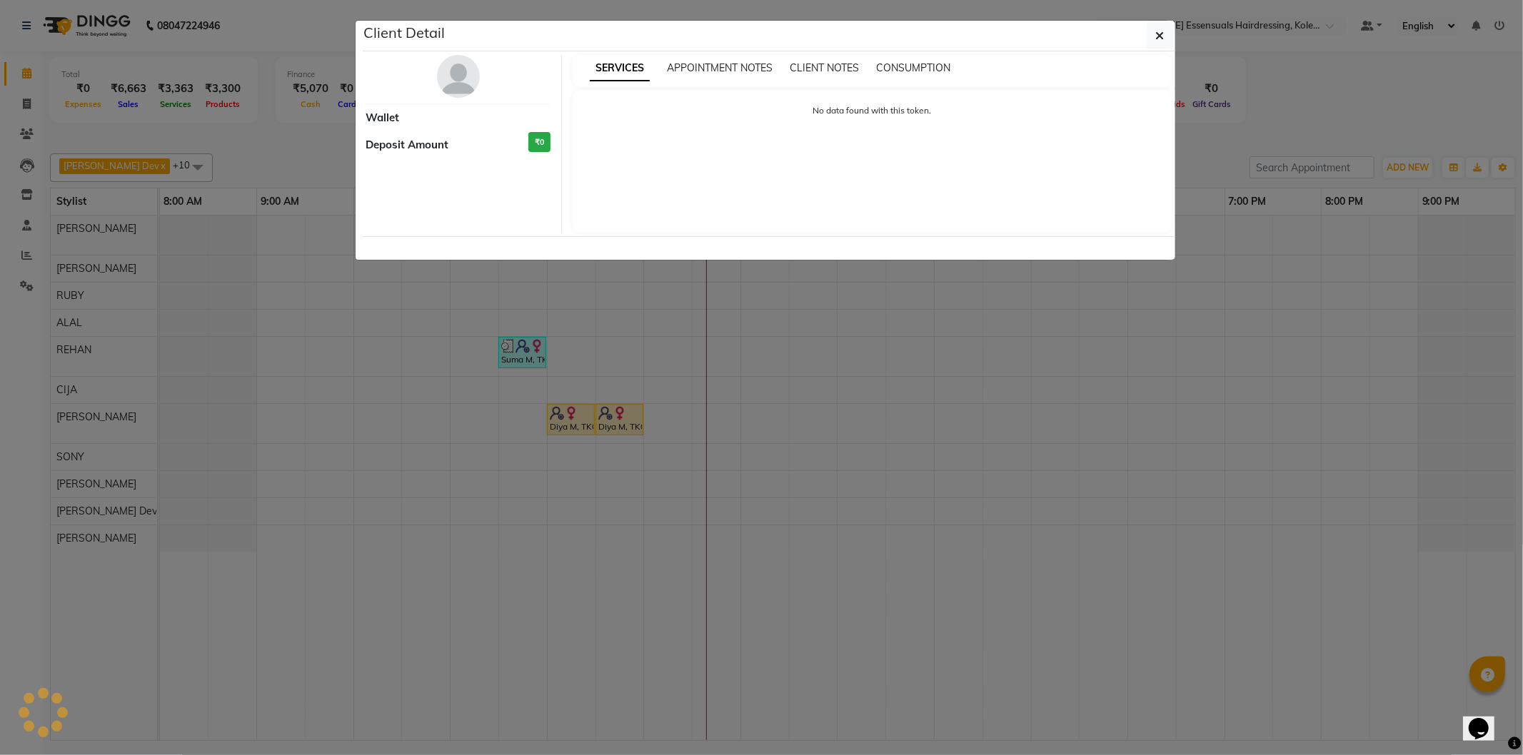
select select "3"
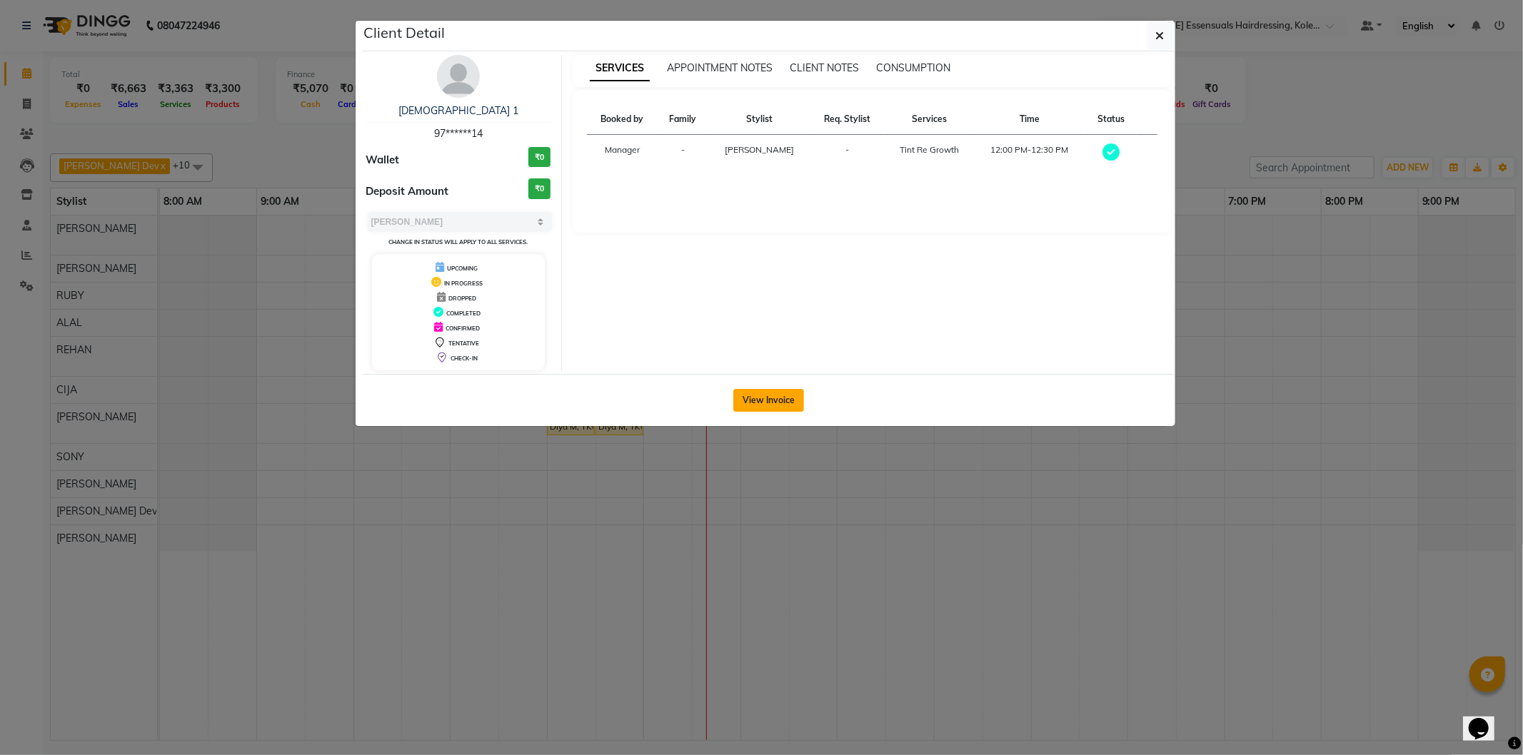
click at [760, 391] on button "View Invoice" at bounding box center [768, 400] width 71 height 23
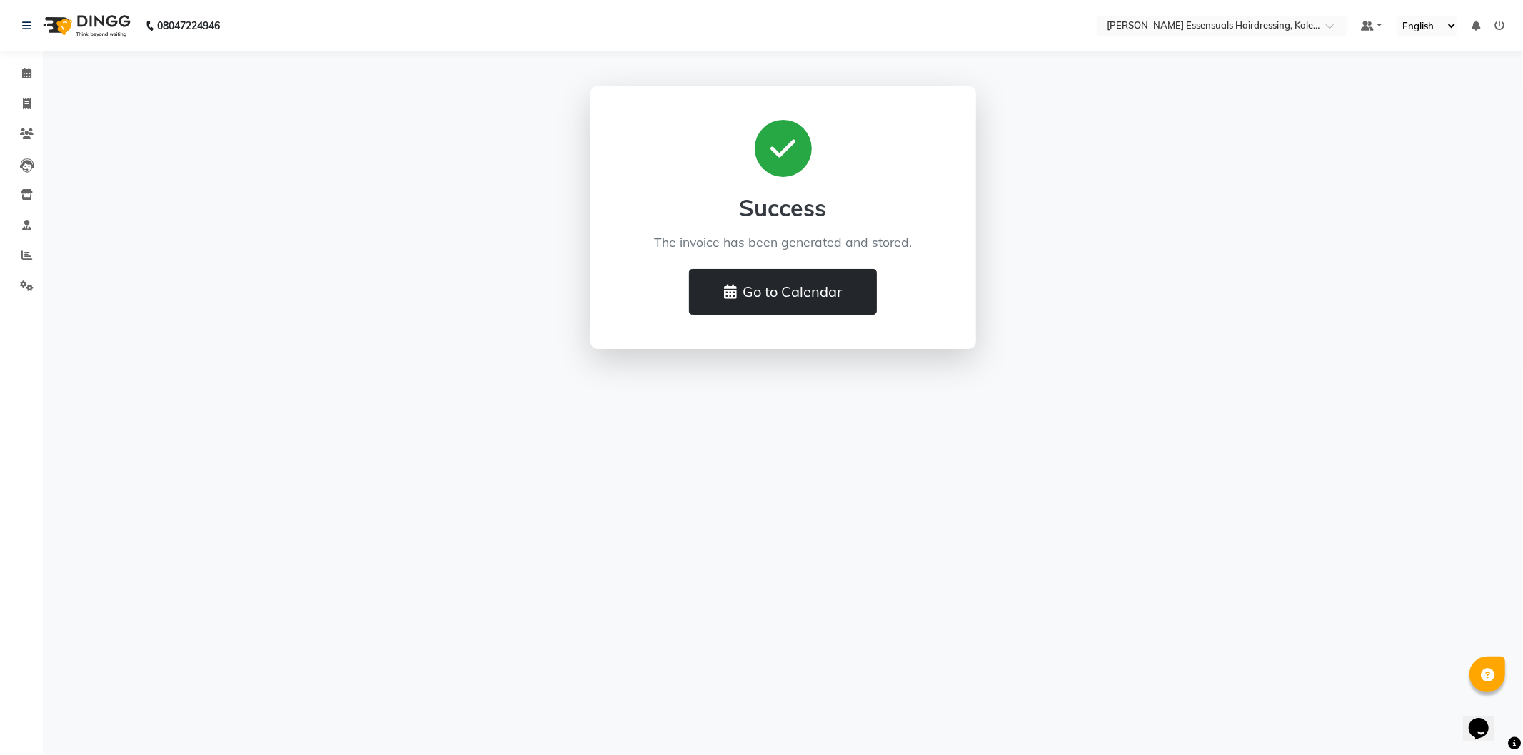
click at [787, 293] on button "Go to Calendar" at bounding box center [783, 292] width 188 height 46
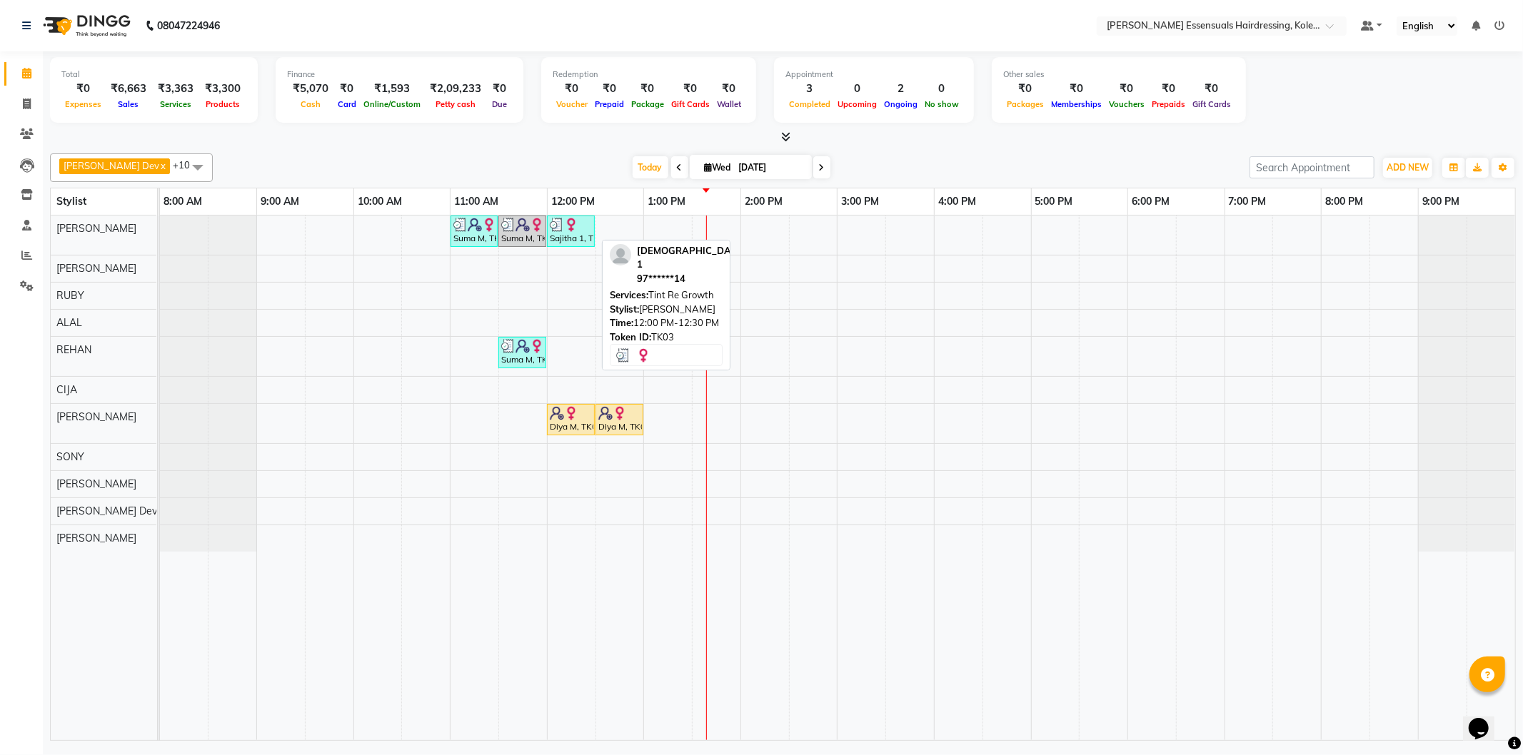
click at [573, 234] on div "Sajitha 1, TK03, 12:00 PM-12:30 PM, Tint Re Growth" at bounding box center [570, 231] width 45 height 27
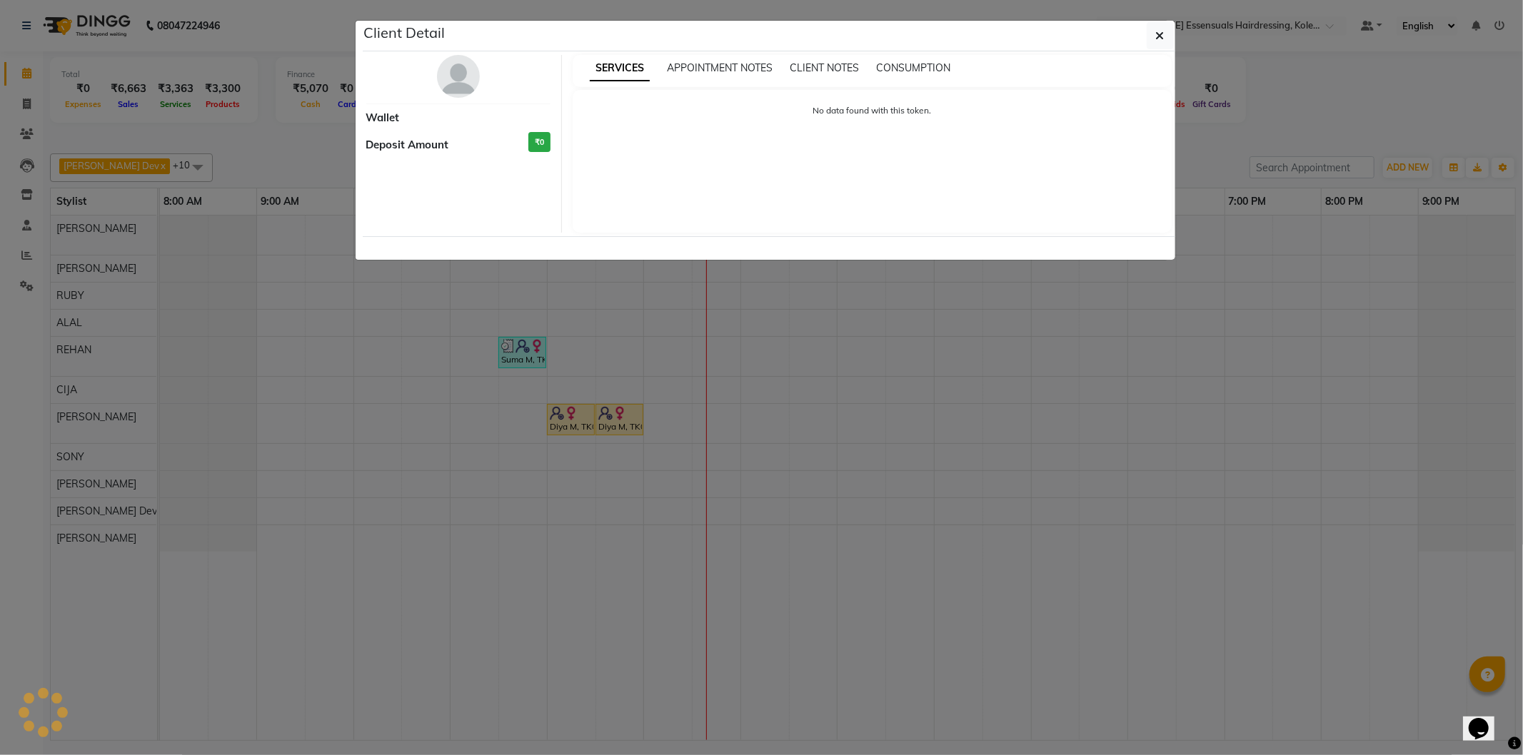
select select "3"
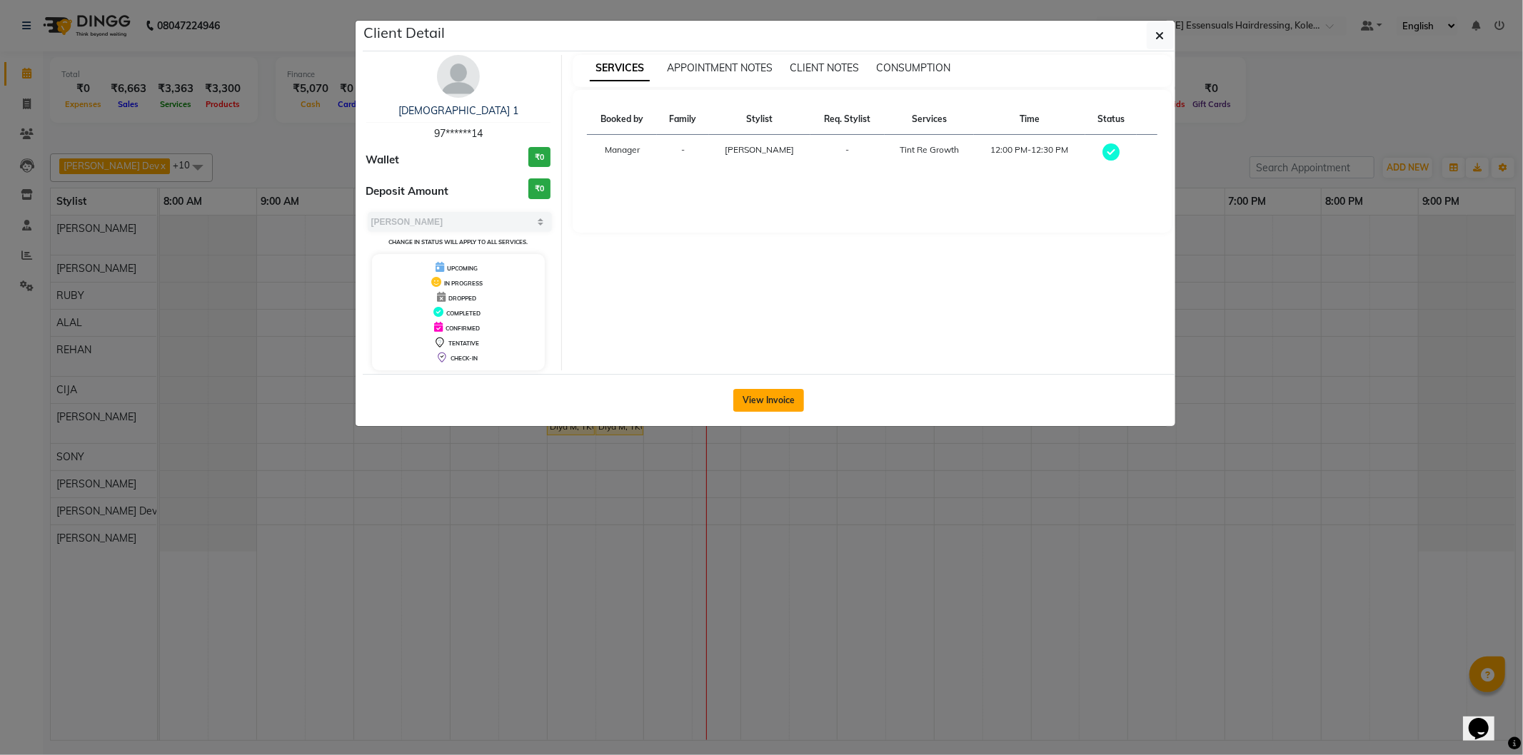
click at [737, 395] on button "View Invoice" at bounding box center [768, 400] width 71 height 23
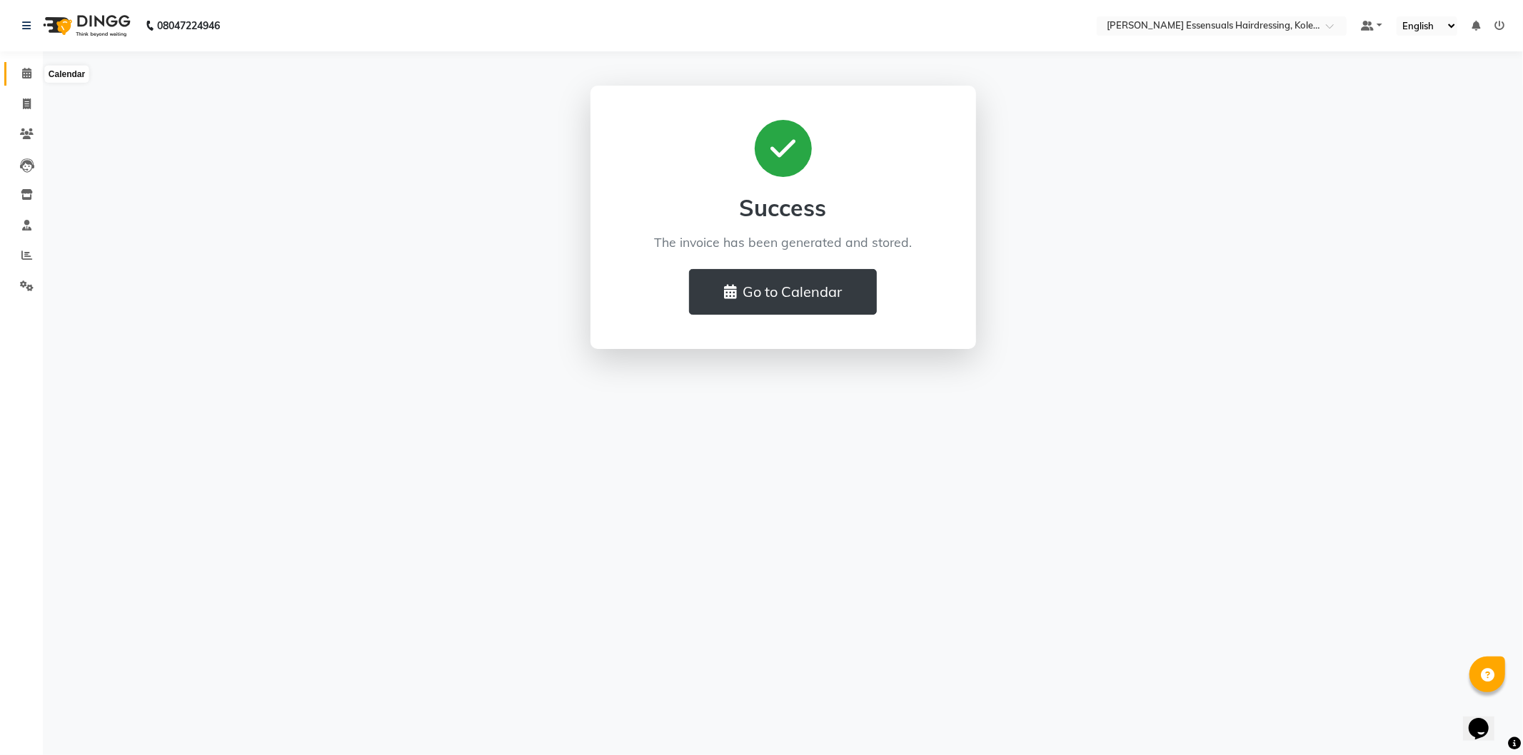
click at [17, 66] on span at bounding box center [26, 74] width 25 height 16
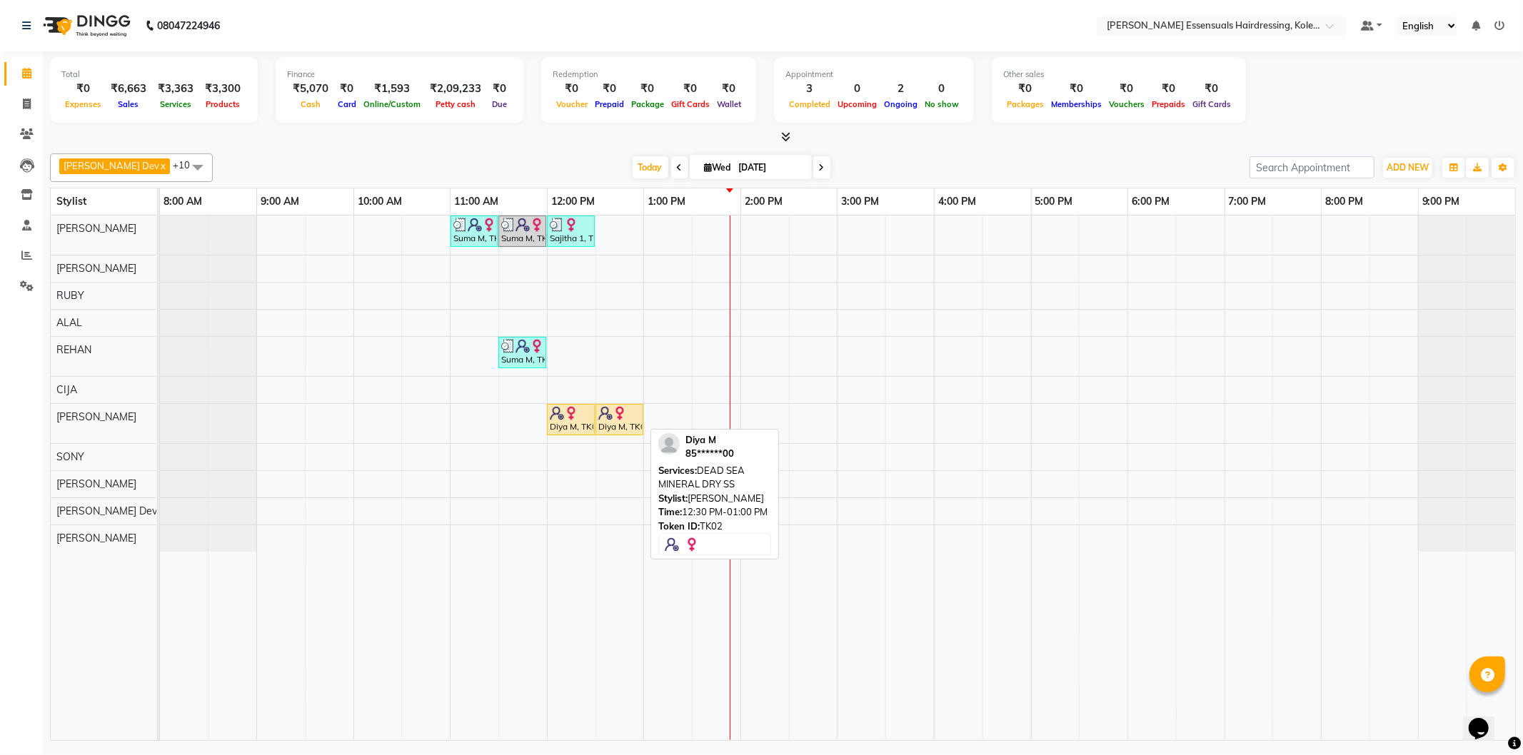
click at [618, 425] on div "Diya M, TK02, 12:30 PM-01:00 PM, DEAD SEA MINERAL DRY SS" at bounding box center [619, 419] width 45 height 27
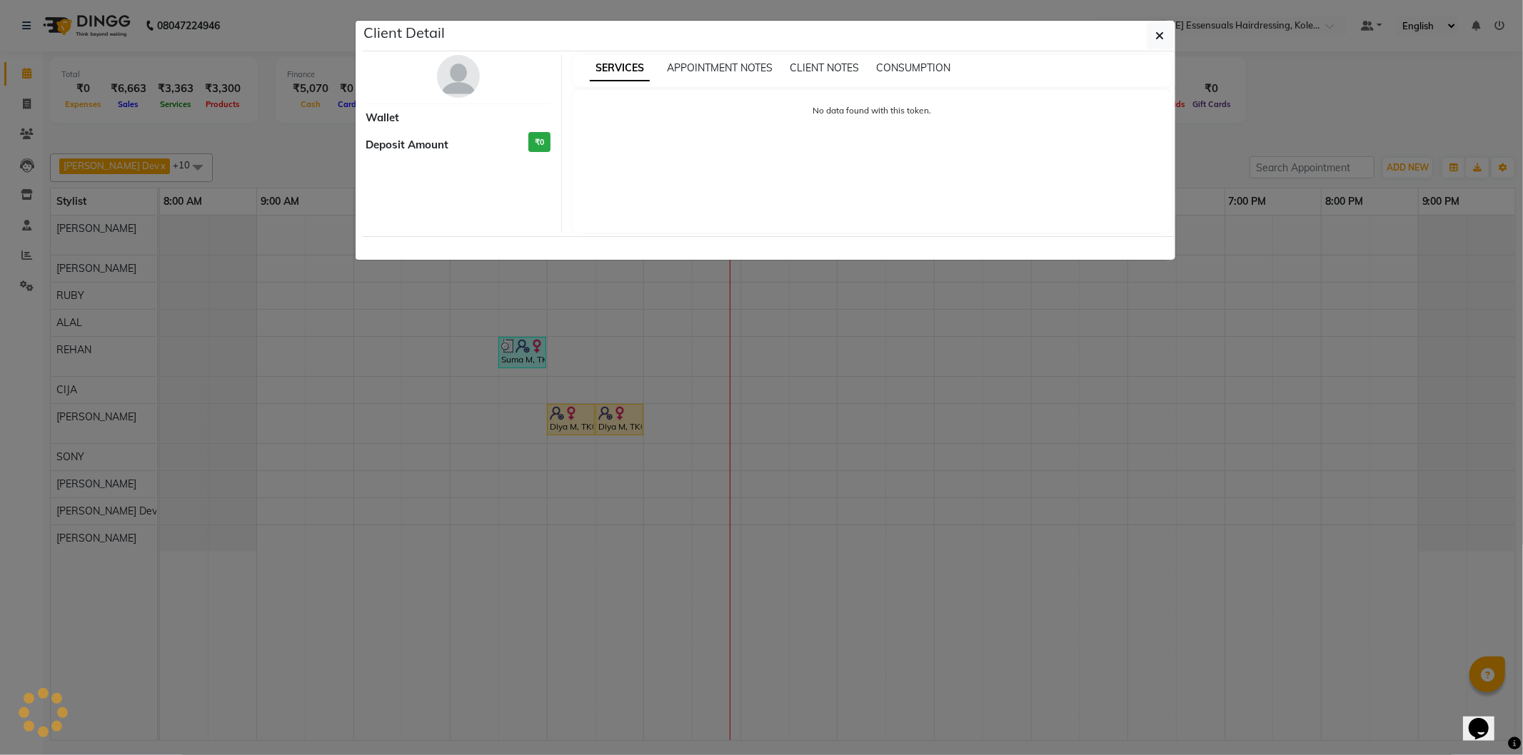
select select "1"
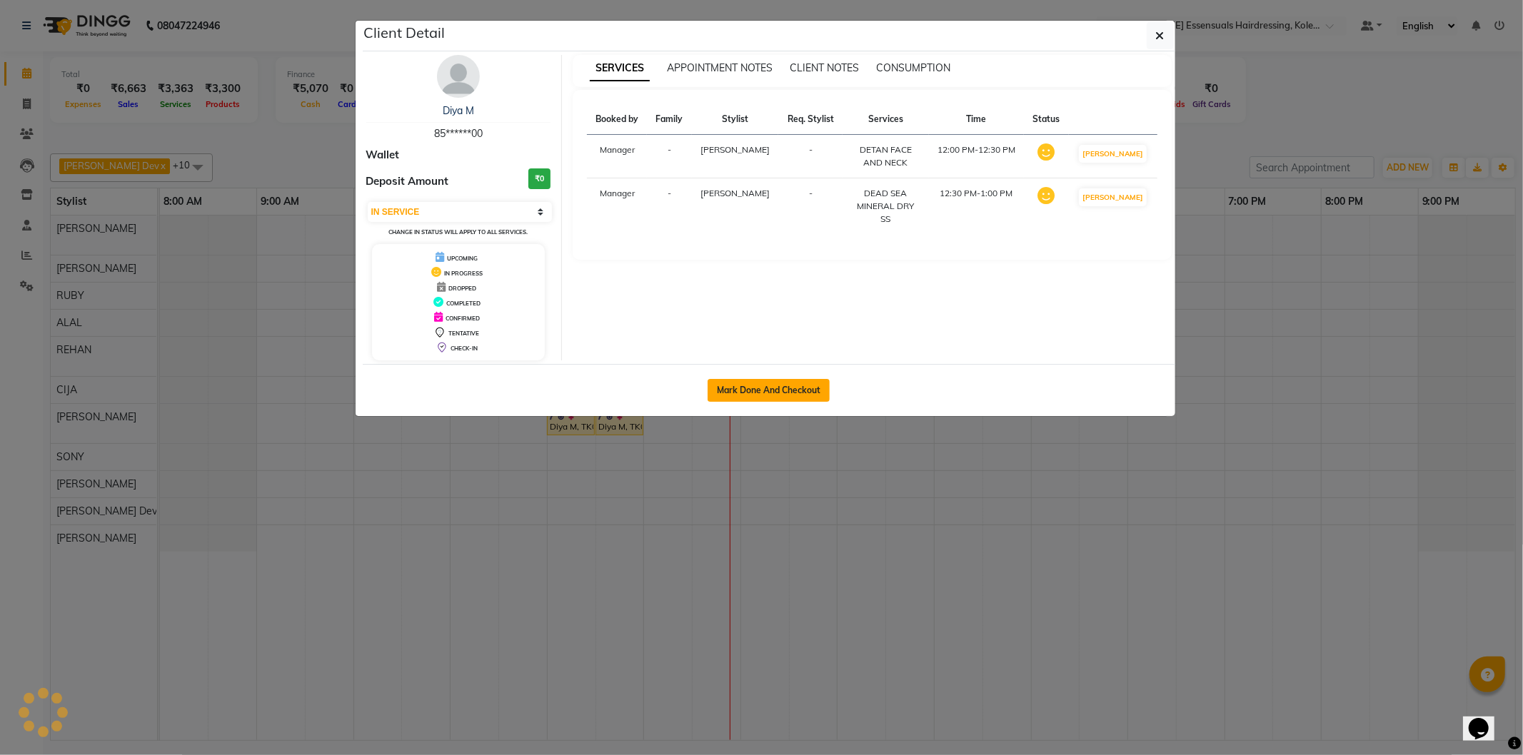
click at [777, 388] on button "Mark Done And Checkout" at bounding box center [768, 390] width 122 height 23
select select "service"
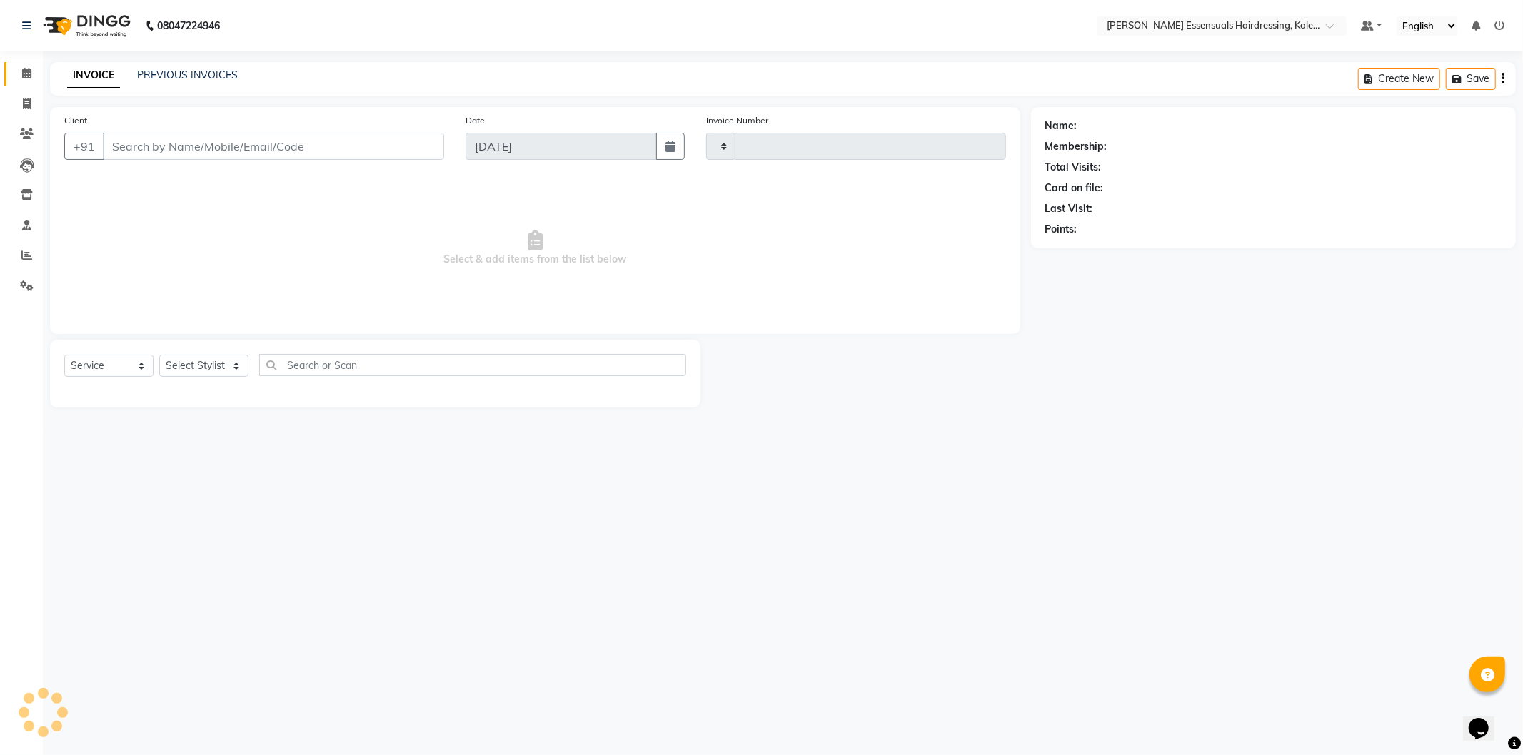
type input "1318"
select select "8281"
type input "85******00"
select select "79974"
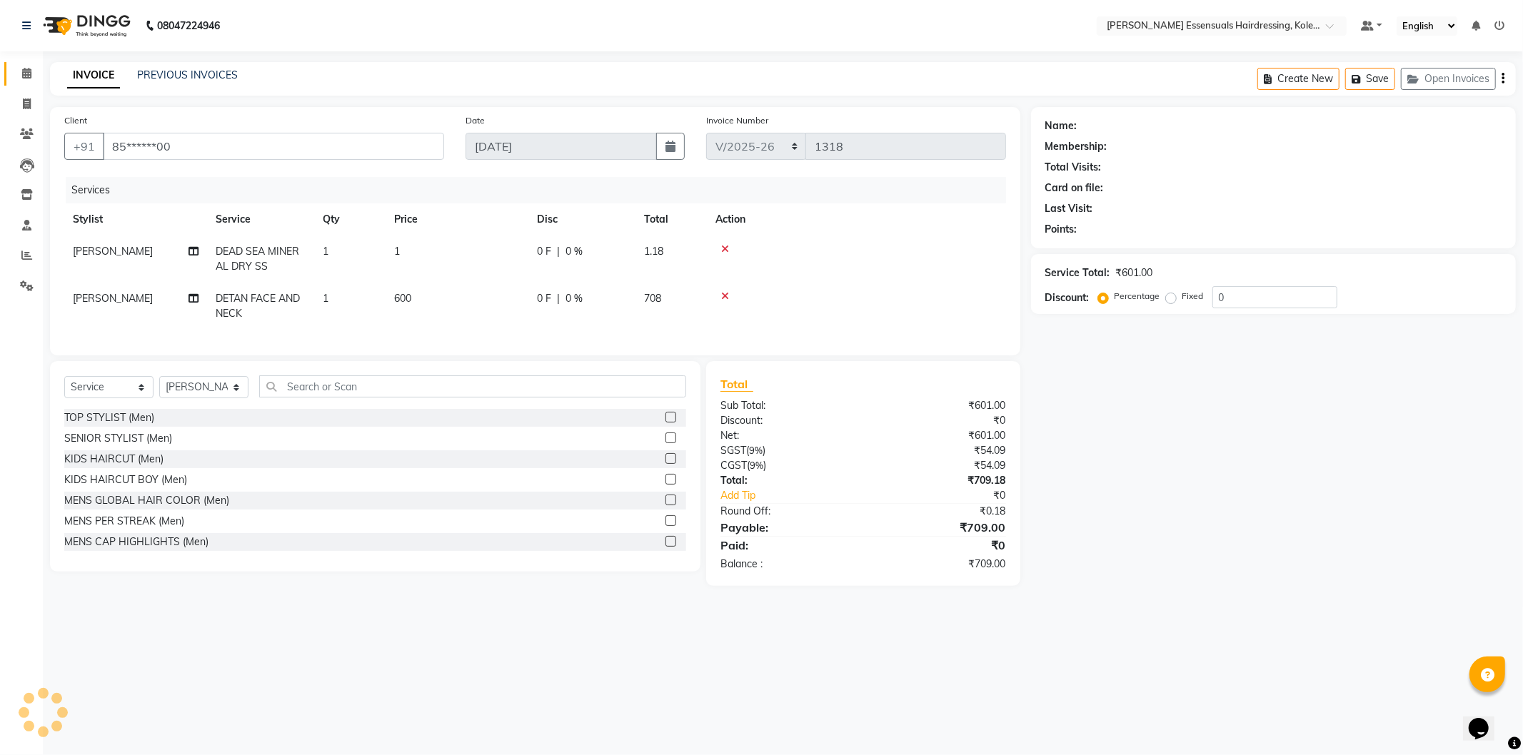
select select "1: Object"
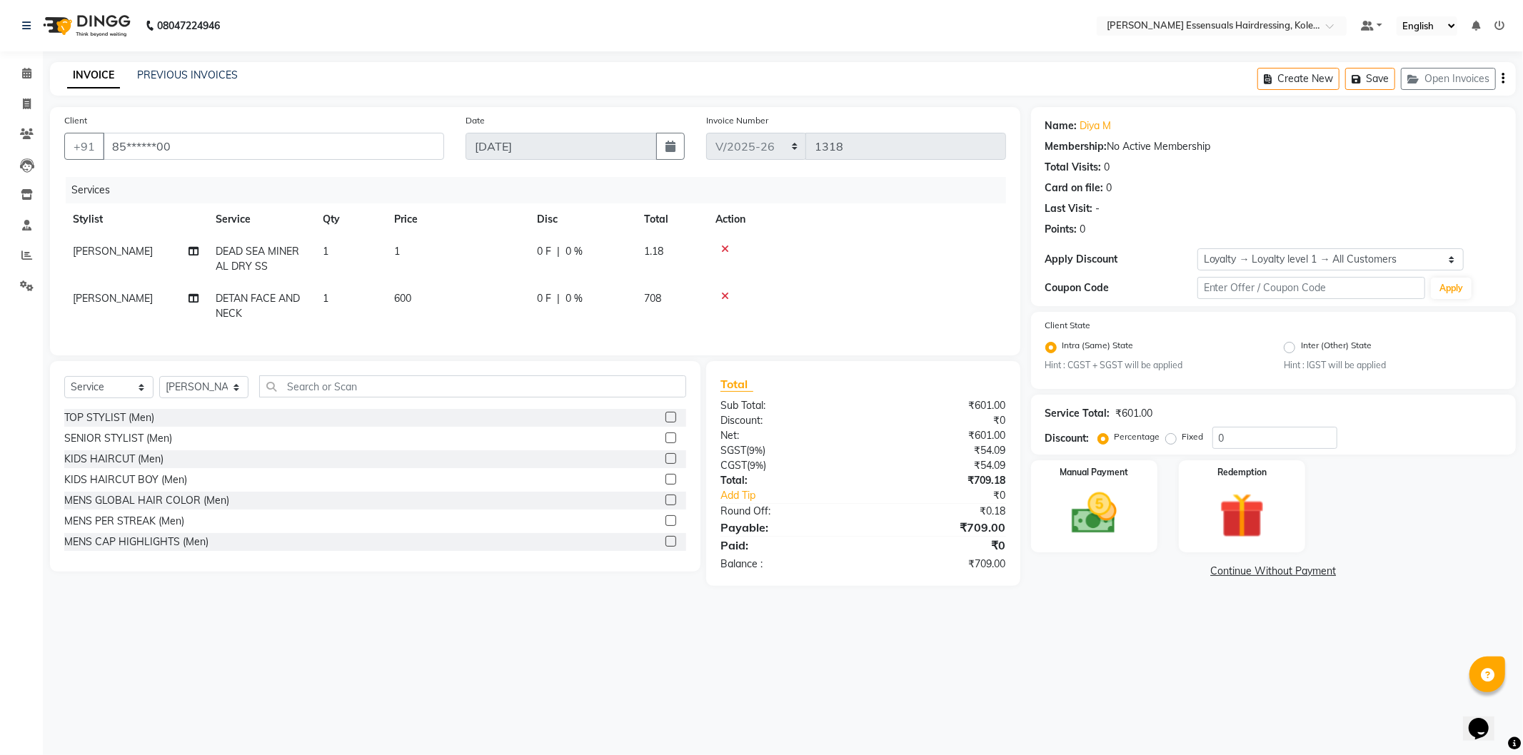
click at [394, 251] on span "1" at bounding box center [397, 251] width 6 height 13
select select "79974"
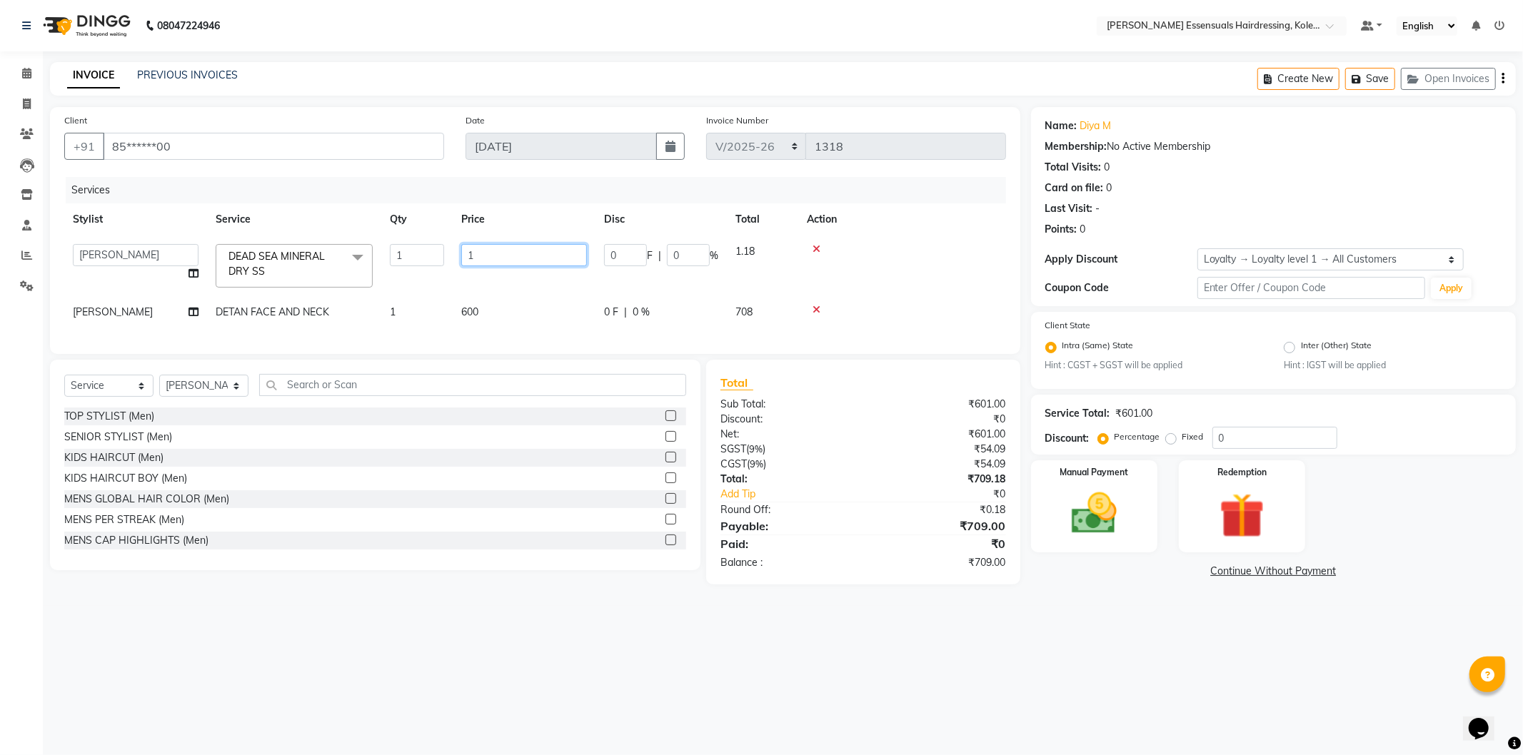
drag, startPoint x: 508, startPoint y: 248, endPoint x: 373, endPoint y: 252, distance: 135.0
click at [373, 252] on tr "Admin [PERSON_NAME] Dev [PERSON_NAME] [PERSON_NAME] [PERSON_NAME] Accountant [P…" at bounding box center [534, 266] width 941 height 61
type input "2500"
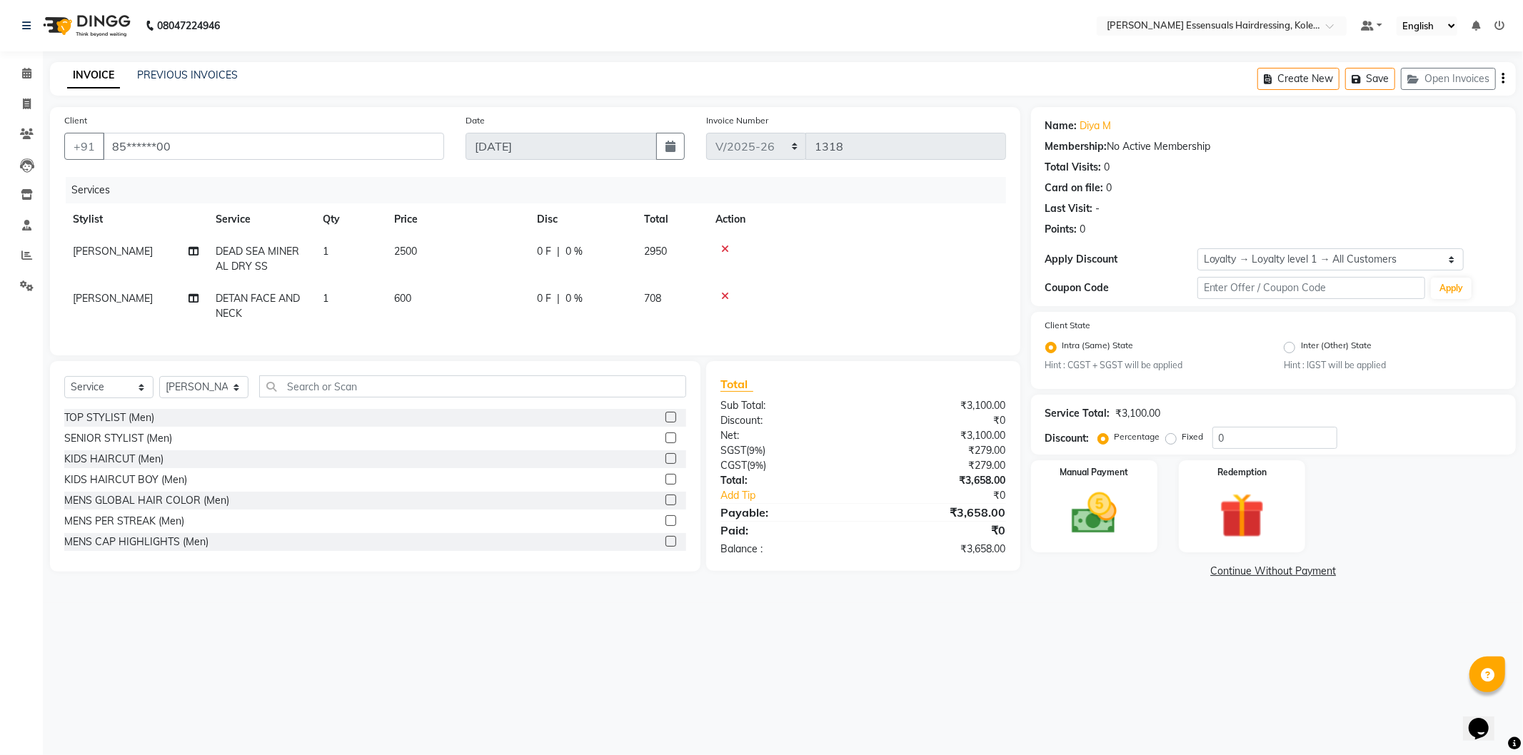
click at [581, 166] on div "Date [DATE]" at bounding box center [575, 142] width 241 height 59
click at [193, 394] on select "Select Stylist Admin [PERSON_NAME] Dev [PERSON_NAME] [PERSON_NAME] [PERSON_NAME…" at bounding box center [203, 387] width 89 height 22
select select "79966"
click at [159, 388] on select "Select Stylist Admin [PERSON_NAME] Dev [PERSON_NAME] [PERSON_NAME] [PERSON_NAME…" at bounding box center [203, 387] width 89 height 22
click at [304, 398] on input "text" at bounding box center [472, 386] width 427 height 22
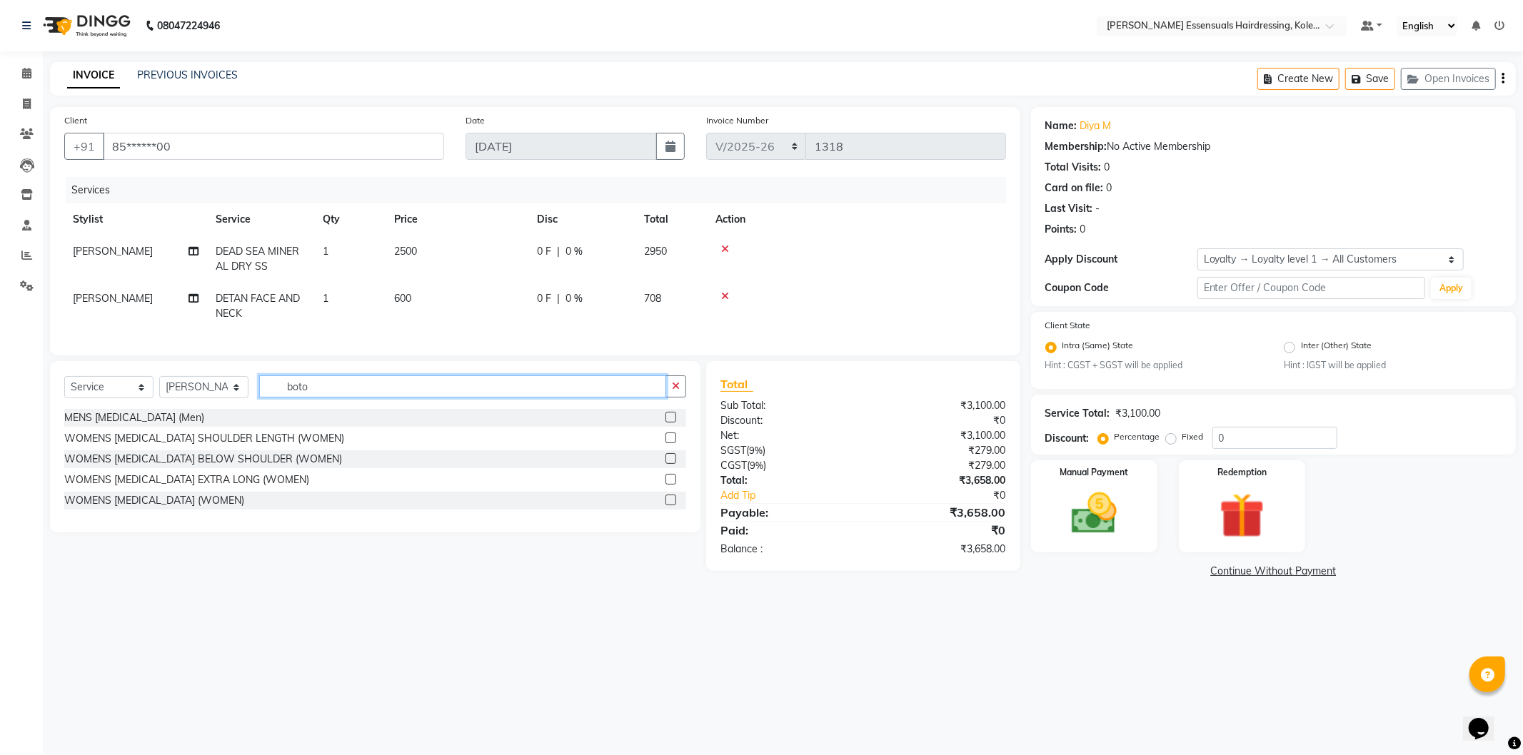
type input "boto"
click at [670, 464] on label at bounding box center [670, 458] width 11 height 11
click at [670, 464] on input "checkbox" at bounding box center [669, 459] width 9 height 9
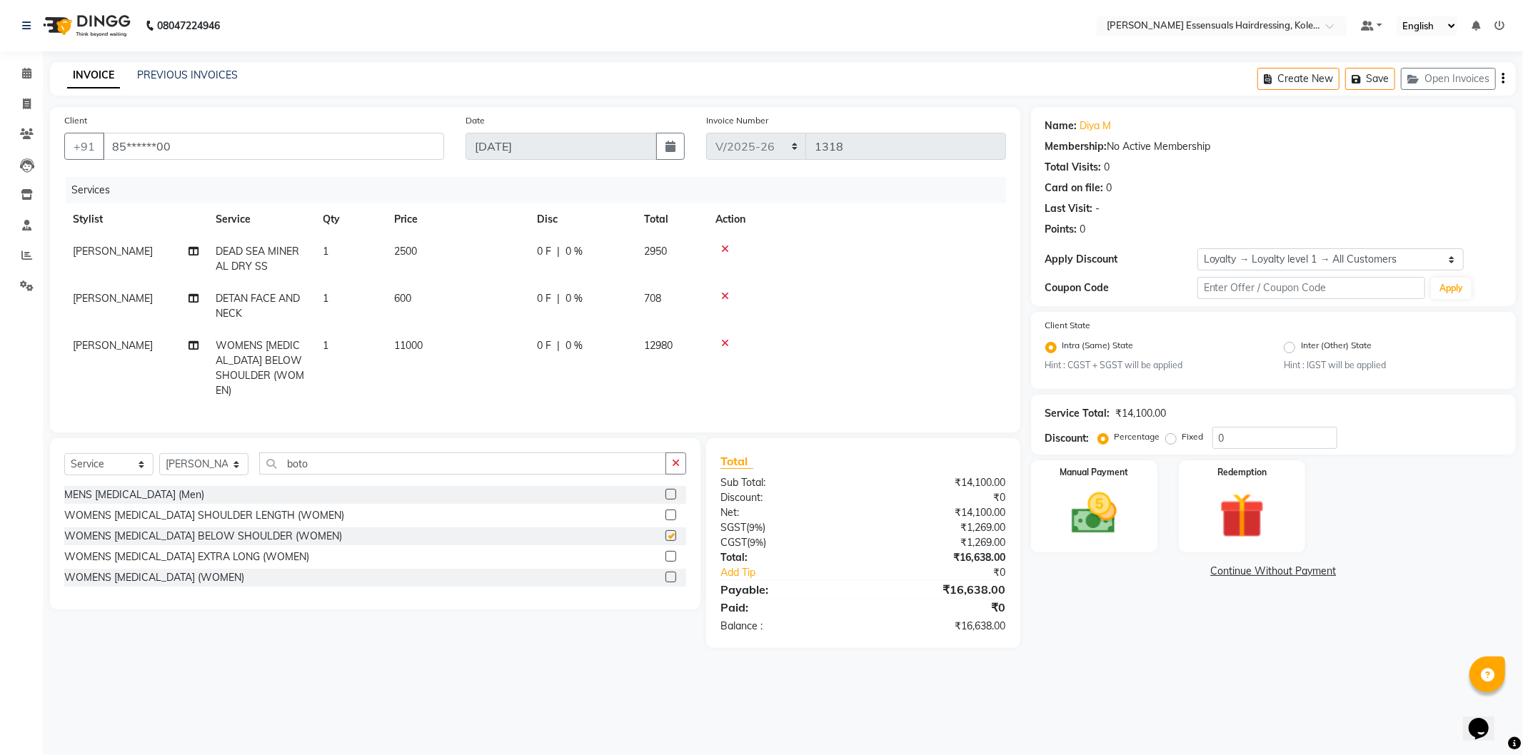
checkbox input "false"
click at [403, 345] on span "11000" at bounding box center [408, 345] width 29 height 13
select select "79966"
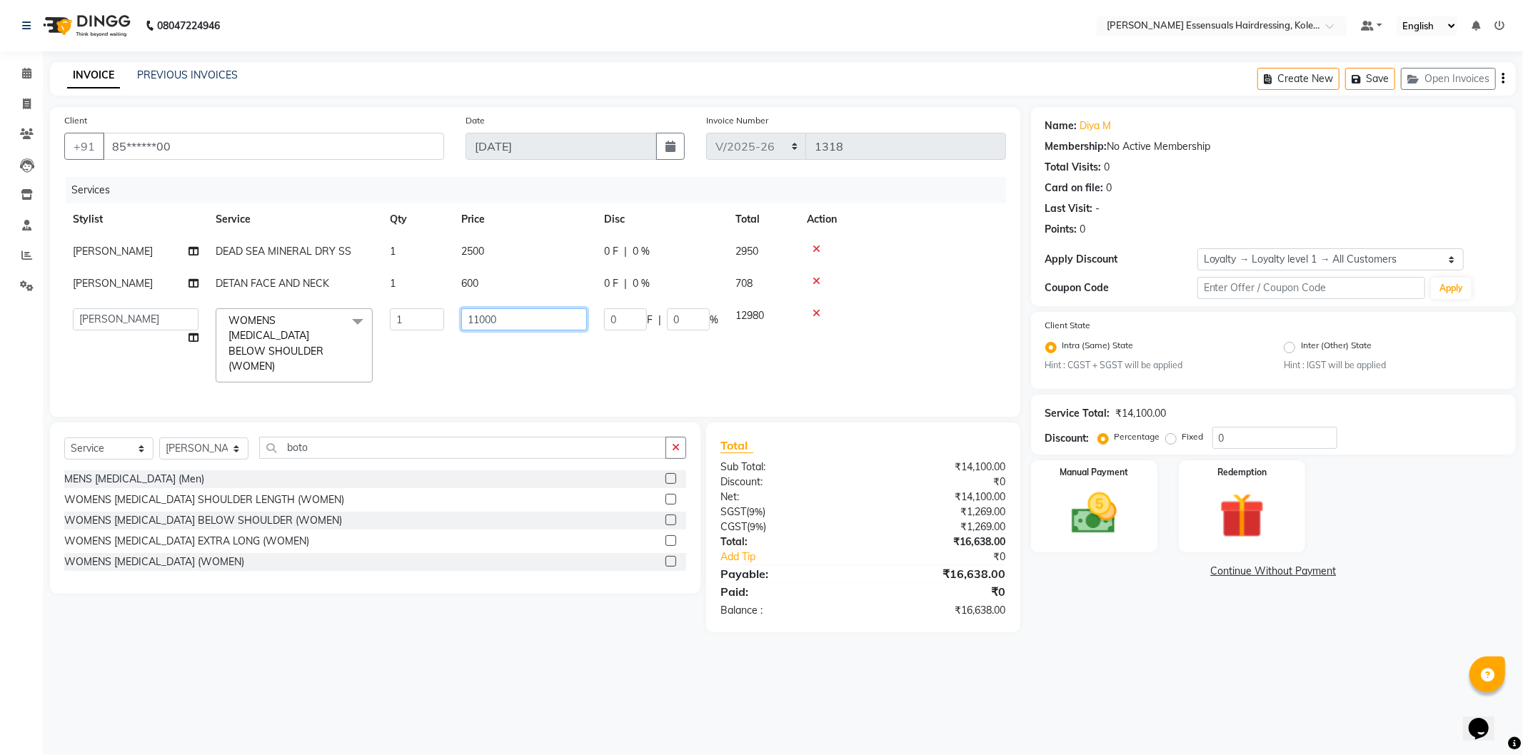
drag, startPoint x: 514, startPoint y: 318, endPoint x: 430, endPoint y: 335, distance: 86.0
click at [430, 335] on tr "Admin [PERSON_NAME] Dev [PERSON_NAME] [PERSON_NAME] [PERSON_NAME] Accountant [P…" at bounding box center [534, 345] width 941 height 91
type input "13000"
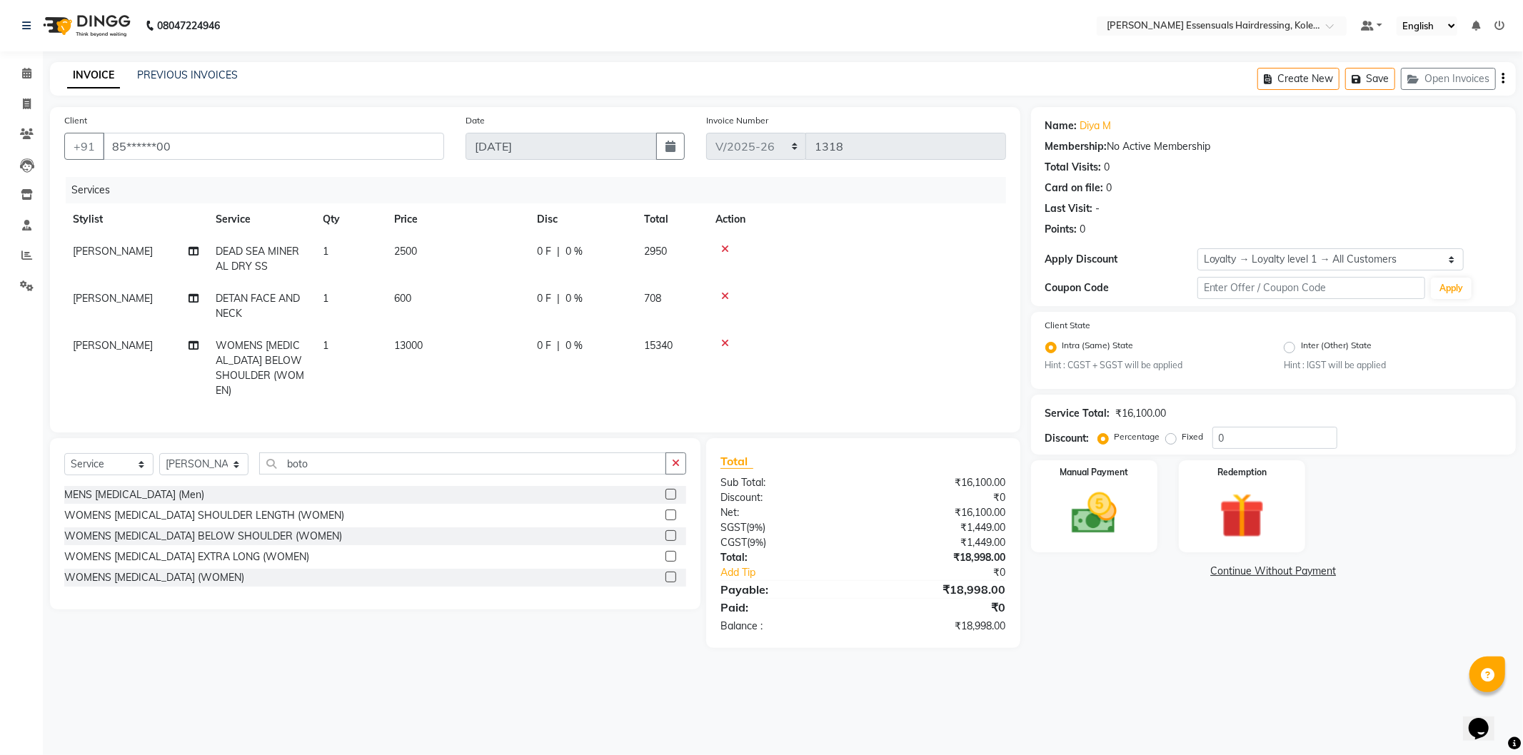
click at [874, 288] on td at bounding box center [856, 306] width 299 height 47
click at [1371, 74] on button "Save" at bounding box center [1370, 79] width 50 height 22
click at [27, 76] on icon at bounding box center [26, 73] width 9 height 11
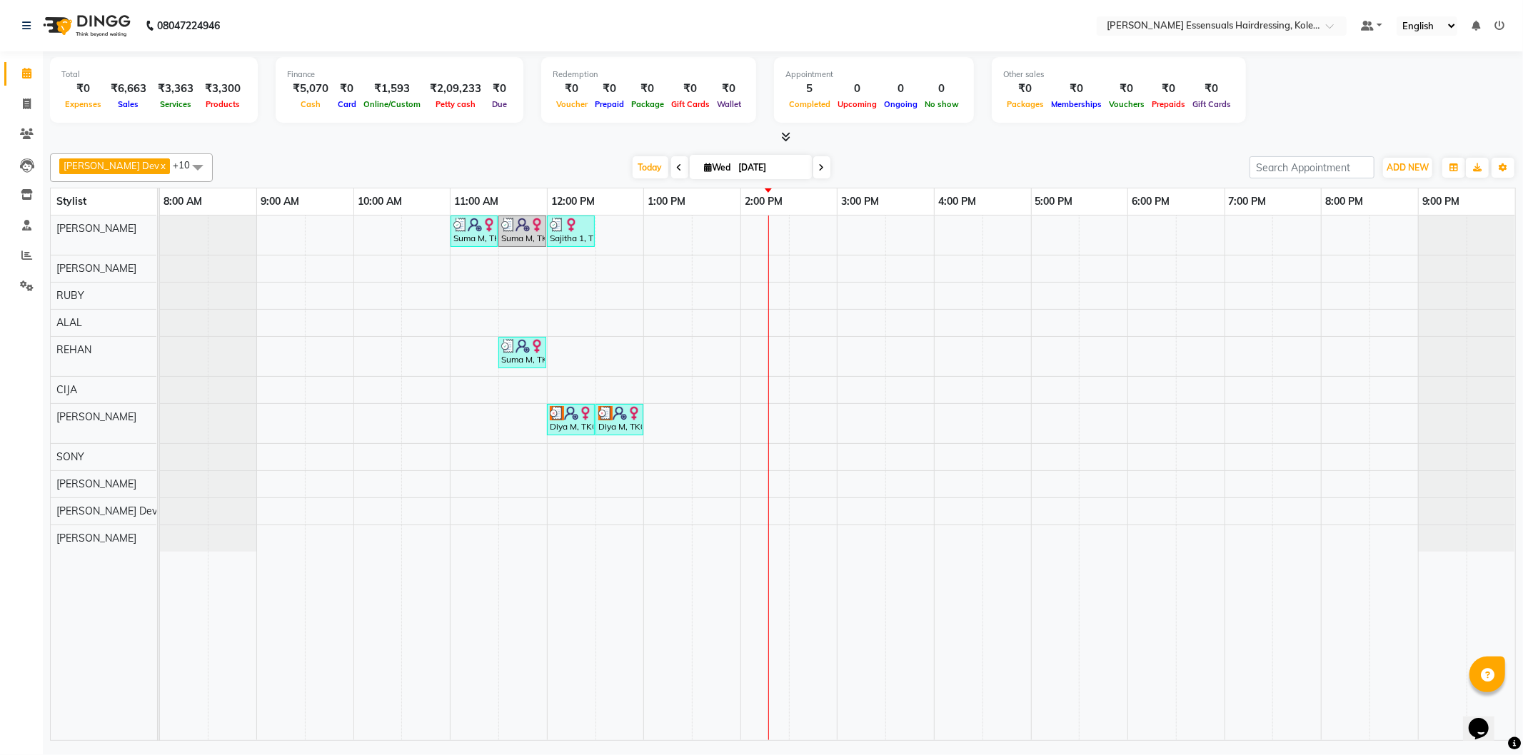
drag, startPoint x: 483, startPoint y: 84, endPoint x: 378, endPoint y: 48, distance: 111.1
click at [487, 84] on div "₹0" at bounding box center [499, 89] width 25 height 16
click at [768, 318] on div at bounding box center [768, 478] width 1 height 525
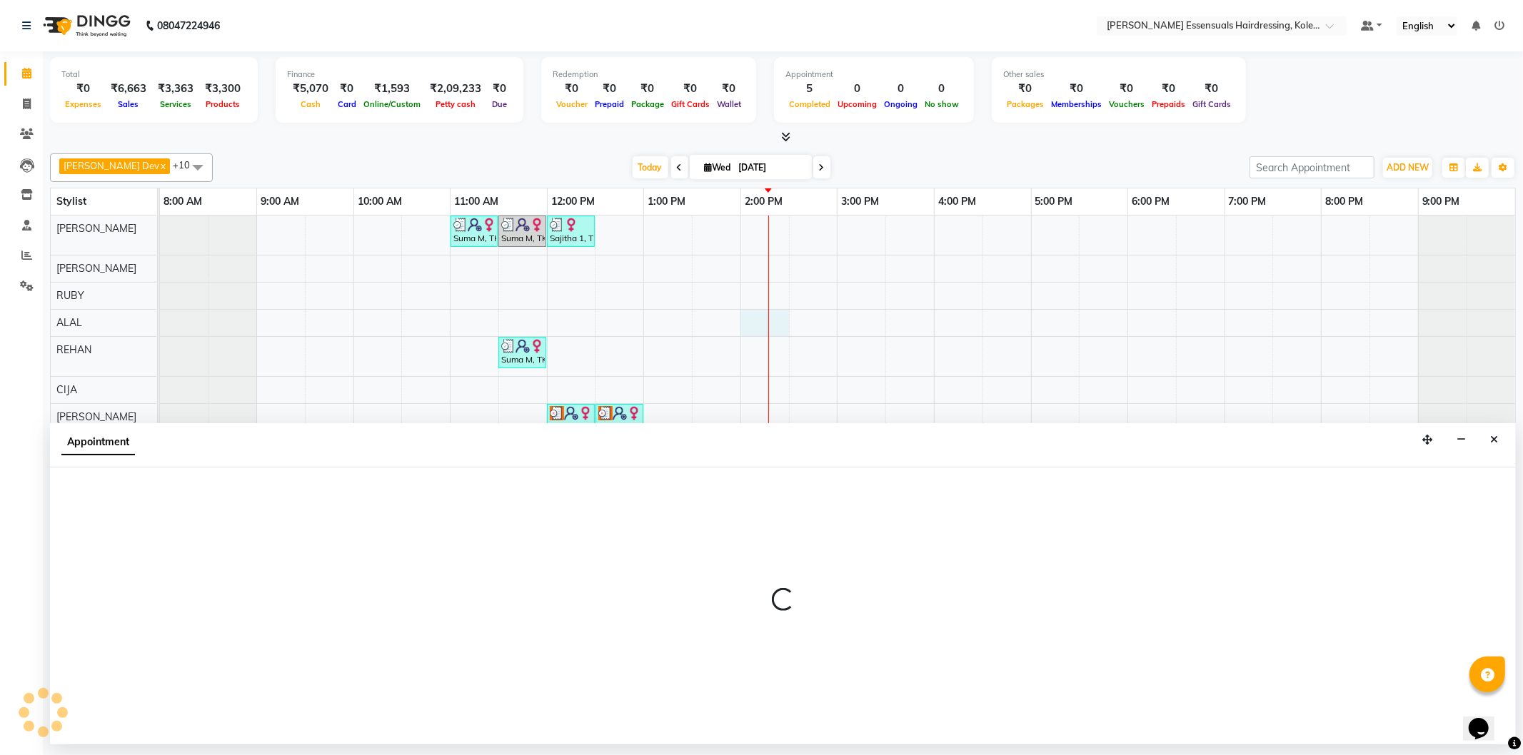
select select "79970"
select select "840"
select select "tentative"
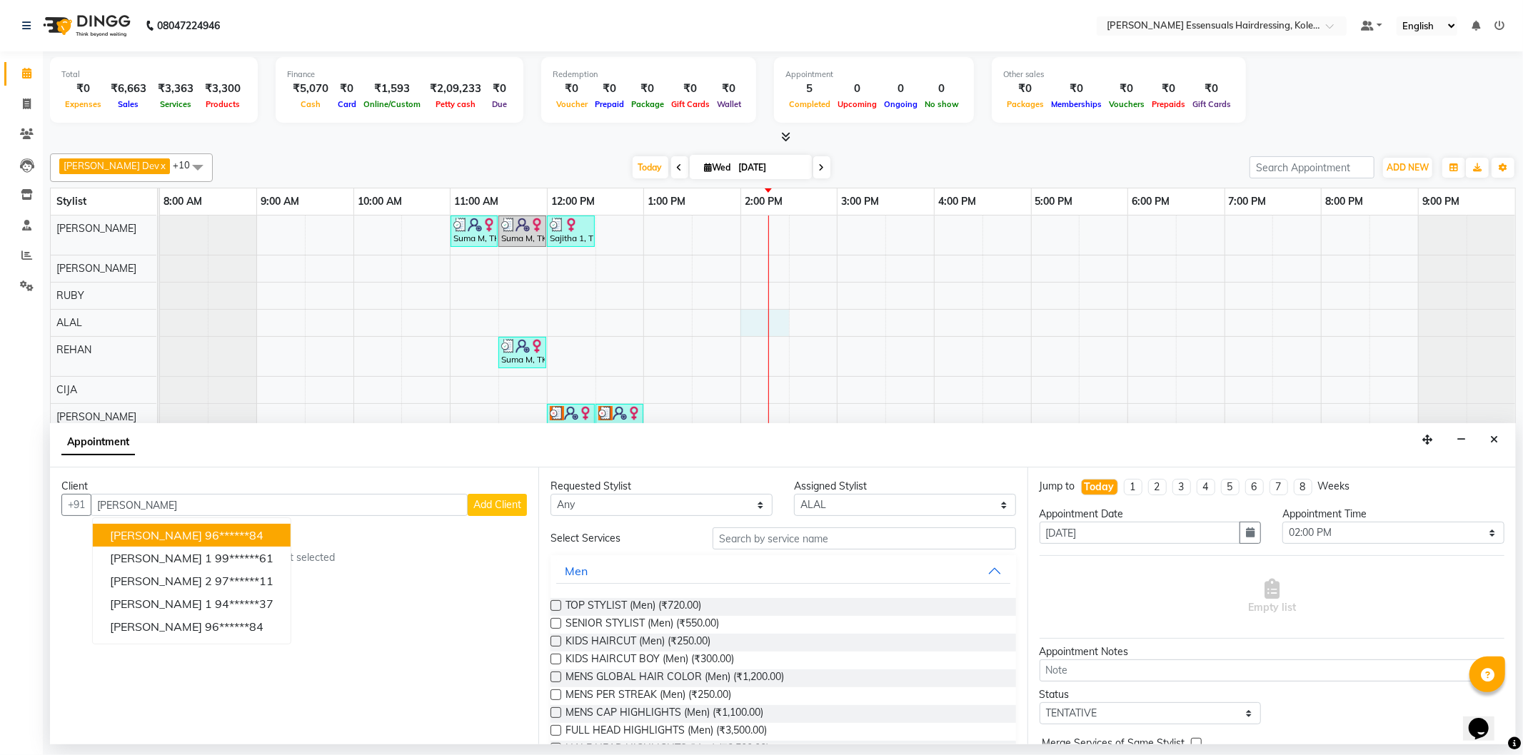
click at [218, 529] on ngb-highlight "96******84" at bounding box center [234, 535] width 59 height 14
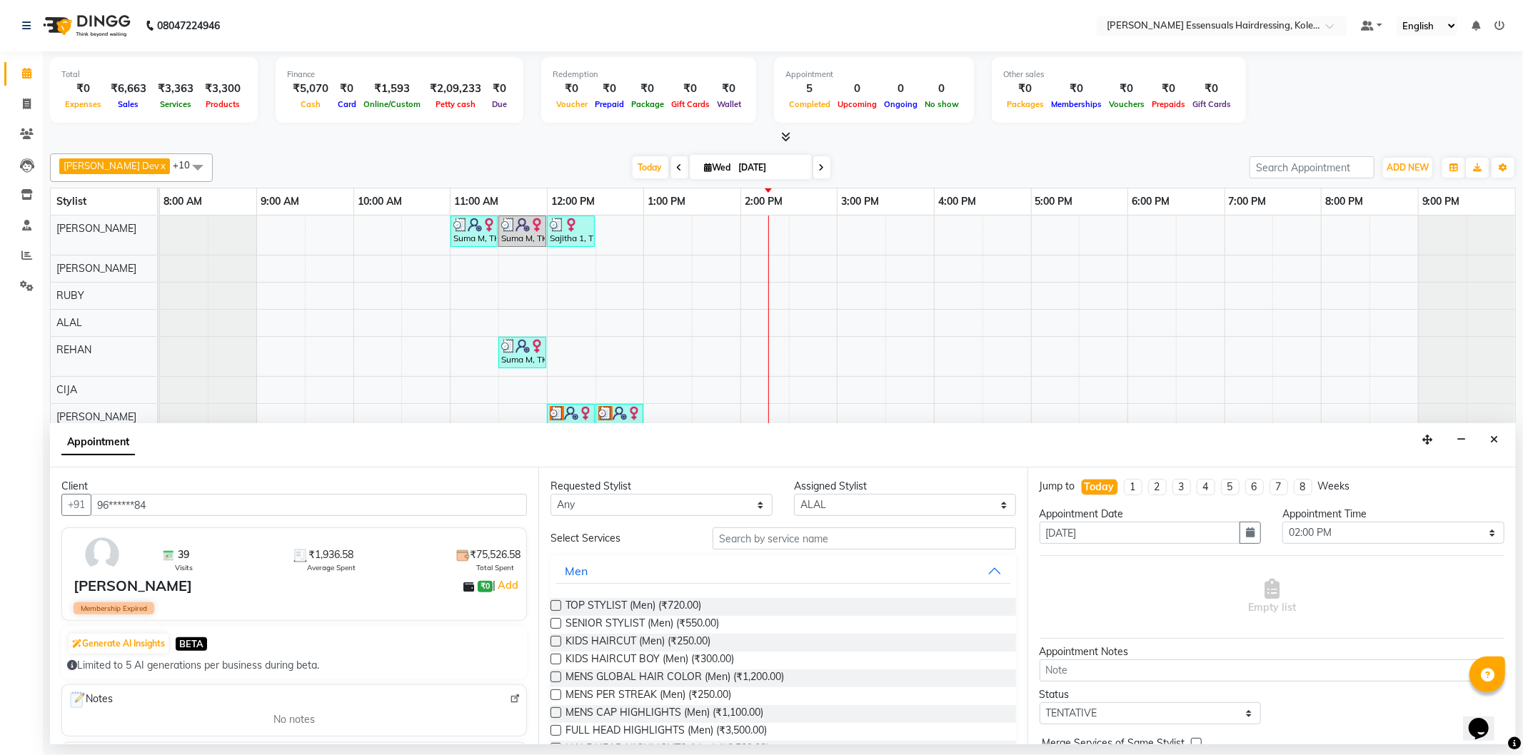
type input "96******84"
click at [728, 538] on input "text" at bounding box center [863, 538] width 303 height 22
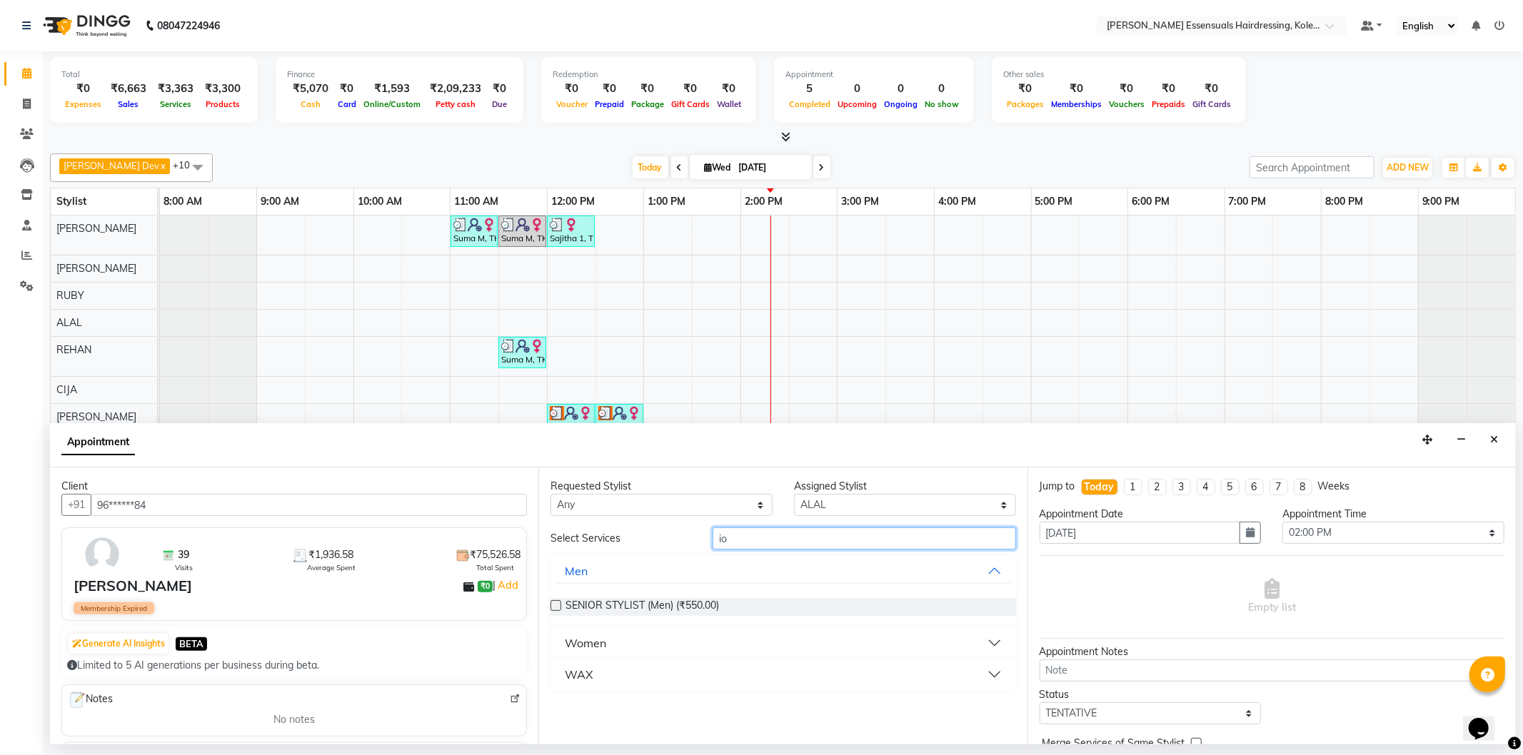
type input "i"
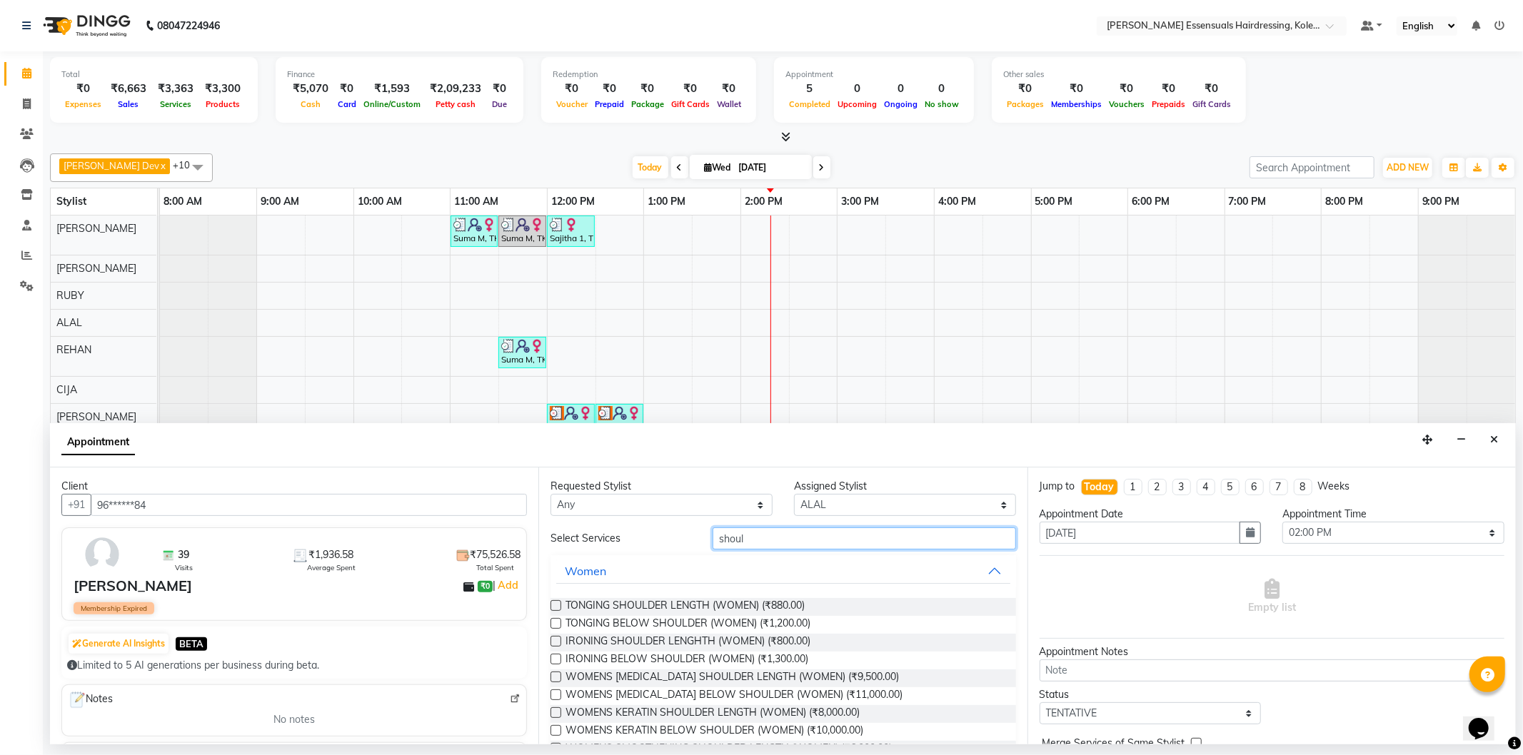
type input "shoul"
click at [557, 661] on label at bounding box center [555, 659] width 11 height 11
click at [557, 661] on input "checkbox" at bounding box center [554, 660] width 9 height 9
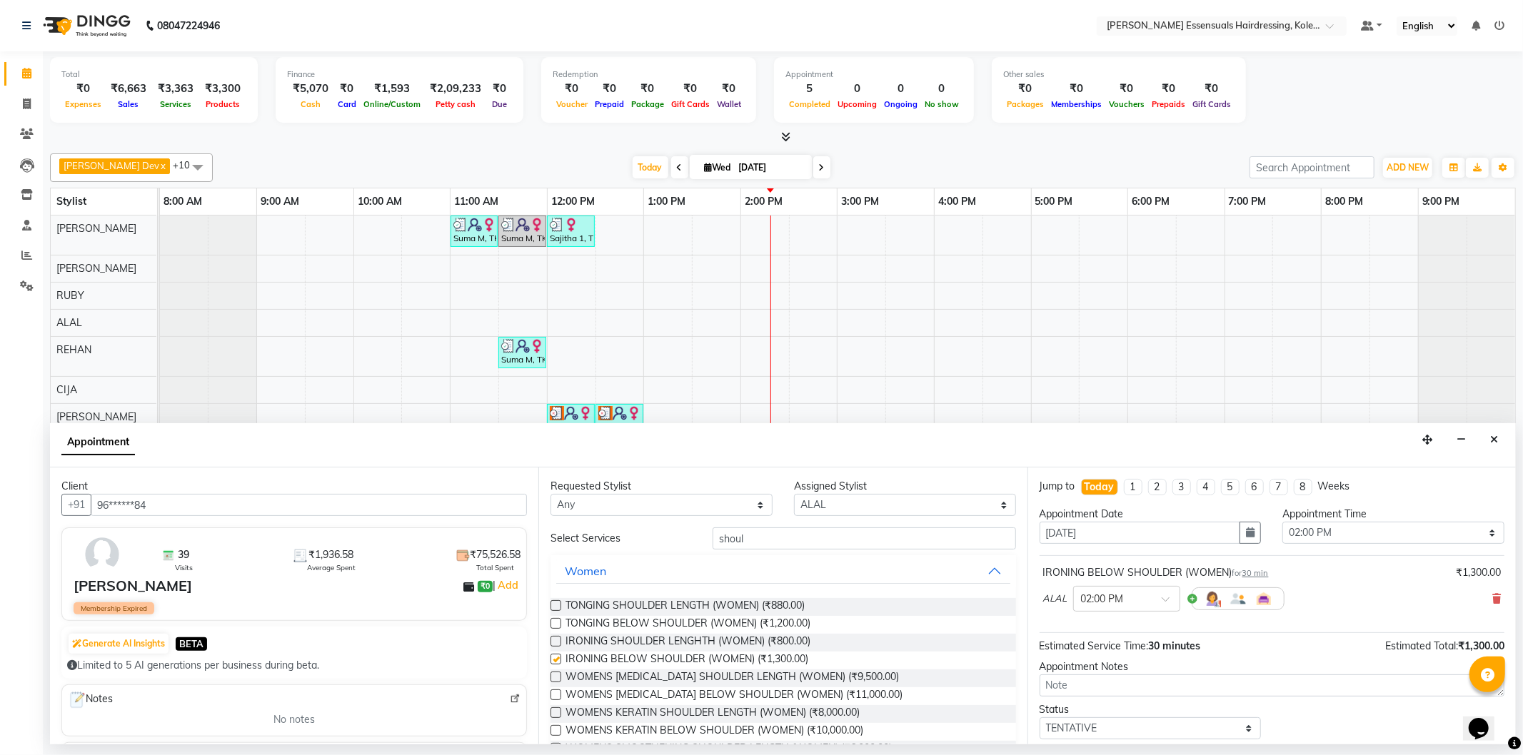
checkbox input "false"
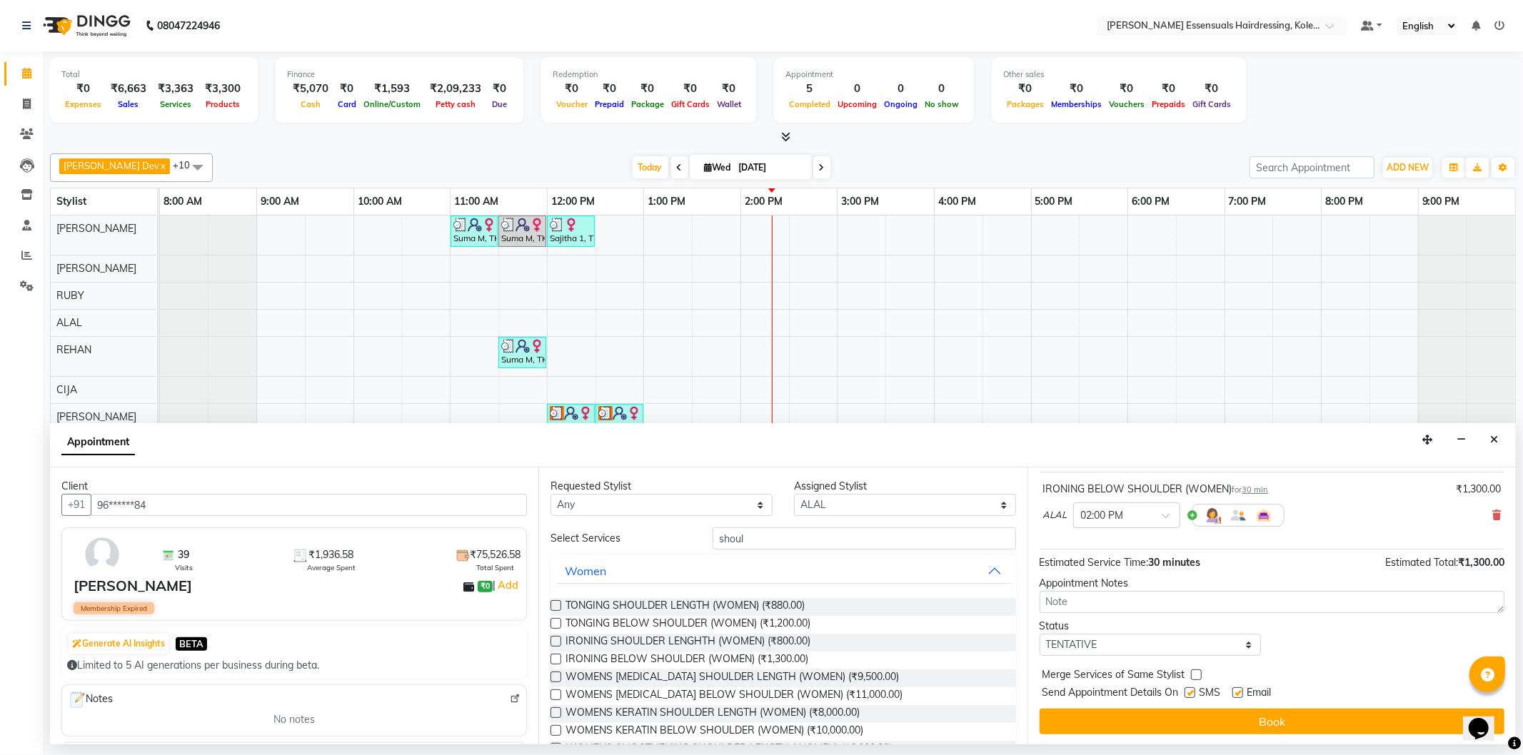
scroll to position [84, 0]
click at [1096, 647] on select "Select TENTATIVE CONFIRM CHECK-IN UPCOMING" at bounding box center [1150, 644] width 222 height 22
select select "check-in"
click at [1039, 633] on select "Select TENTATIVE CONFIRM CHECK-IN UPCOMING" at bounding box center [1150, 644] width 222 height 22
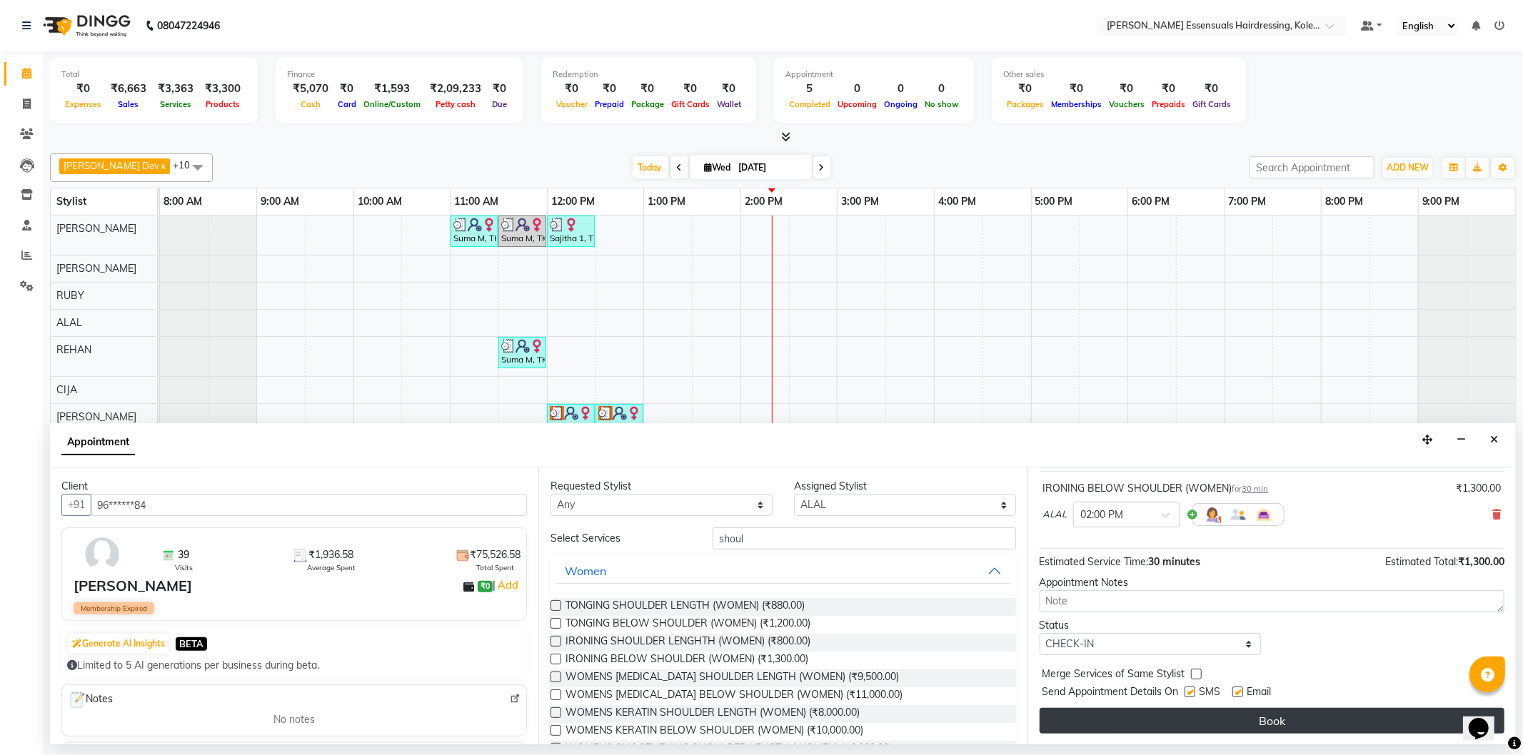
click at [1109, 721] on button "Book" at bounding box center [1271, 721] width 465 height 26
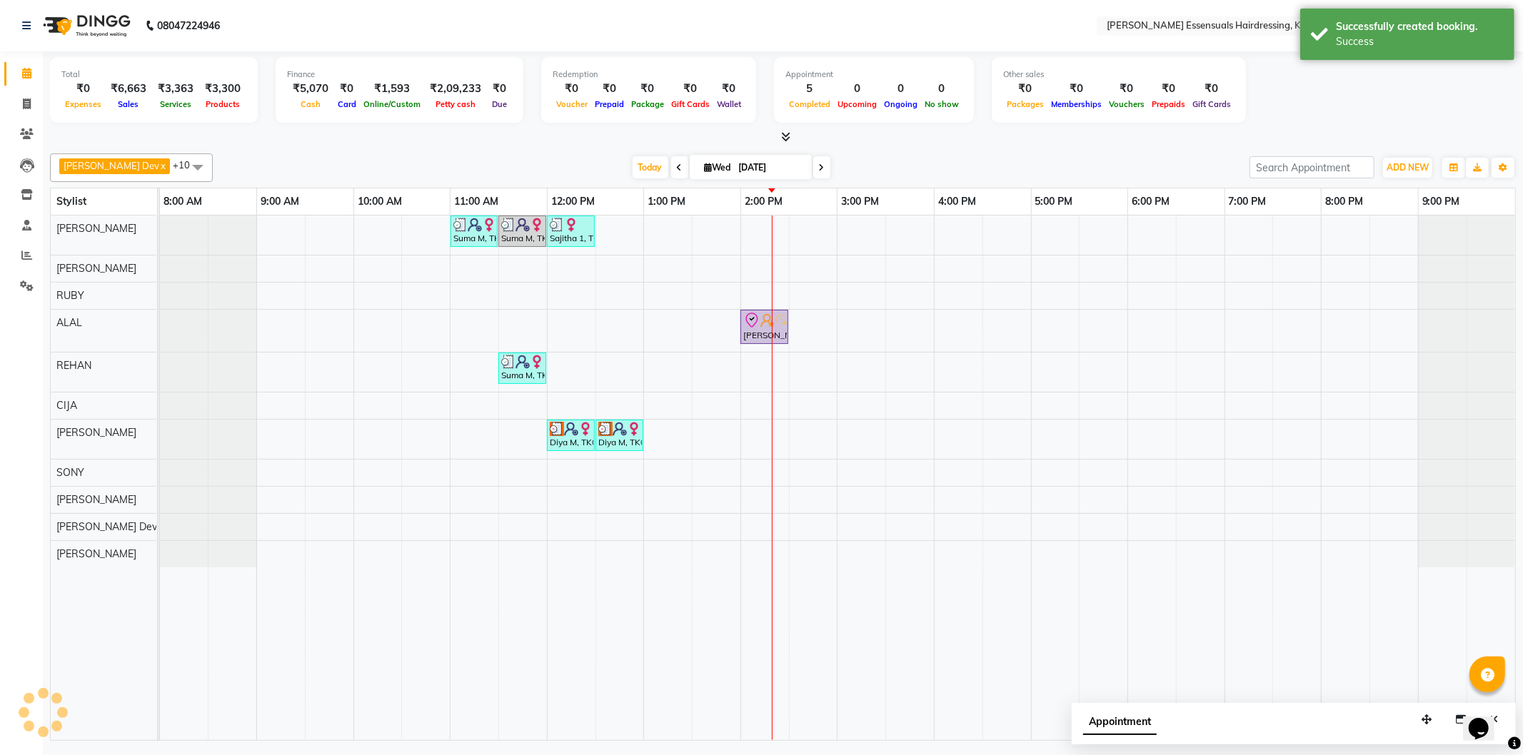
click at [764, 329] on div "[PERSON_NAME], TK04, 02:00 PM-02:30 PM, IRONING BELOW SHOULDER (WOMEN)" at bounding box center [764, 327] width 45 height 30
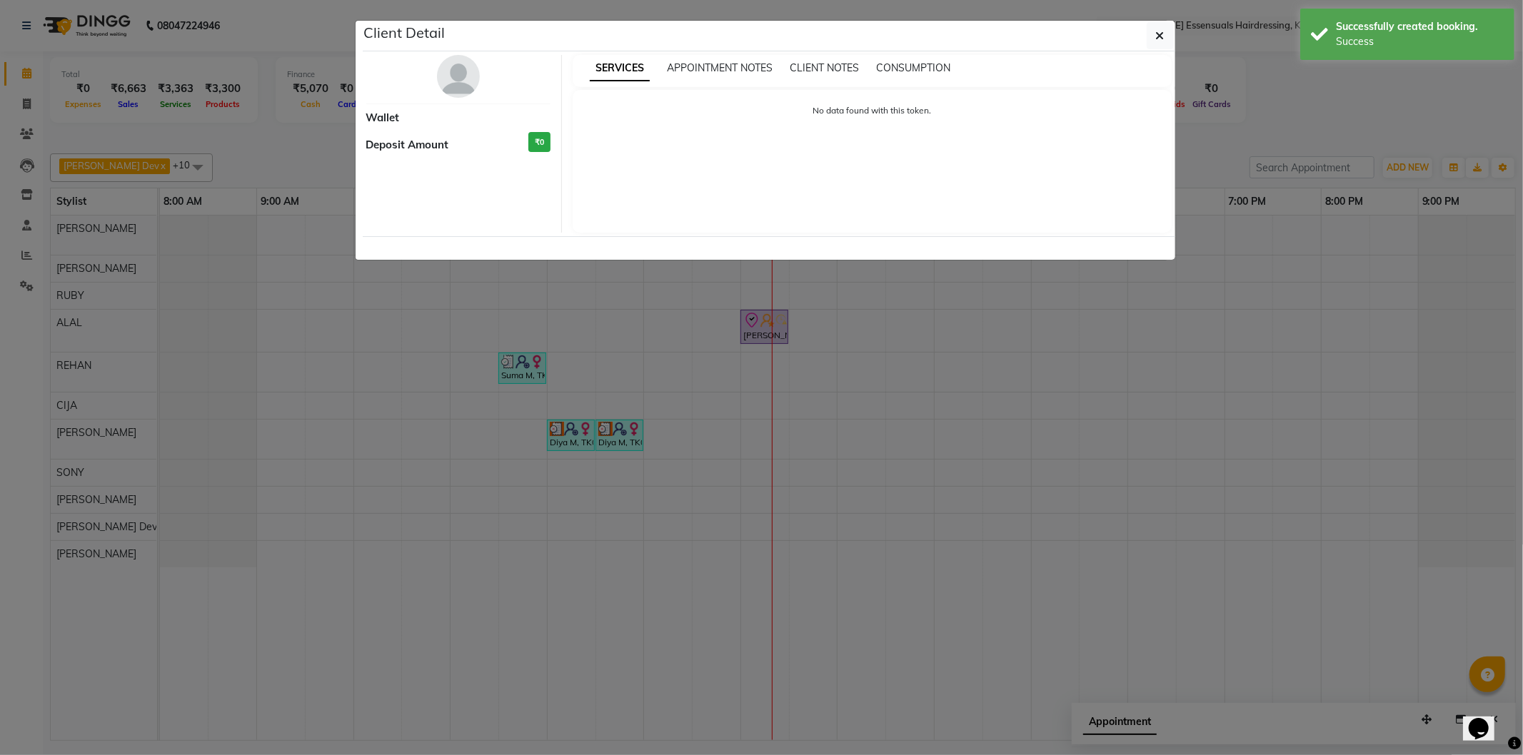
select select "8"
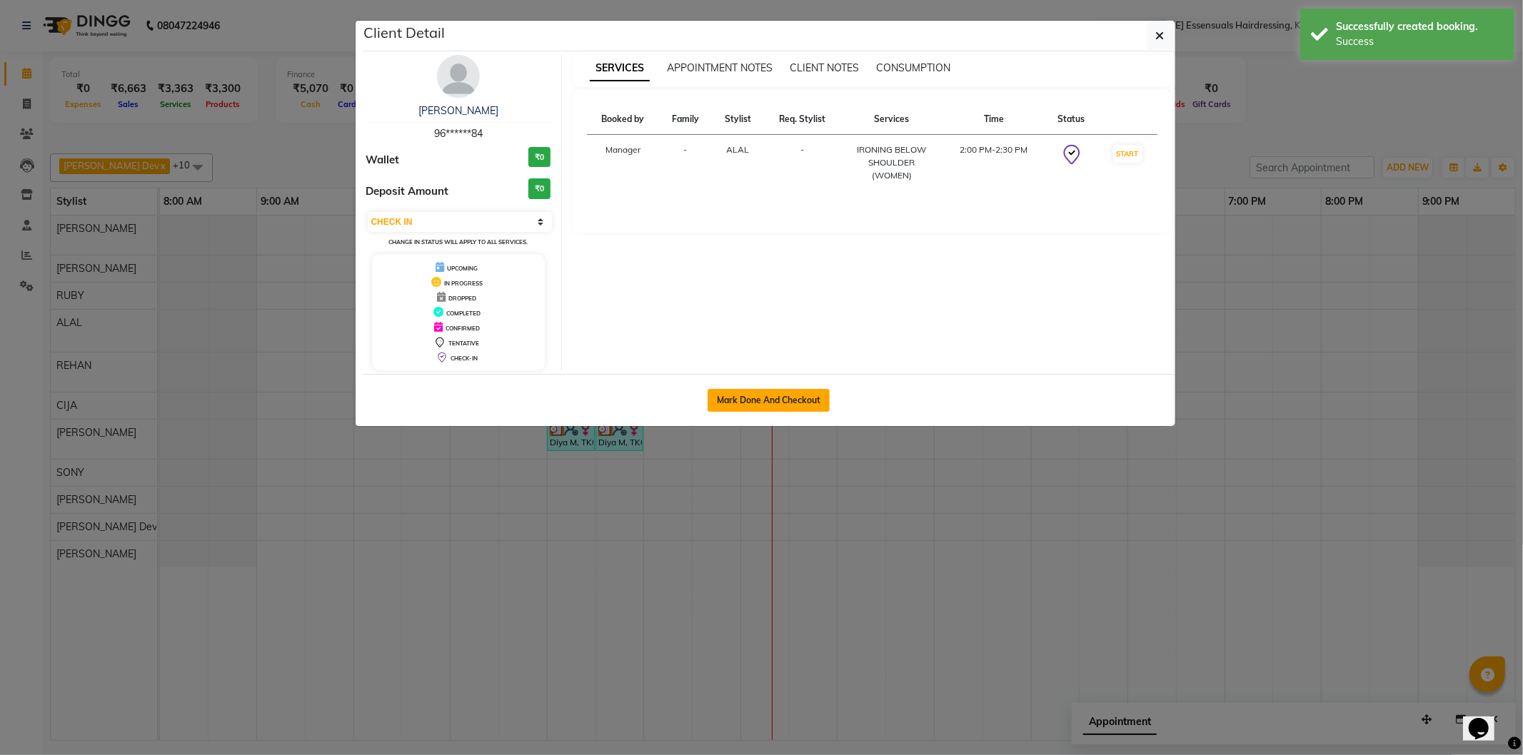
click at [817, 408] on button "Mark Done And Checkout" at bounding box center [768, 400] width 122 height 23
select select "8281"
select select "service"
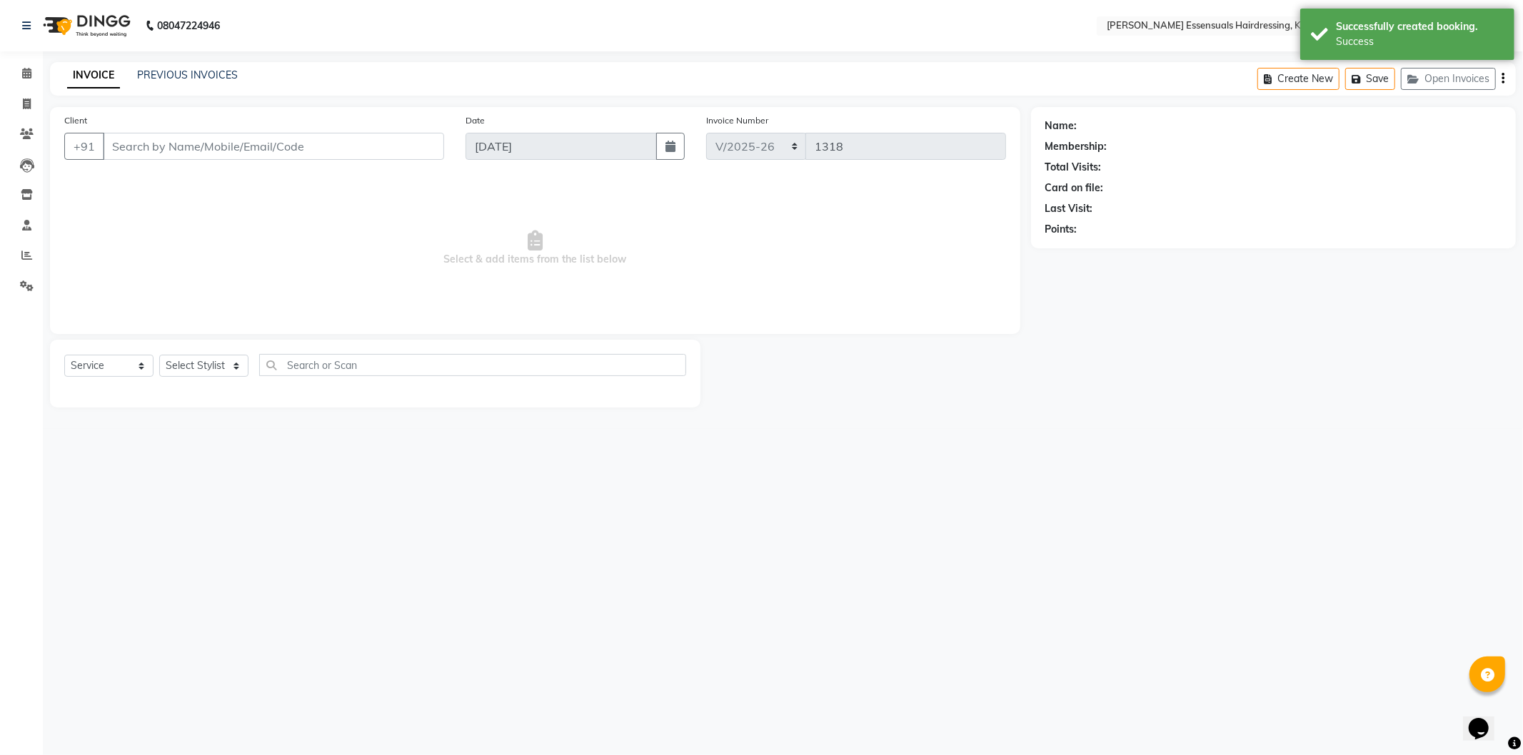
type input "96******84"
select select "79970"
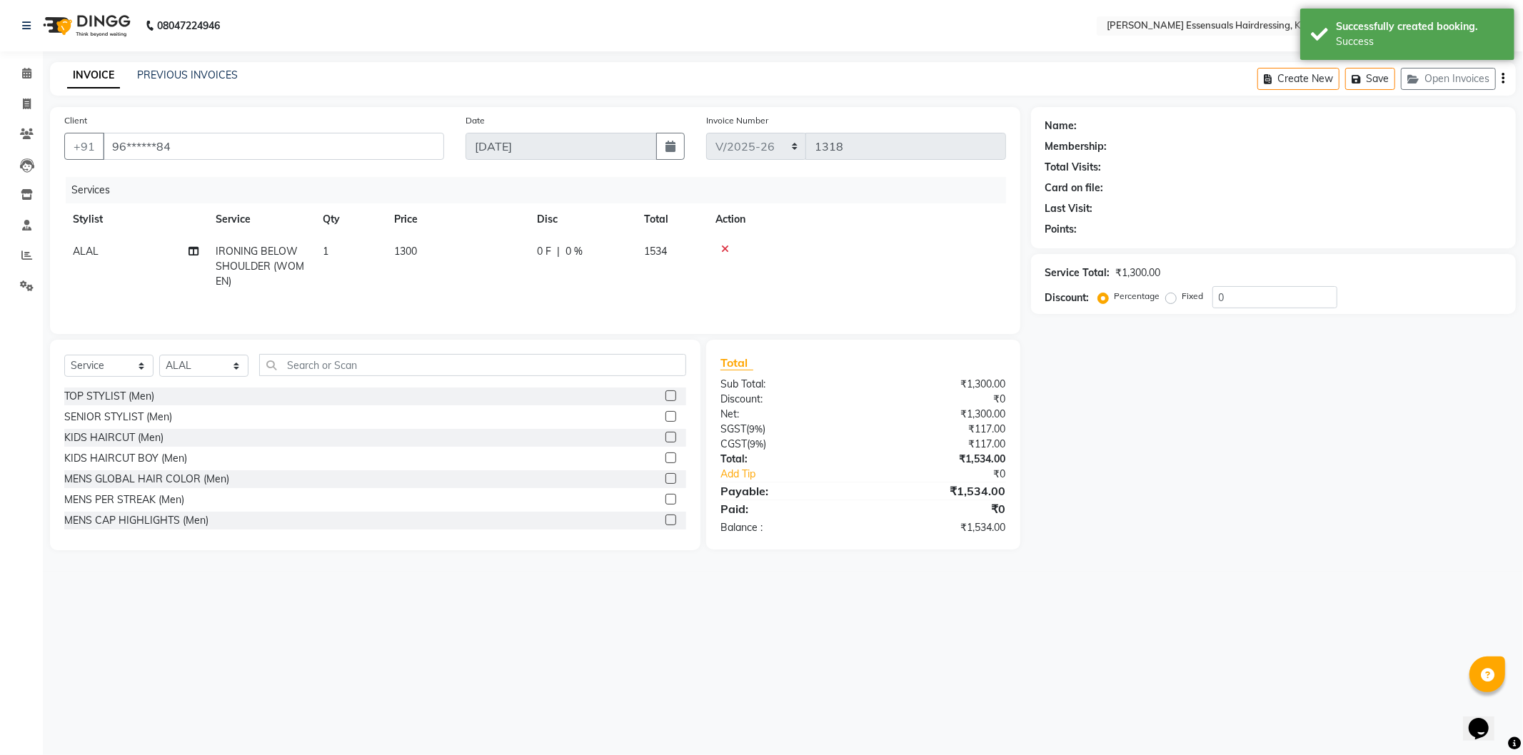
select select "1: Object"
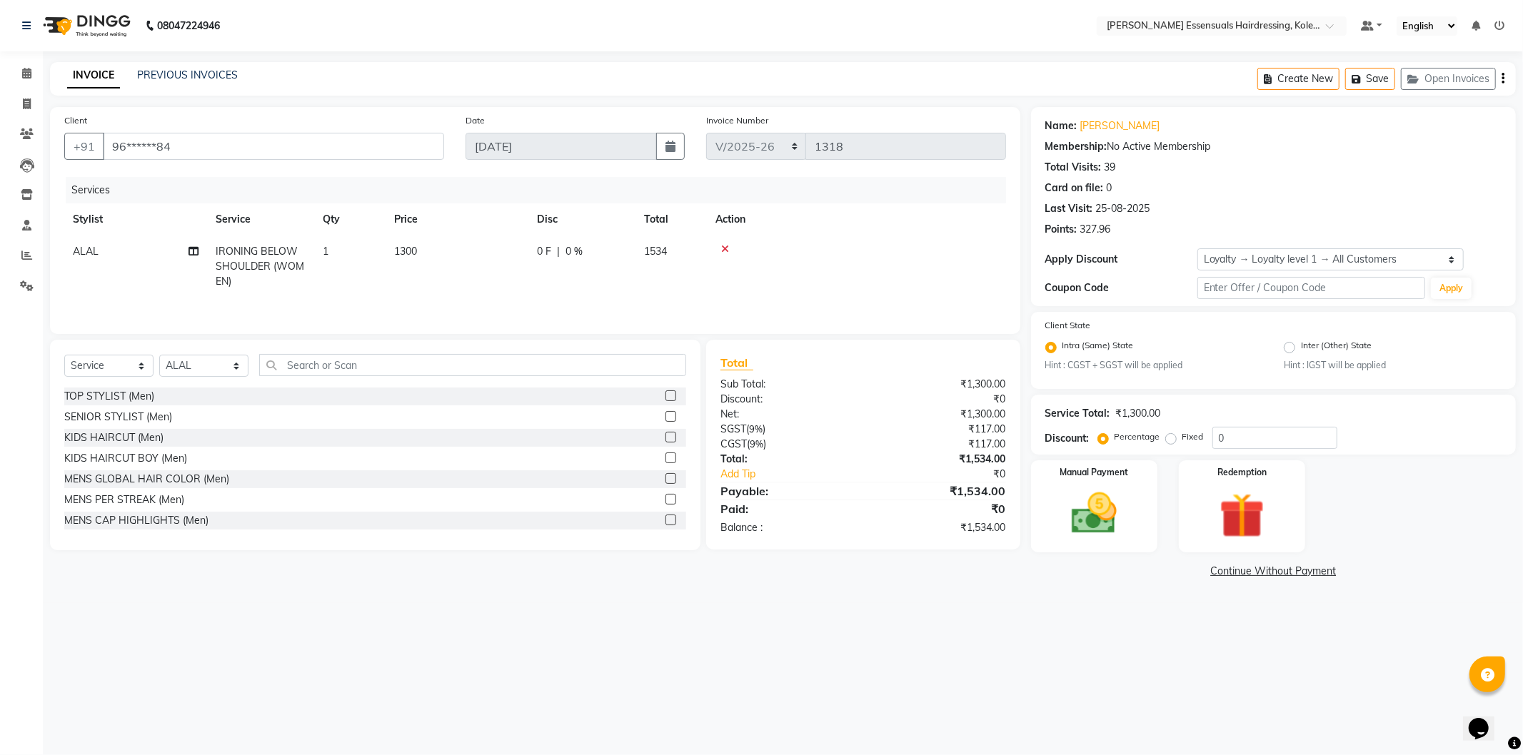
click at [408, 255] on span "1300" at bounding box center [405, 251] width 23 height 13
select select "79970"
drag, startPoint x: 488, startPoint y: 256, endPoint x: 398, endPoint y: 253, distance: 90.0
click at [398, 253] on tr "Admin [PERSON_NAME] Dev [PERSON_NAME] [PERSON_NAME] [PERSON_NAME] Accountant [P…" at bounding box center [534, 266] width 941 height 61
type input "700"
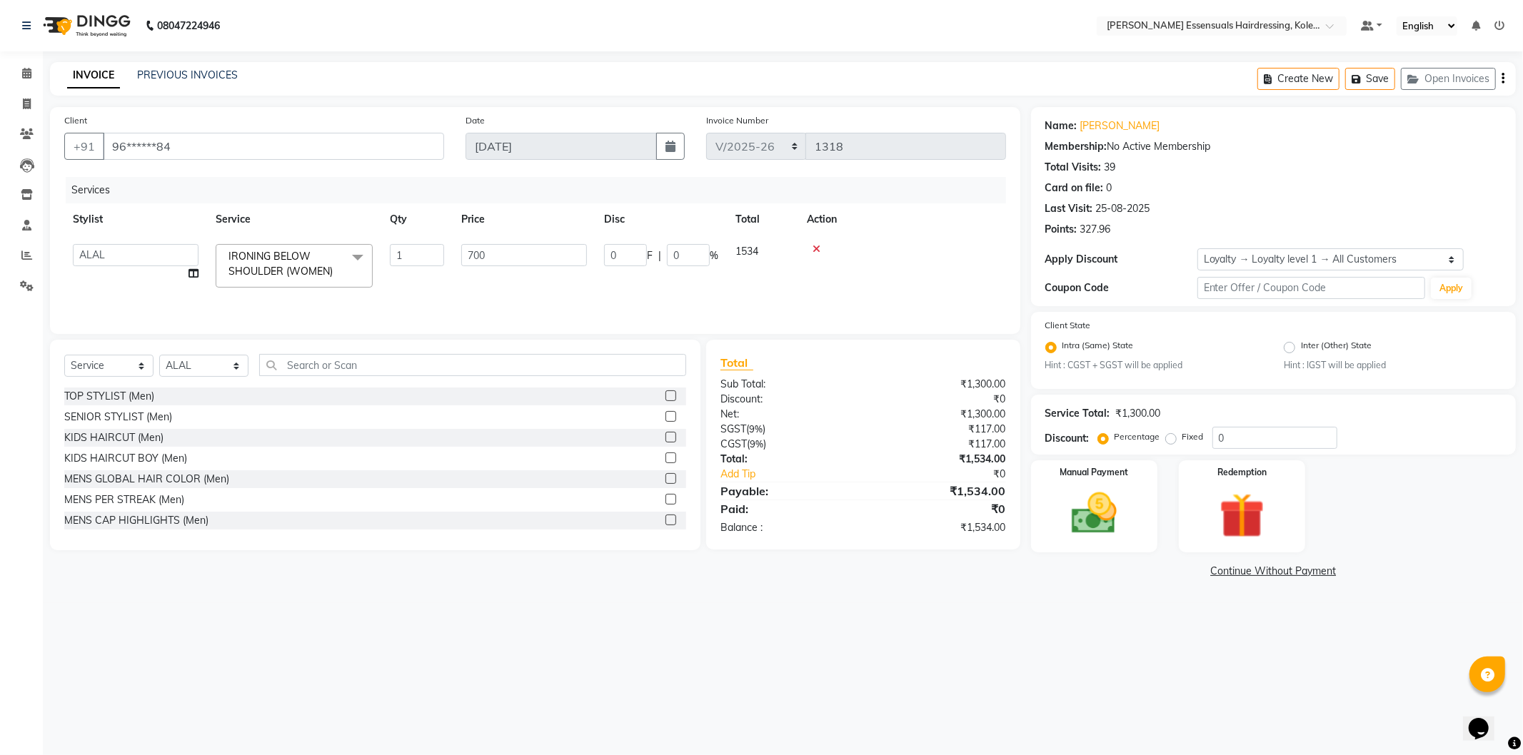
click at [532, 187] on div "Services" at bounding box center [541, 190] width 951 height 26
click at [1079, 522] on img at bounding box center [1094, 514] width 76 height 54
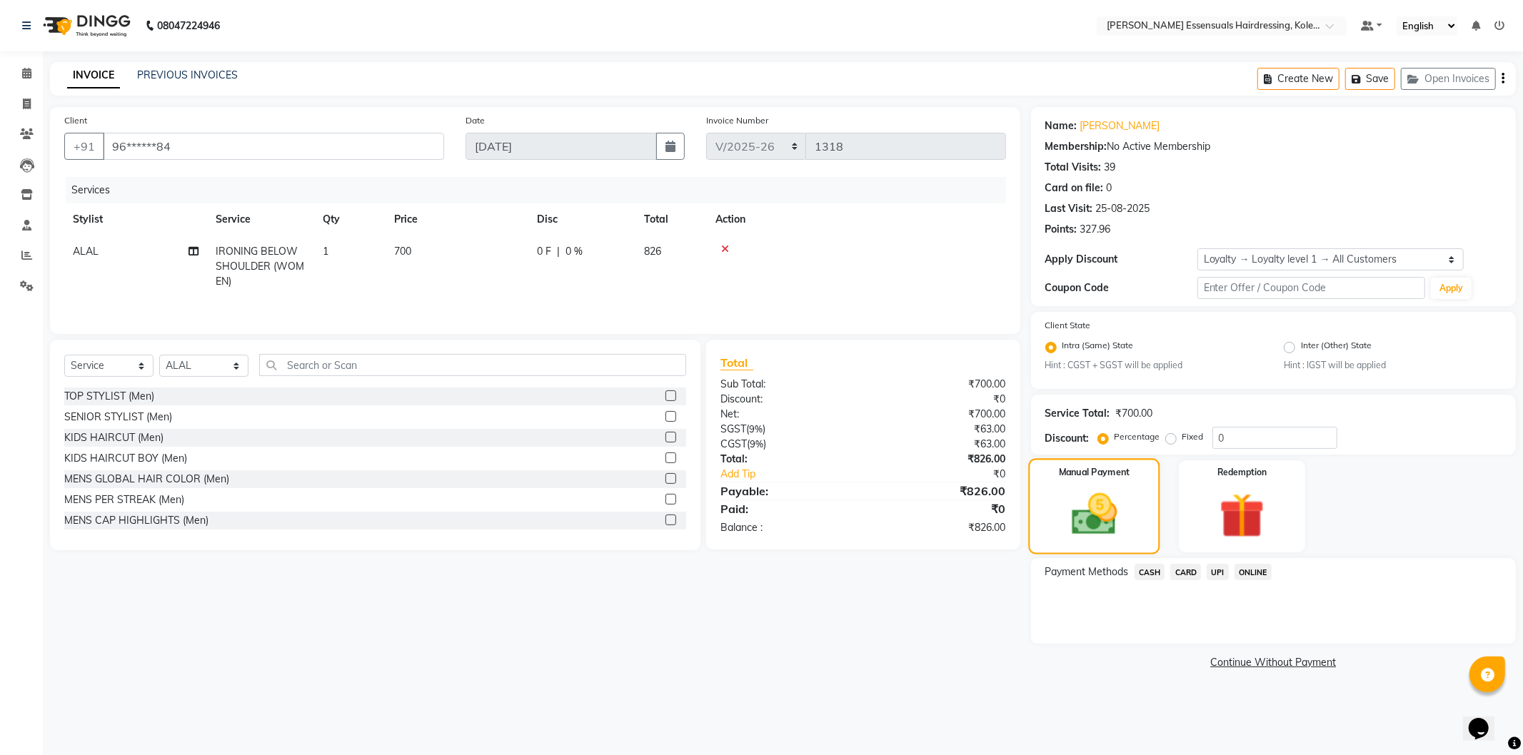
click at [1061, 496] on img at bounding box center [1093, 514] width 74 height 53
click at [1218, 572] on span "UPI" at bounding box center [1217, 572] width 22 height 16
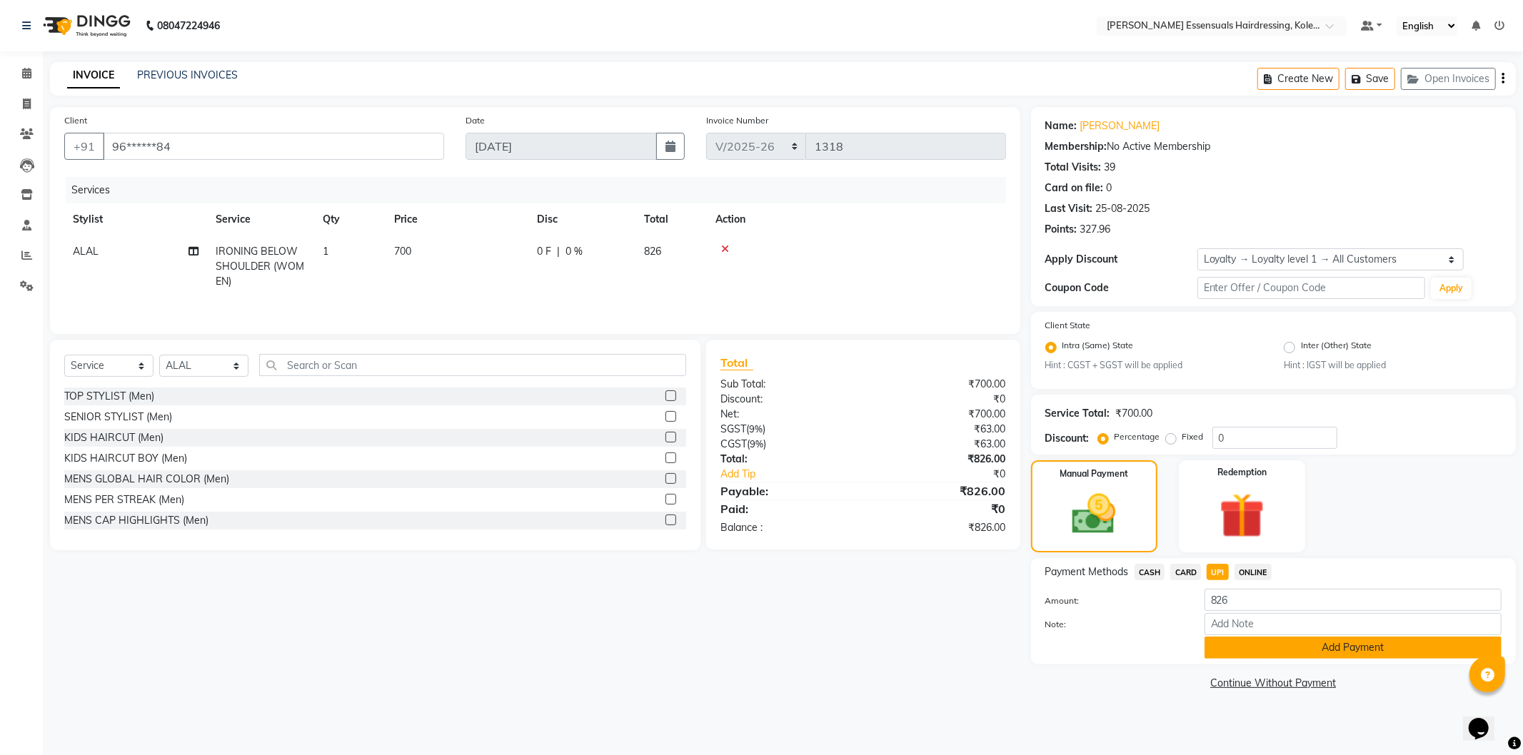
click at [1247, 657] on button "Add Payment" at bounding box center [1352, 648] width 297 height 22
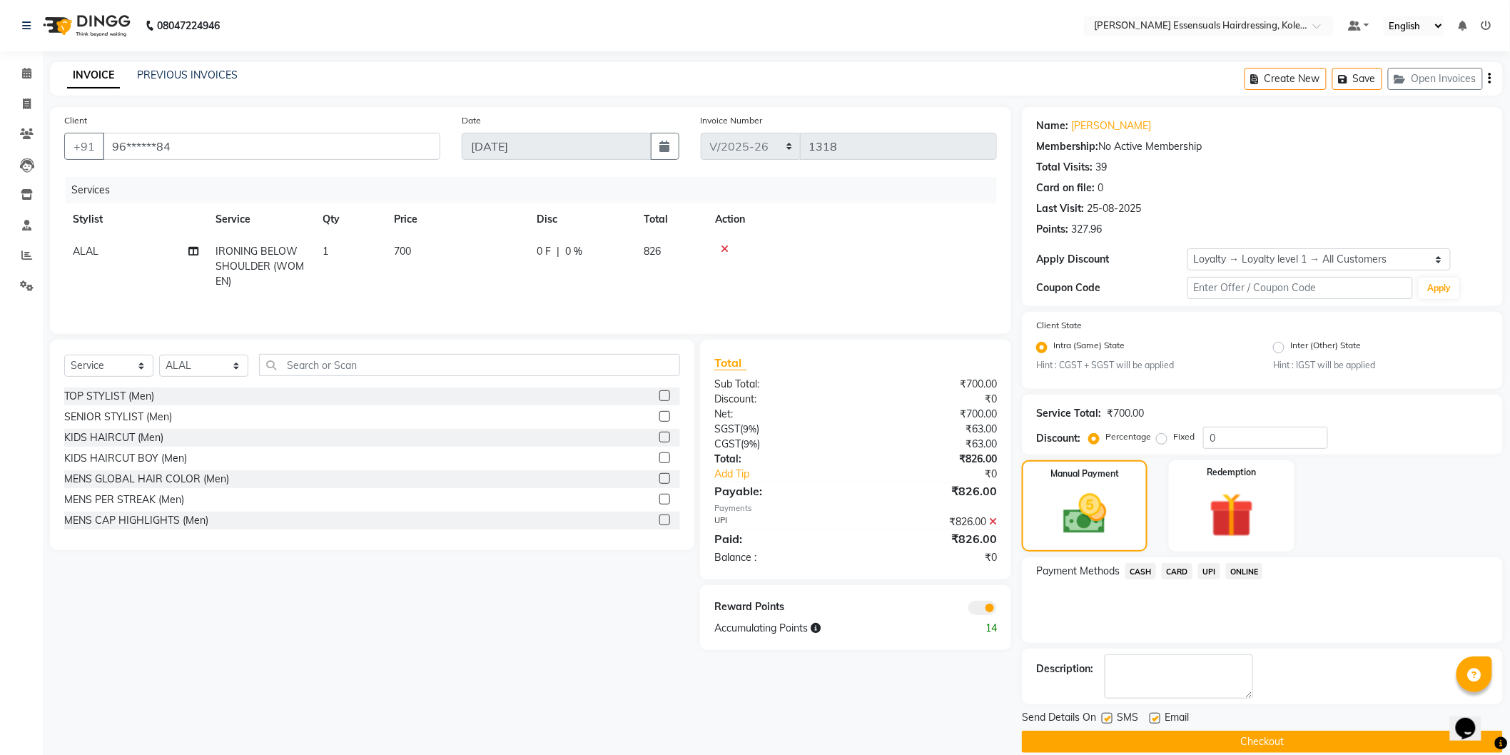
click at [1198, 744] on button "Checkout" at bounding box center [1262, 742] width 481 height 22
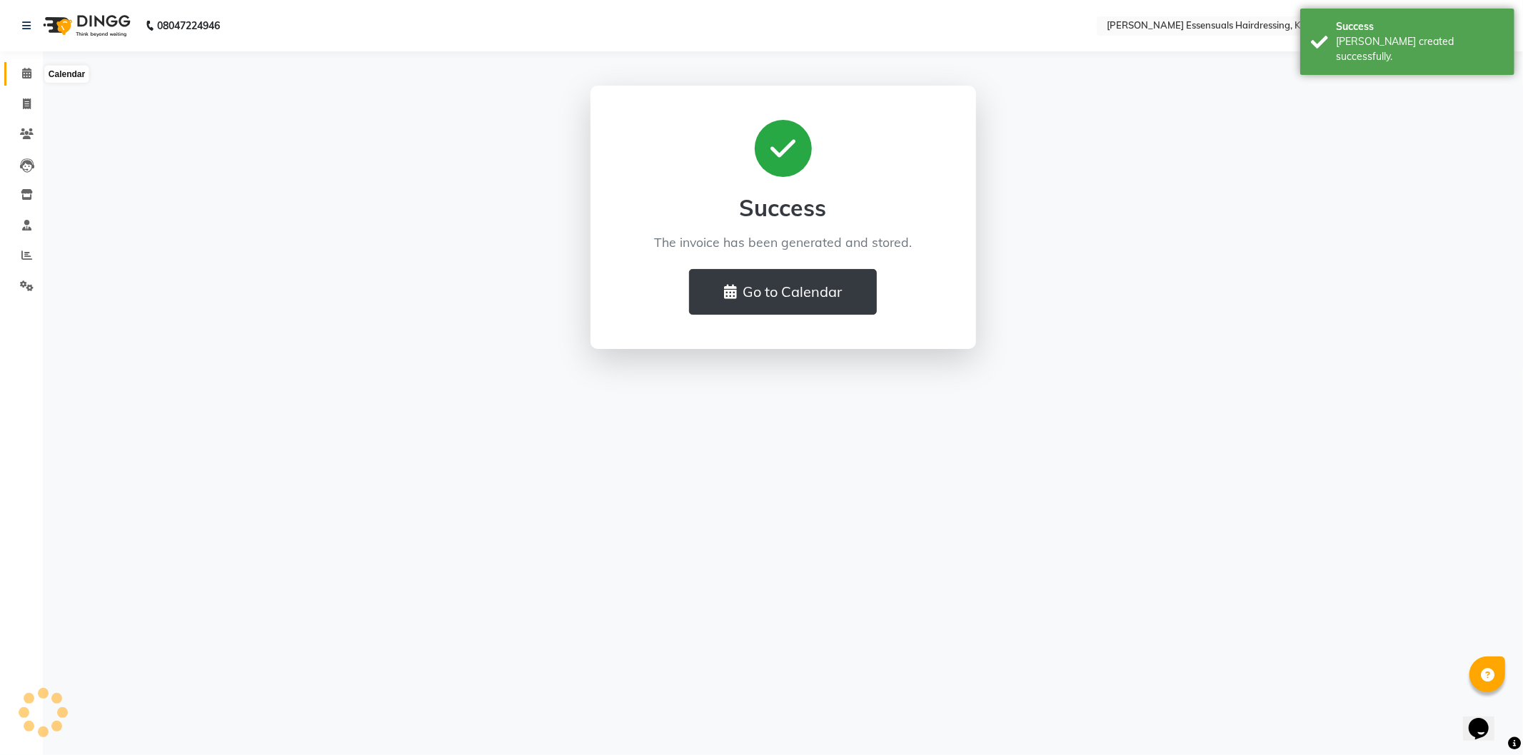
click at [22, 72] on icon at bounding box center [26, 73] width 9 height 11
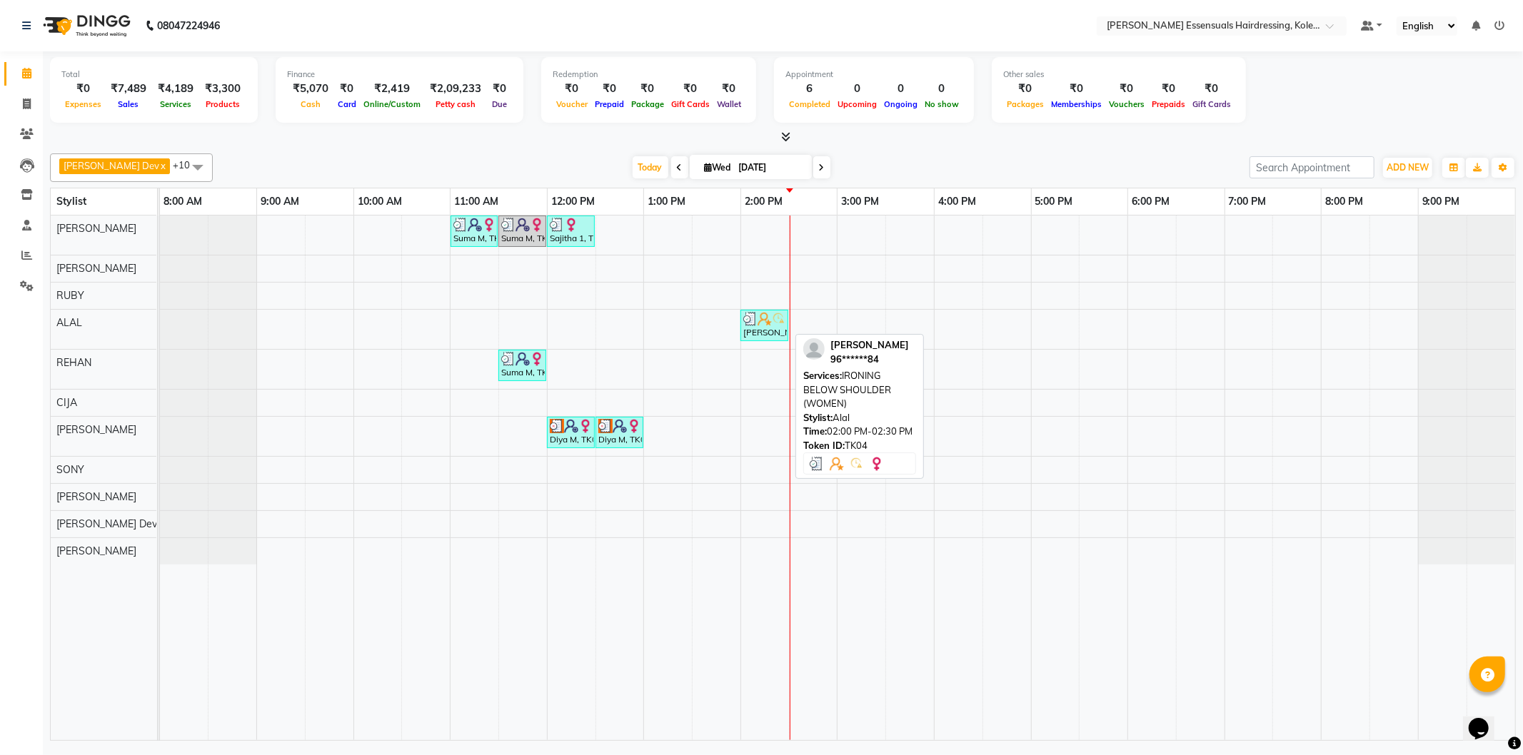
click at [754, 316] on img at bounding box center [750, 319] width 14 height 14
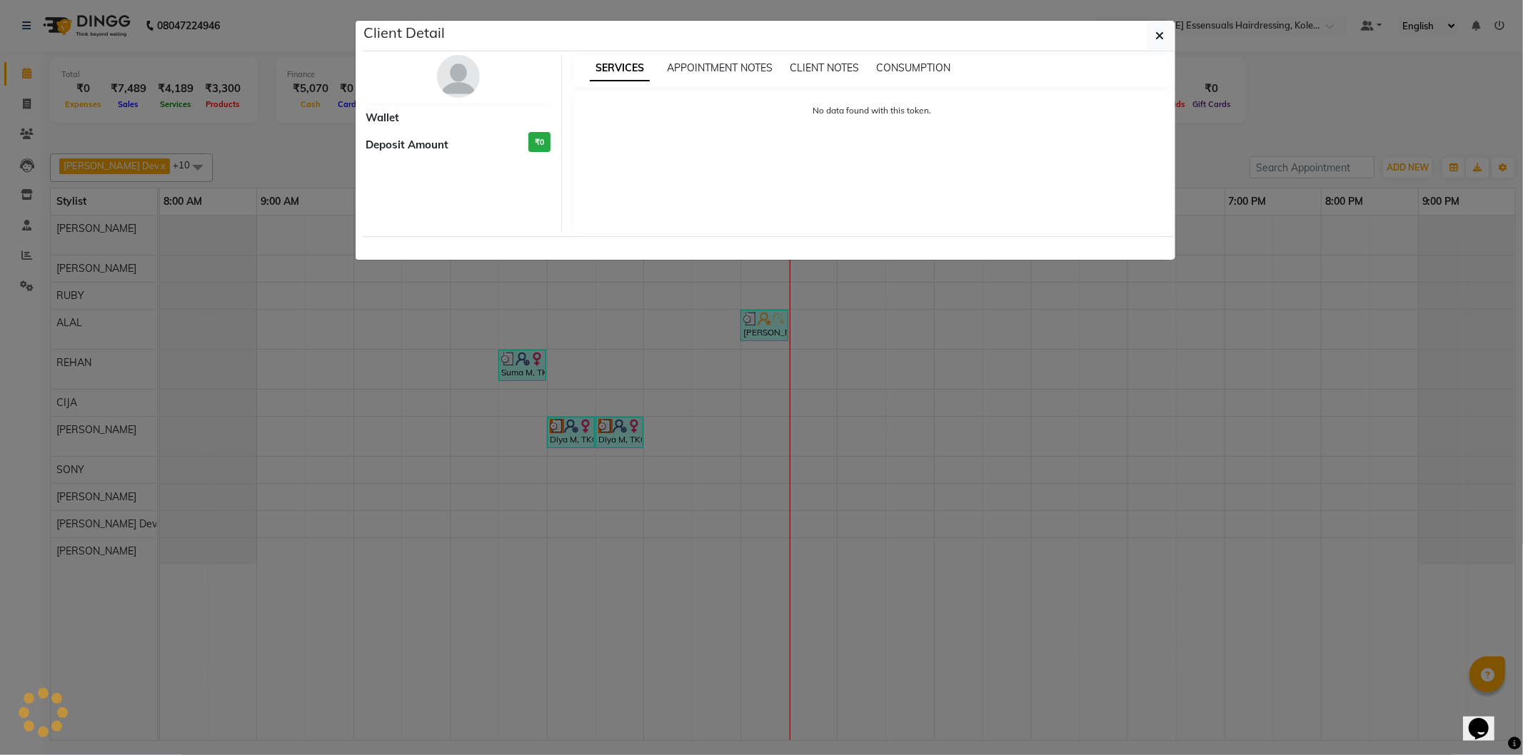
select select "3"
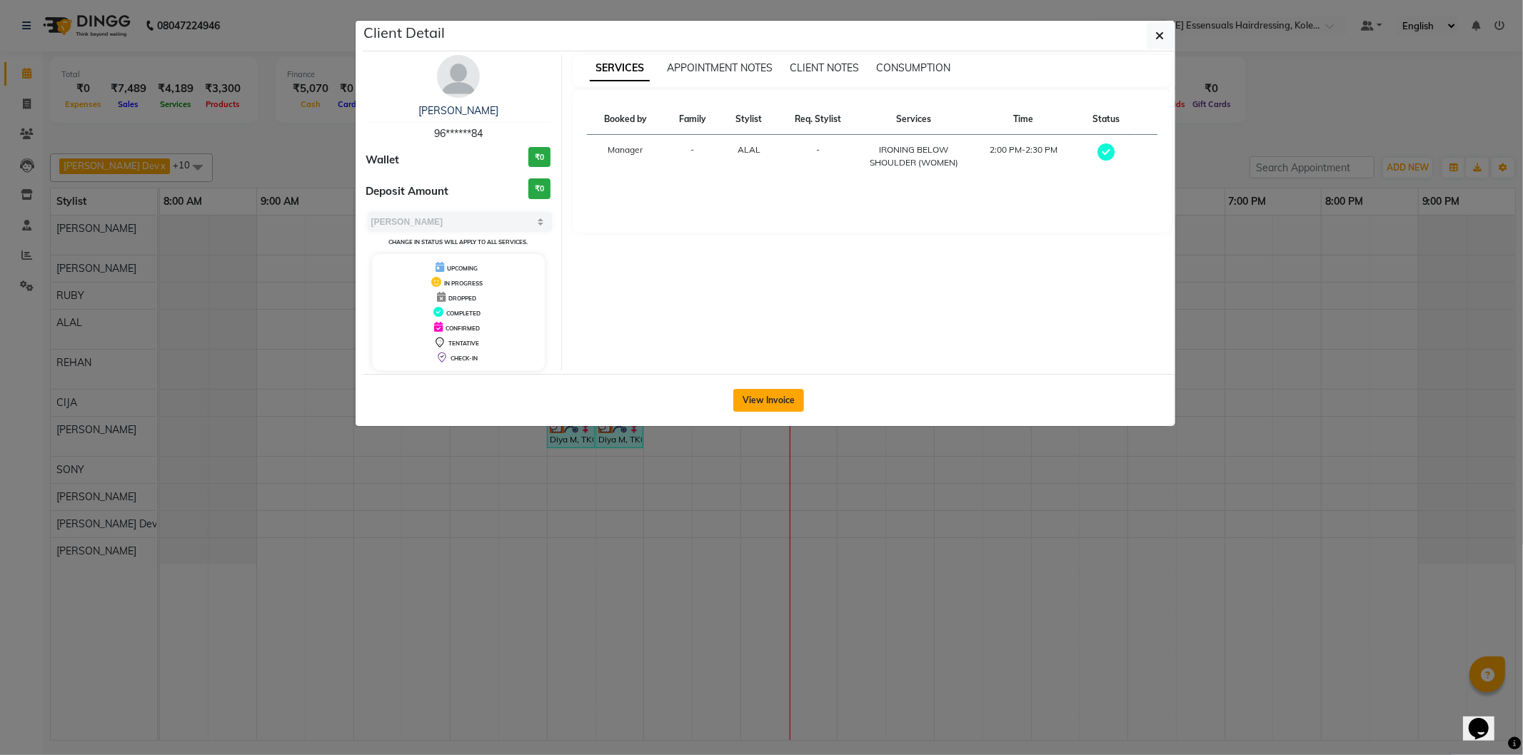
click at [766, 405] on button "View Invoice" at bounding box center [768, 400] width 71 height 23
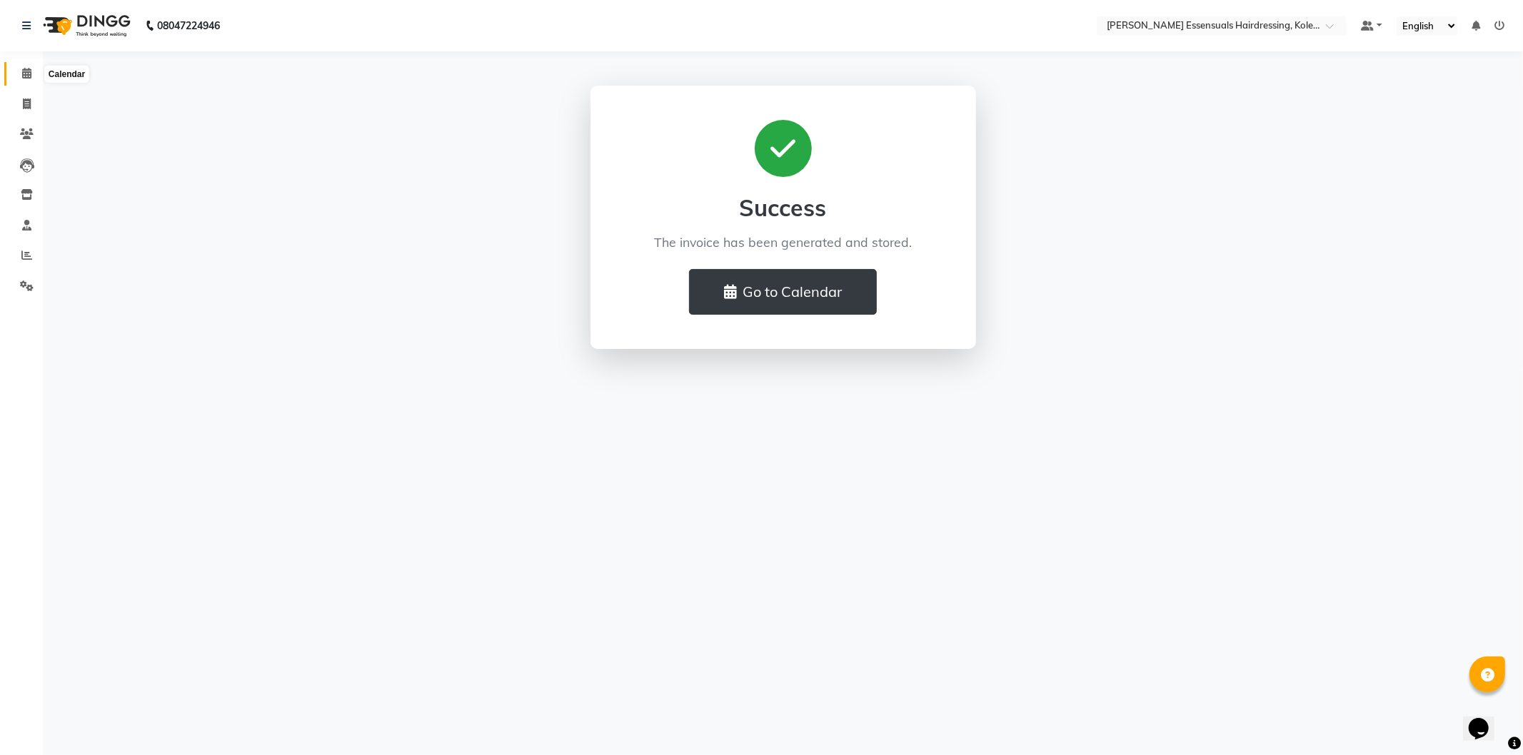
click at [16, 67] on span at bounding box center [26, 74] width 25 height 16
